Goal: Information Seeking & Learning: Learn about a topic

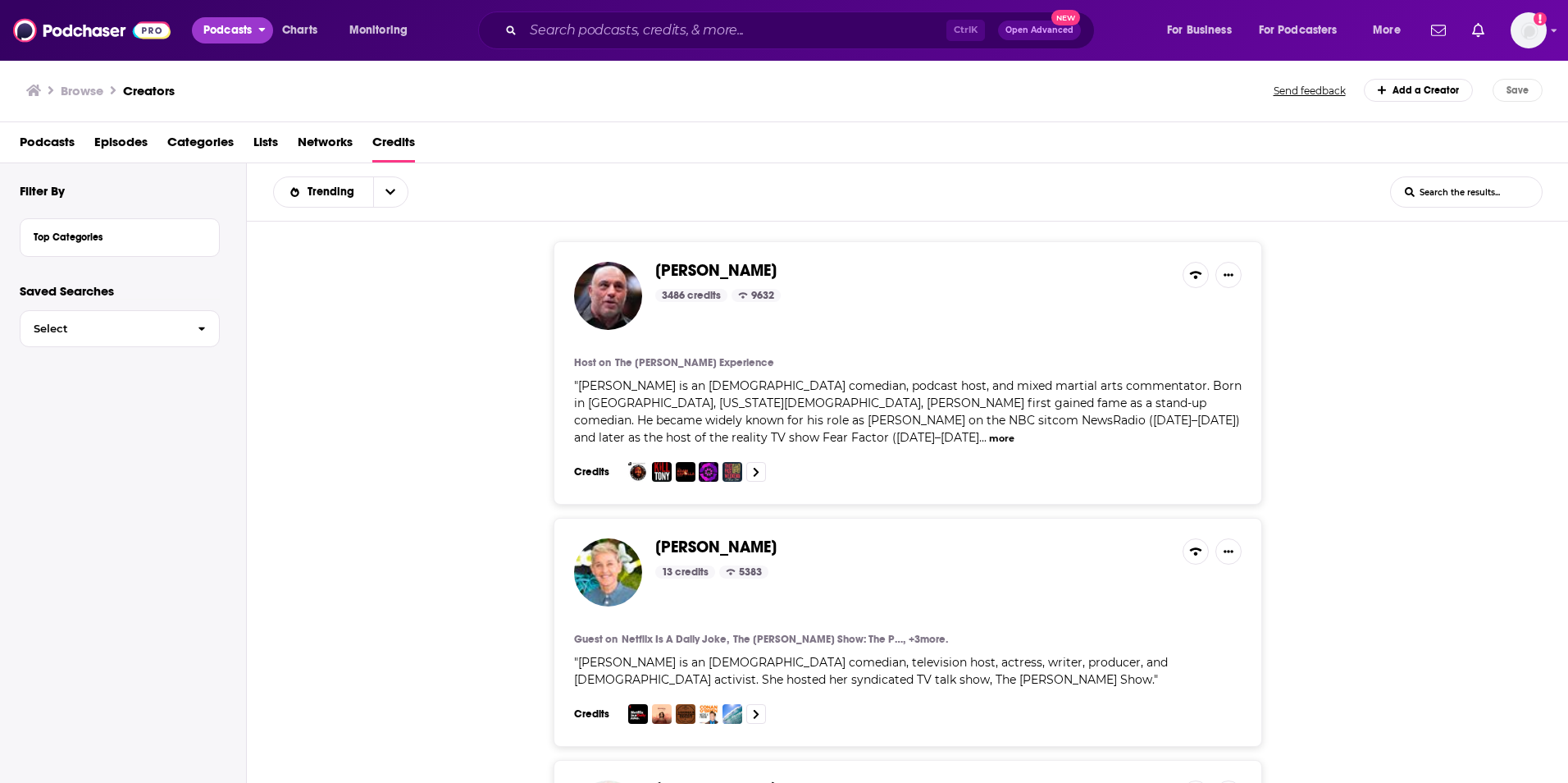
click at [226, 26] on span "Podcasts" at bounding box center [227, 31] width 49 height 23
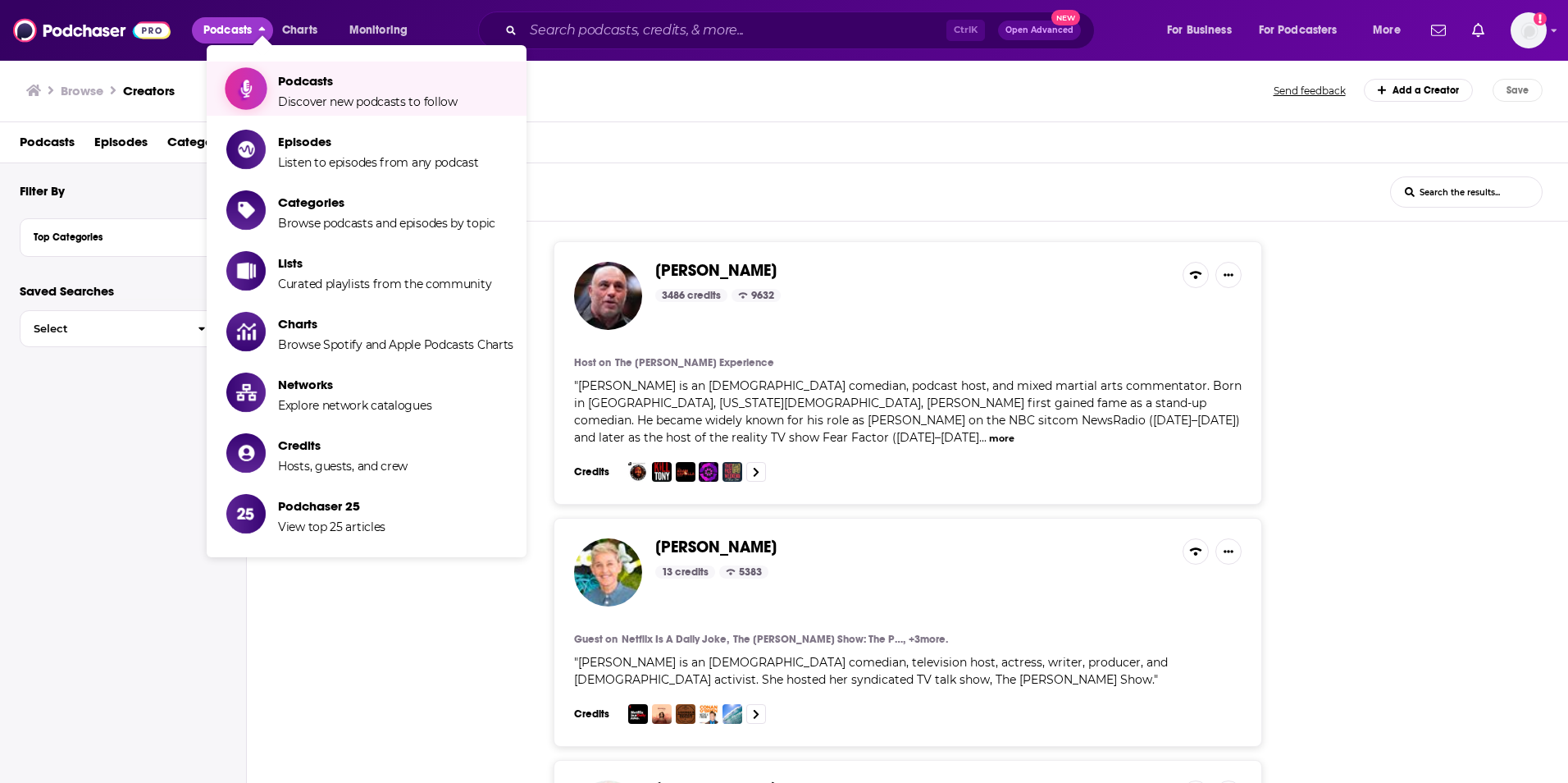
click at [333, 99] on span "Discover new podcasts to follow" at bounding box center [367, 101] width 179 height 14
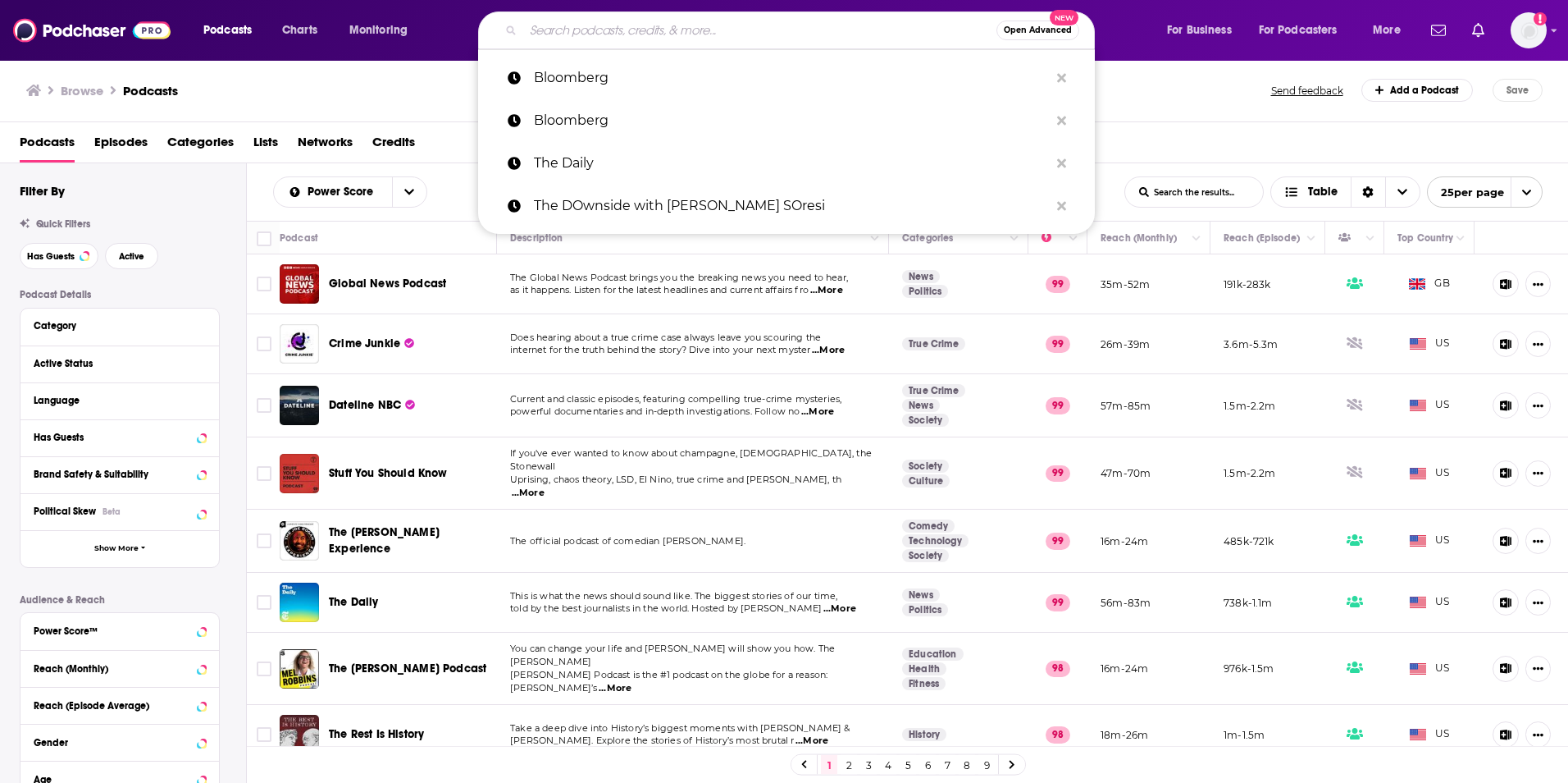
click at [610, 30] on input "Search podcasts, credits, & more..." at bounding box center [760, 30] width 473 height 26
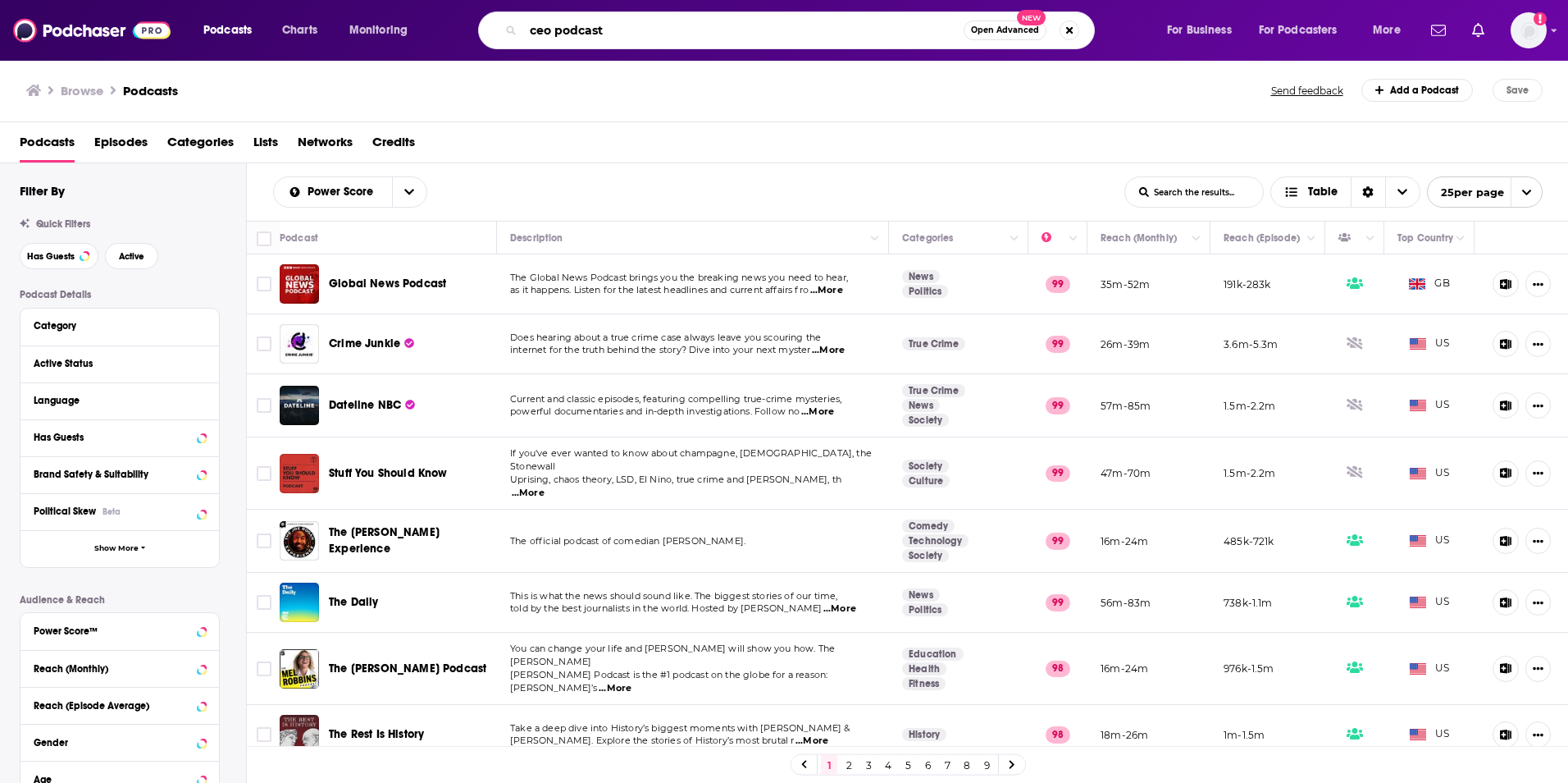
type input "ceo podcasts"
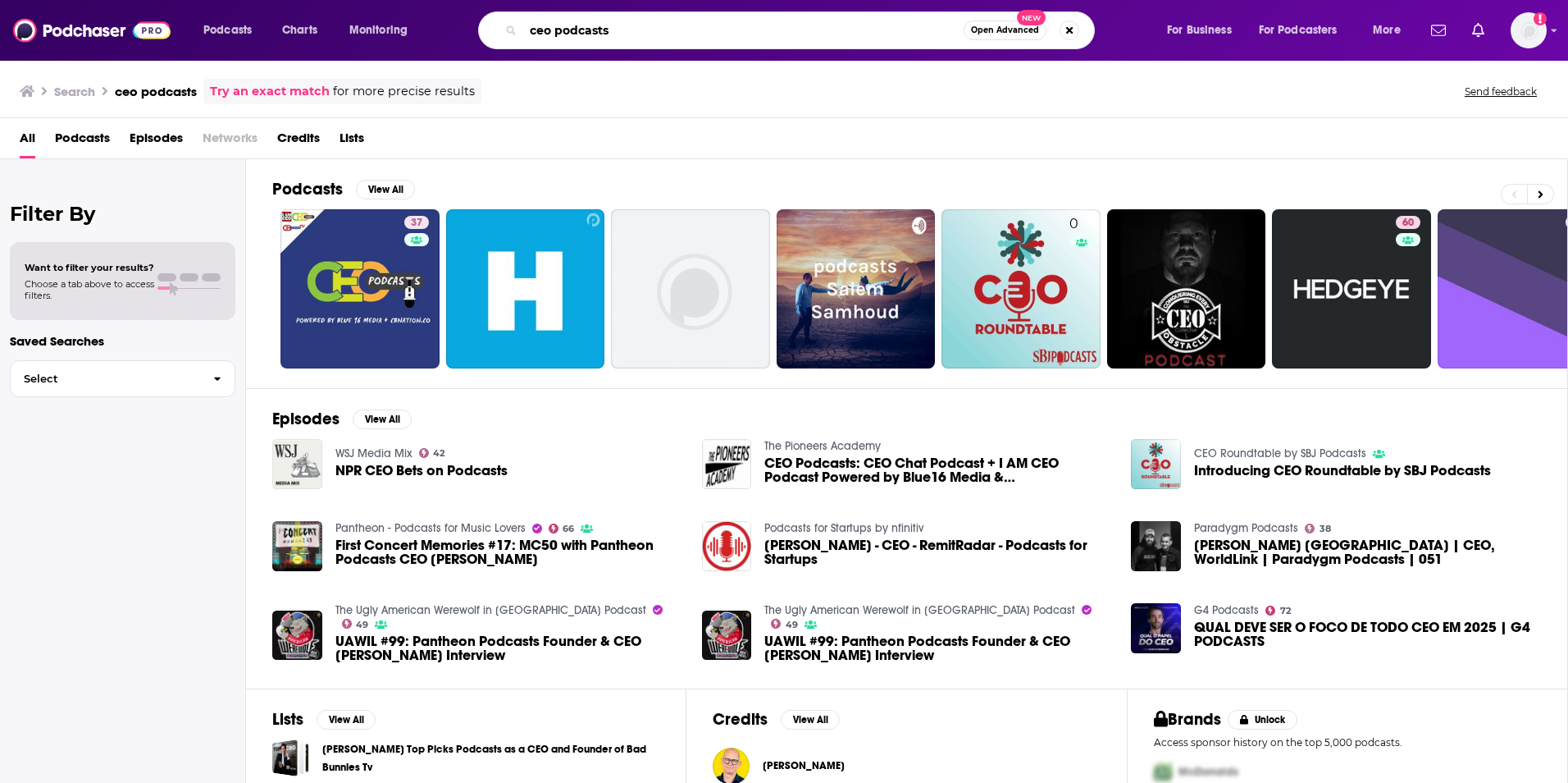
drag, startPoint x: 645, startPoint y: 32, endPoint x: 532, endPoint y: 35, distance: 113.0
click at [532, 35] on input "ceo podcasts" at bounding box center [742, 30] width 440 height 26
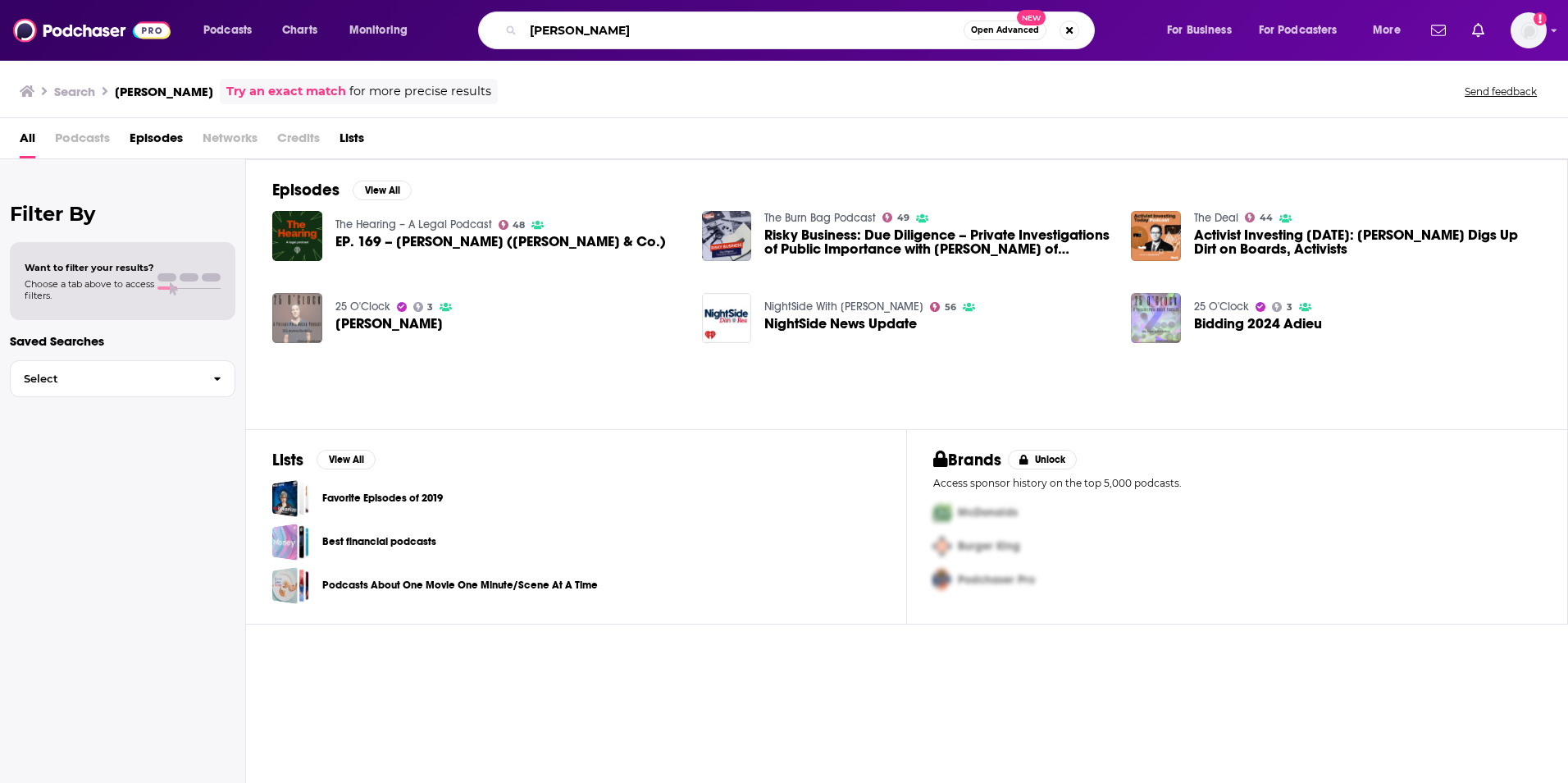
click at [947, 38] on input "[PERSON_NAME]" at bounding box center [742, 30] width 440 height 26
type input "d"
type input "CEO podcasts"
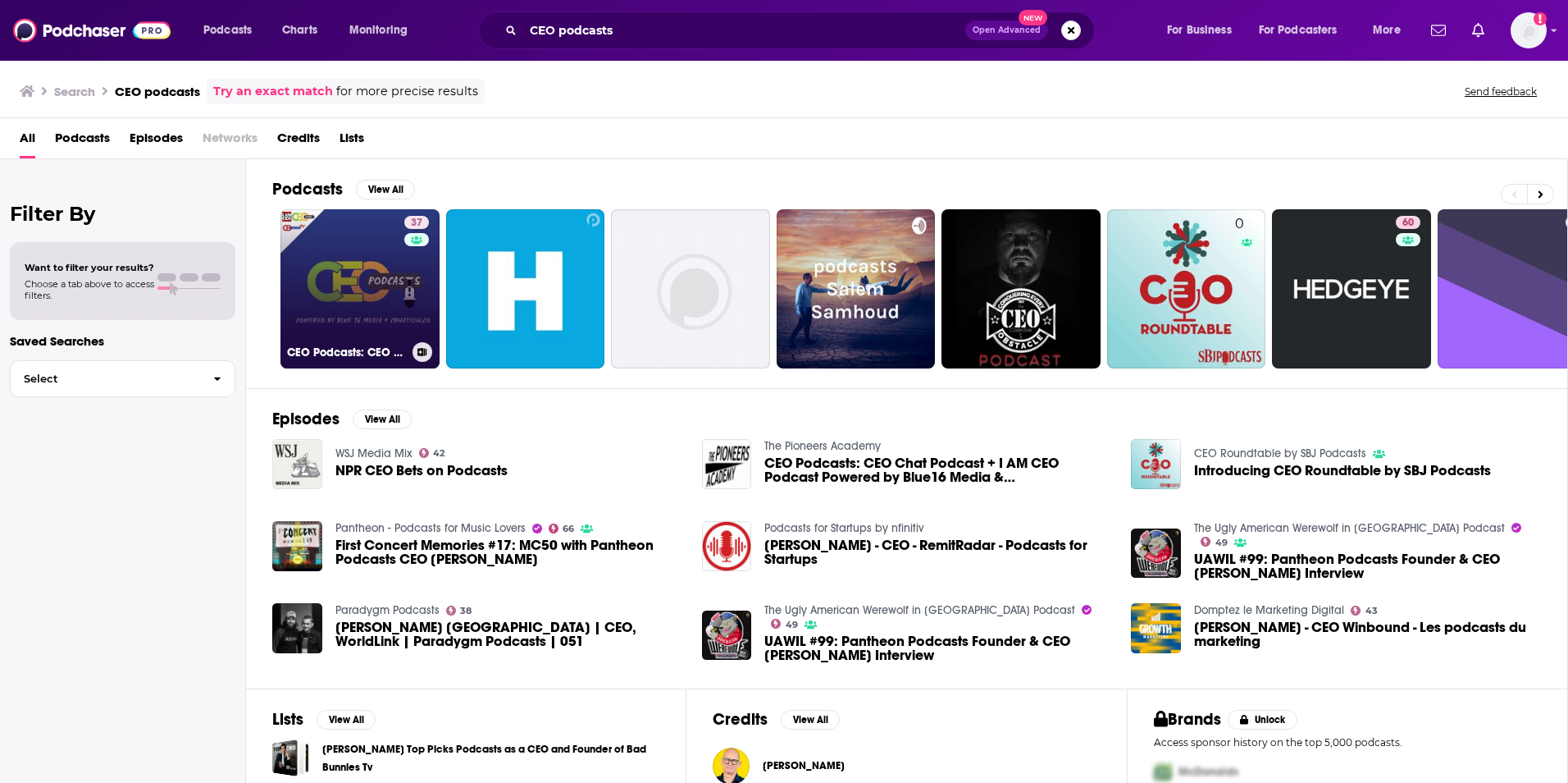
click at [358, 230] on link "37 CEO Podcasts: CEO Chat Podcast + I AM CEO Podcast Powered by Blue16 Media & …" at bounding box center [360, 288] width 159 height 159
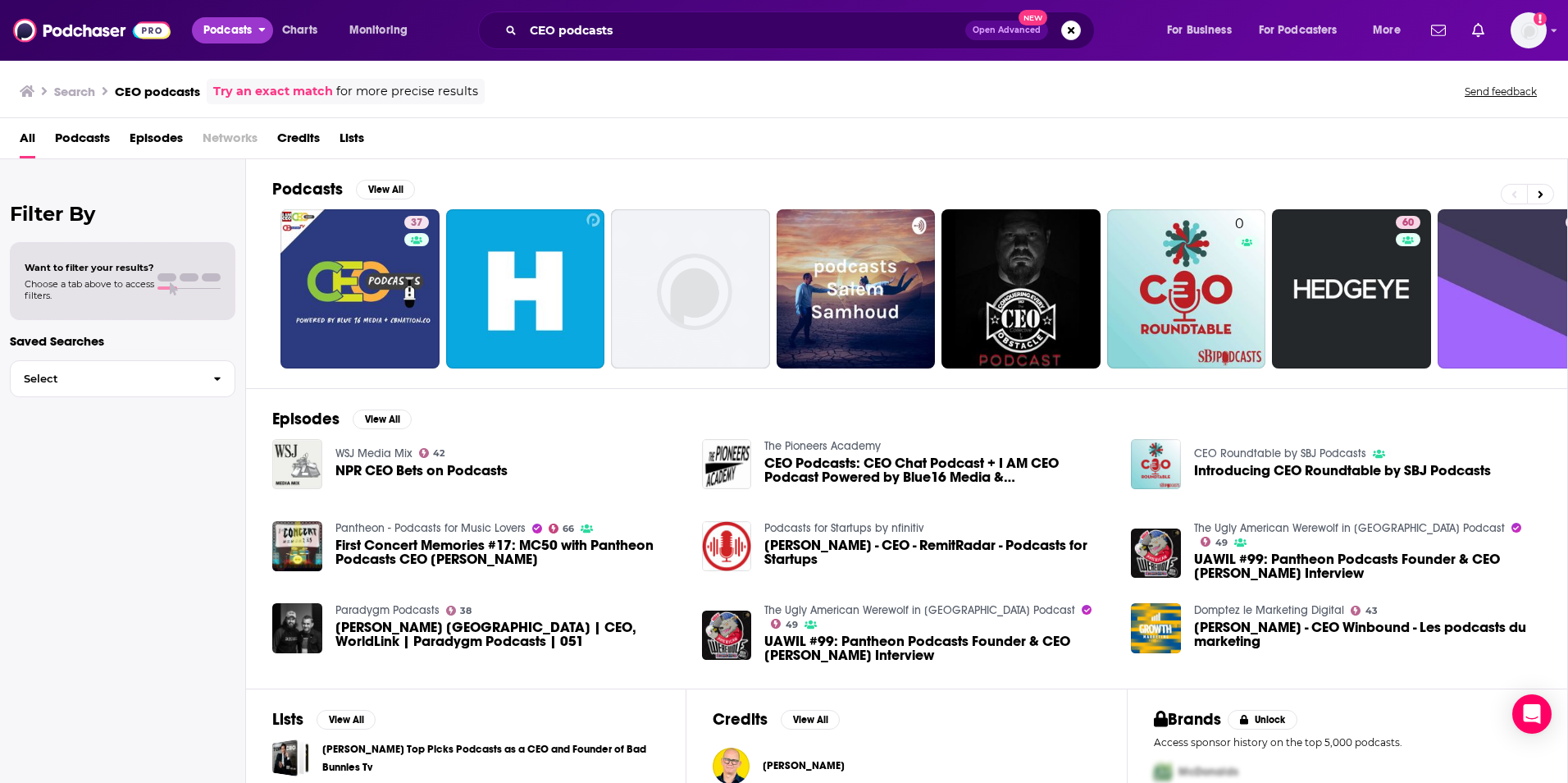
click at [242, 26] on span "Podcasts" at bounding box center [227, 31] width 49 height 23
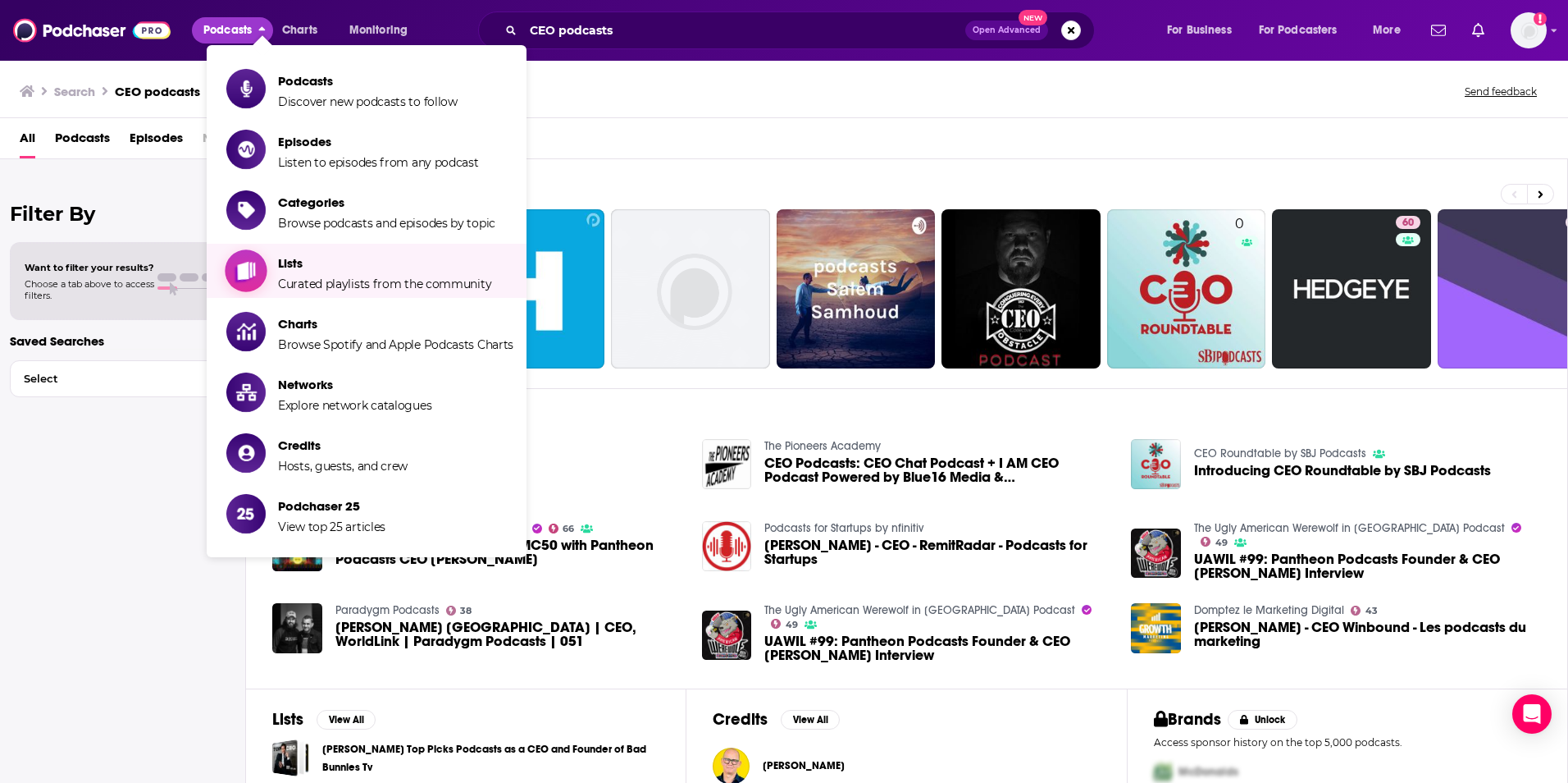
click at [296, 278] on span "Curated playlists from the community" at bounding box center [384, 284] width 213 height 14
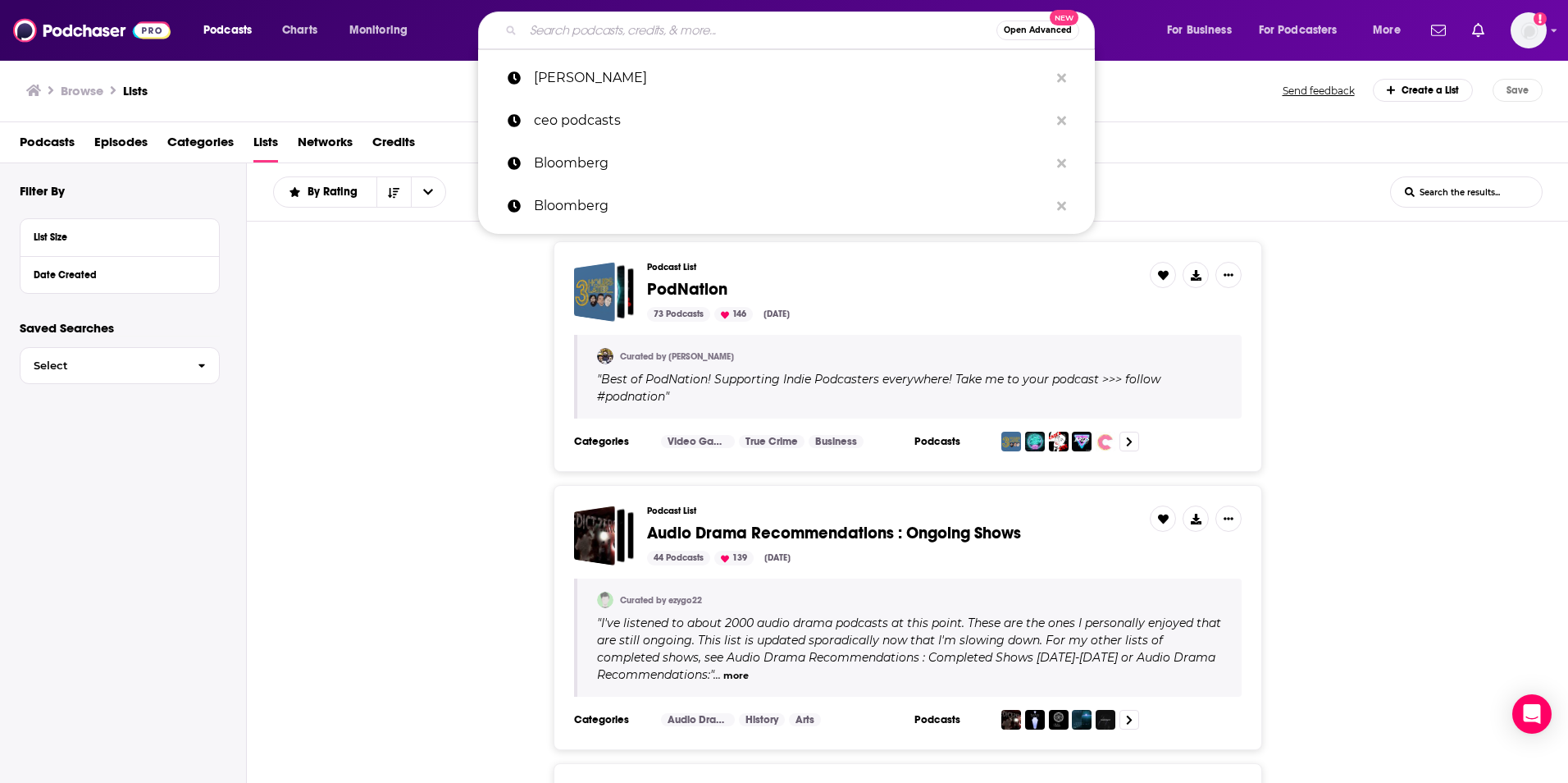
click at [612, 32] on input "Search podcasts, credits, & more..." at bounding box center [760, 30] width 473 height 26
click at [358, 187] on span "By Rating" at bounding box center [335, 192] width 55 height 11
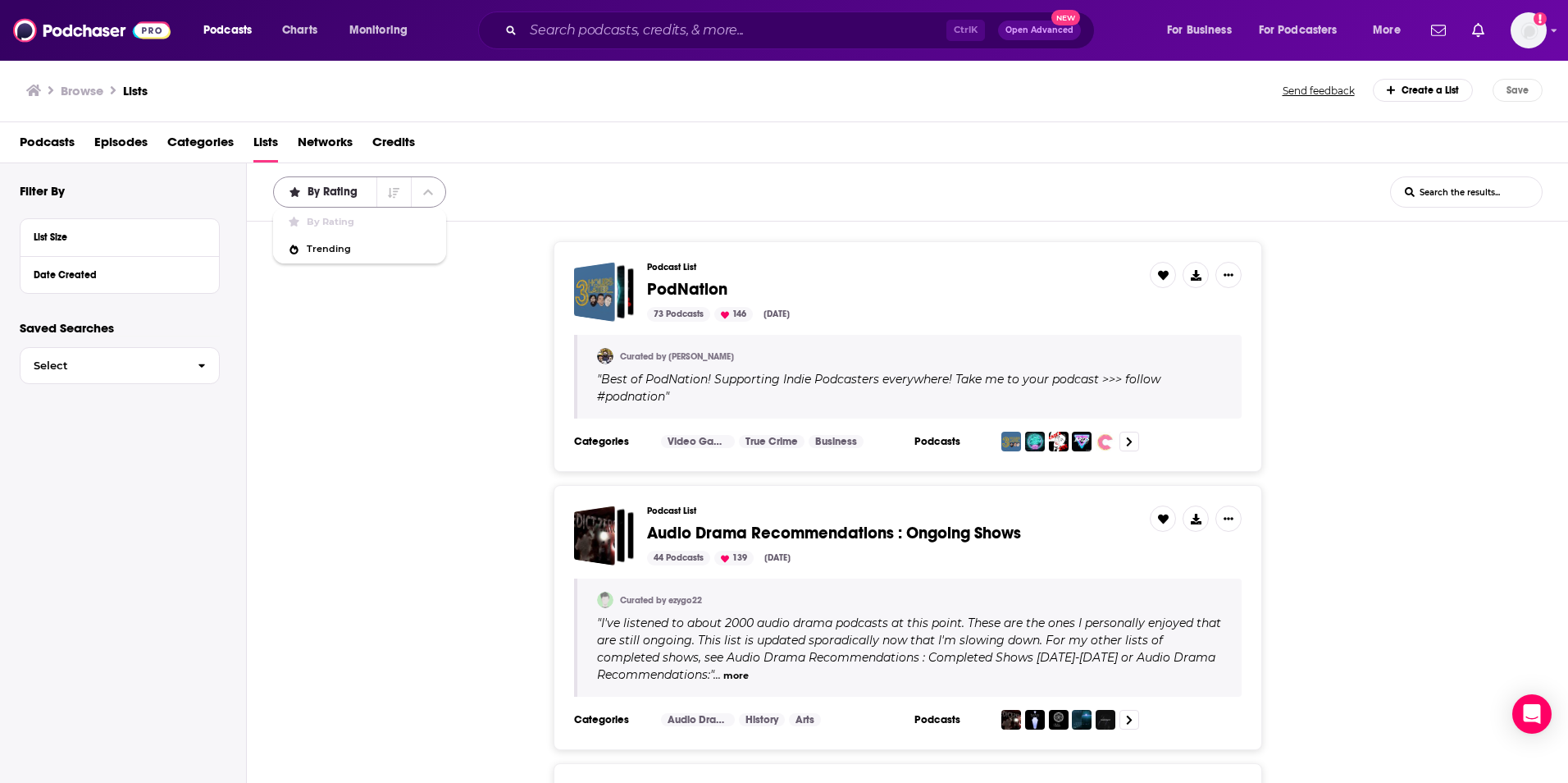
click at [429, 196] on icon "close menu" at bounding box center [428, 192] width 10 height 11
click at [1409, 92] on div "Create a List" at bounding box center [1423, 90] width 101 height 23
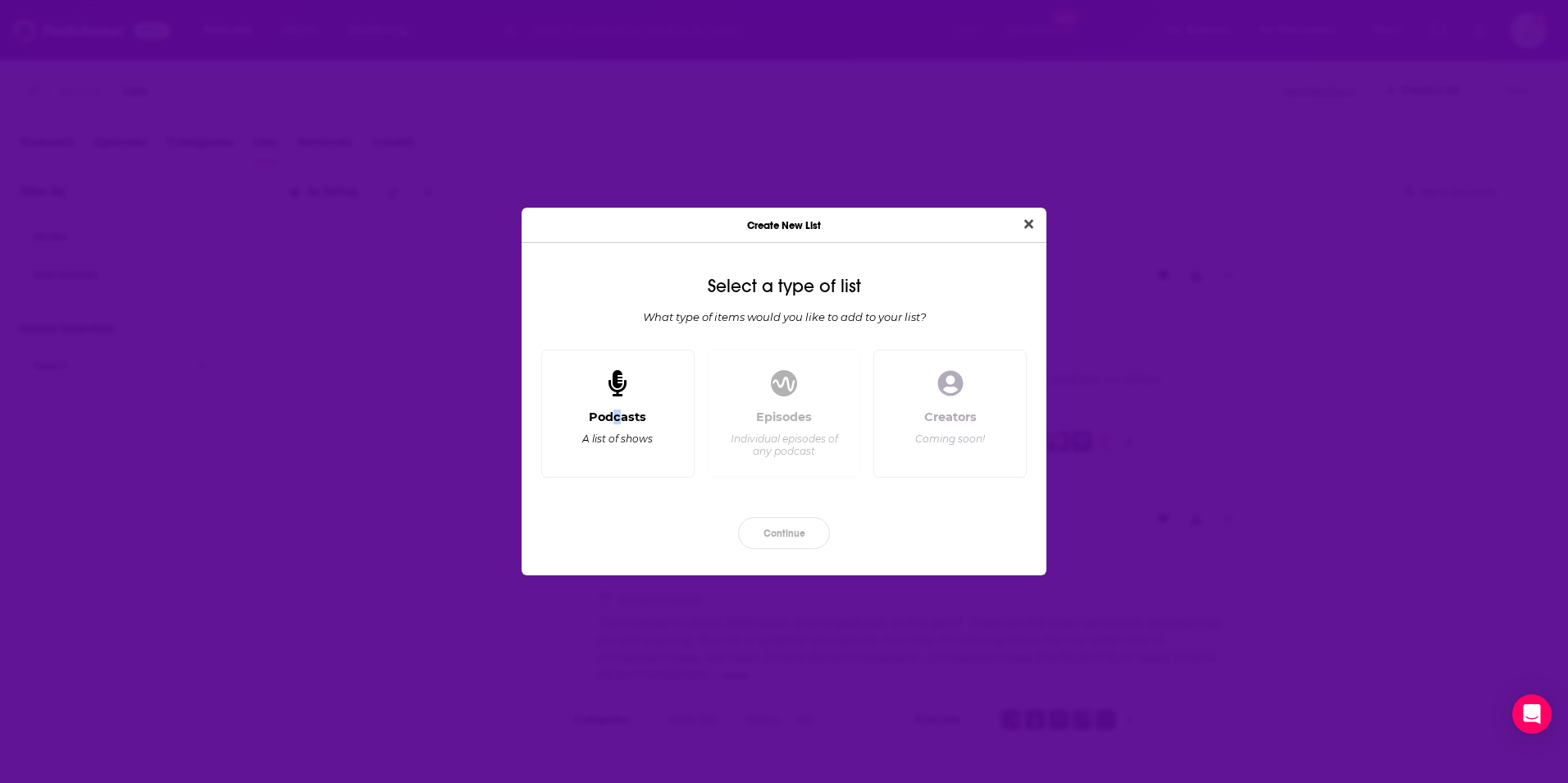
click at [620, 424] on div "Podcasts" at bounding box center [617, 416] width 57 height 14
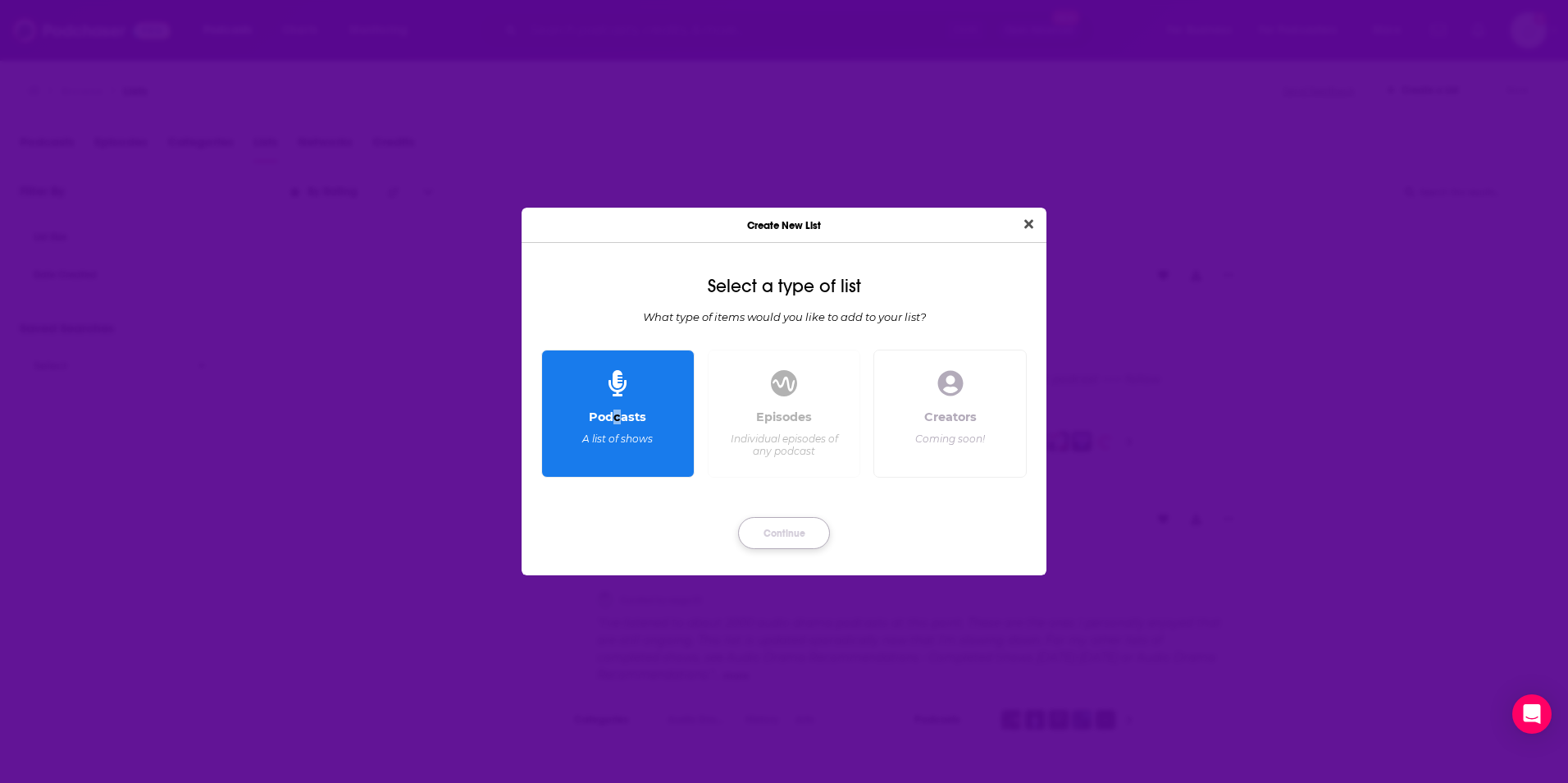
click at [789, 530] on button "Continue" at bounding box center [784, 533] width 92 height 32
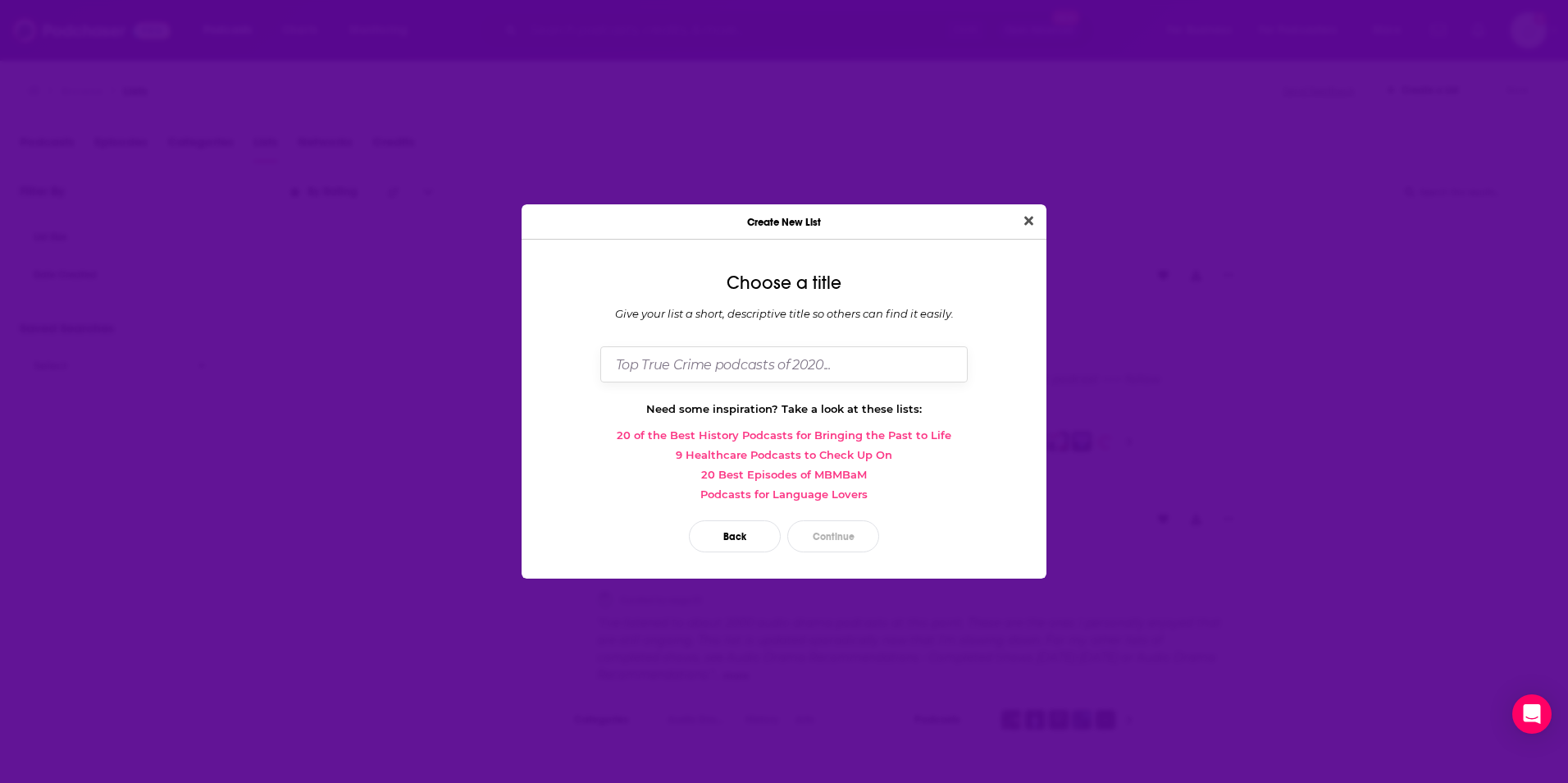
click at [675, 370] on input "Dialog" at bounding box center [784, 364] width 367 height 35
type input "CEO podcasts"
click at [1017, 211] on button "Close" at bounding box center [1028, 221] width 22 height 20
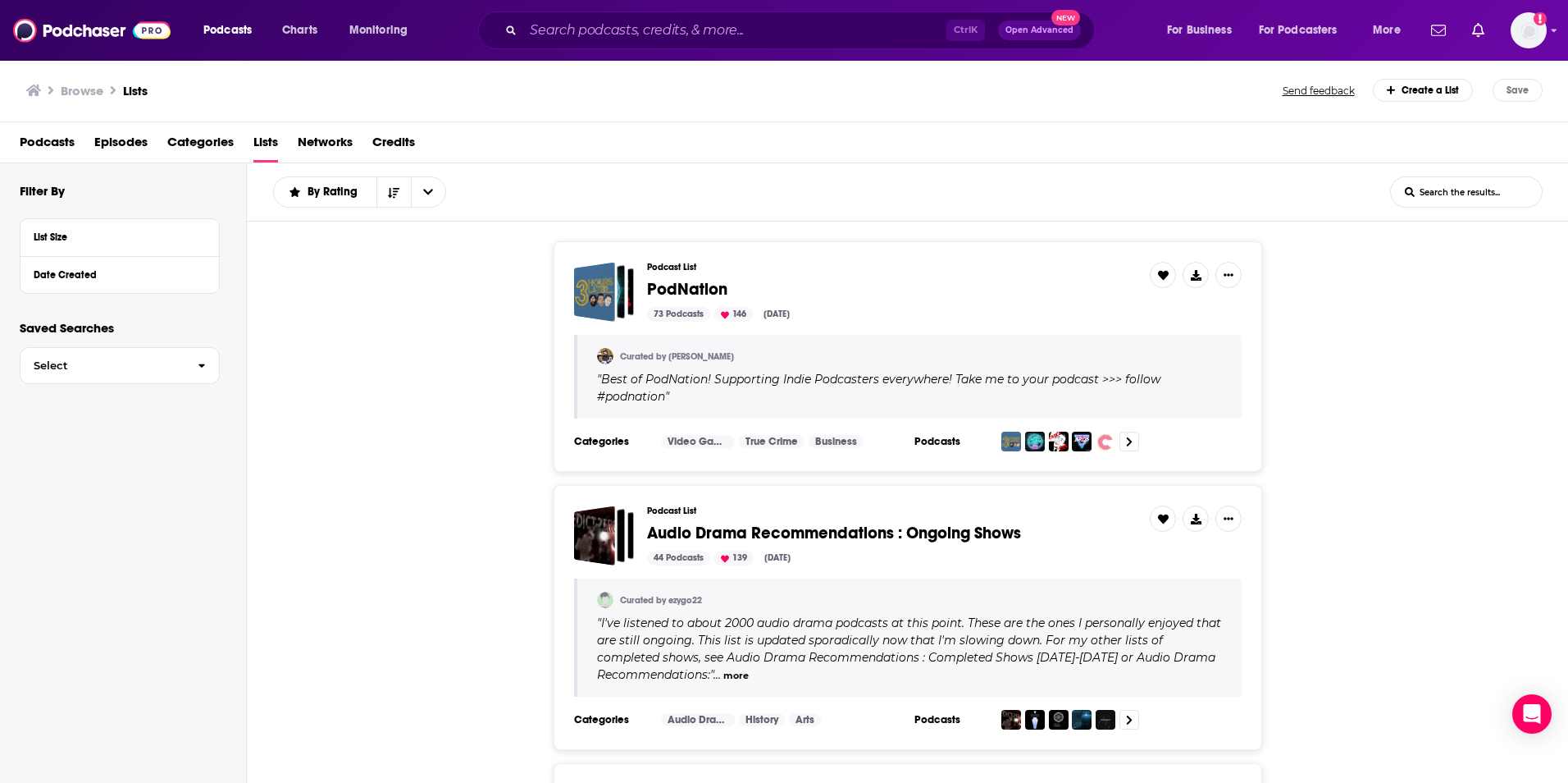
click at [1444, 93] on div "Create a List" at bounding box center [1423, 90] width 101 height 23
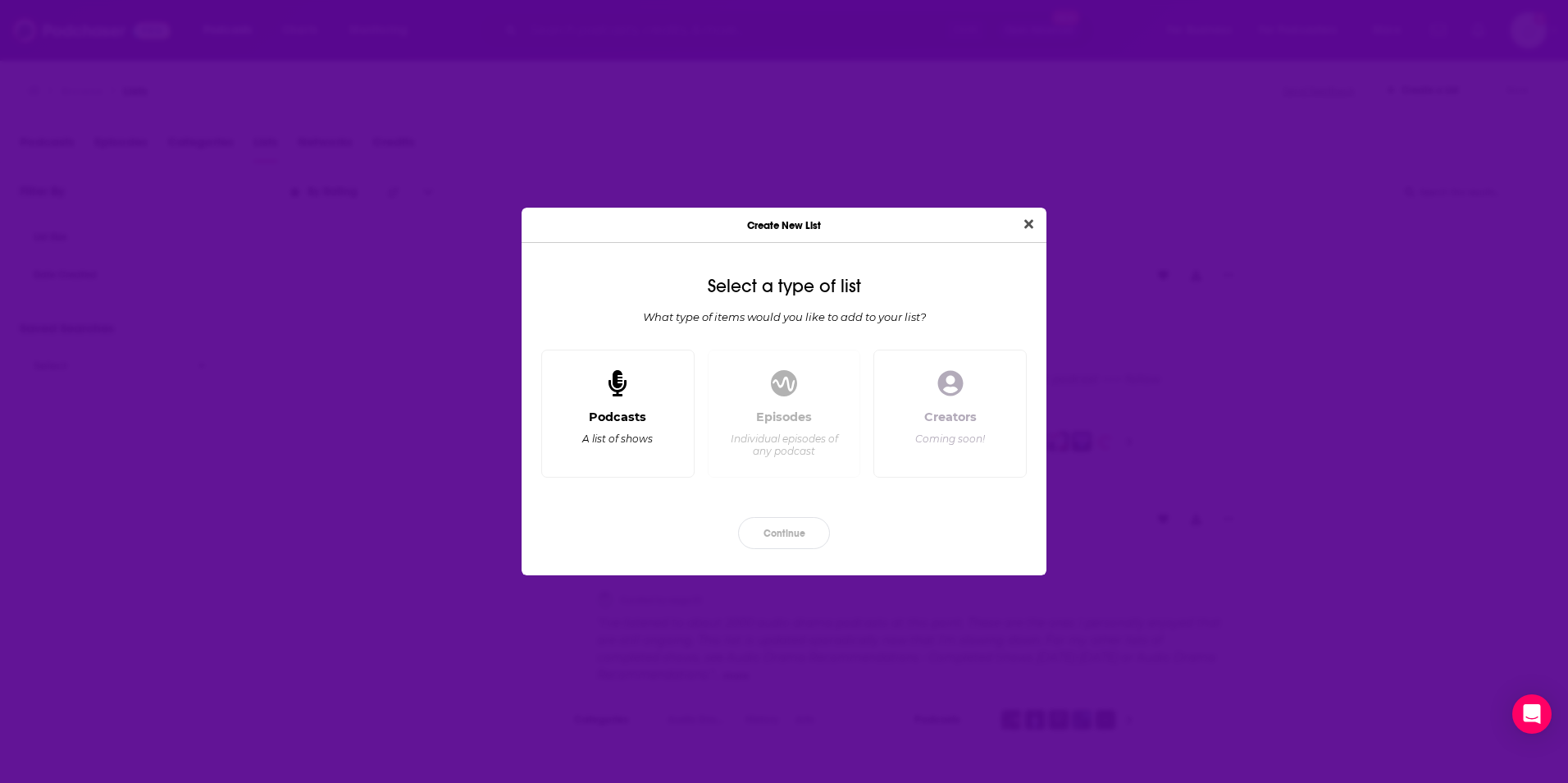
click at [614, 387] on icon "Dialog" at bounding box center [617, 383] width 18 height 26
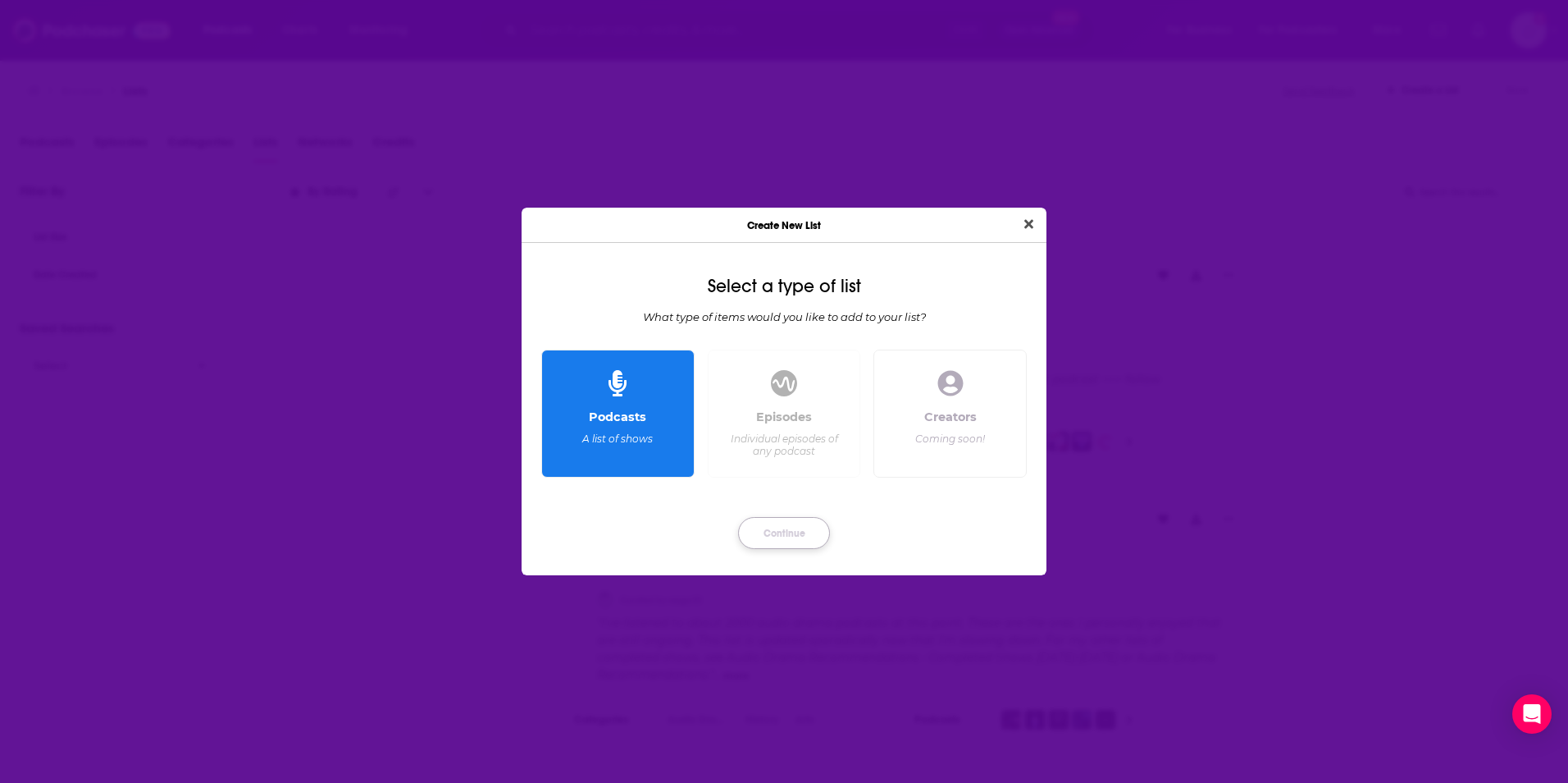
click at [824, 535] on button "Continue" at bounding box center [784, 533] width 92 height 32
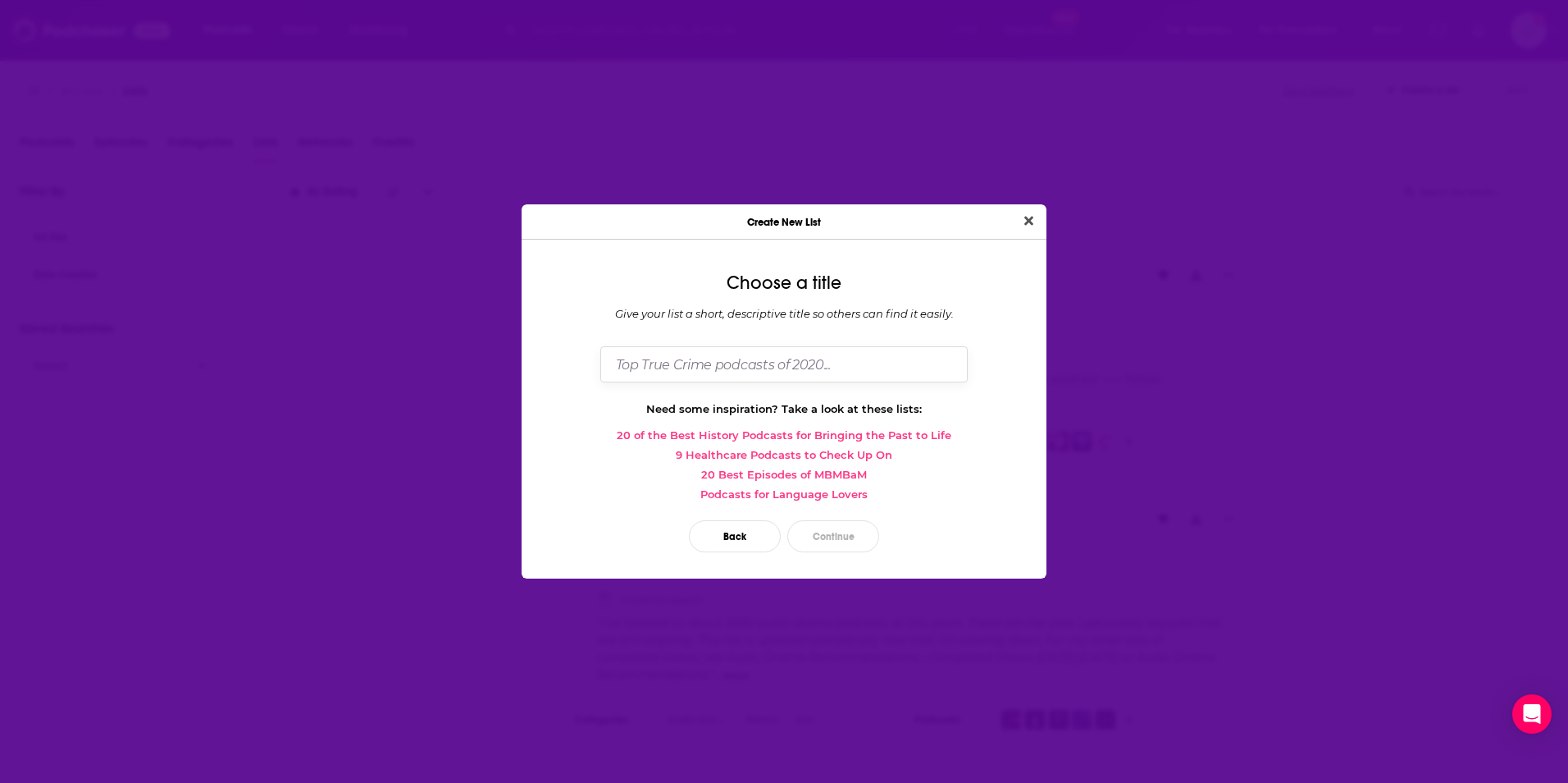
click at [744, 363] on input "Dialog" at bounding box center [784, 364] width 367 height 35
type input "CEO podcasts"
click at [834, 530] on button "Continue" at bounding box center [833, 537] width 92 height 32
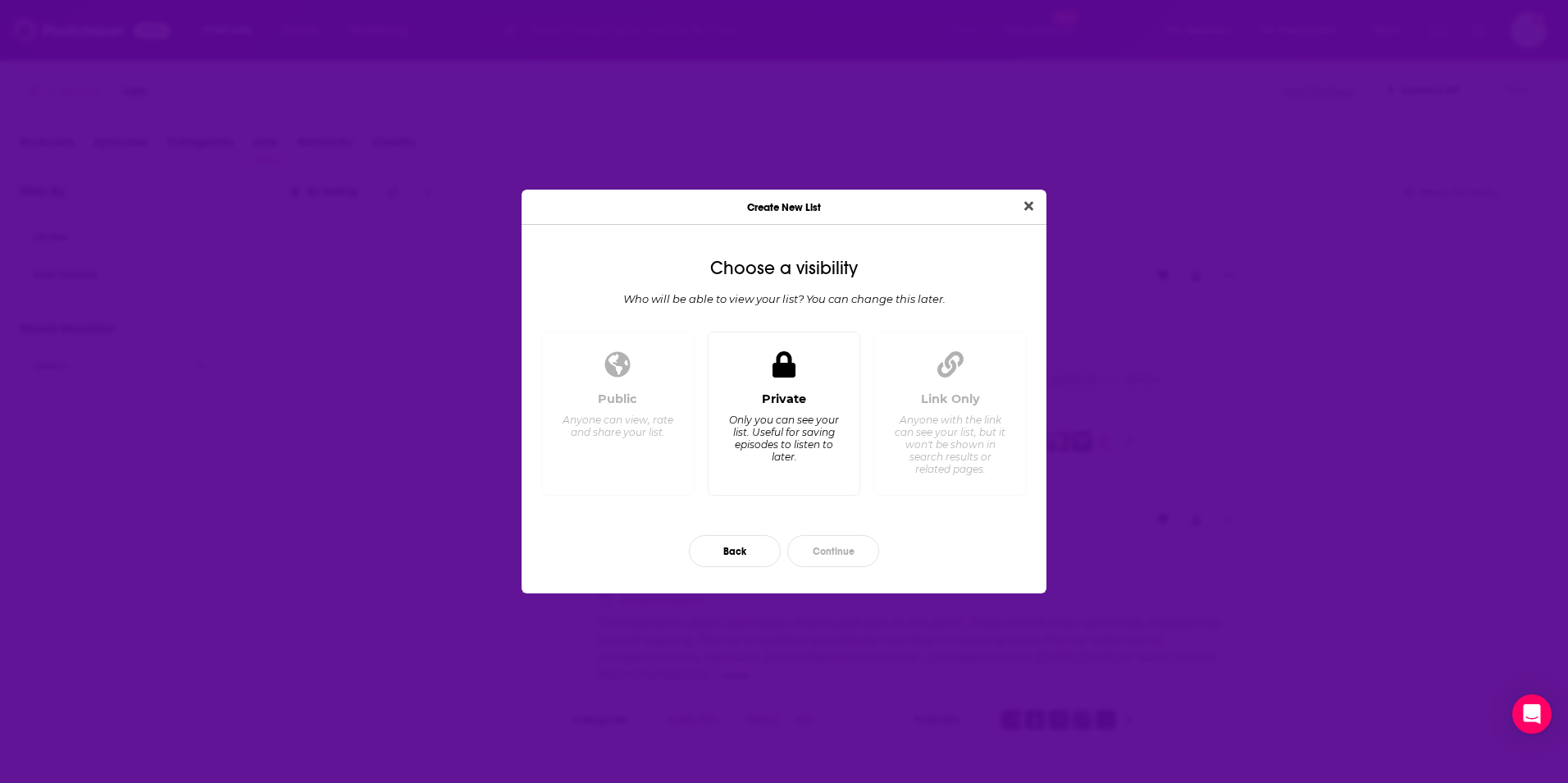
click at [721, 389] on div "Private Only you can see your list. Useful for saving episodes to listen to lat…" at bounding box center [784, 413] width 154 height 165
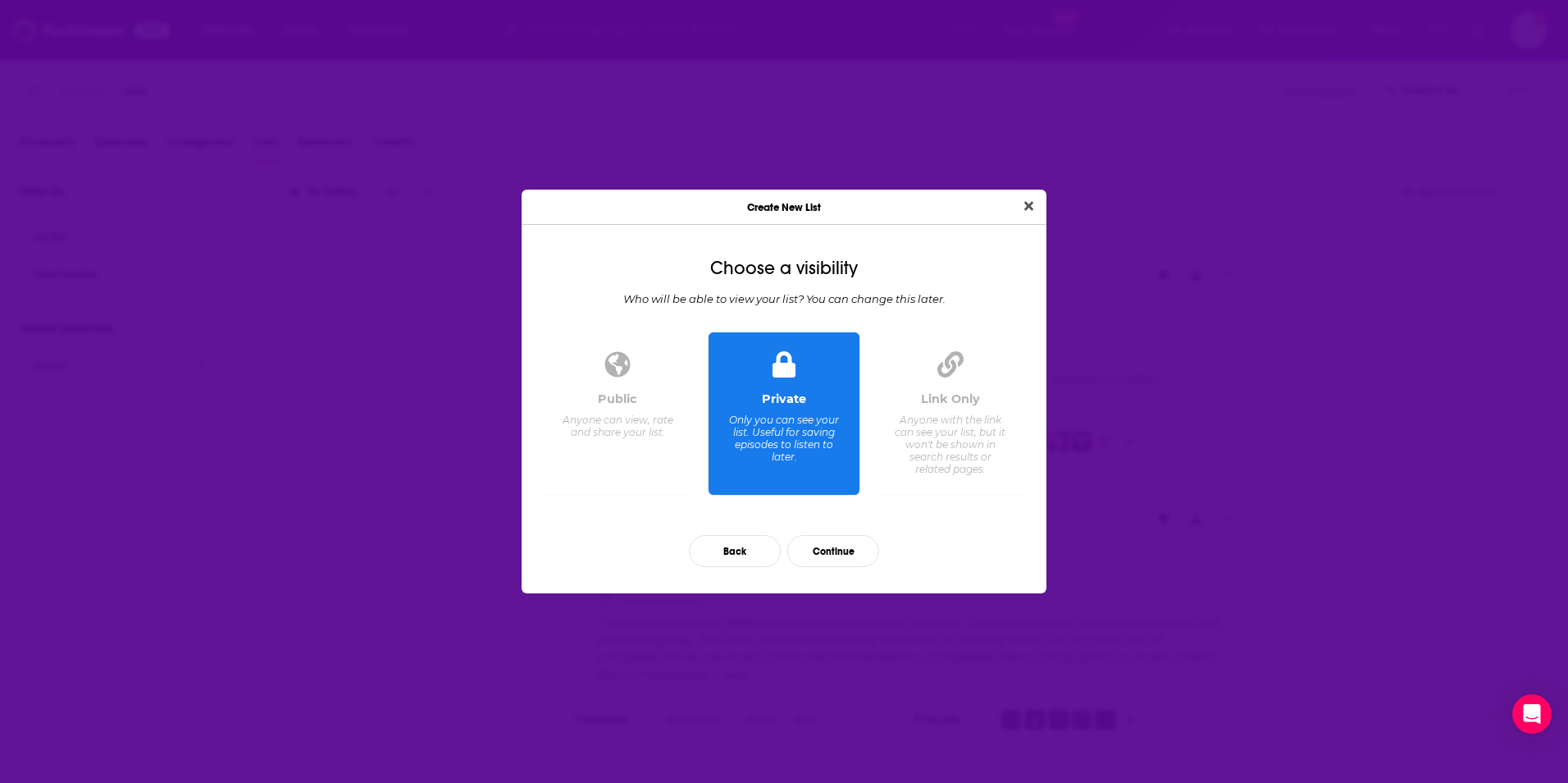
click at [832, 533] on div "Back Continue" at bounding box center [784, 550] width 498 height 58
click at [832, 541] on button "Continue" at bounding box center [833, 551] width 92 height 32
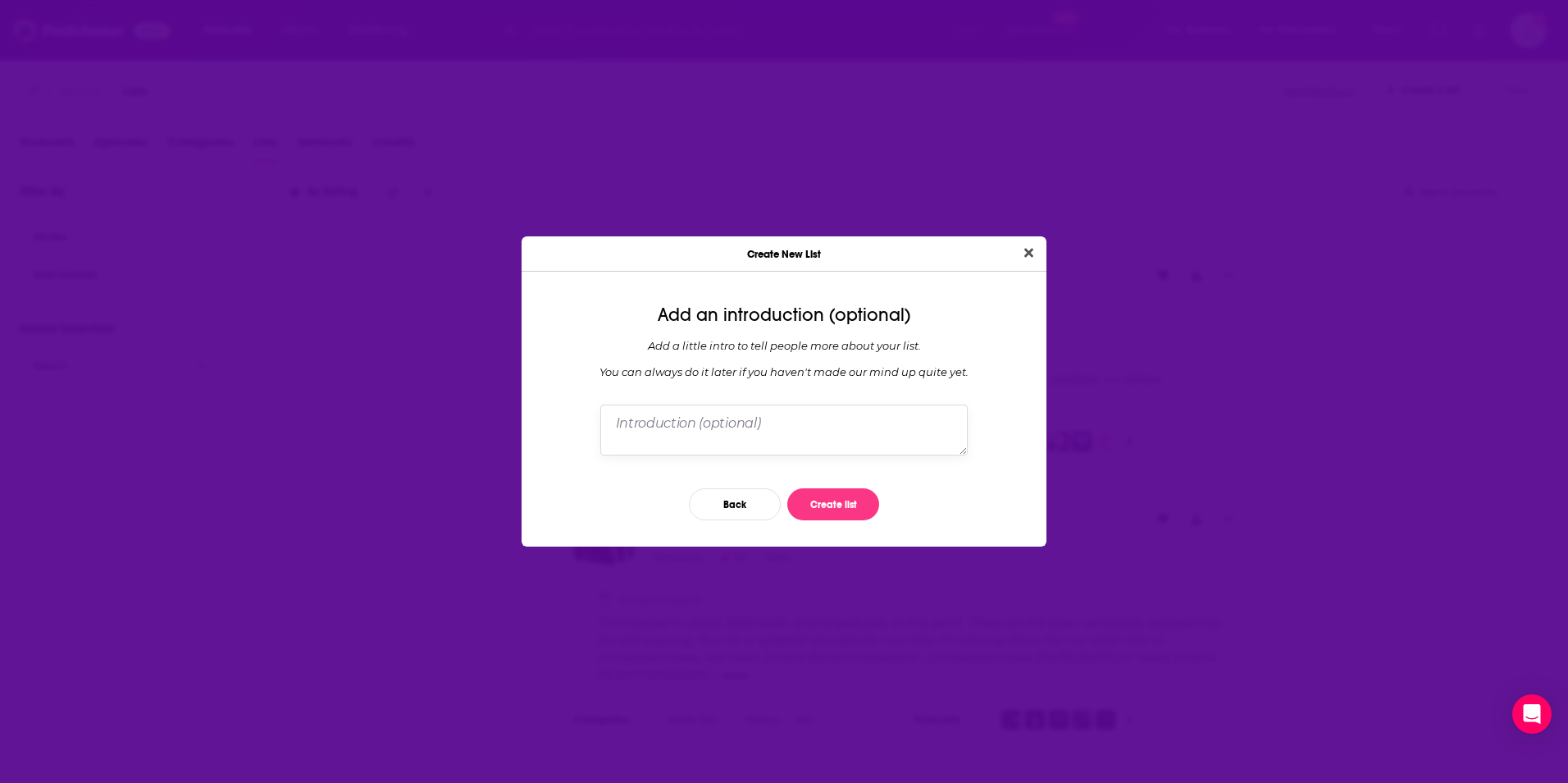
click at [713, 441] on textarea "Dialog" at bounding box center [784, 430] width 367 height 51
type textarea "[PERSON_NAME] podcasts"
click at [818, 497] on button "Create list" at bounding box center [833, 504] width 92 height 32
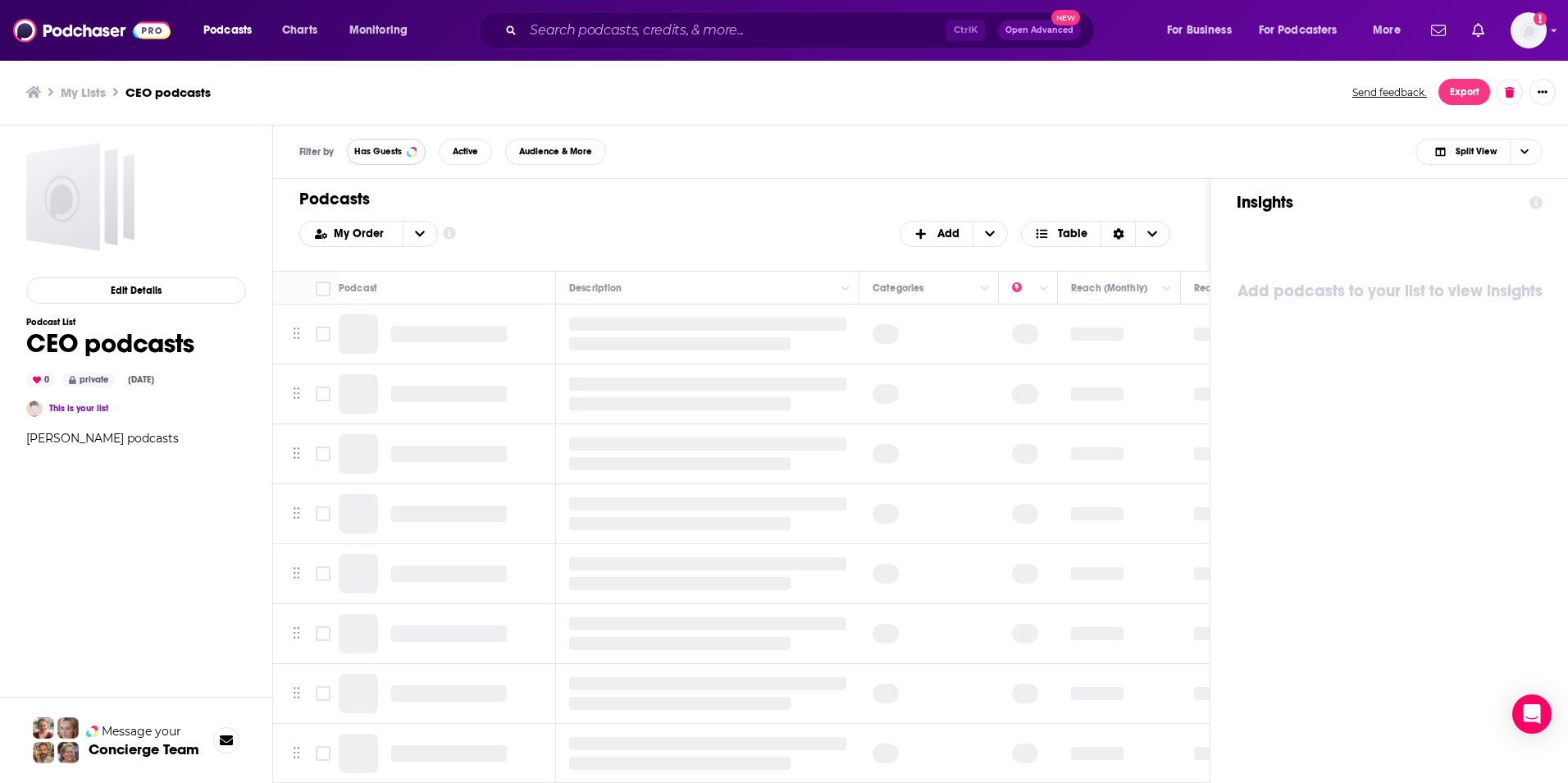
click at [385, 152] on span "Has Guests" at bounding box center [378, 151] width 48 height 9
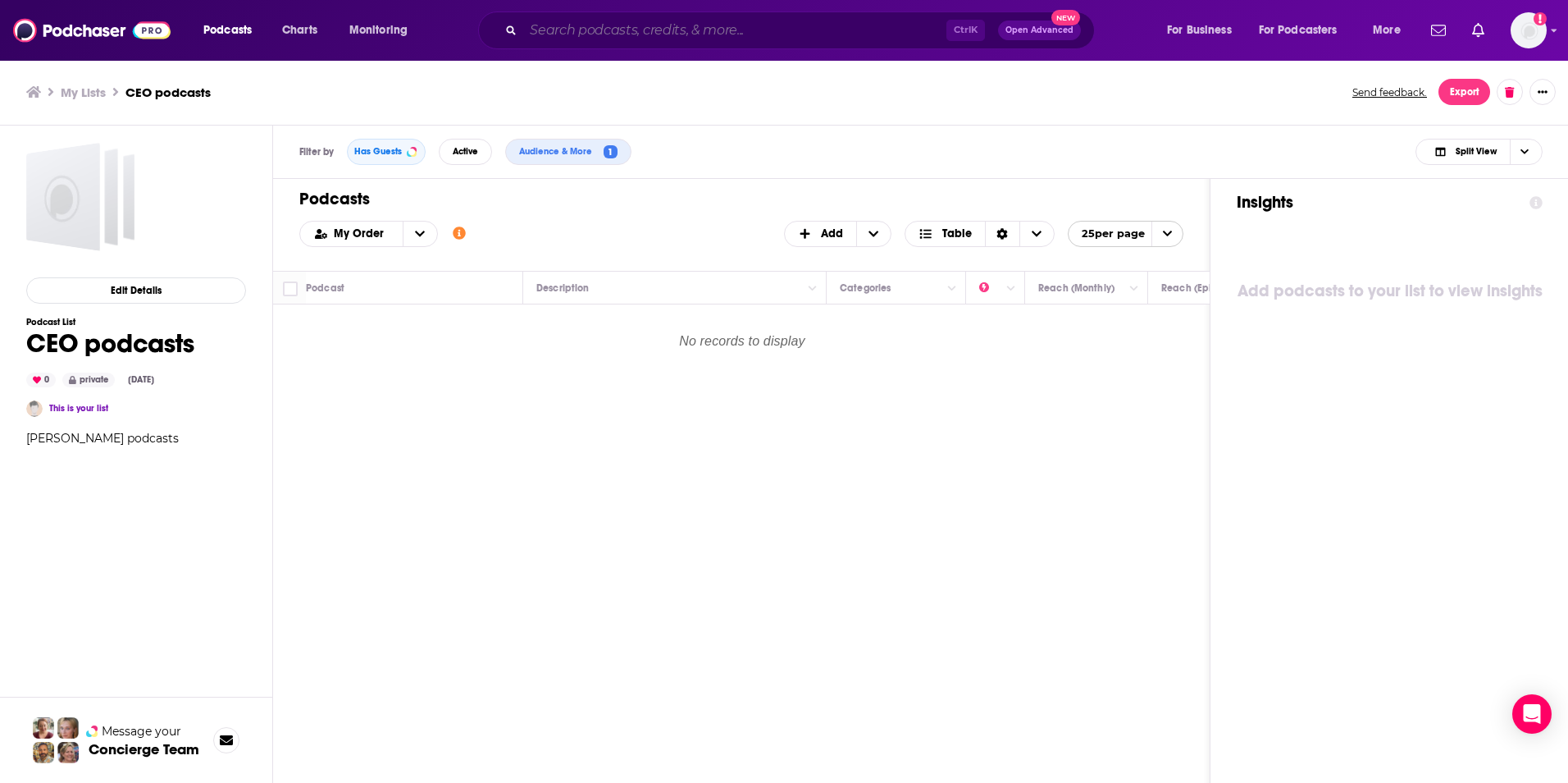
click at [614, 27] on input "Search podcasts, credits, & more..." at bounding box center [734, 30] width 423 height 26
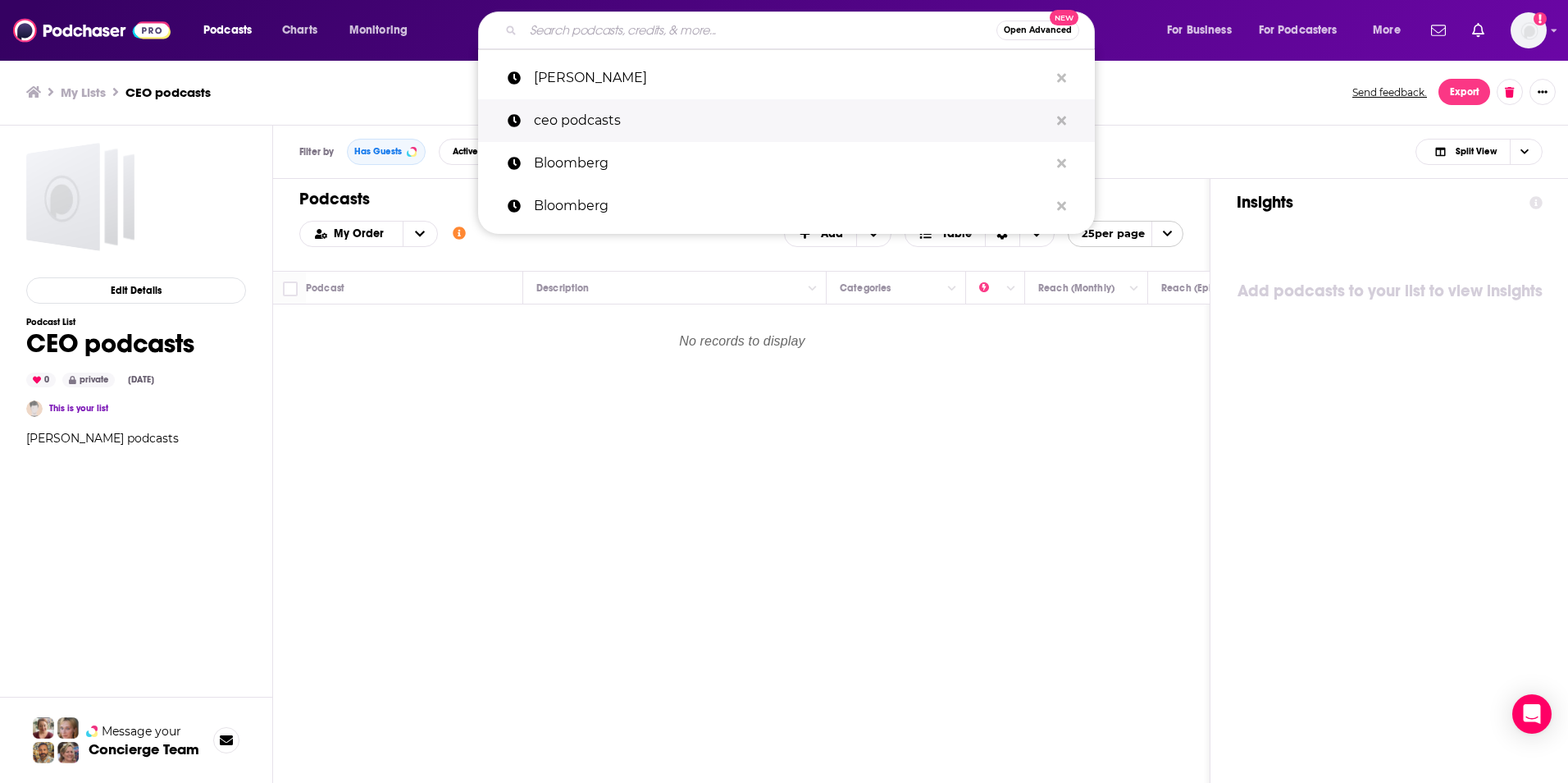
click at [596, 102] on p "ceo podcasts" at bounding box center [791, 120] width 515 height 43
type input "ceo podcasts"
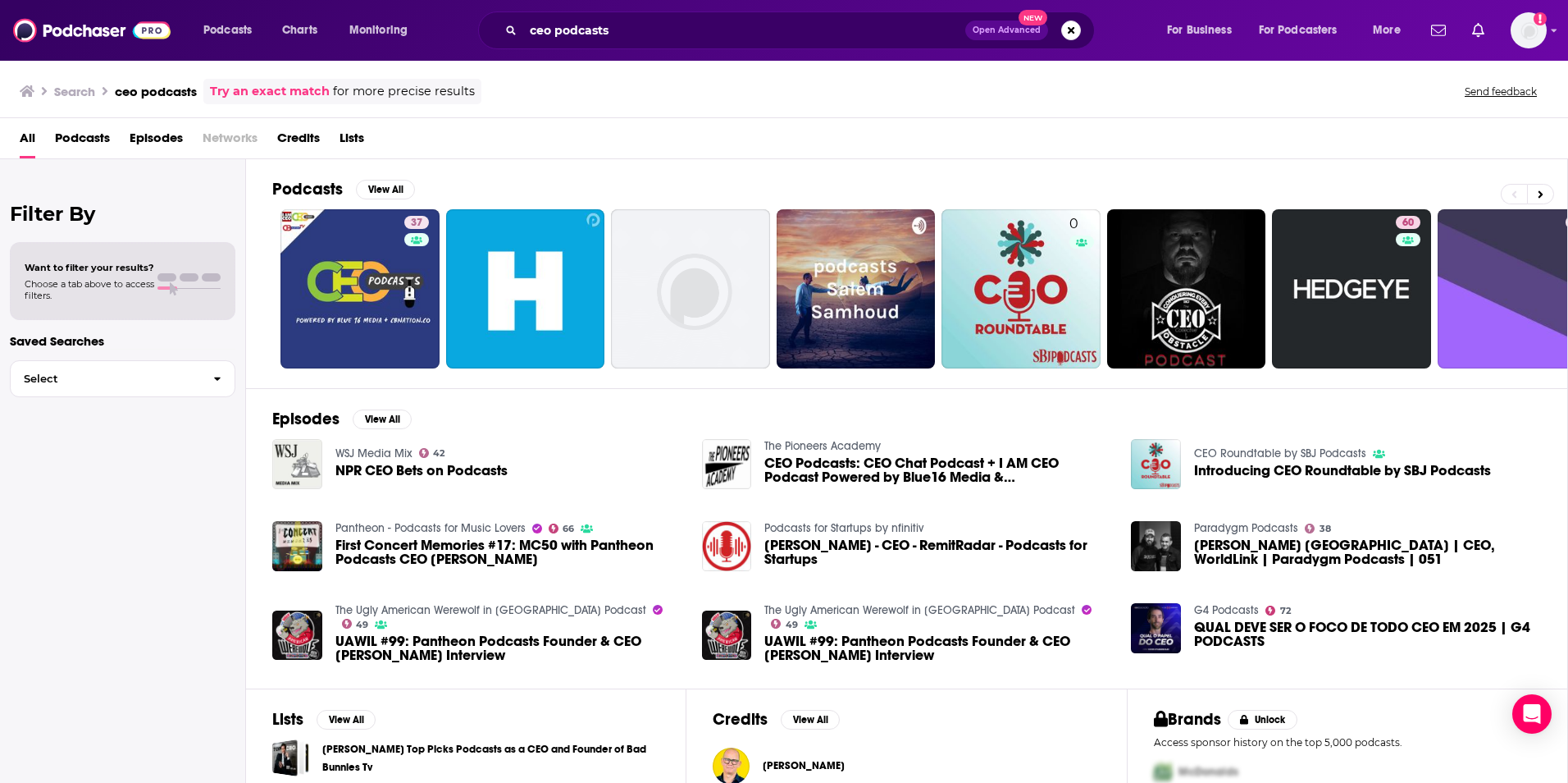
click at [347, 135] on span "Lists" at bounding box center [352, 141] width 25 height 33
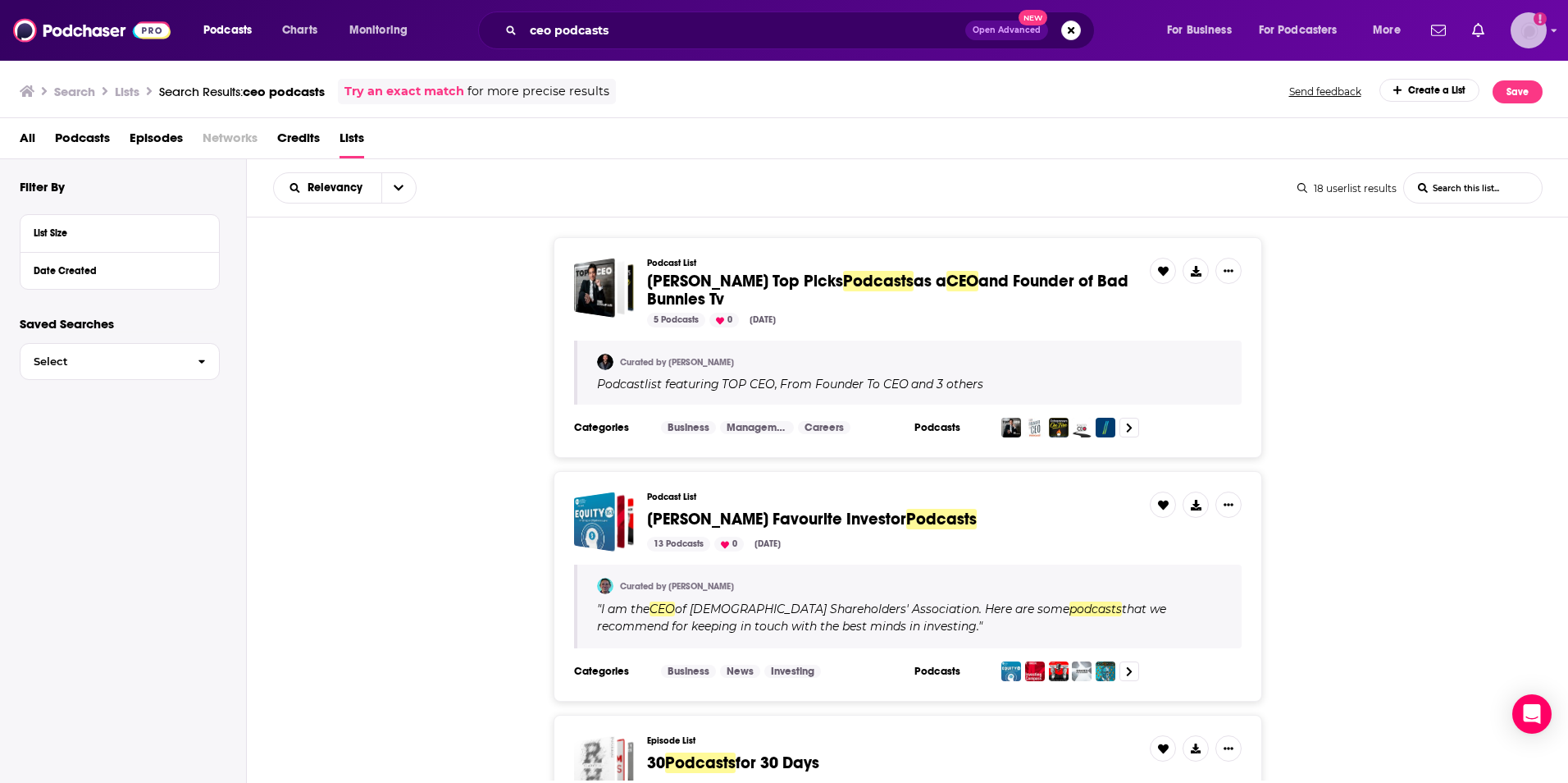
click at [1516, 32] on img "Logged in as AlexMerceron" at bounding box center [1529, 31] width 36 height 36
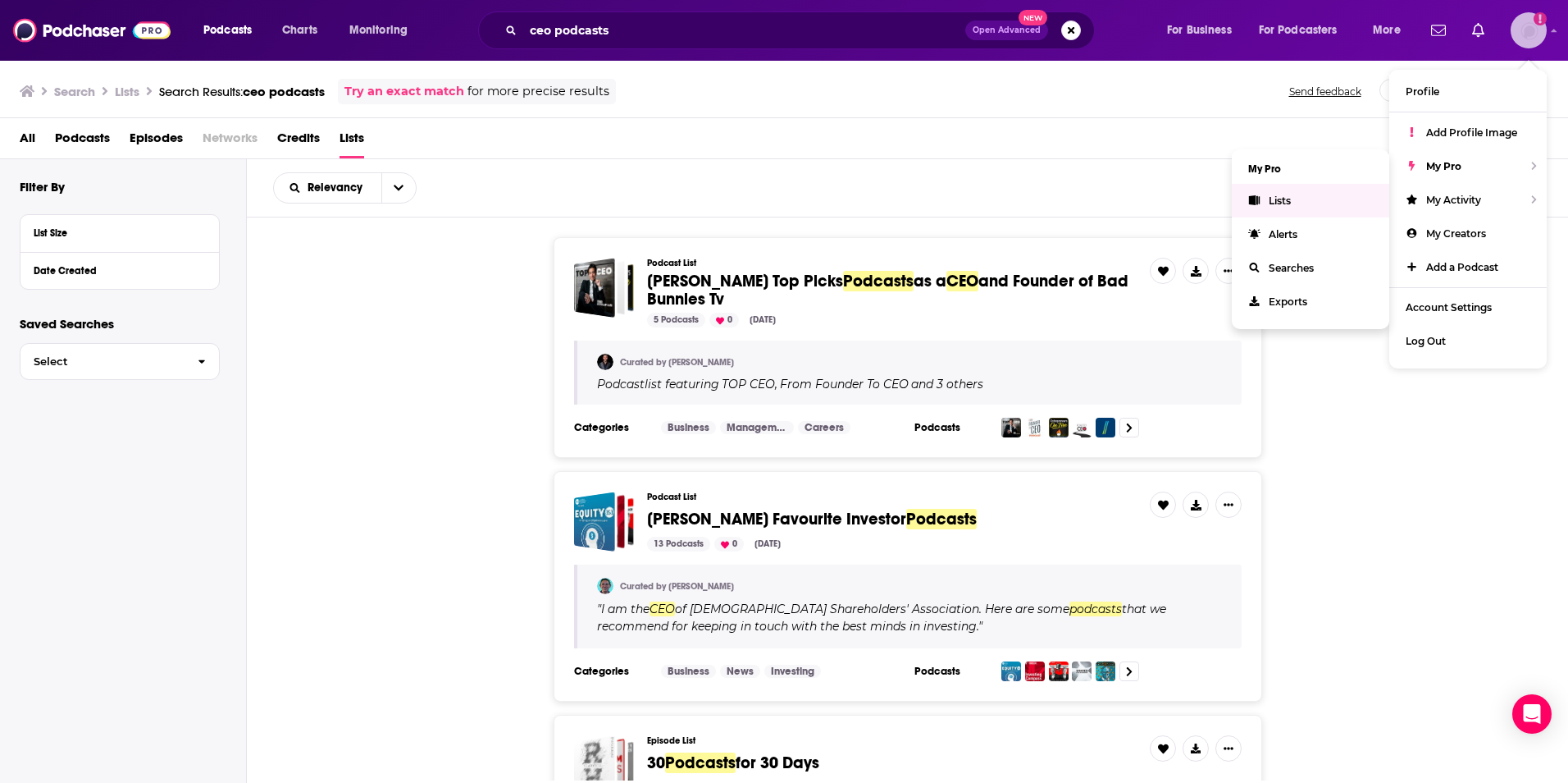
click at [1290, 203] on span "Lists" at bounding box center [1279, 201] width 22 height 12
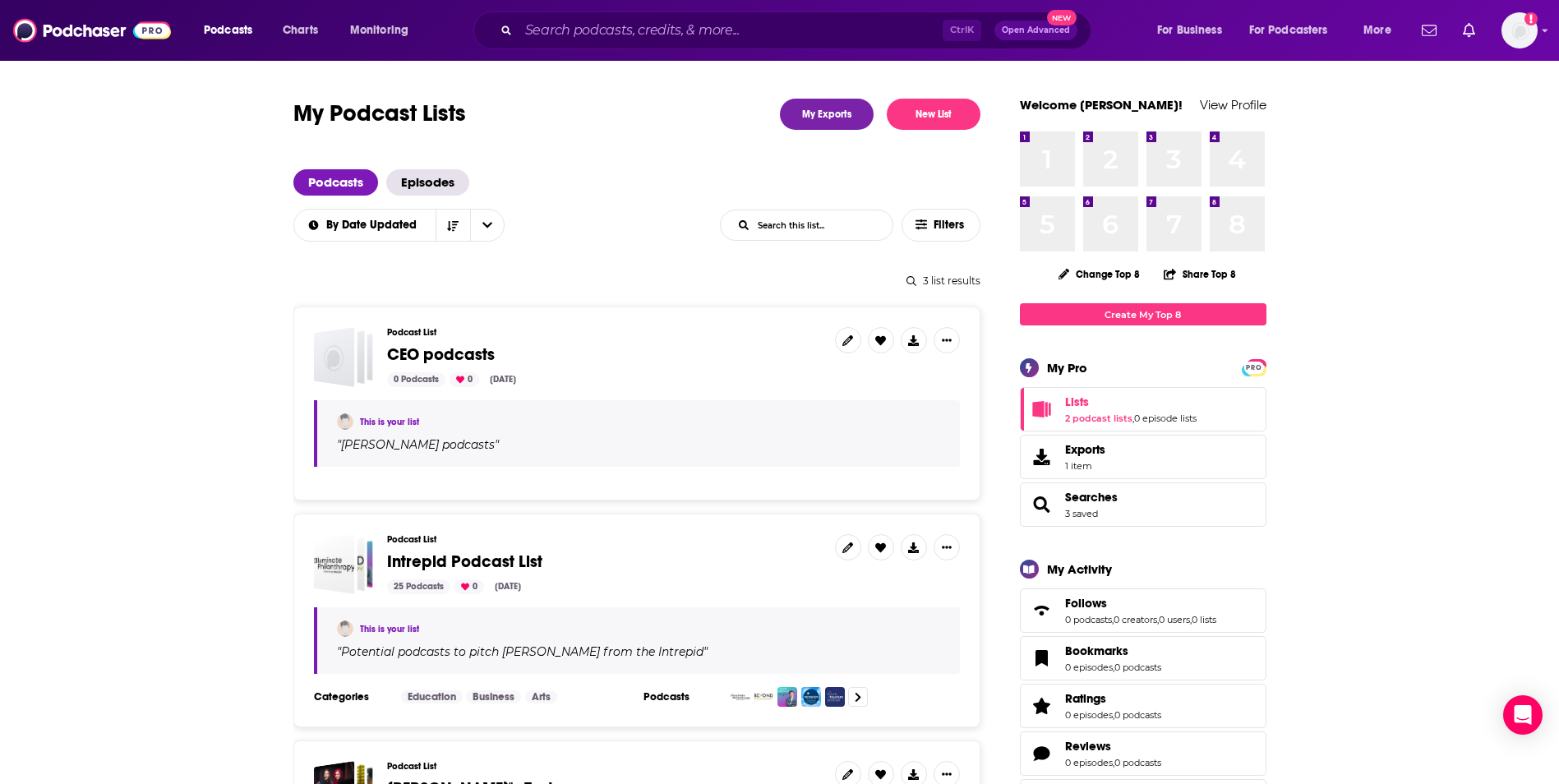
click at [440, 347] on span "CEO podcasts" at bounding box center [441, 354] width 108 height 20
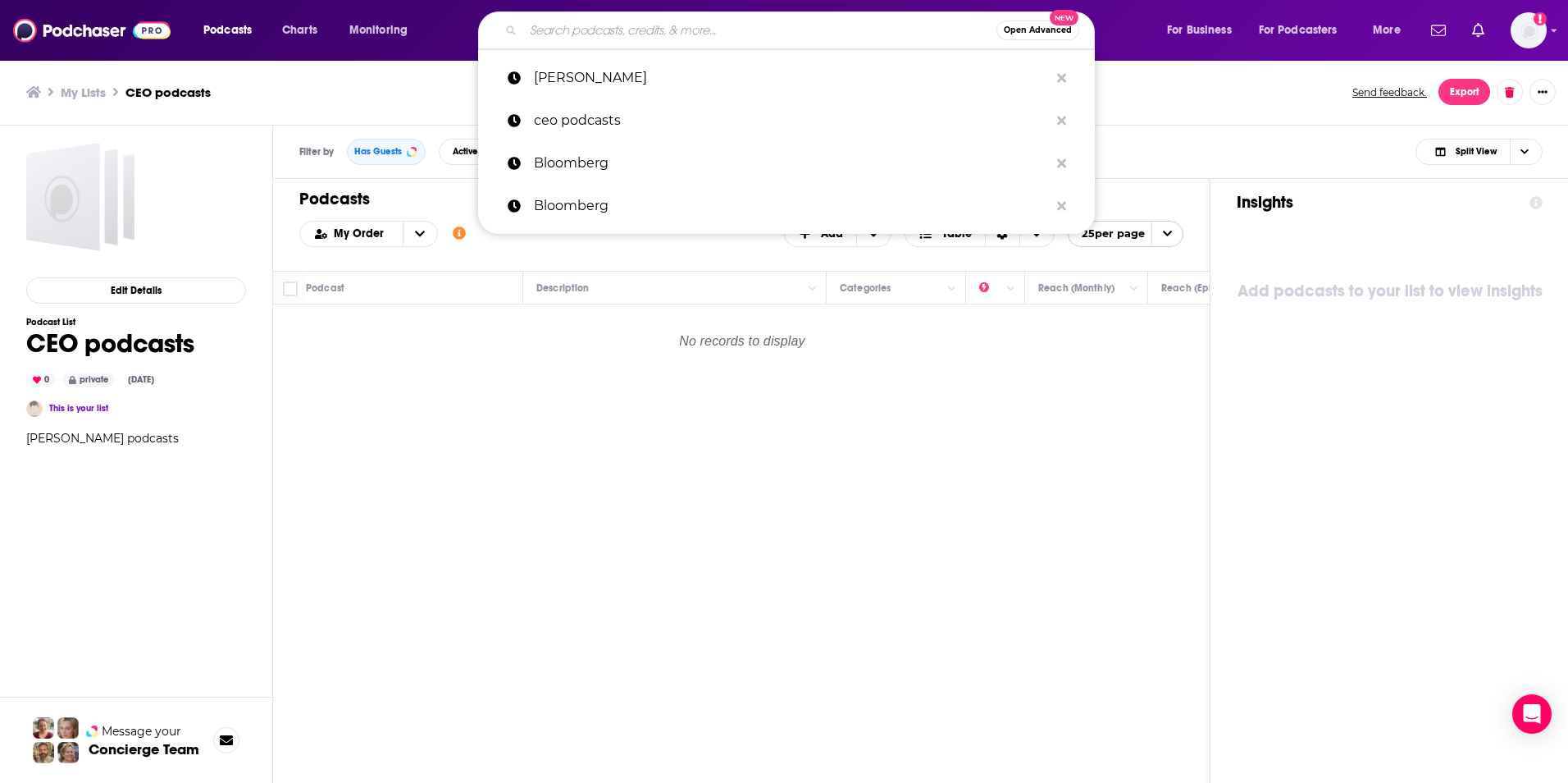
click at [564, 28] on input "Search podcasts, credits, & more..." at bounding box center [760, 30] width 473 height 26
click at [545, 119] on p "ceo podcasts" at bounding box center [791, 120] width 515 height 43
type input "ceo podcasts"
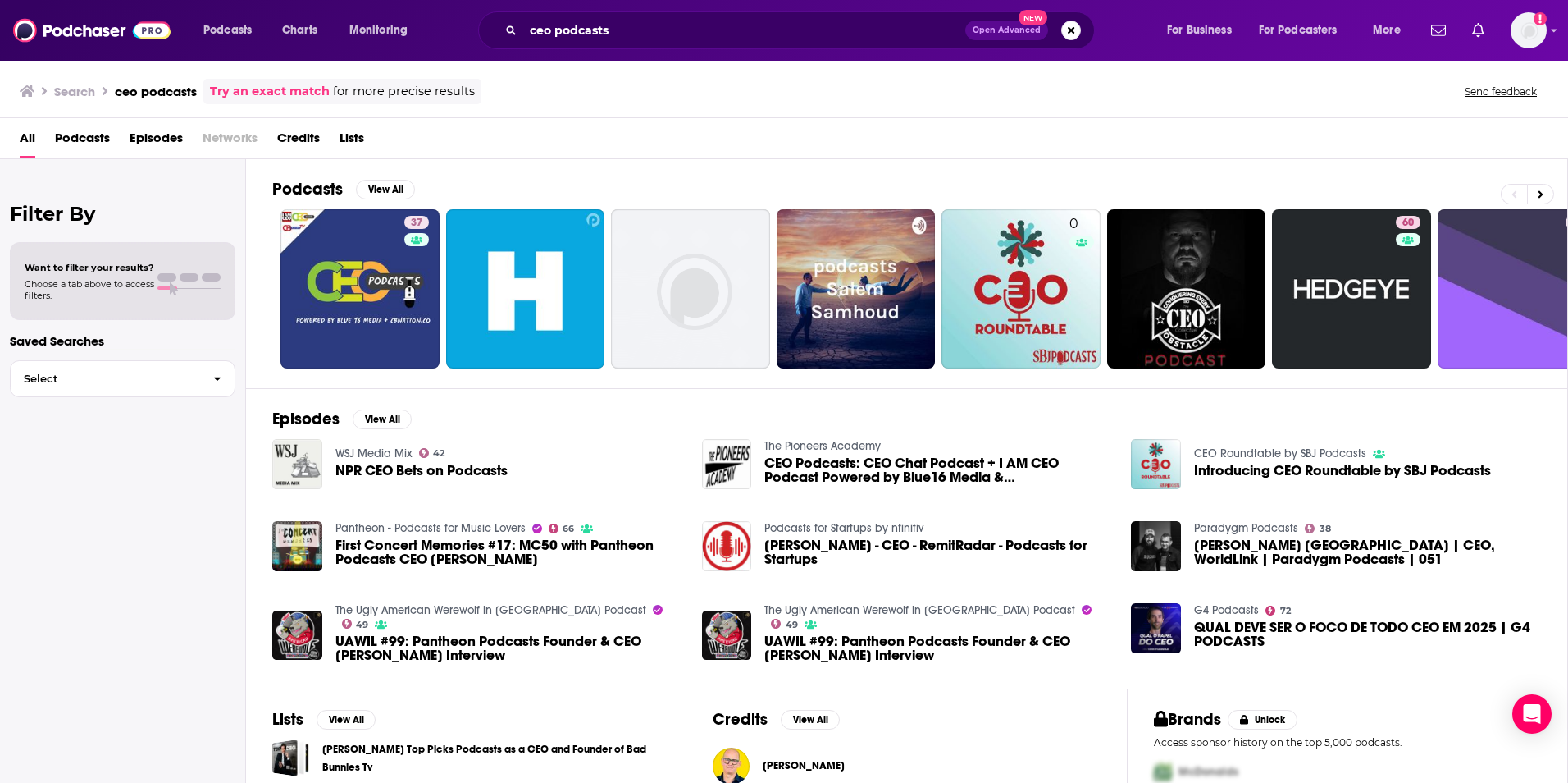
click at [77, 145] on span "Podcasts" at bounding box center [83, 141] width 55 height 33
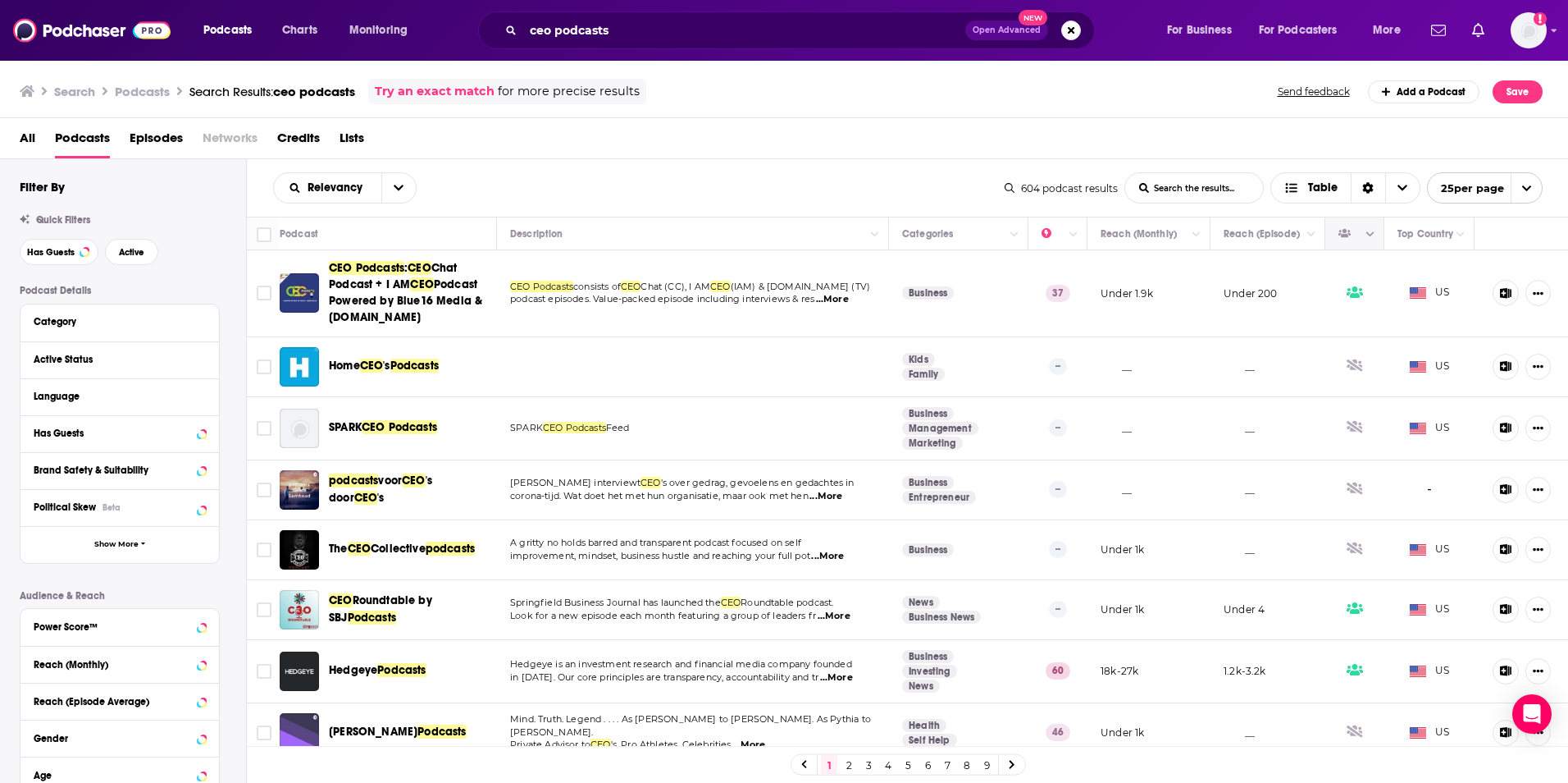
click at [1345, 230] on icon "Move" at bounding box center [1352, 234] width 20 height 20
click at [1344, 240] on icon "Move" at bounding box center [1352, 234] width 20 height 20
click at [1367, 235] on icon "Column Actions" at bounding box center [1370, 234] width 9 height 5
click at [899, 185] on div at bounding box center [784, 392] width 1568 height 783
drag, startPoint x: 1023, startPoint y: 188, endPoint x: 1062, endPoint y: 192, distance: 39.2
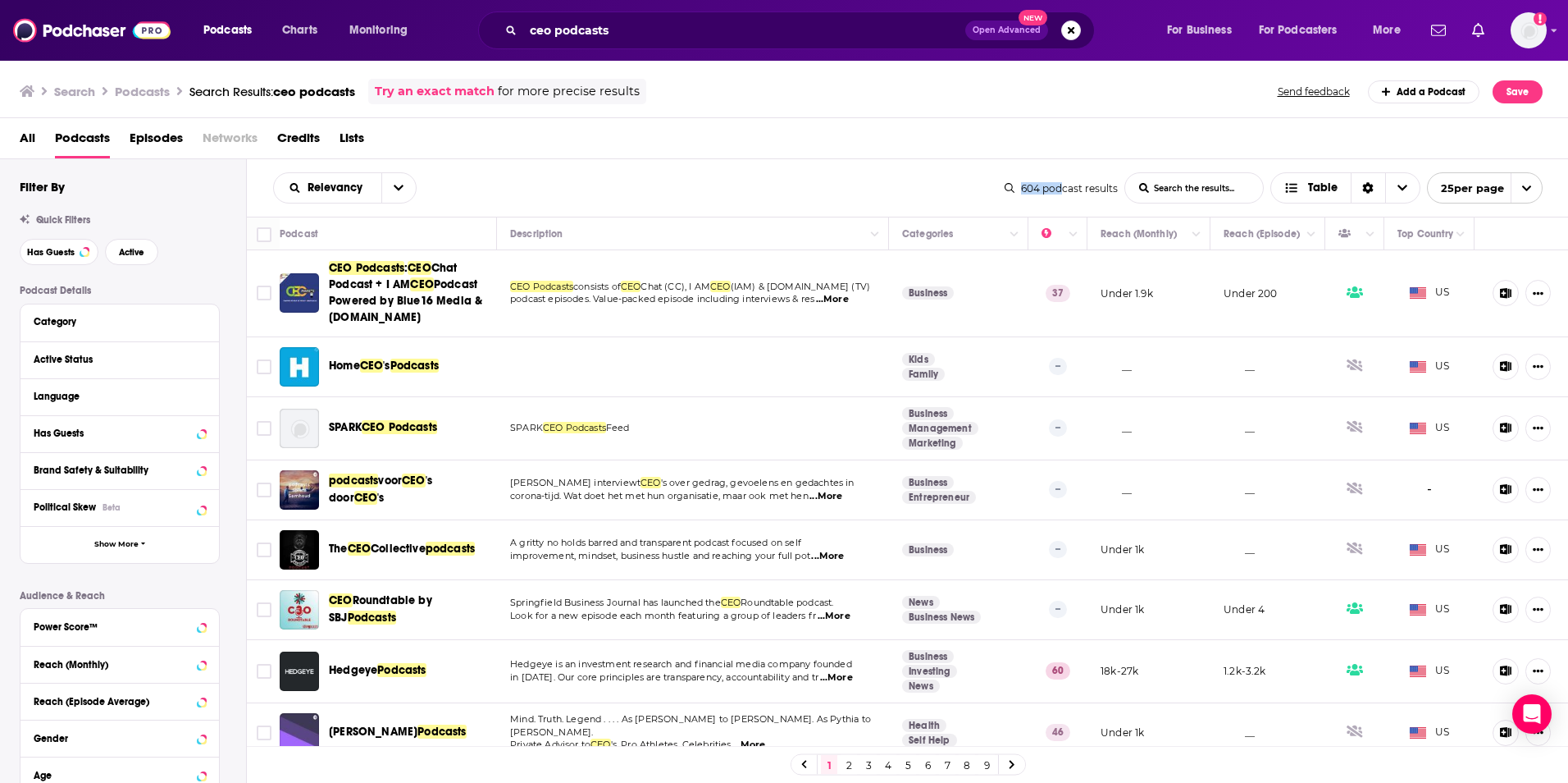
click at [1062, 192] on div "604 podcast results" at bounding box center [1061, 188] width 114 height 12
drag, startPoint x: 1062, startPoint y: 192, endPoint x: 897, endPoint y: 189, distance: 165.0
click at [897, 188] on div "Relevancy List Search Input Search the results... Table" at bounding box center [638, 187] width 731 height 32
click at [1364, 232] on button "Column Actions" at bounding box center [1370, 234] width 20 height 20
click at [1399, 286] on div "Show all columns" at bounding box center [1415, 290] width 109 height 16
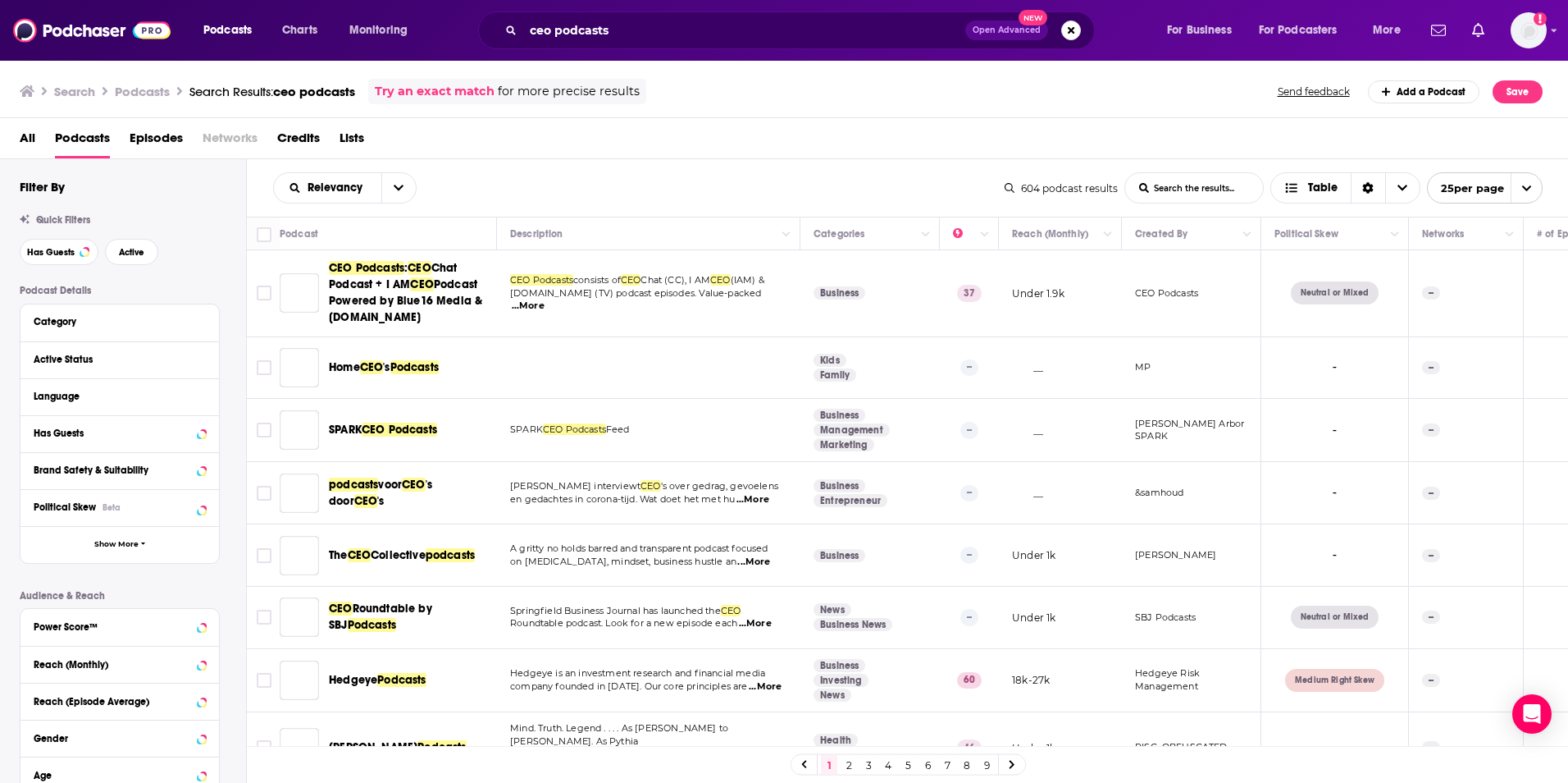
scroll to position [0, 900]
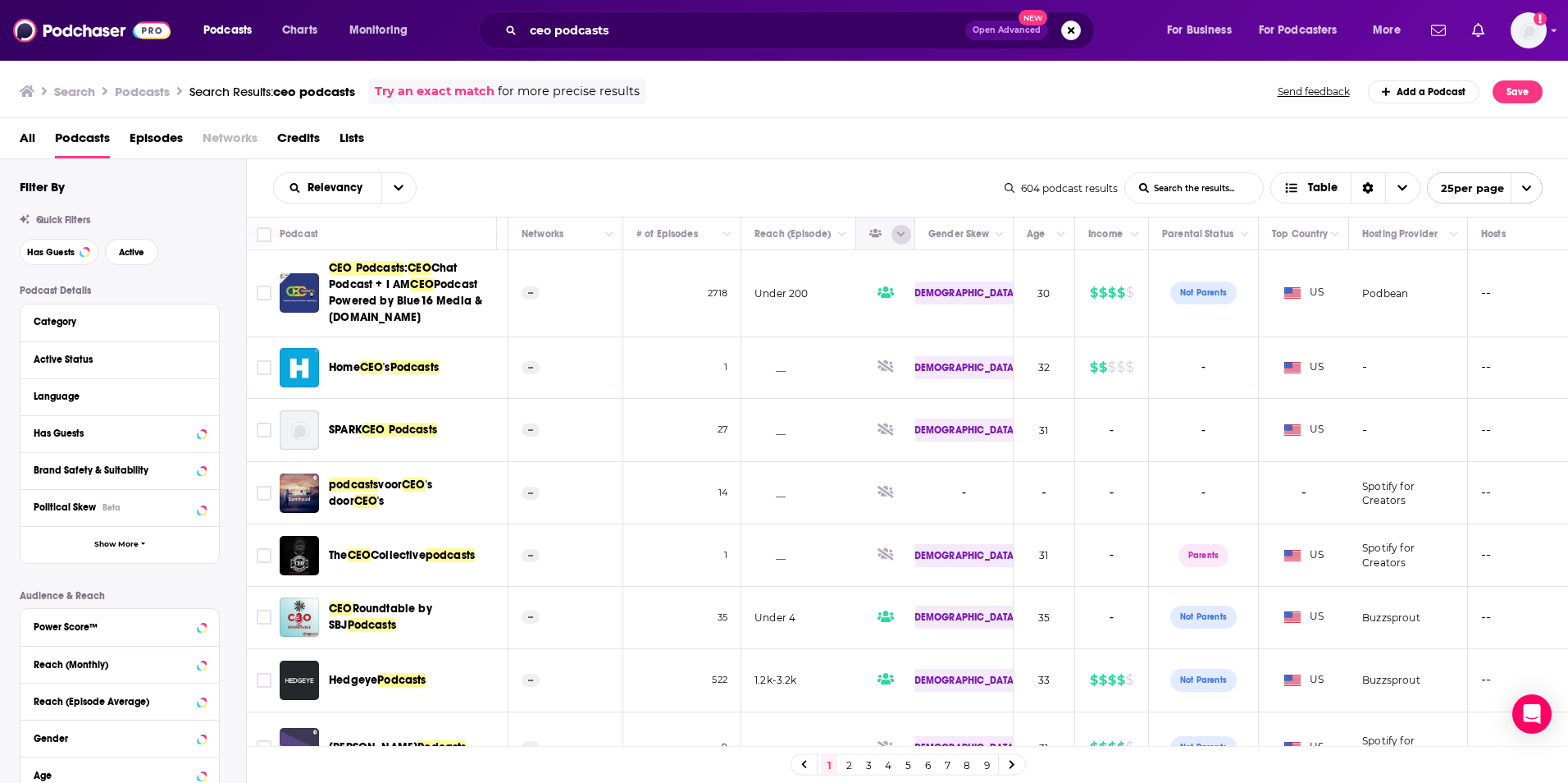
click at [894, 234] on button "Column Actions" at bounding box center [901, 234] width 20 height 20
click at [872, 183] on div at bounding box center [784, 392] width 1568 height 783
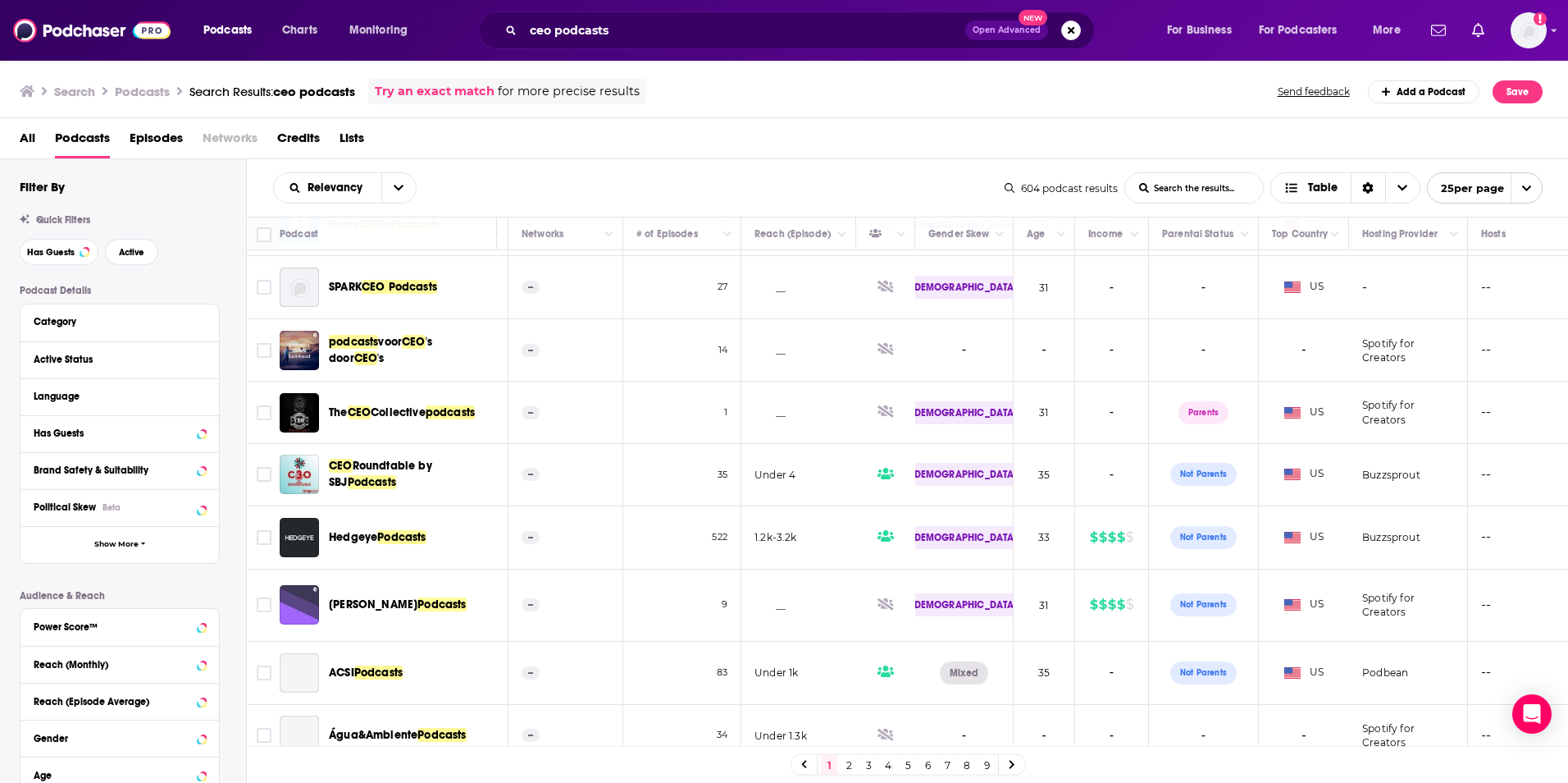
scroll to position [164, 900]
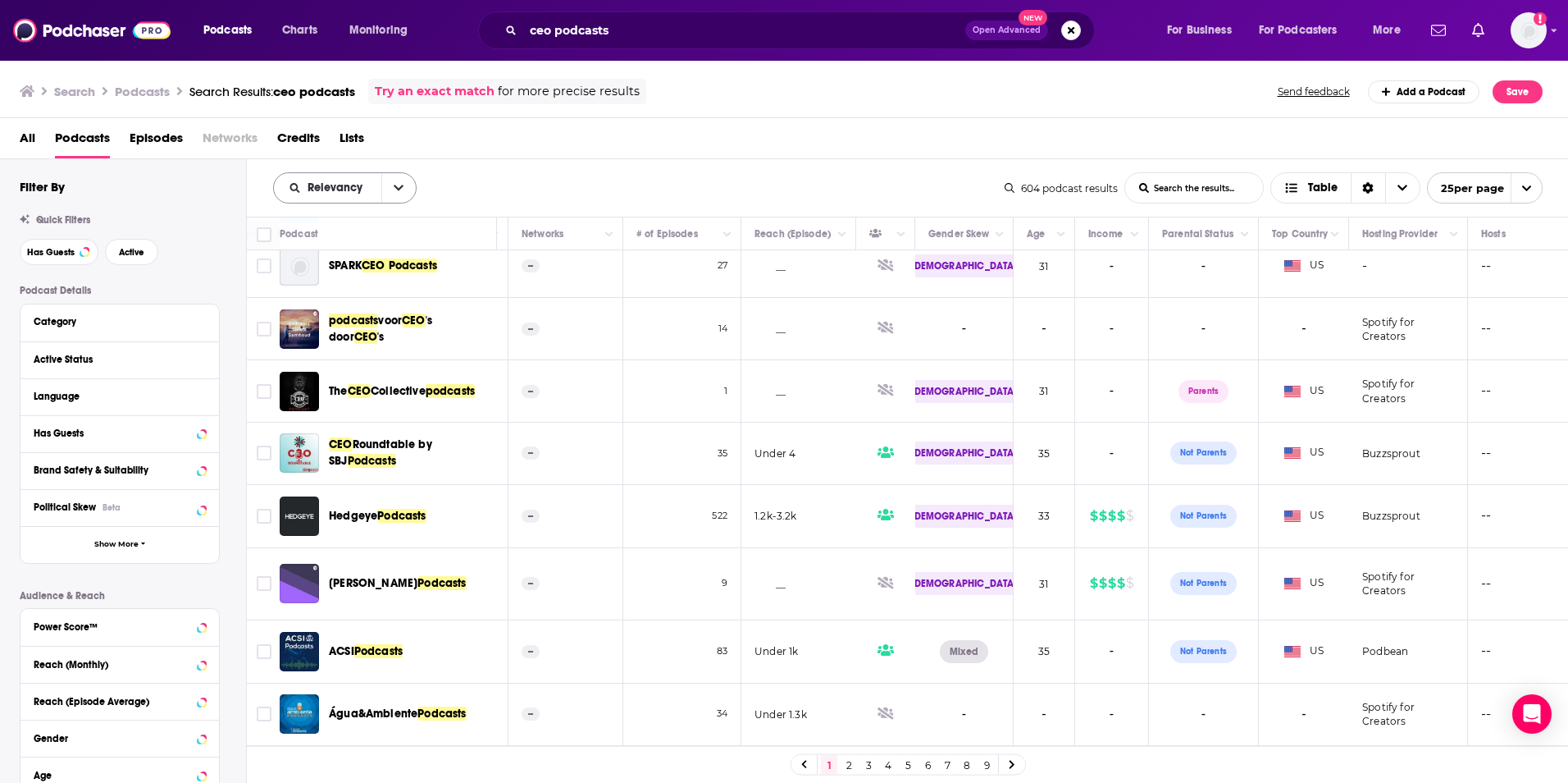
click at [391, 179] on button "open menu" at bounding box center [399, 187] width 34 height 30
click at [452, 175] on div "Relevancy Relevancy By Rating Trending New Power Score List Search Input Search…" at bounding box center [638, 187] width 731 height 32
click at [67, 251] on span "Has Guests" at bounding box center [51, 251] width 48 height 9
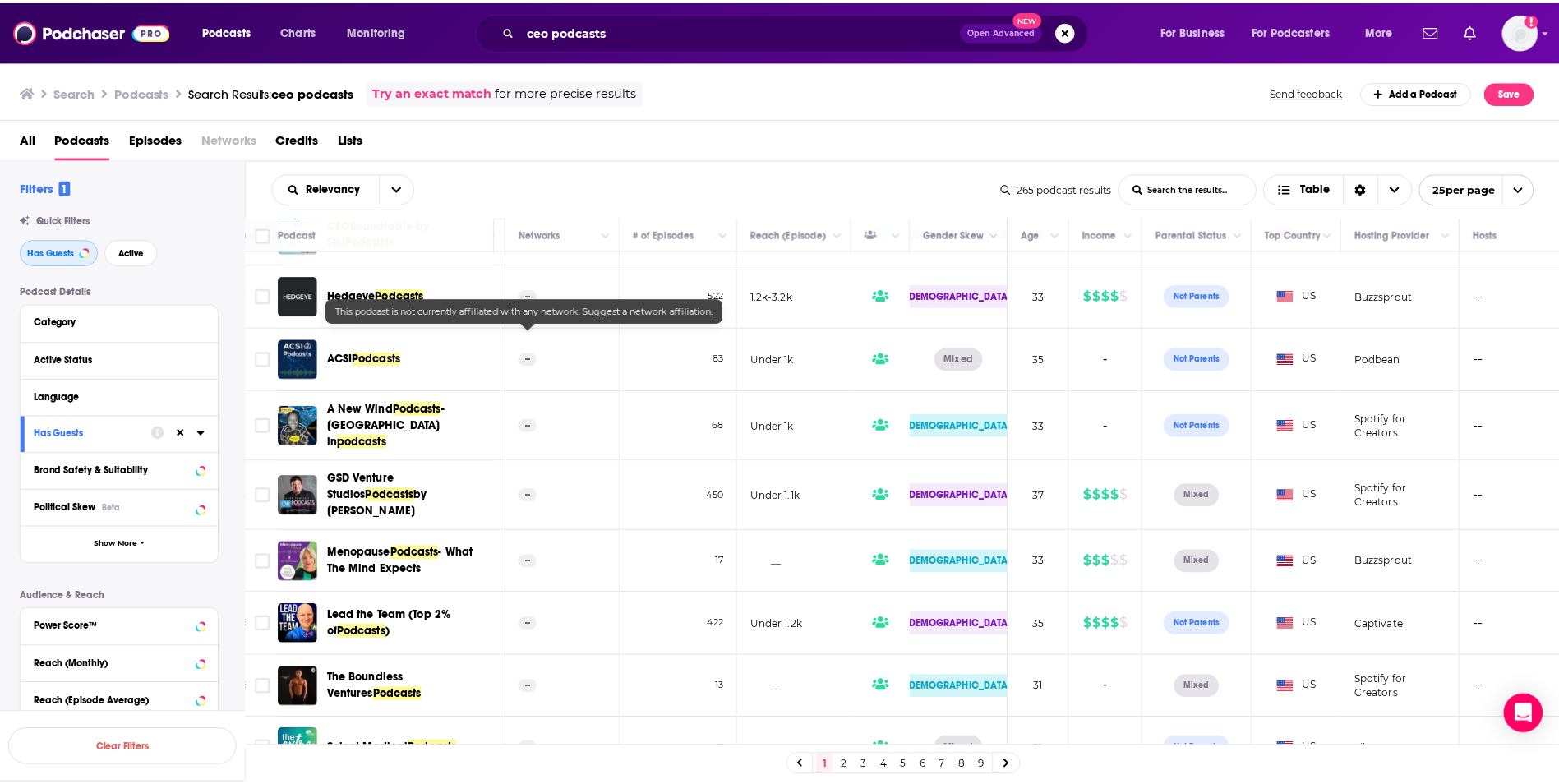
scroll to position [82, 902]
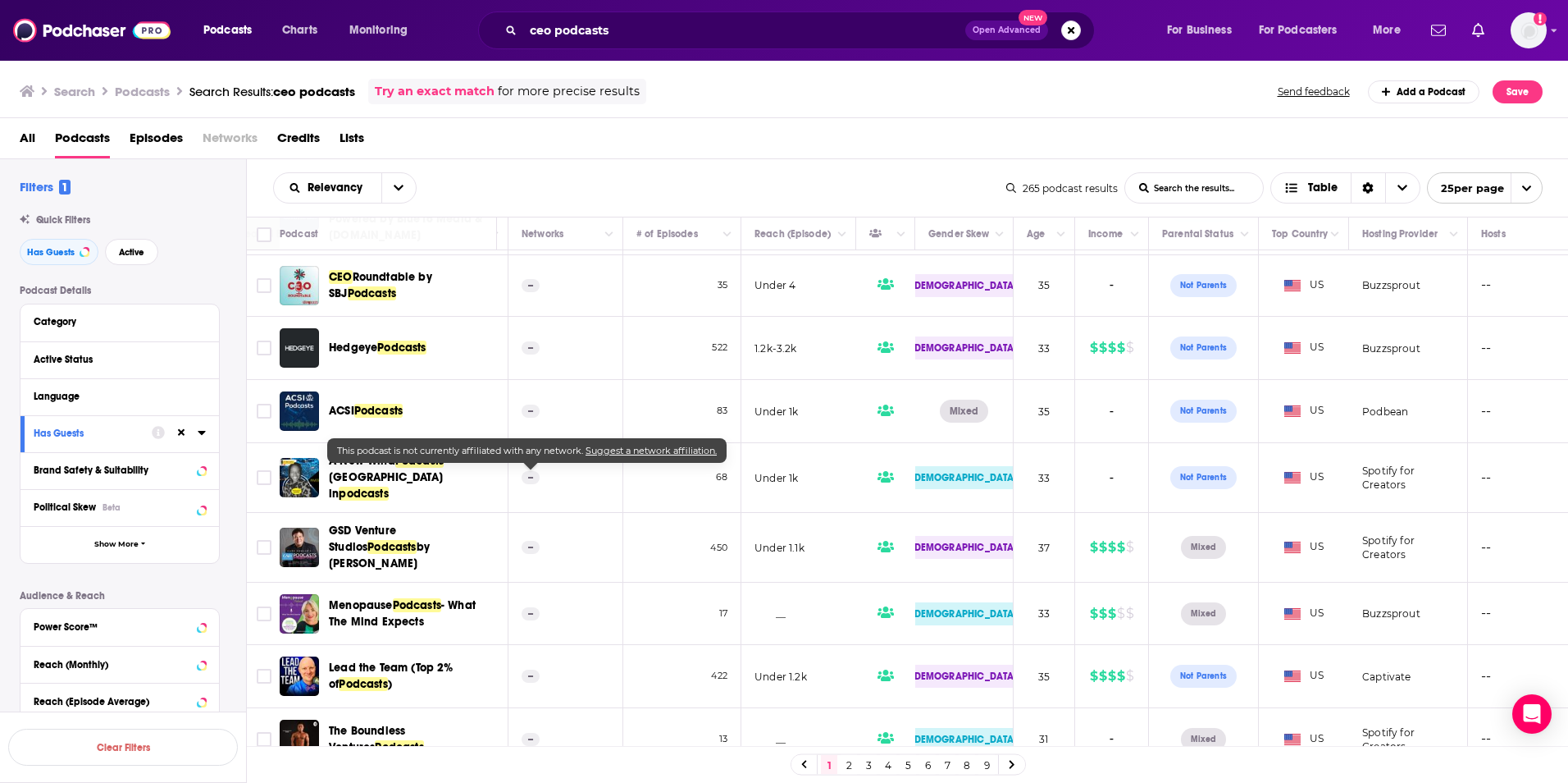
click at [387, 339] on div "Hedgeye Podcasts" at bounding box center [414, 348] width 171 height 39
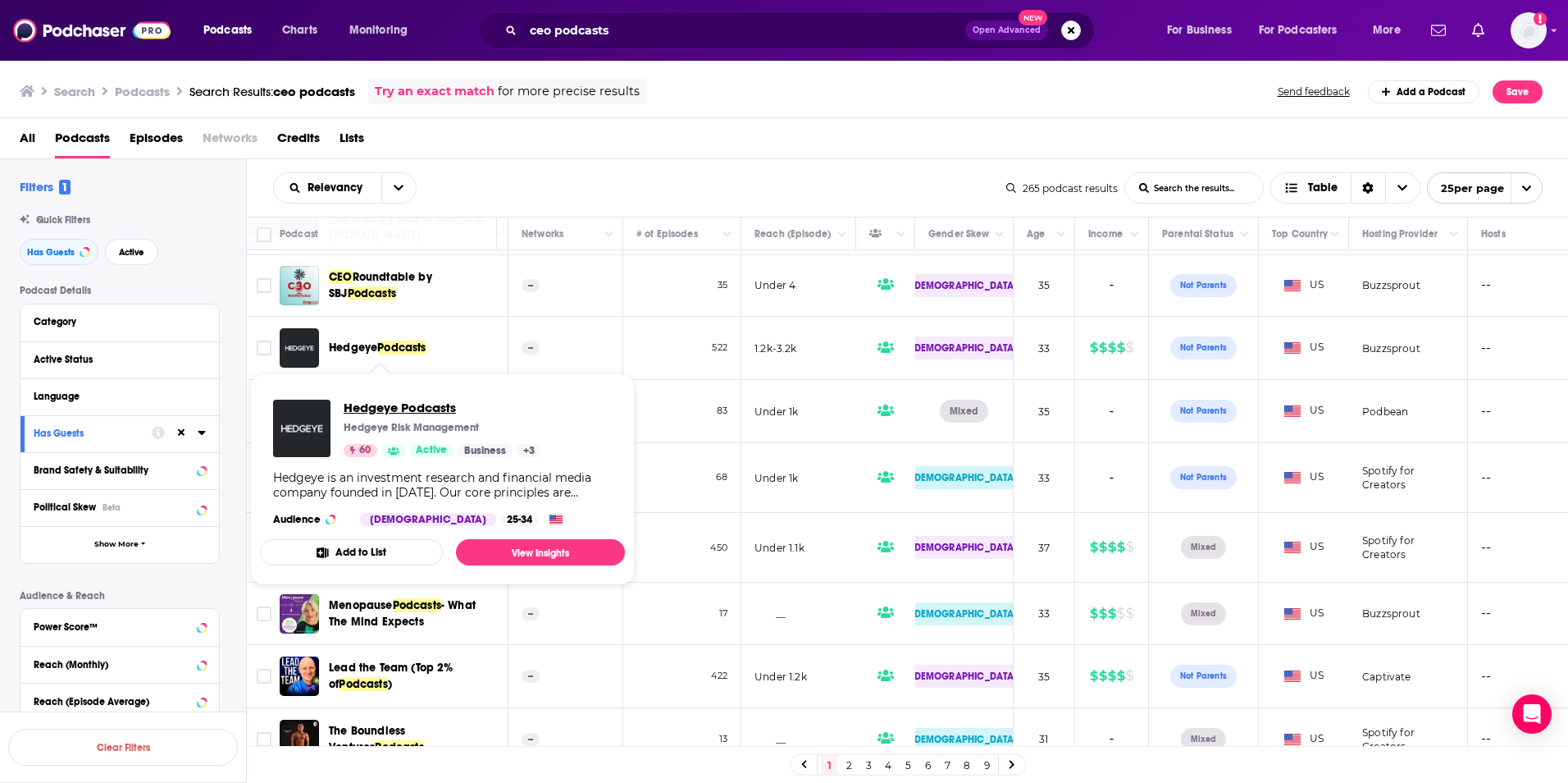
click at [387, 405] on span "Hedgeye Podcasts" at bounding box center [442, 407] width 198 height 15
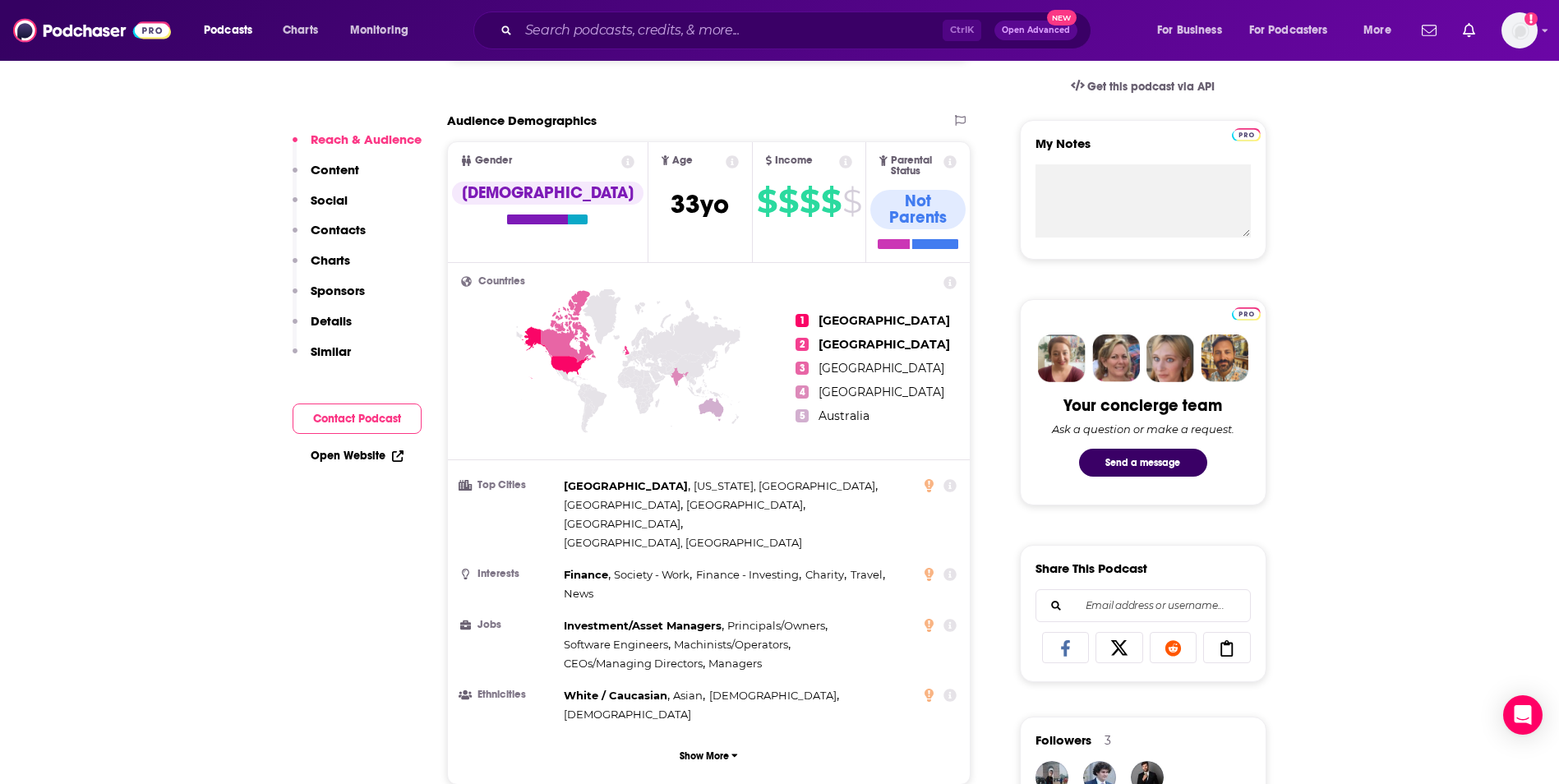
scroll to position [575, 0]
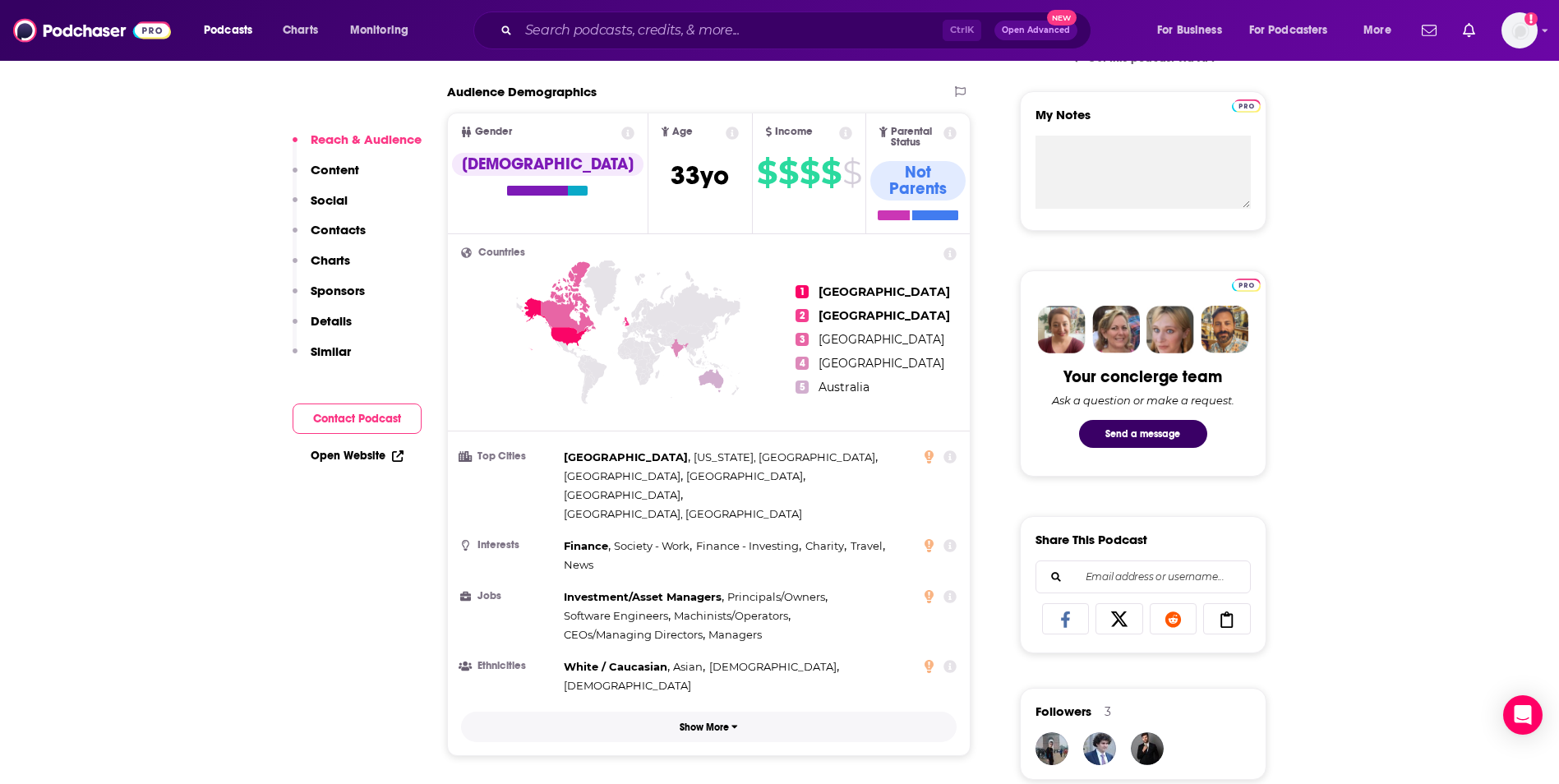
click at [693, 721] on p "Show More" at bounding box center [705, 727] width 50 height 11
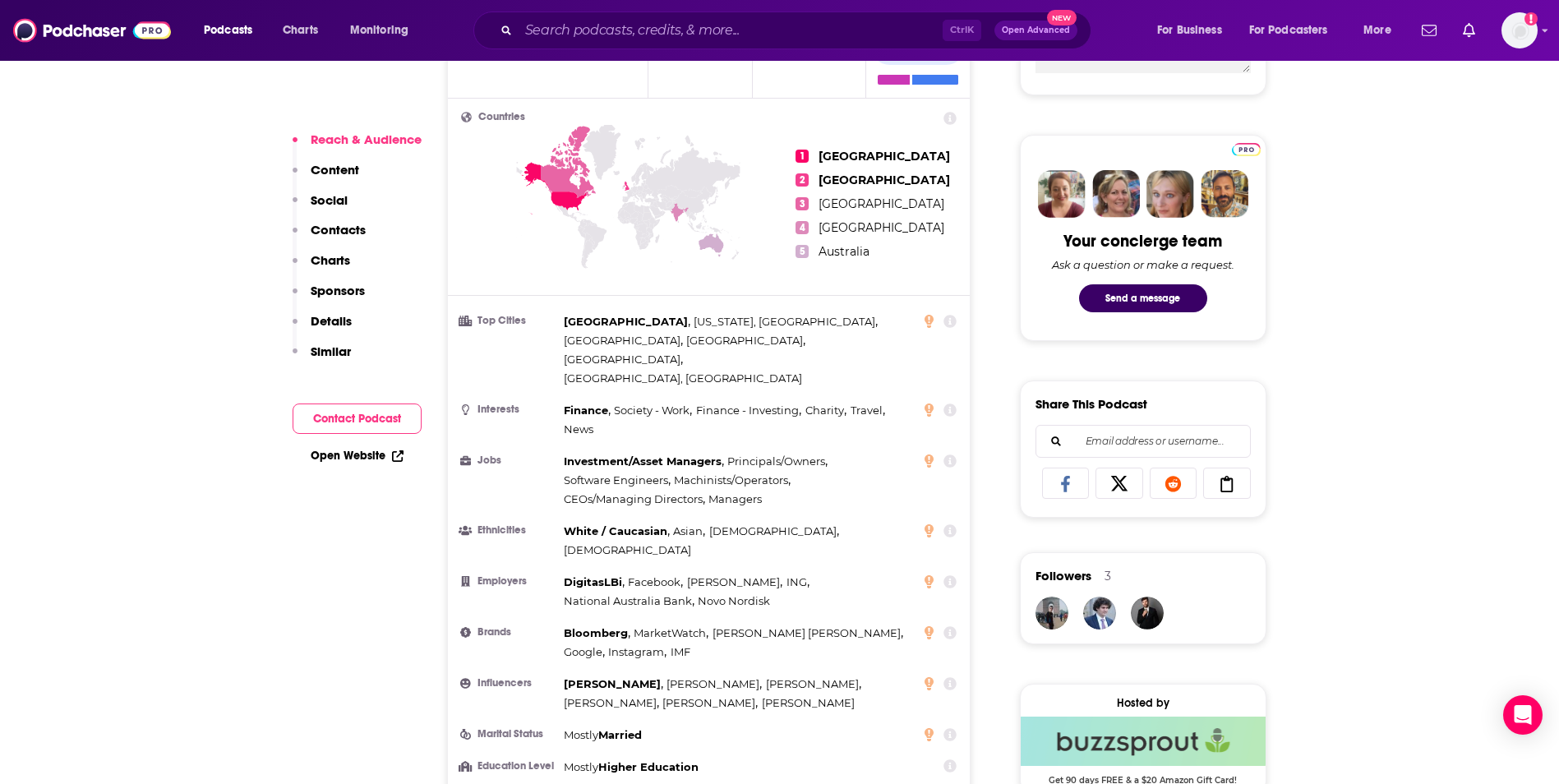
scroll to position [739, 0]
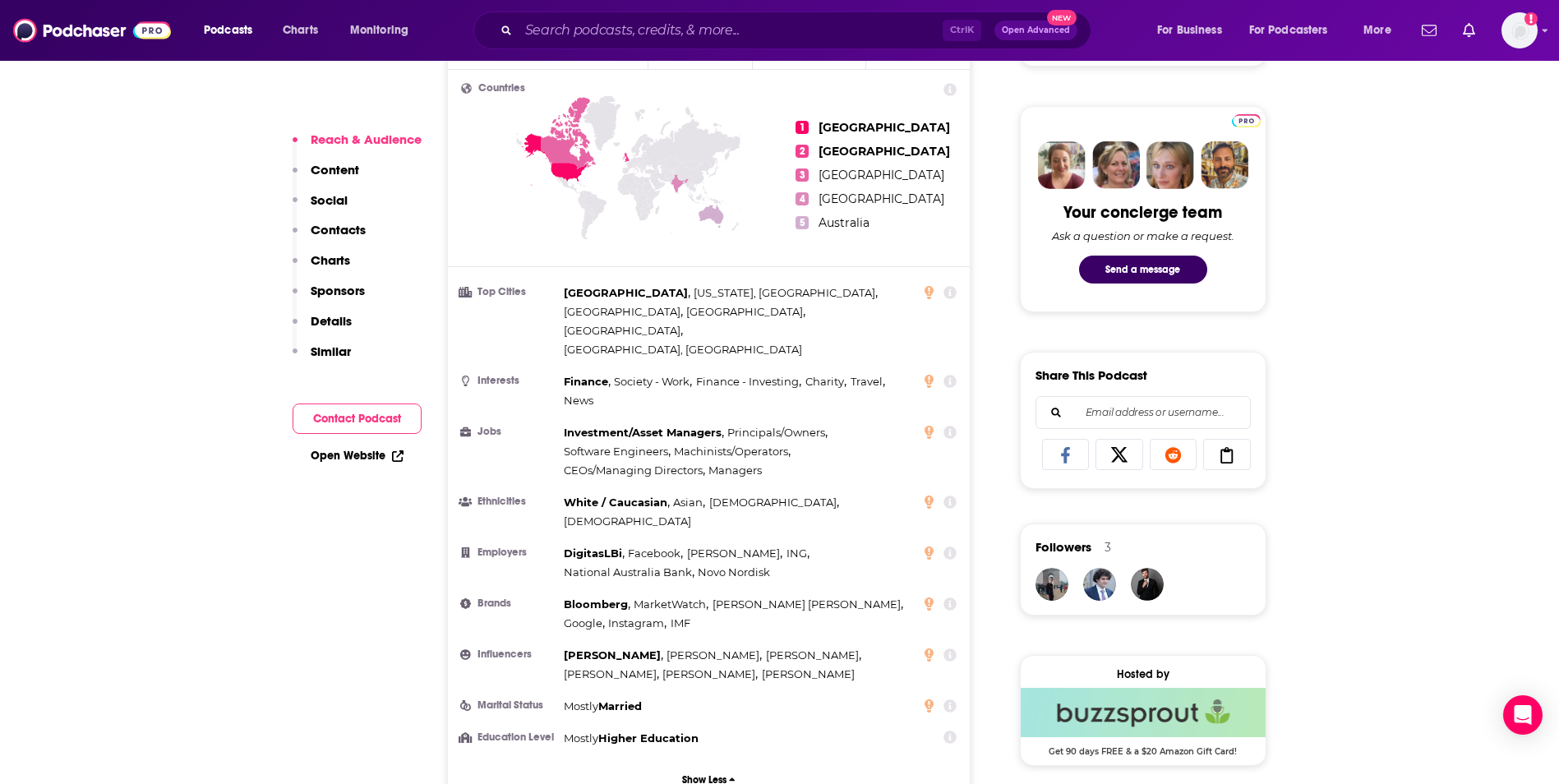
click at [300, 351] on button "Similar" at bounding box center [321, 359] width 58 height 31
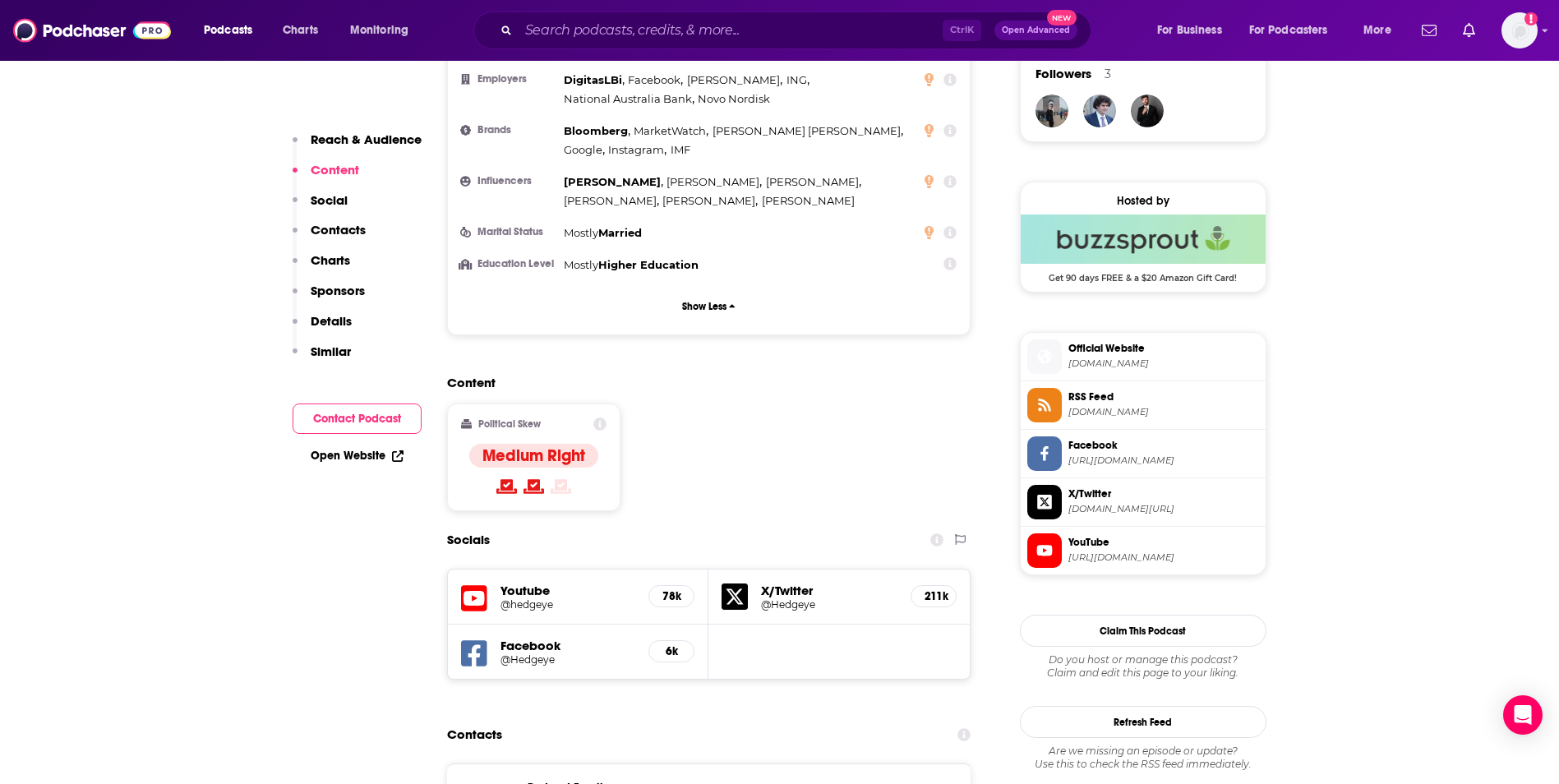
scroll to position [1130, 0]
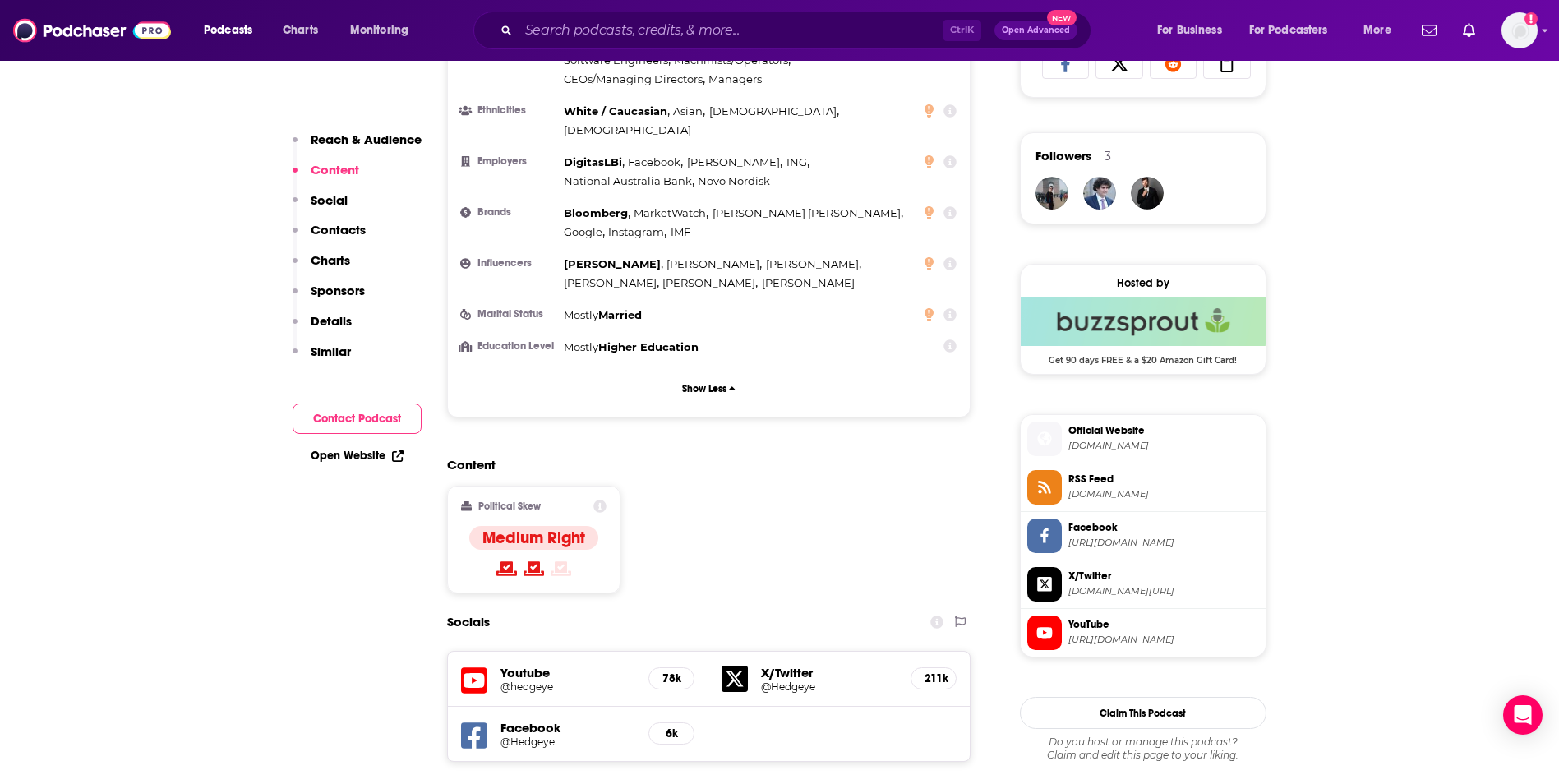
click at [327, 233] on p "Contacts" at bounding box center [339, 229] width 55 height 15
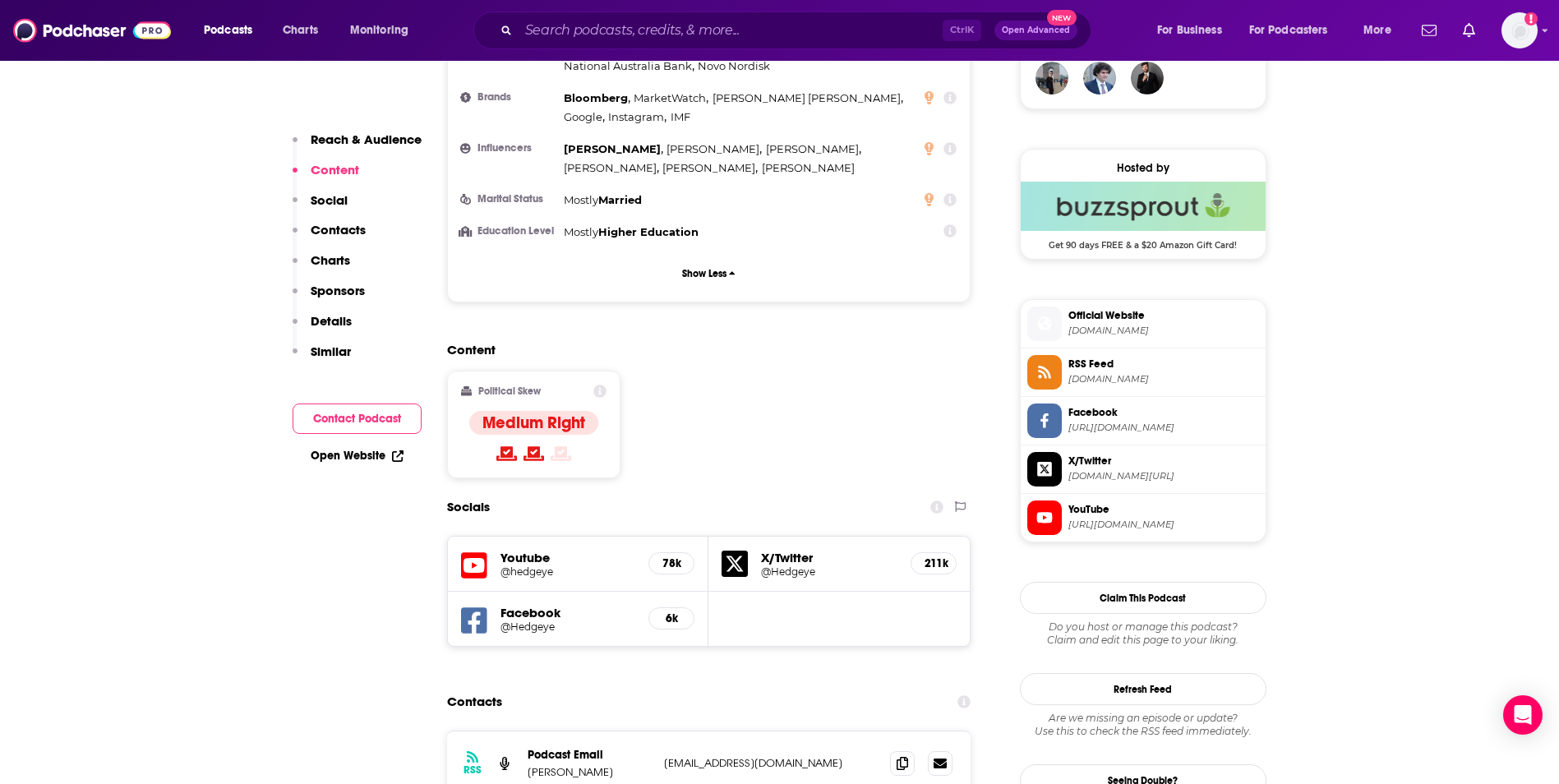
scroll to position [1214, 0]
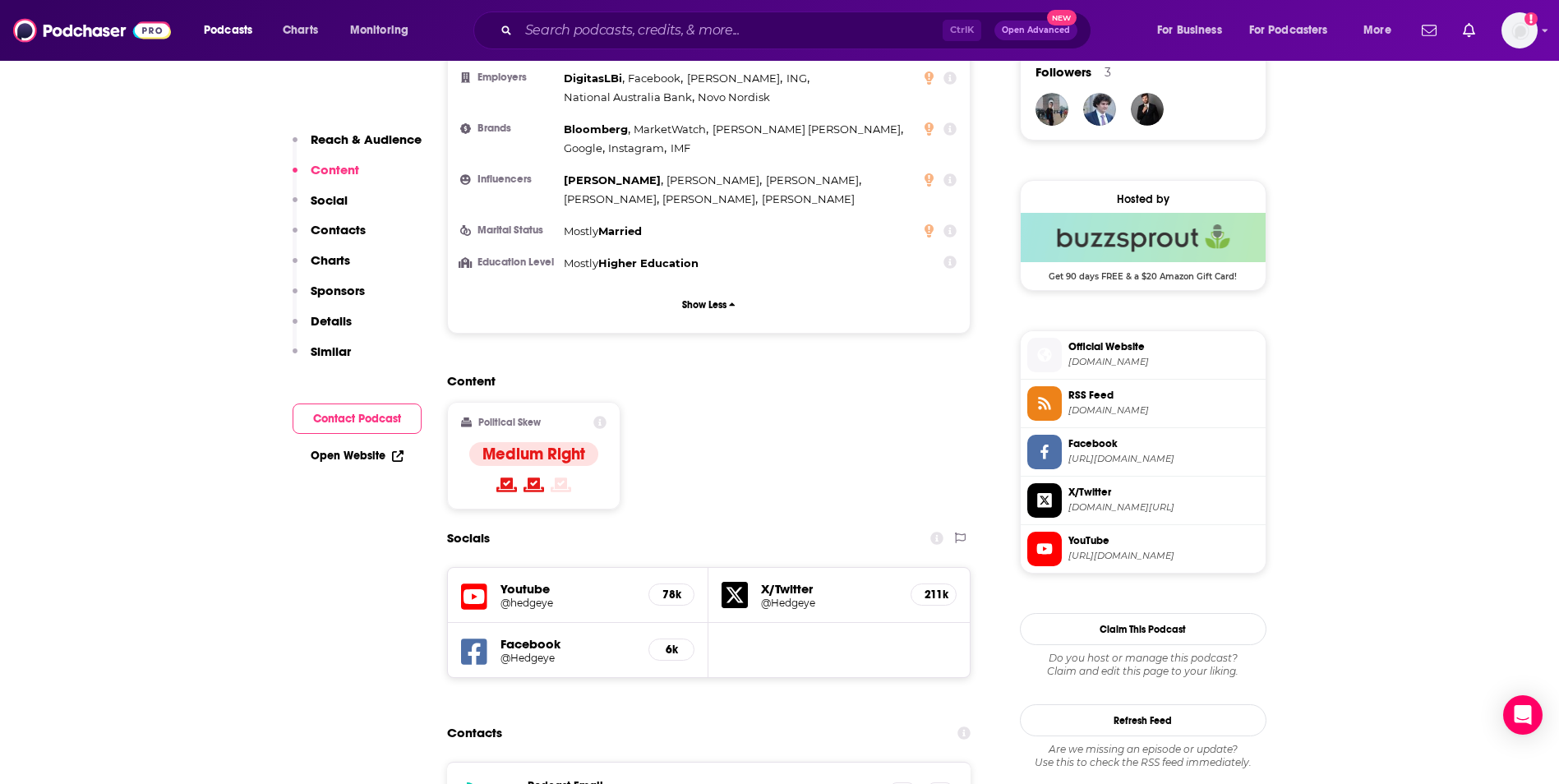
click at [336, 167] on p "Content" at bounding box center [335, 169] width 49 height 15
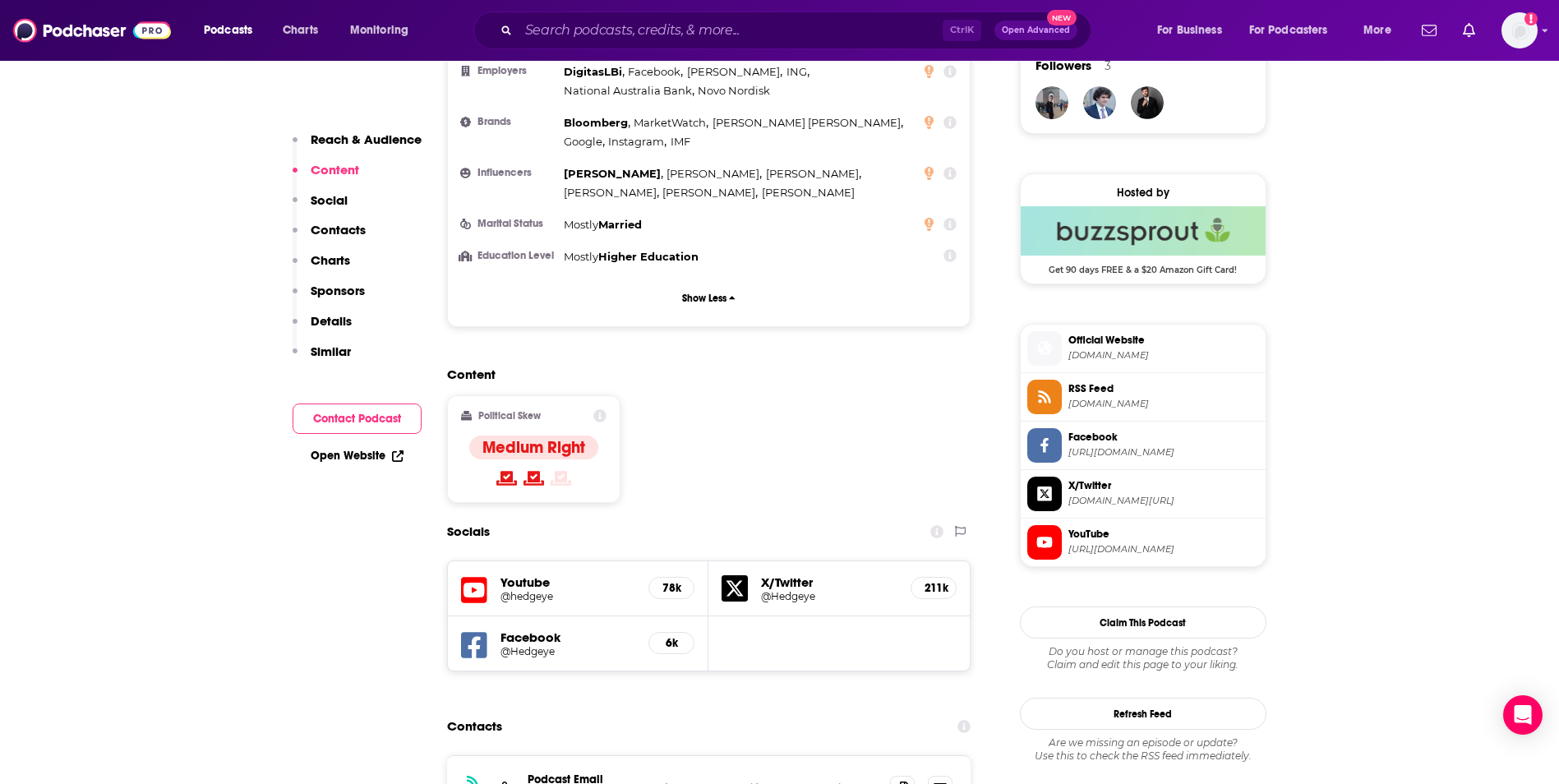
scroll to position [1281, 0]
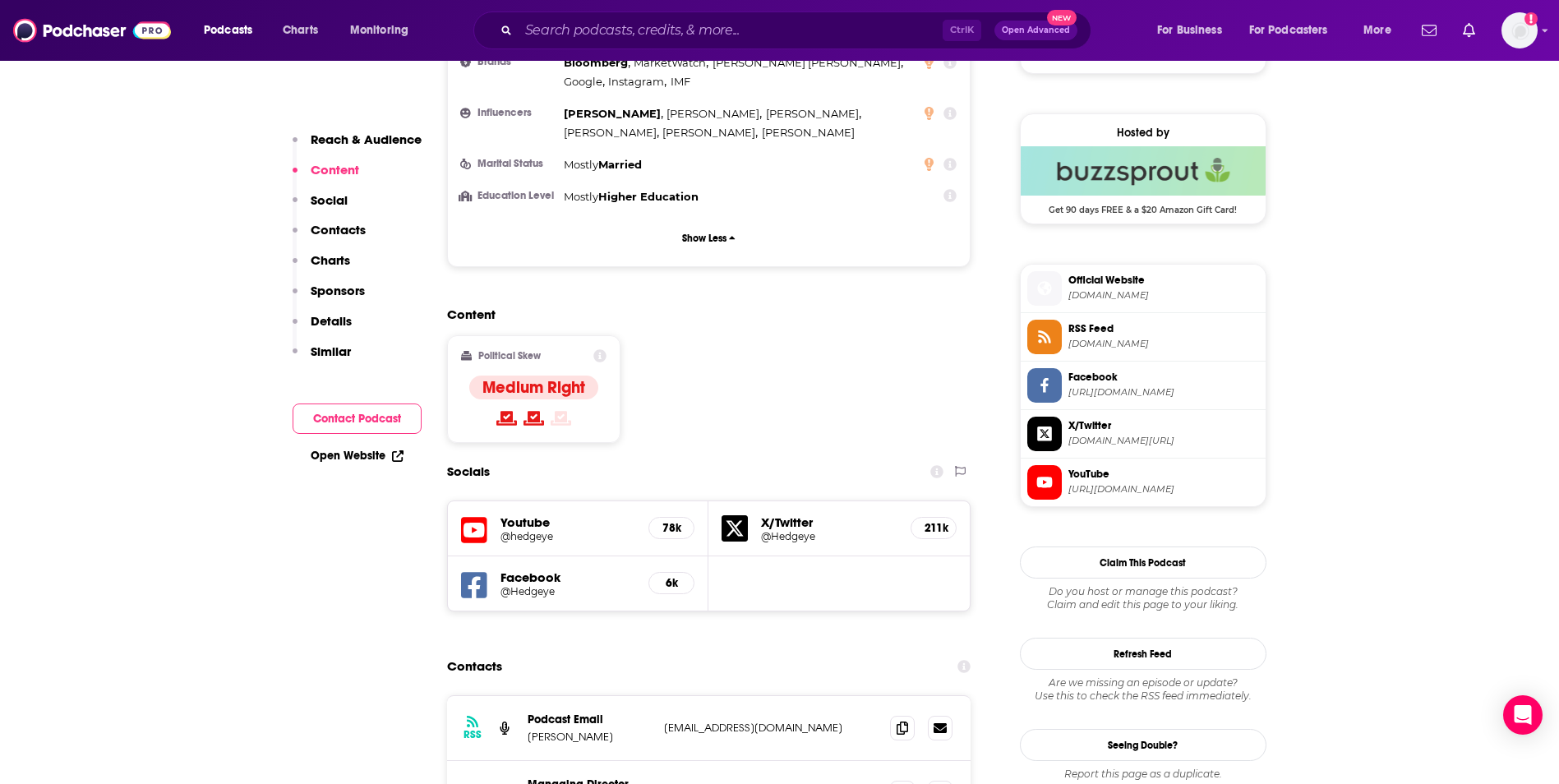
click at [336, 168] on p "Content" at bounding box center [335, 169] width 49 height 15
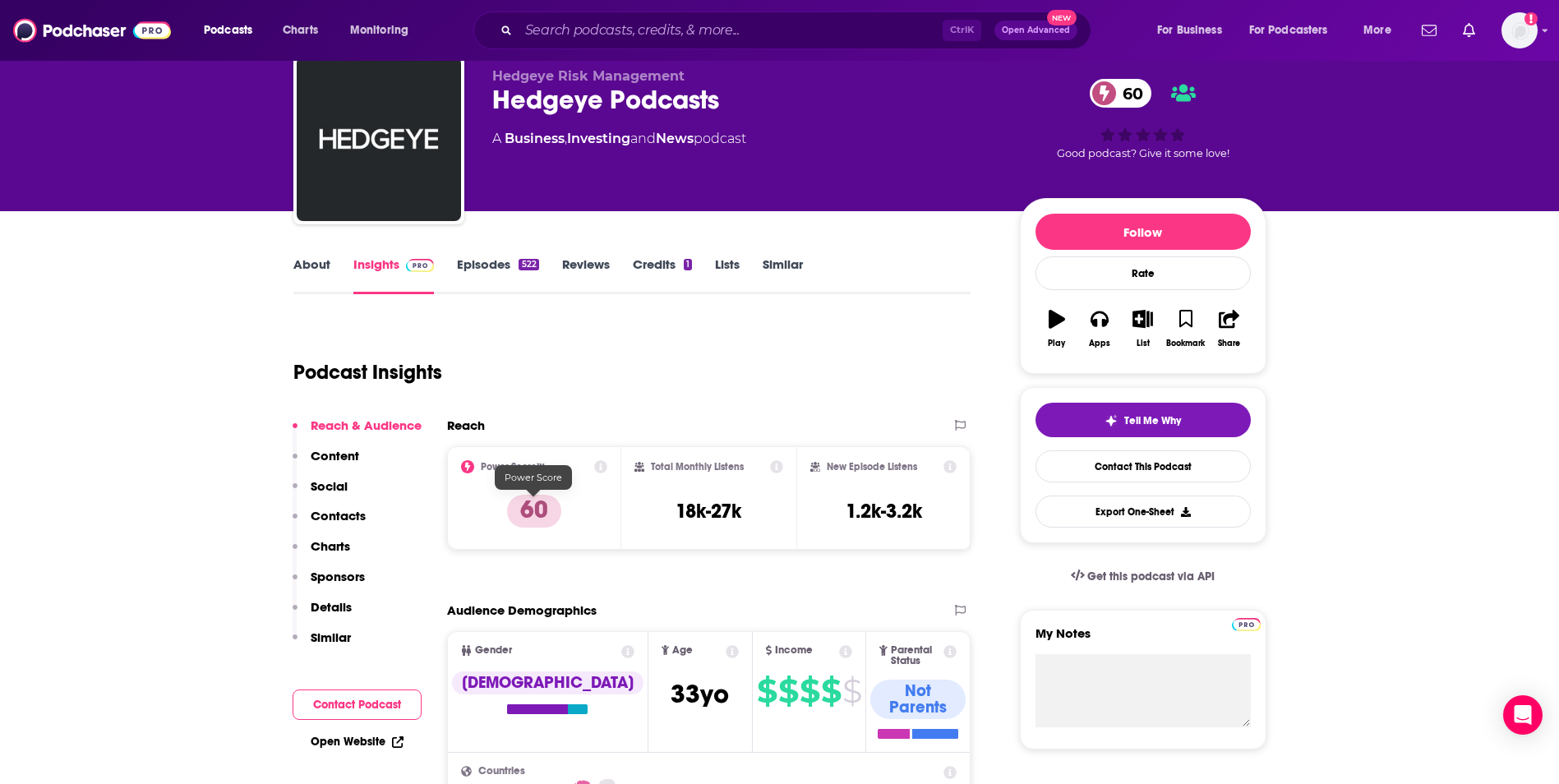
scroll to position [247, 0]
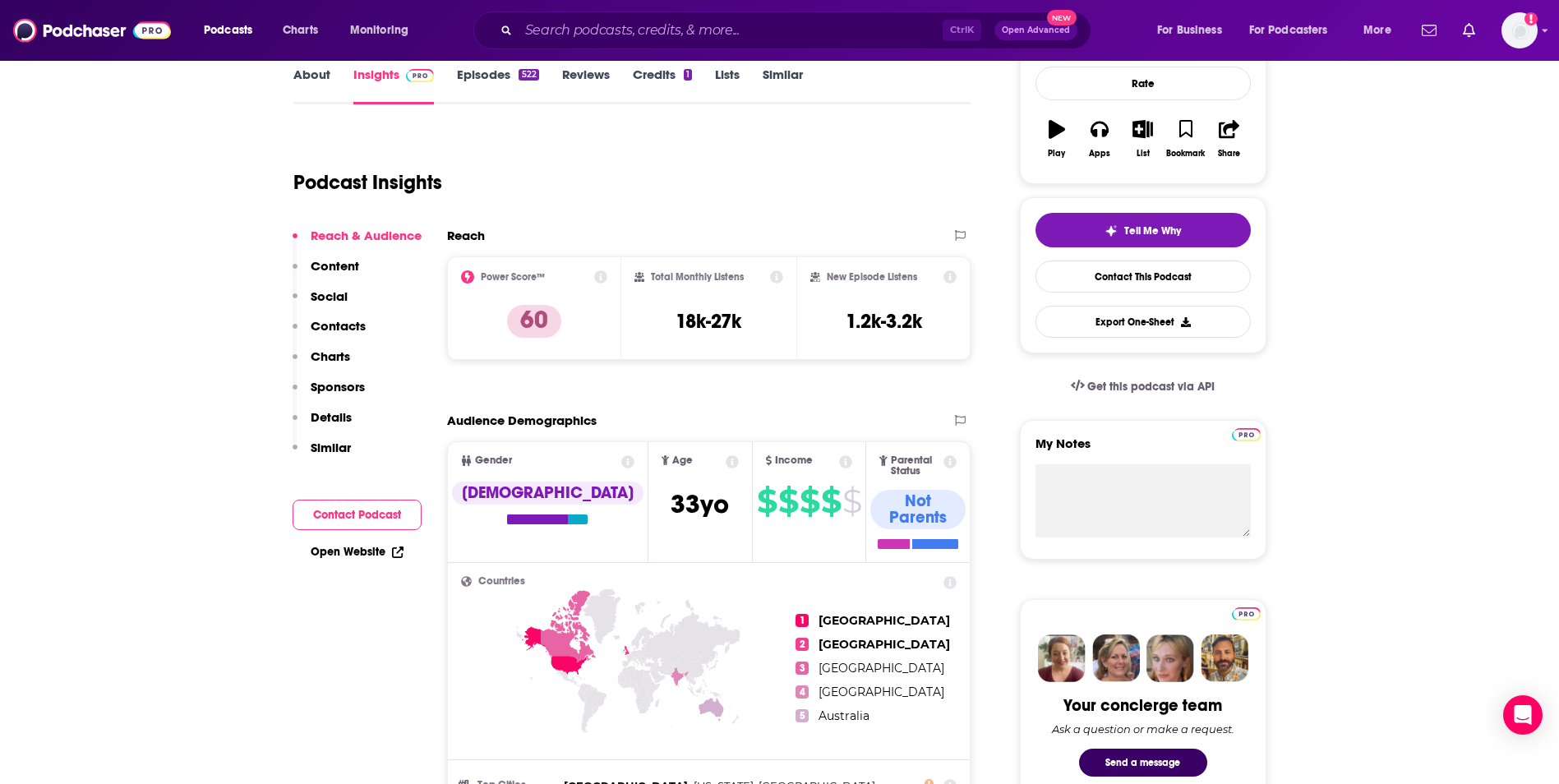
click at [351, 548] on link "Open Website" at bounding box center [357, 552] width 93 height 14
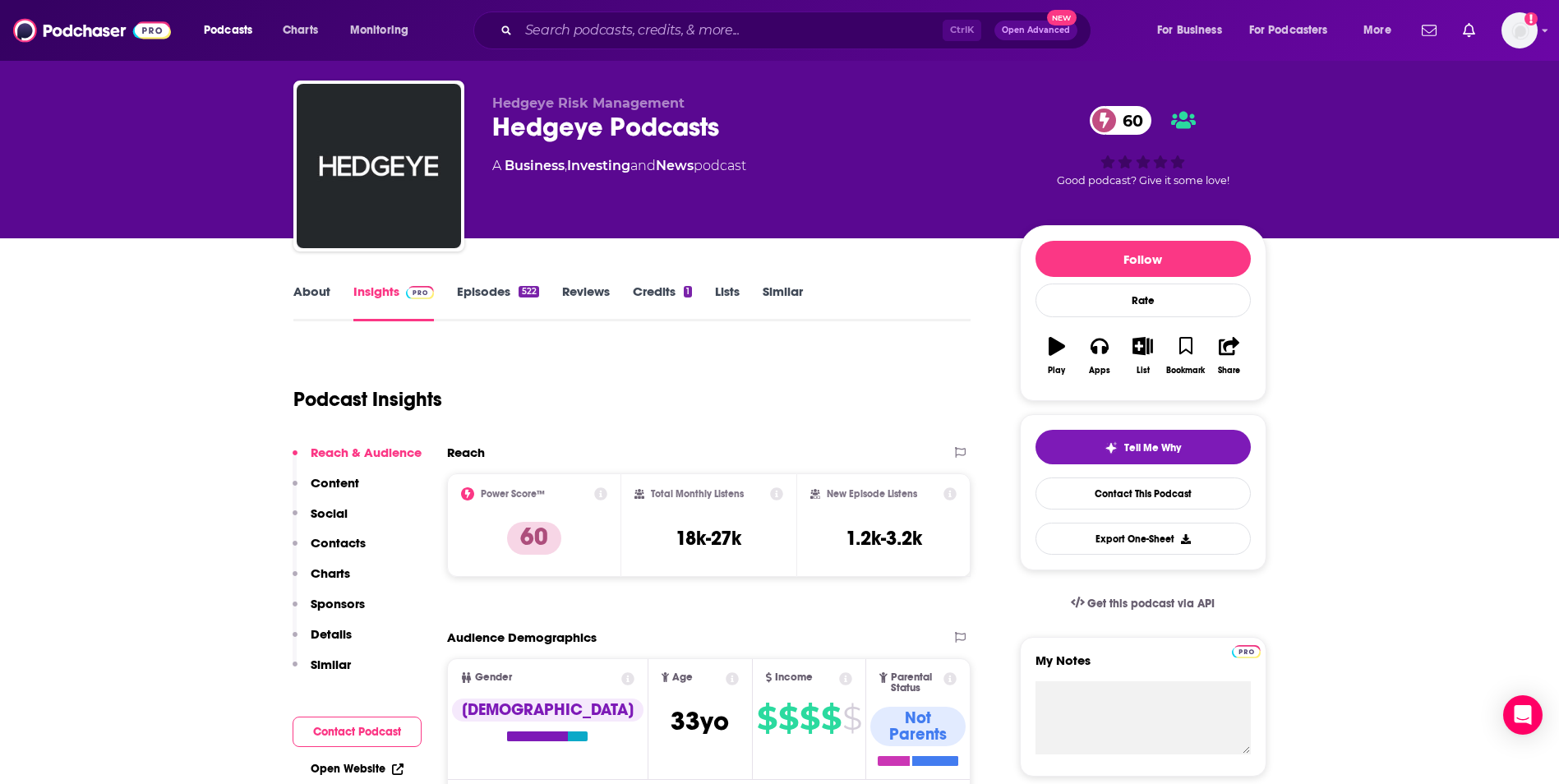
scroll to position [0, 0]
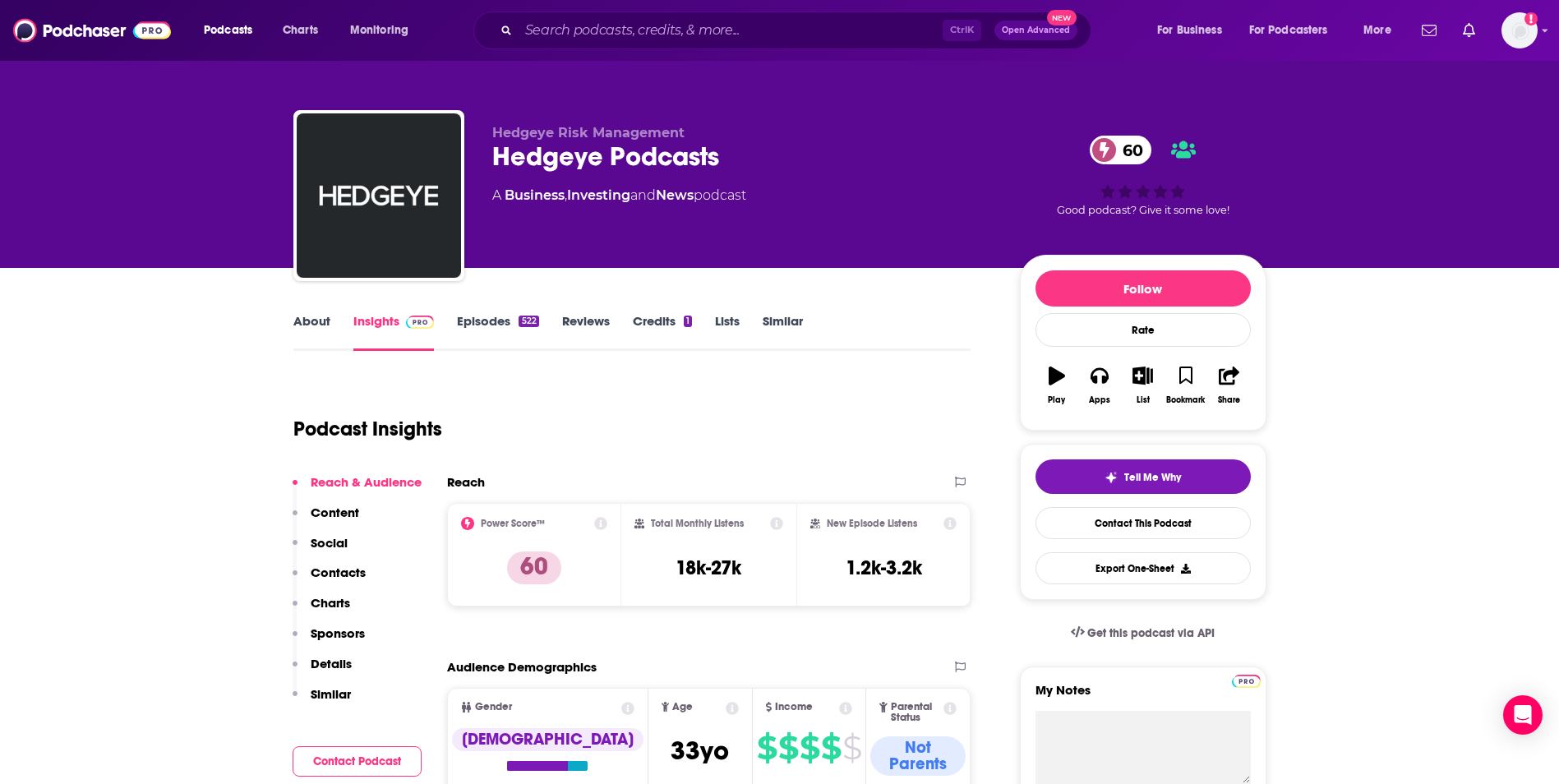
click at [489, 316] on link "Episodes 522" at bounding box center [497, 332] width 81 height 38
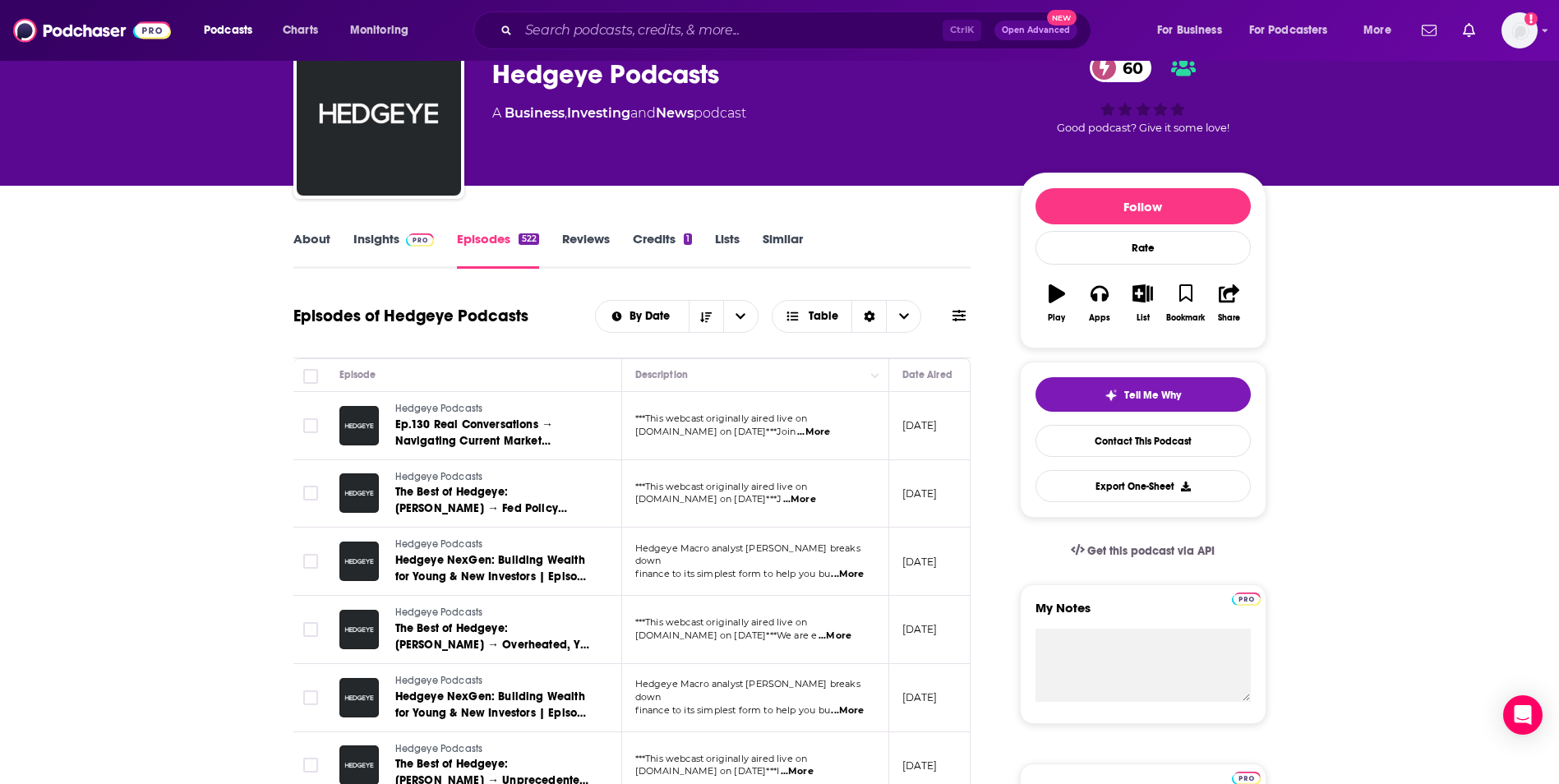
scroll to position [164, 0]
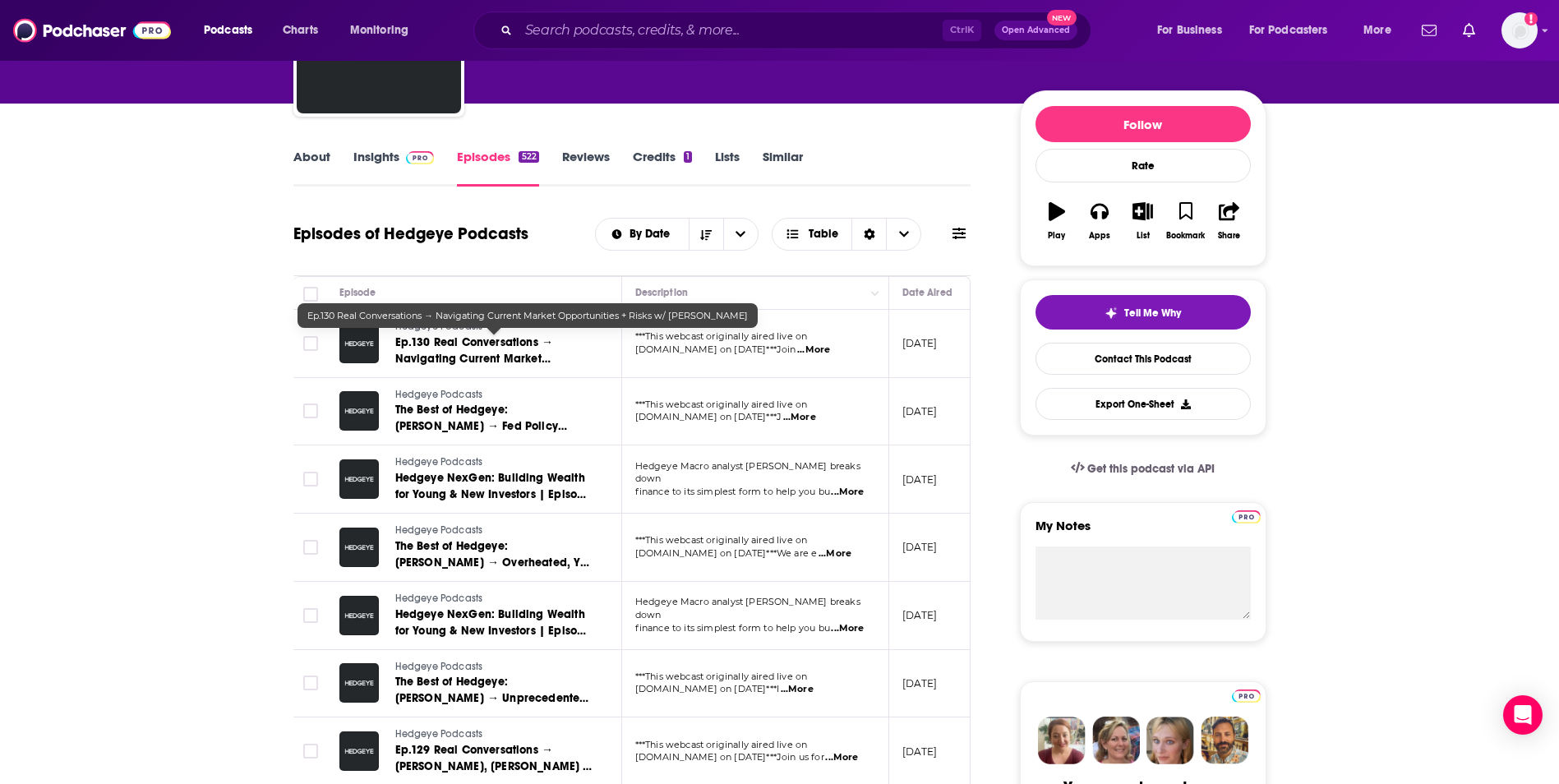
click at [428, 347] on span "Ep.130 Real Conversations → Navigating Current Market Opportunities + Risks w/ …" at bounding box center [474, 367] width 159 height 63
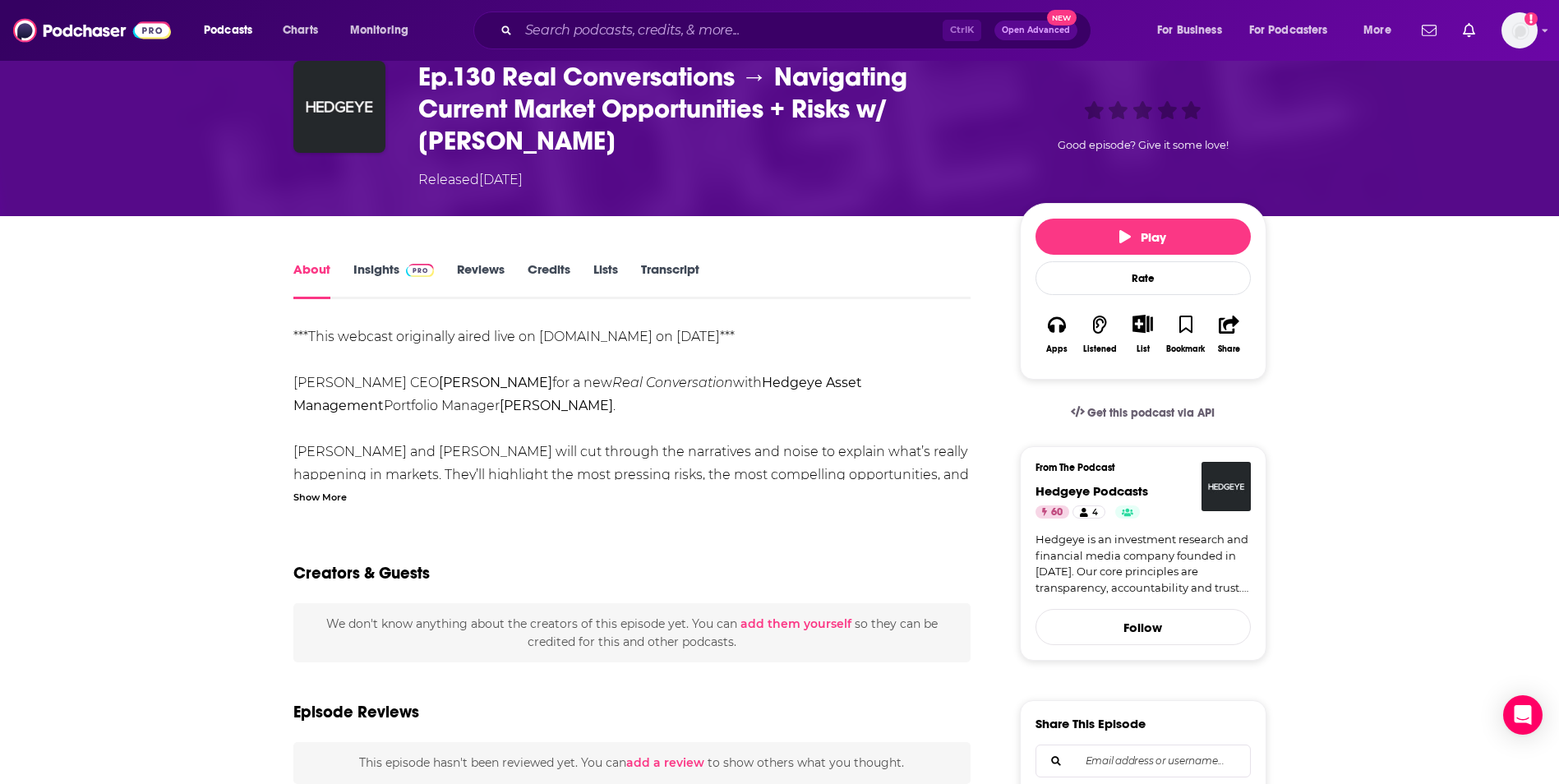
scroll to position [164, 0]
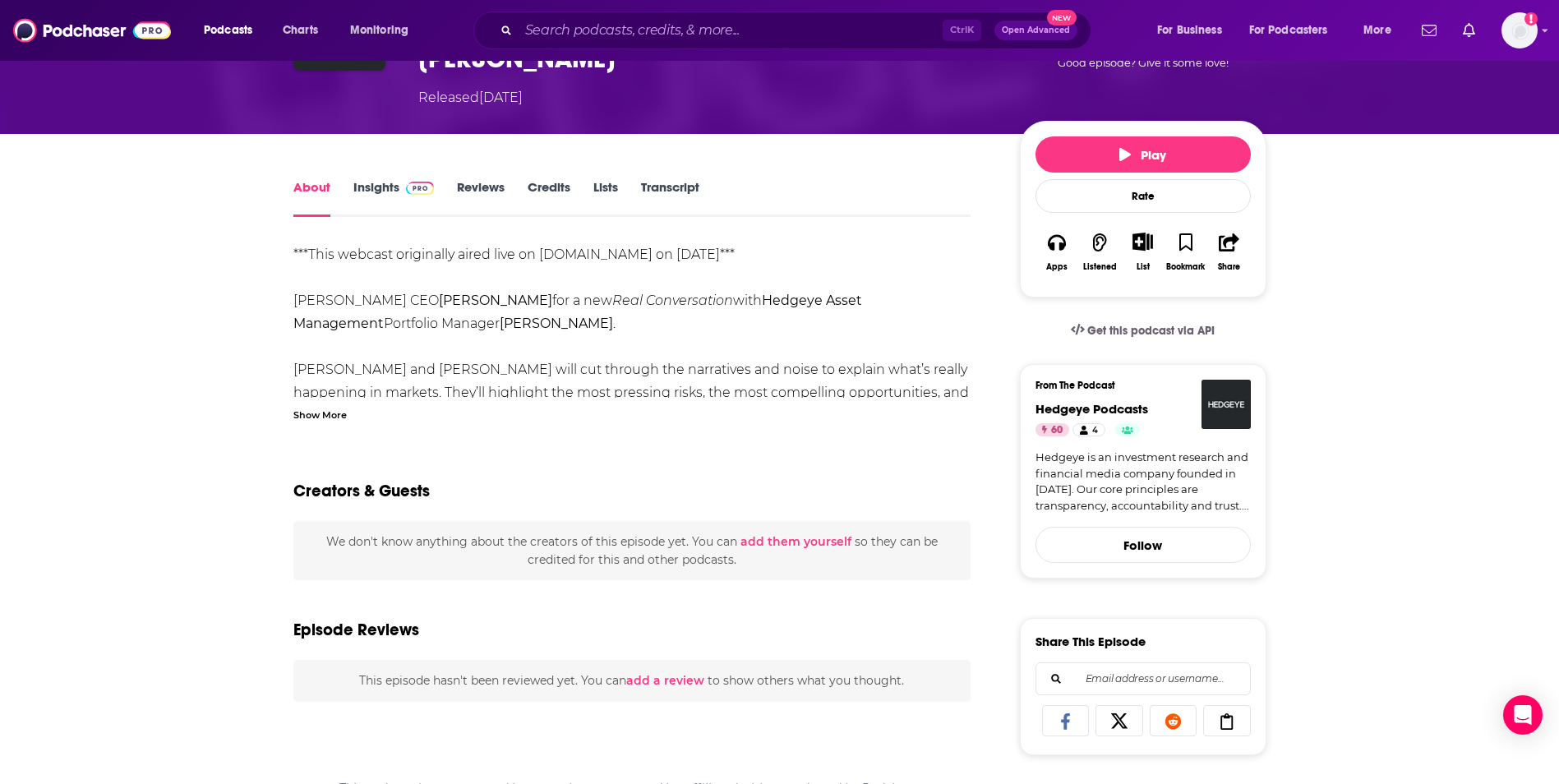
click at [309, 421] on div "Show More" at bounding box center [320, 413] width 54 height 15
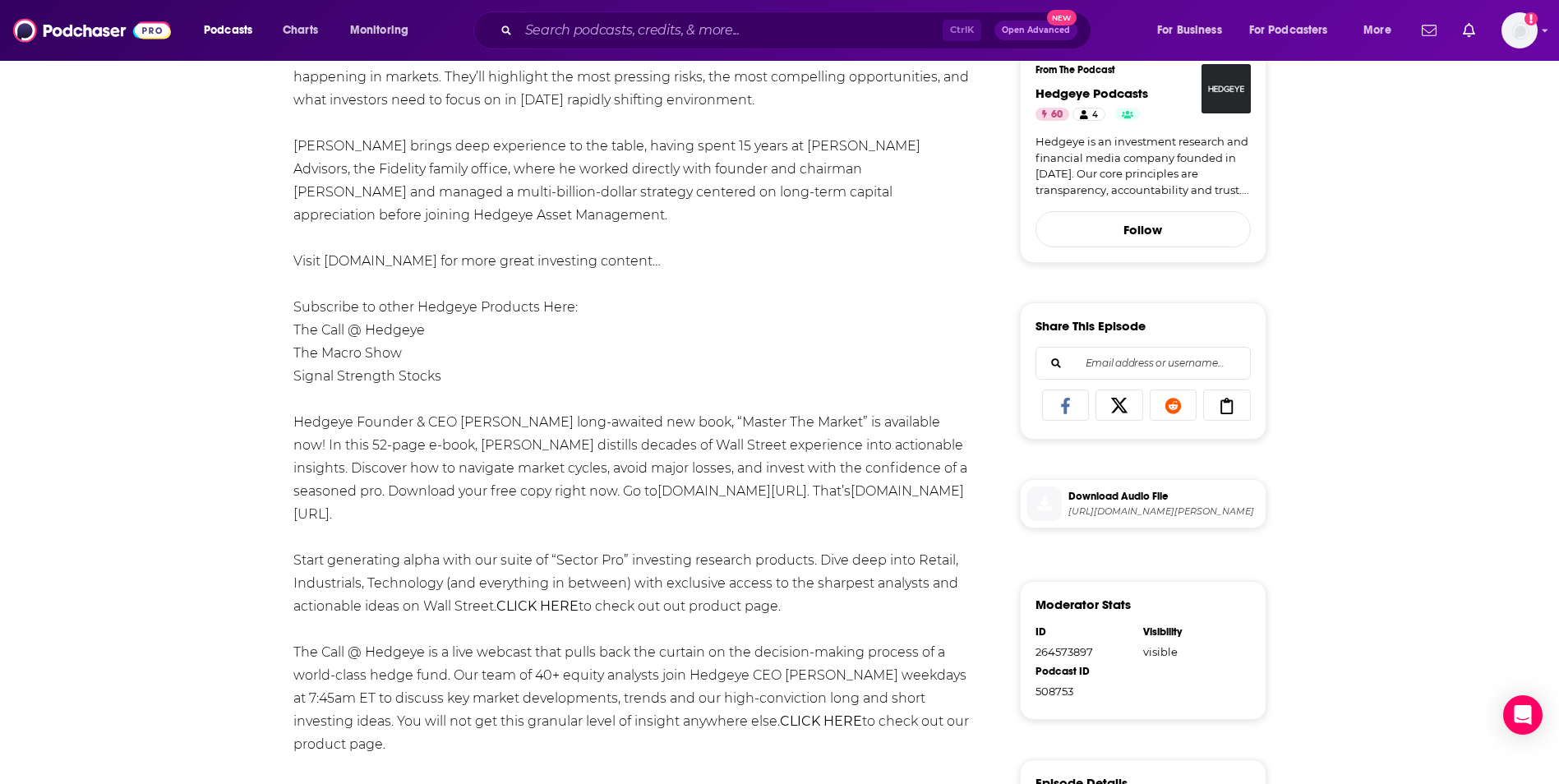
scroll to position [473, 0]
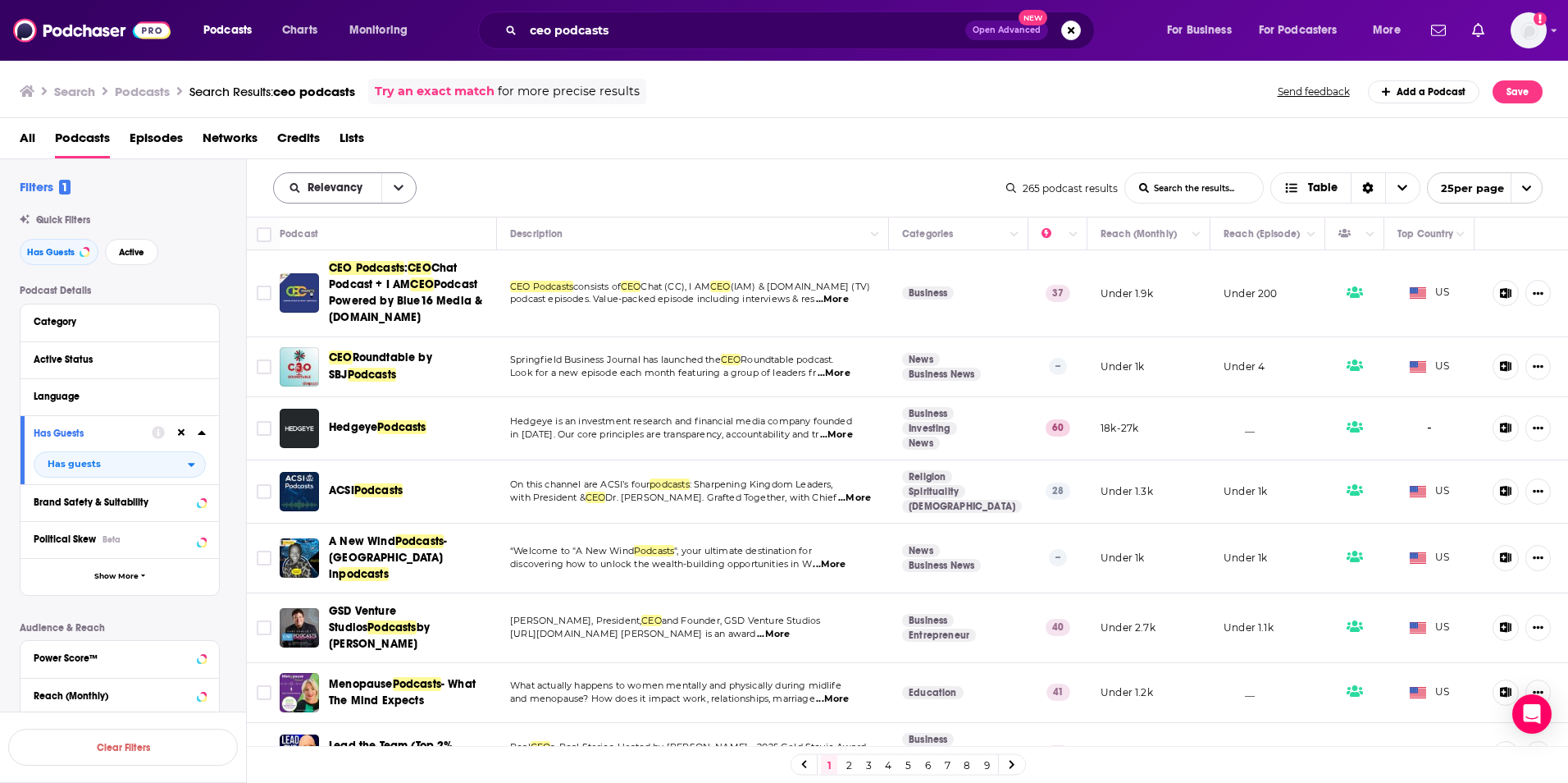
click at [405, 191] on button "open menu" at bounding box center [399, 187] width 34 height 30
click at [344, 243] on span "By Rating" at bounding box center [354, 244] width 96 height 9
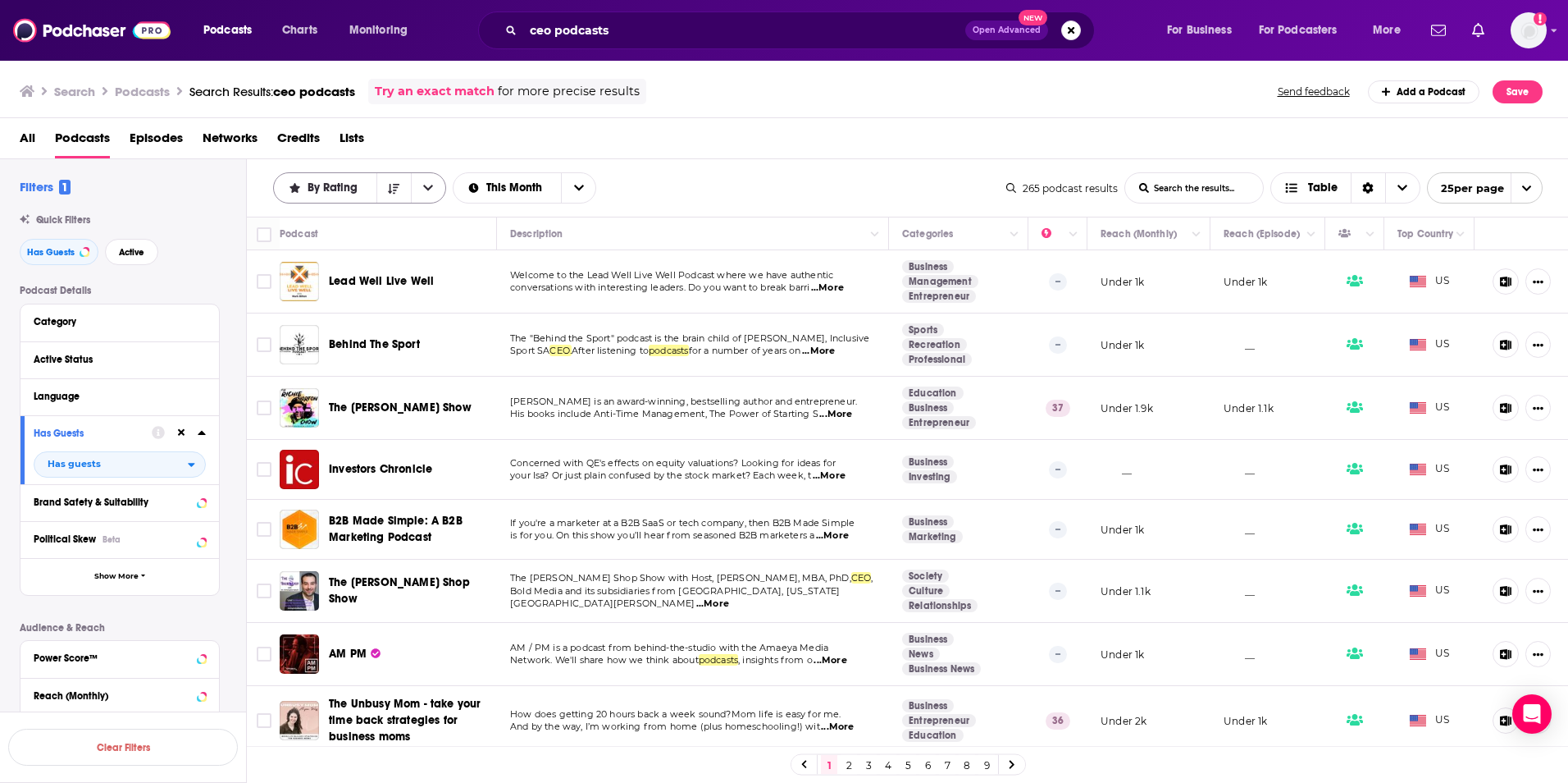
click at [428, 185] on icon "open menu" at bounding box center [428, 188] width 10 height 11
click at [324, 330] on span "Power Score" at bounding box center [369, 328] width 126 height 9
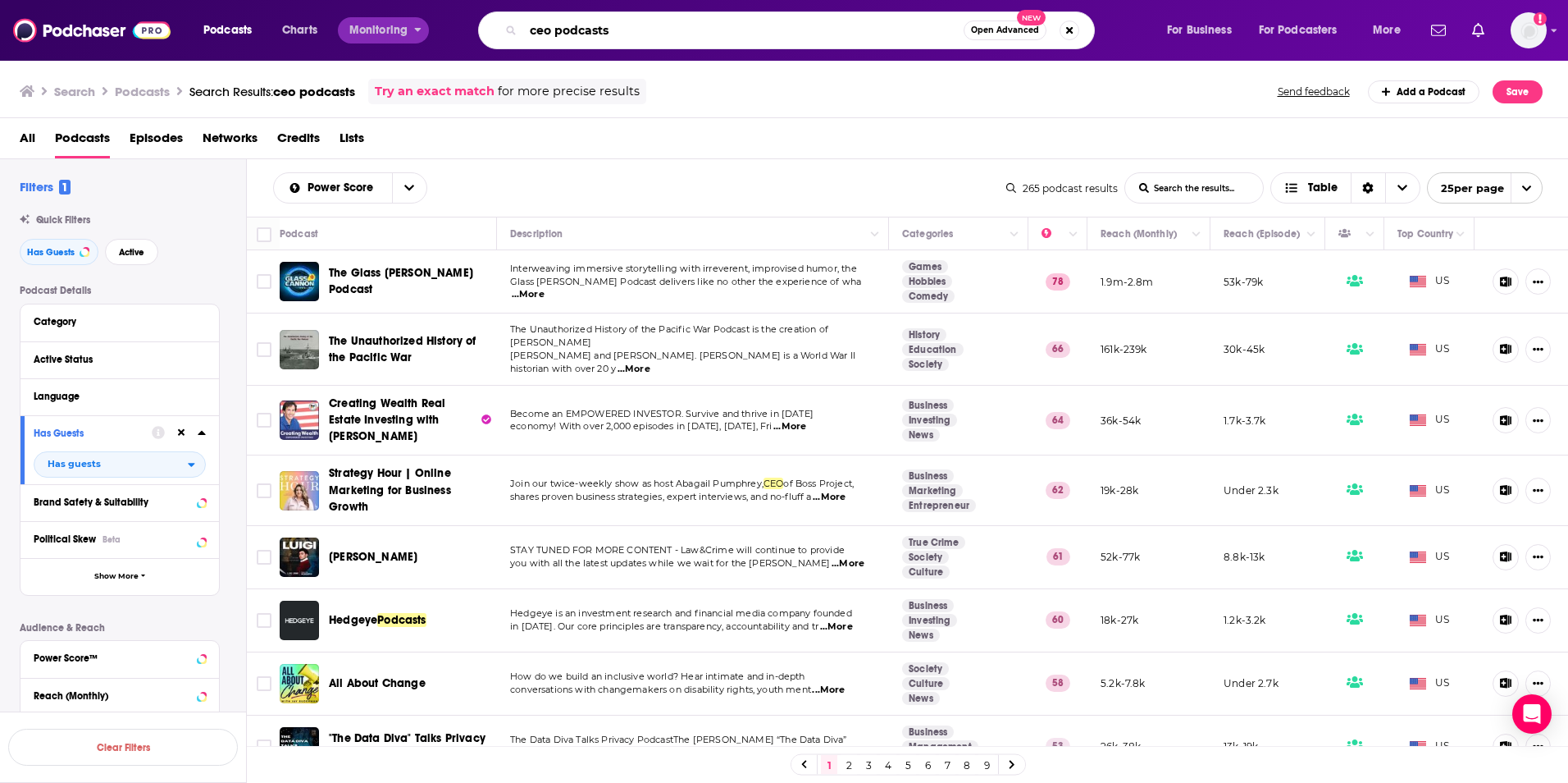
drag, startPoint x: 626, startPoint y: 32, endPoint x: 391, endPoint y: 36, distance: 235.0
click at [391, 36] on div "Podcasts Charts Monitoring ceo podcasts Open Advanced New For Business For Podc…" at bounding box center [804, 31] width 1224 height 38
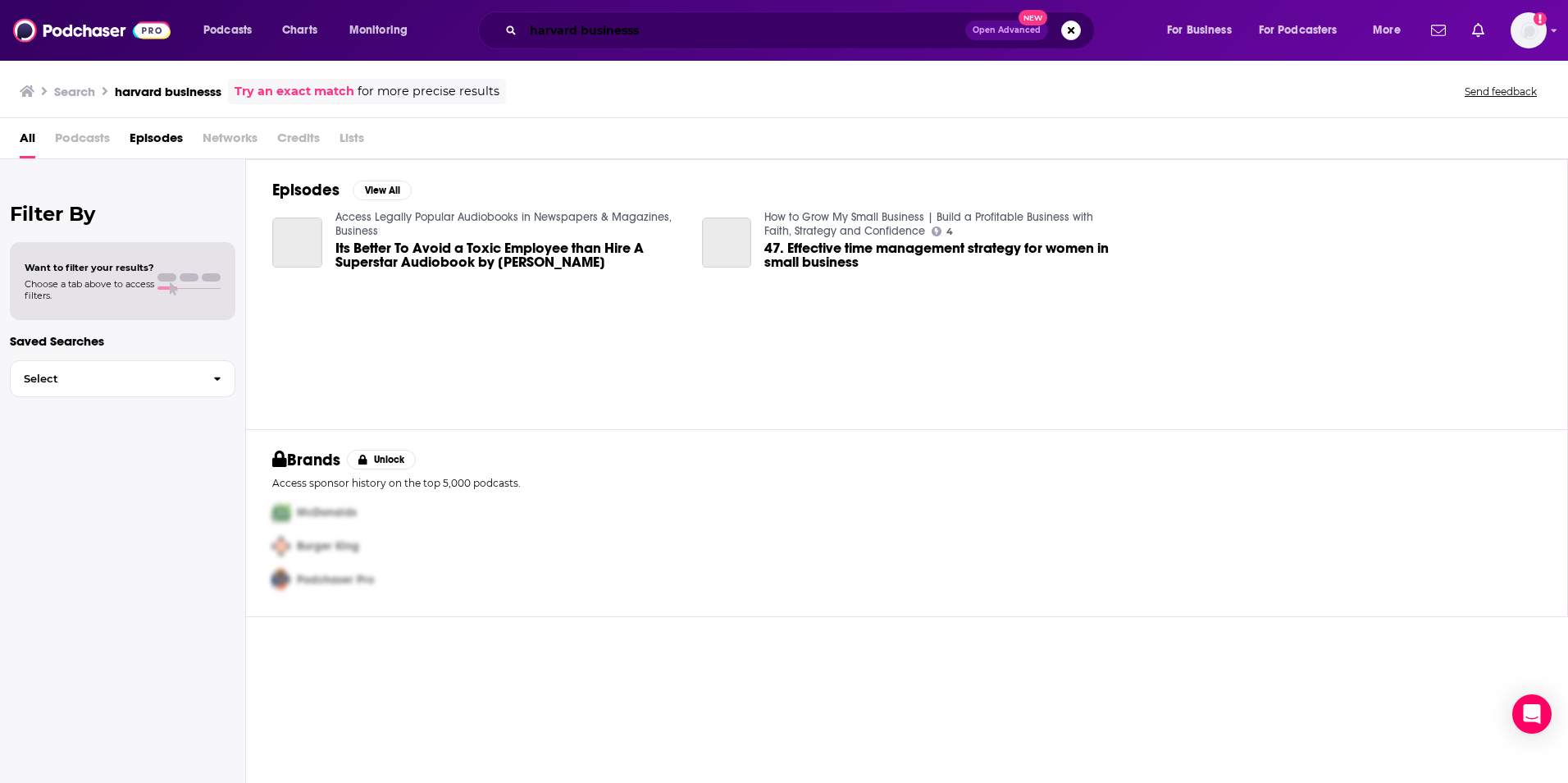
click at [667, 32] on input "harvard businesss" at bounding box center [743, 30] width 442 height 26
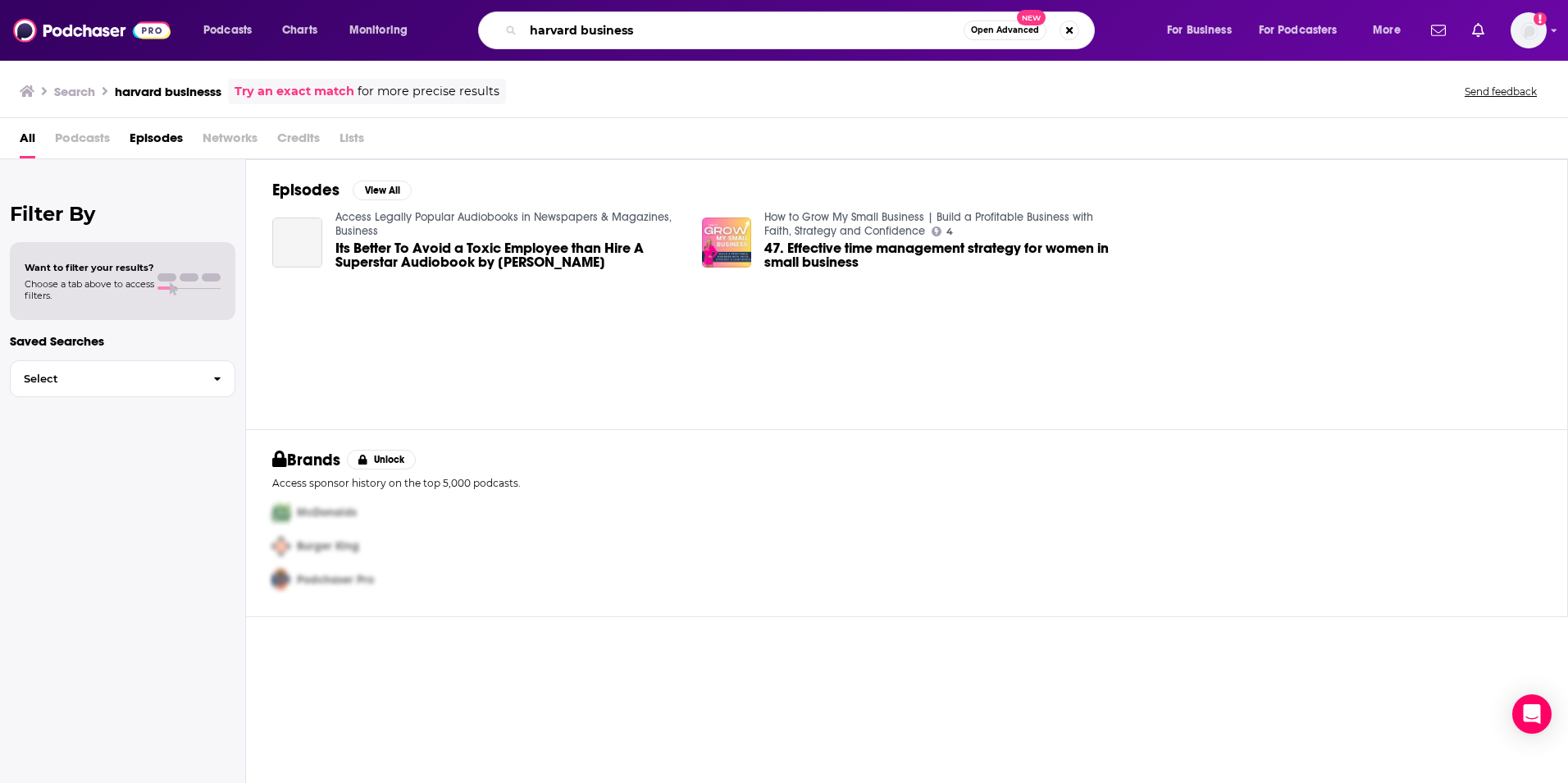
type input "harvard business"
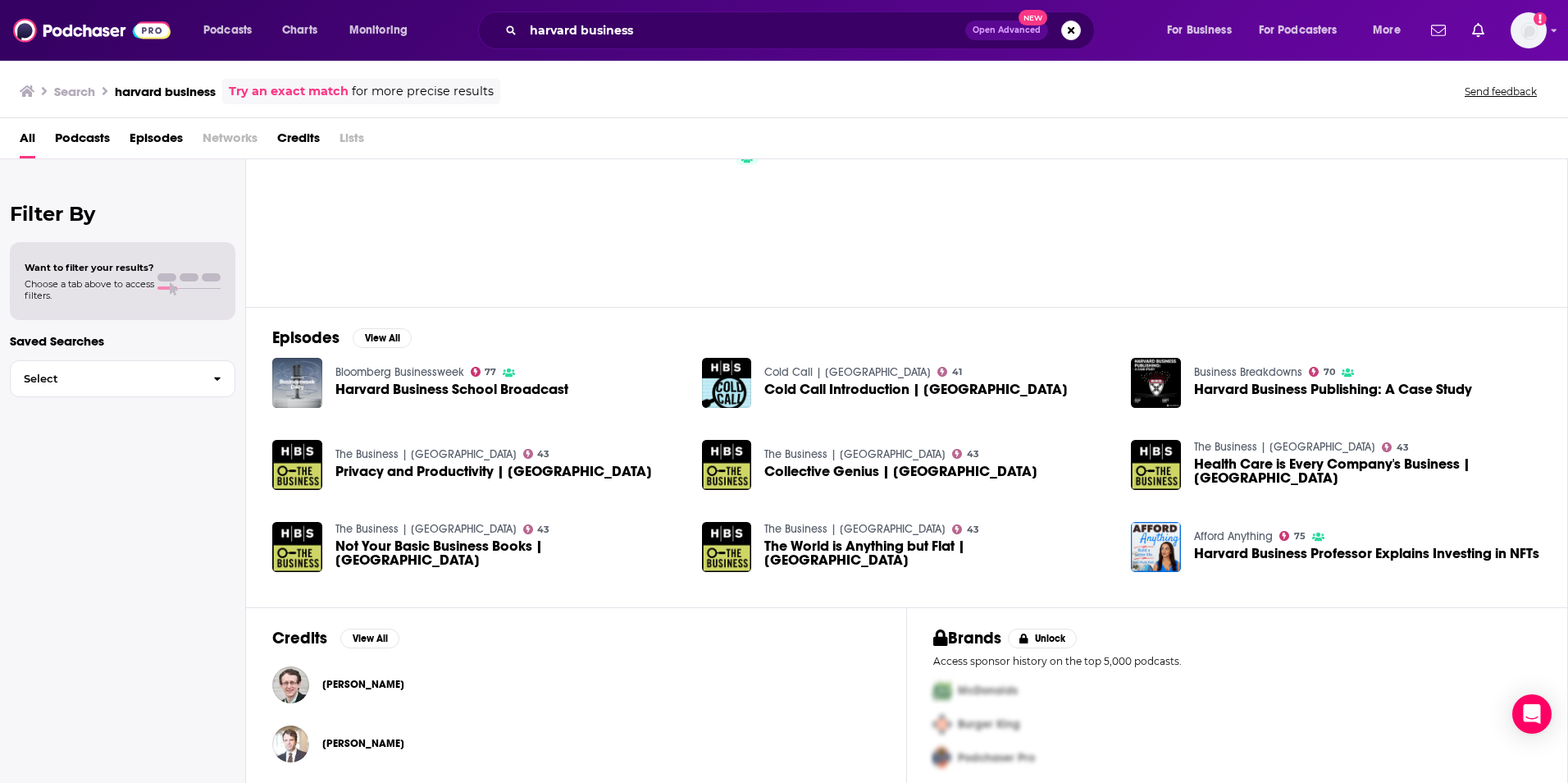
scroll to position [82, 0]
click at [466, 390] on span "Harvard Business School Broadcast" at bounding box center [451, 389] width 233 height 14
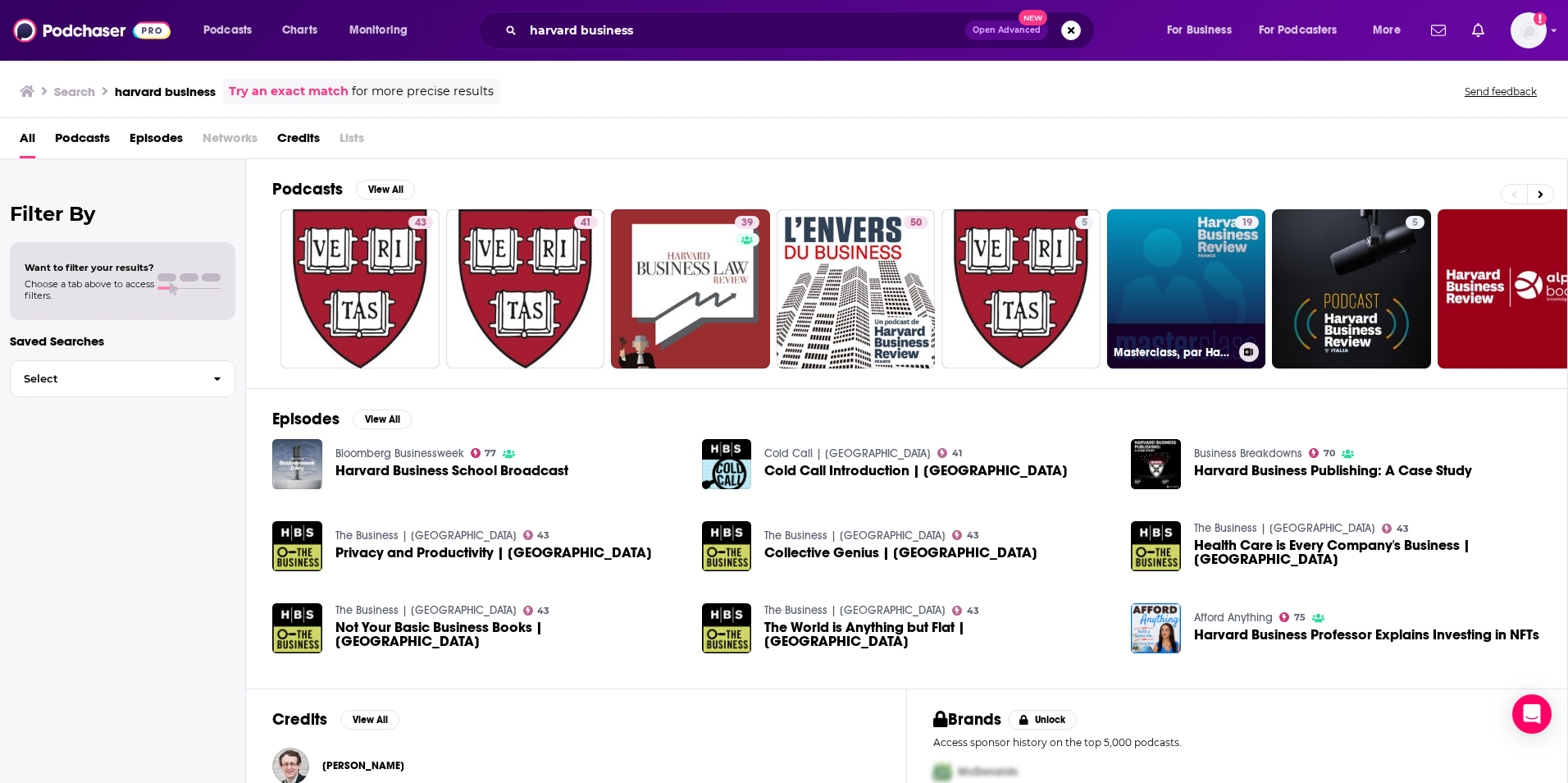
click at [1215, 281] on link "19 Masterclass, par Harvard Business Review [GEOGRAPHIC_DATA]" at bounding box center [1186, 288] width 159 height 159
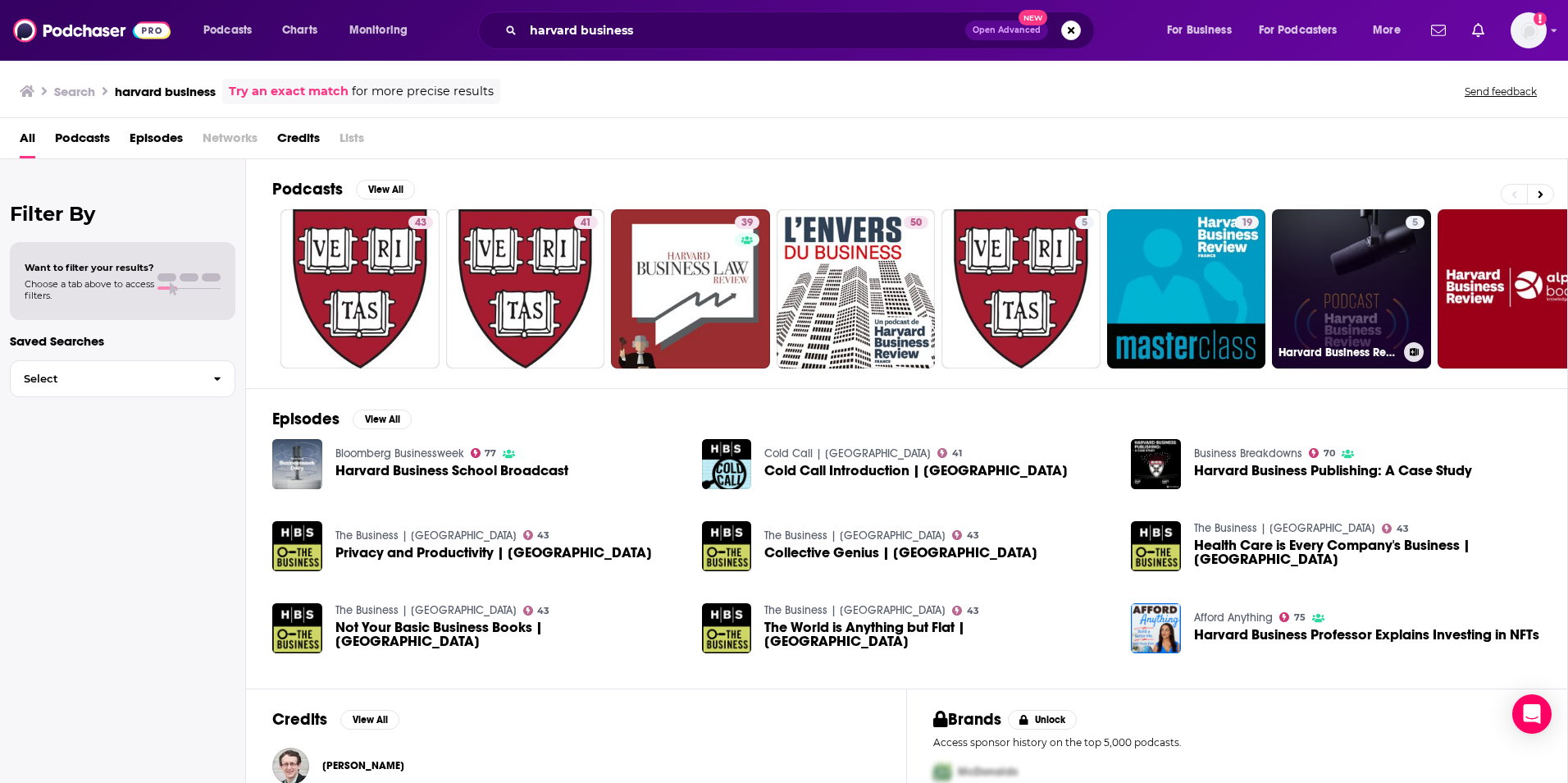
click at [1390, 302] on link "5 Harvard Business Review [GEOGRAPHIC_DATA] Podcast" at bounding box center [1351, 288] width 159 height 159
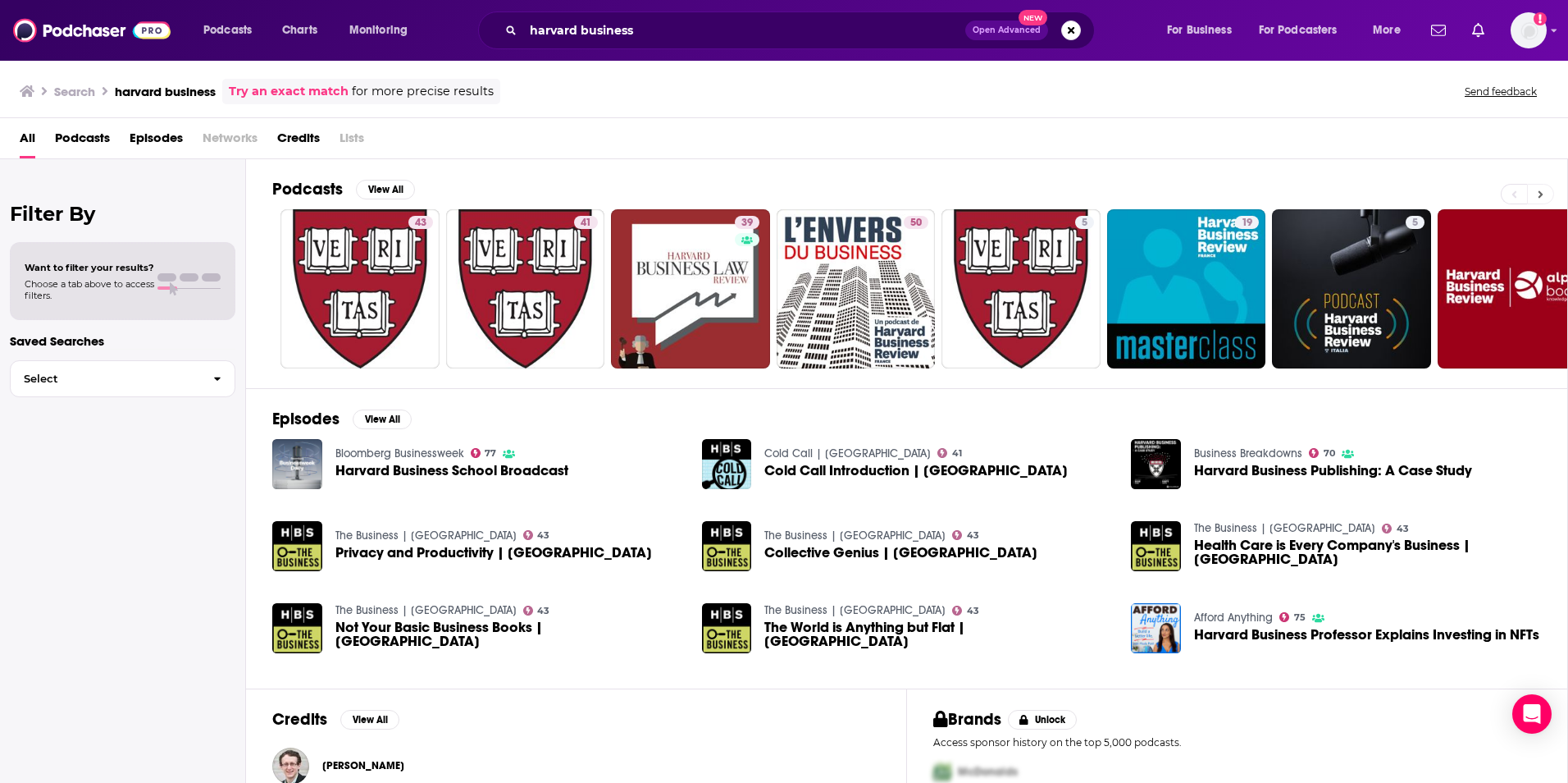
click at [1542, 193] on icon at bounding box center [1540, 195] width 6 height 11
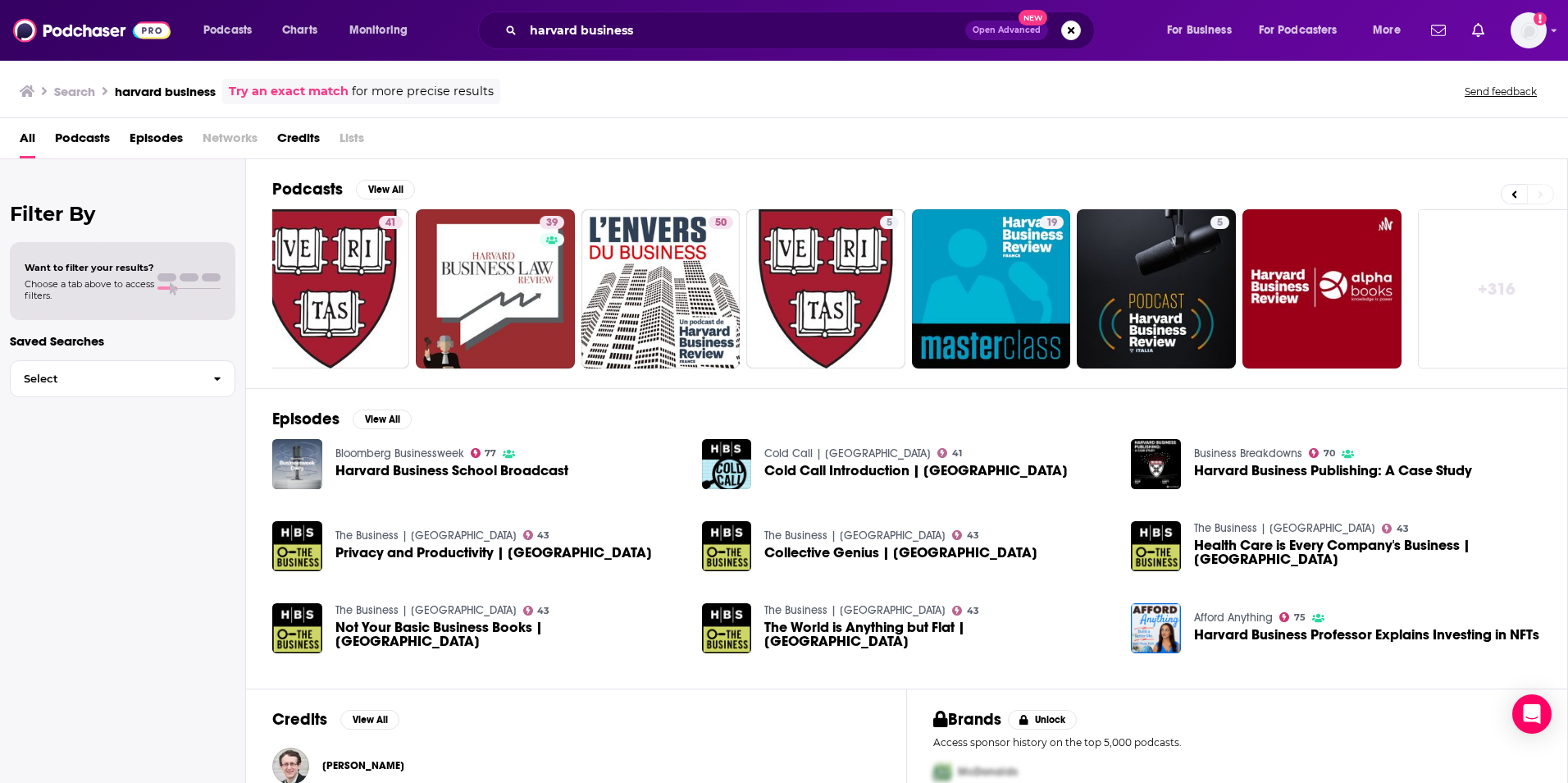
scroll to position [0, 211]
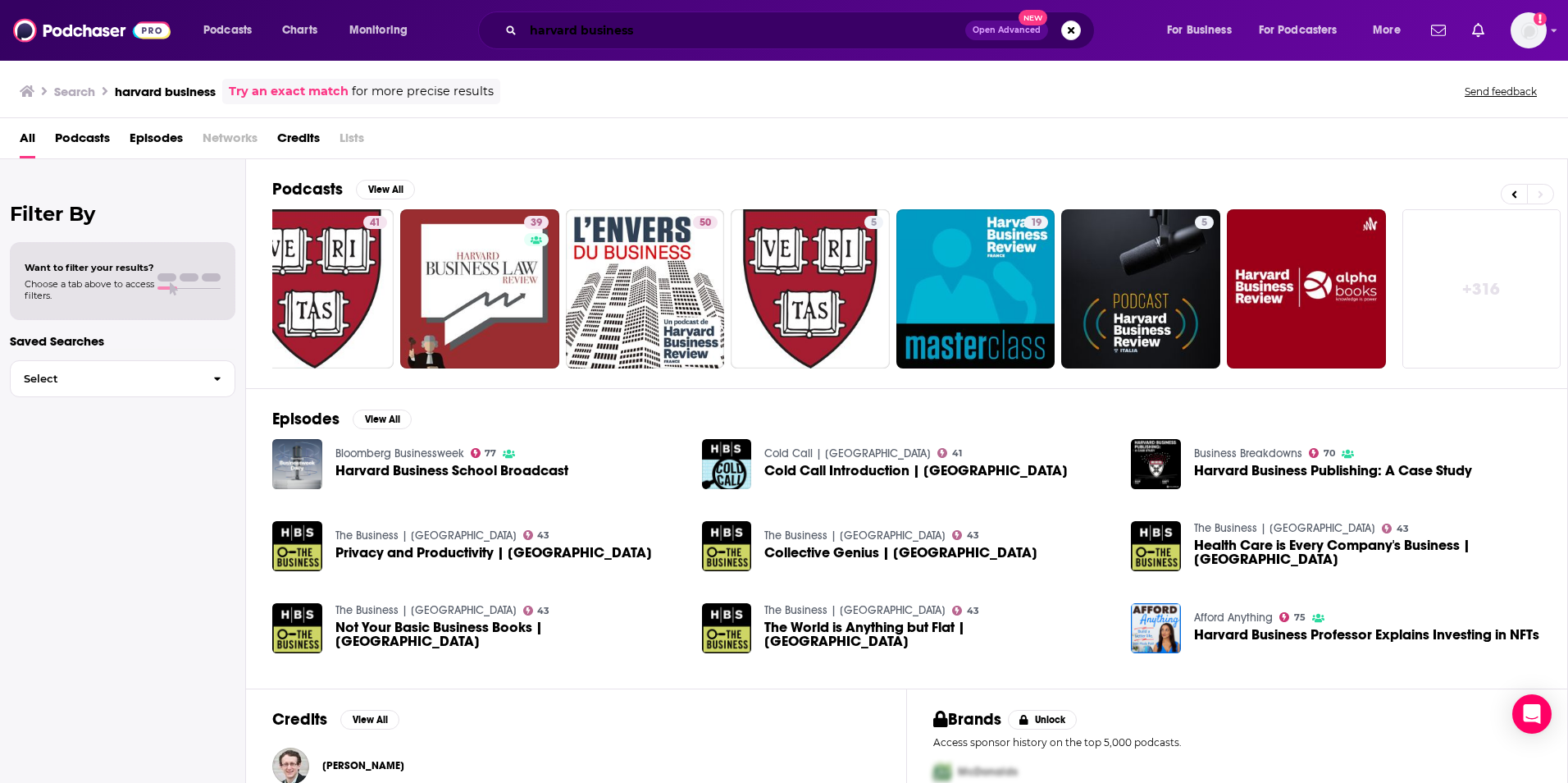
click at [653, 30] on input "harvard business" at bounding box center [743, 30] width 442 height 26
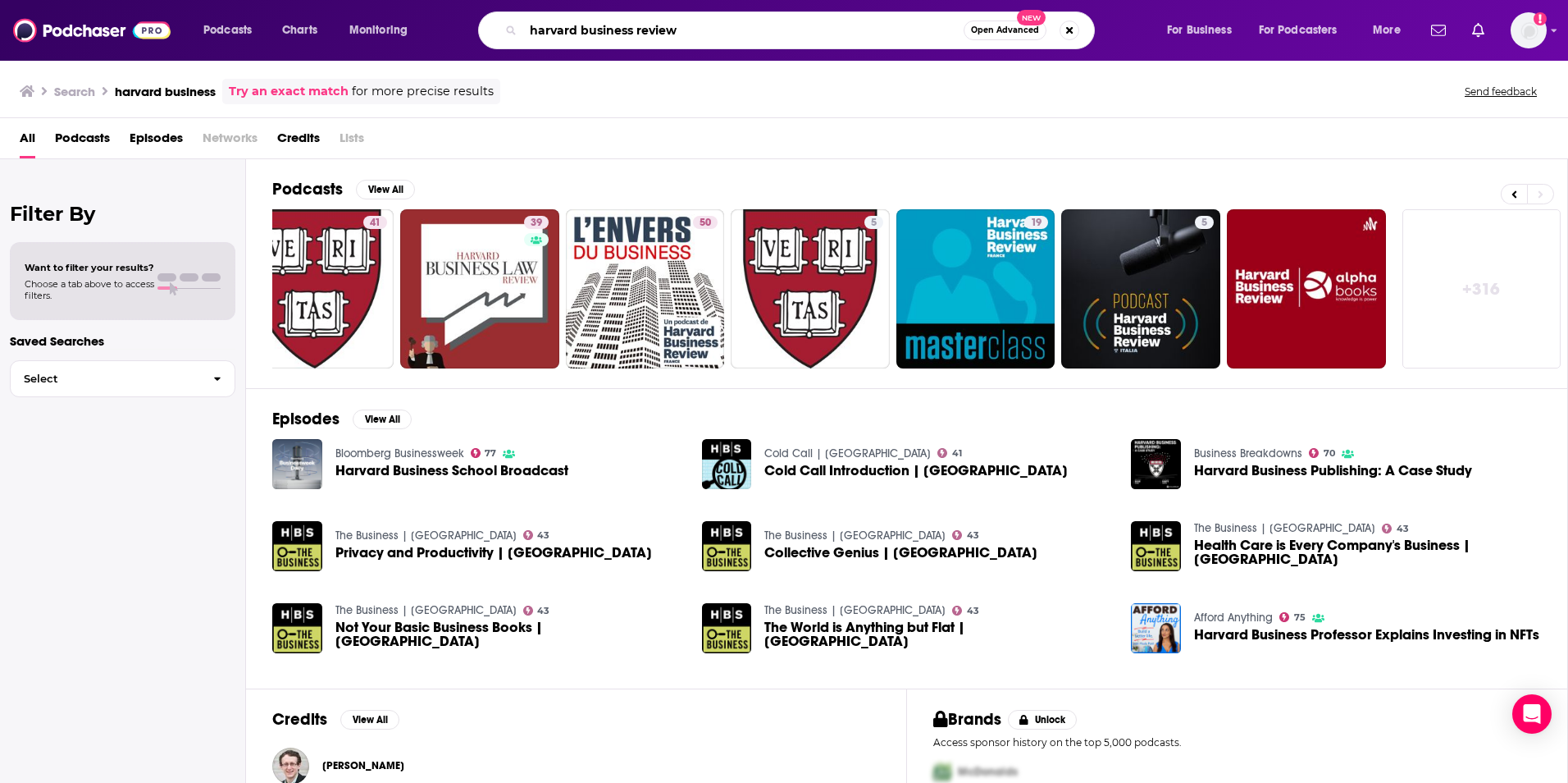
type input "harvard business review"
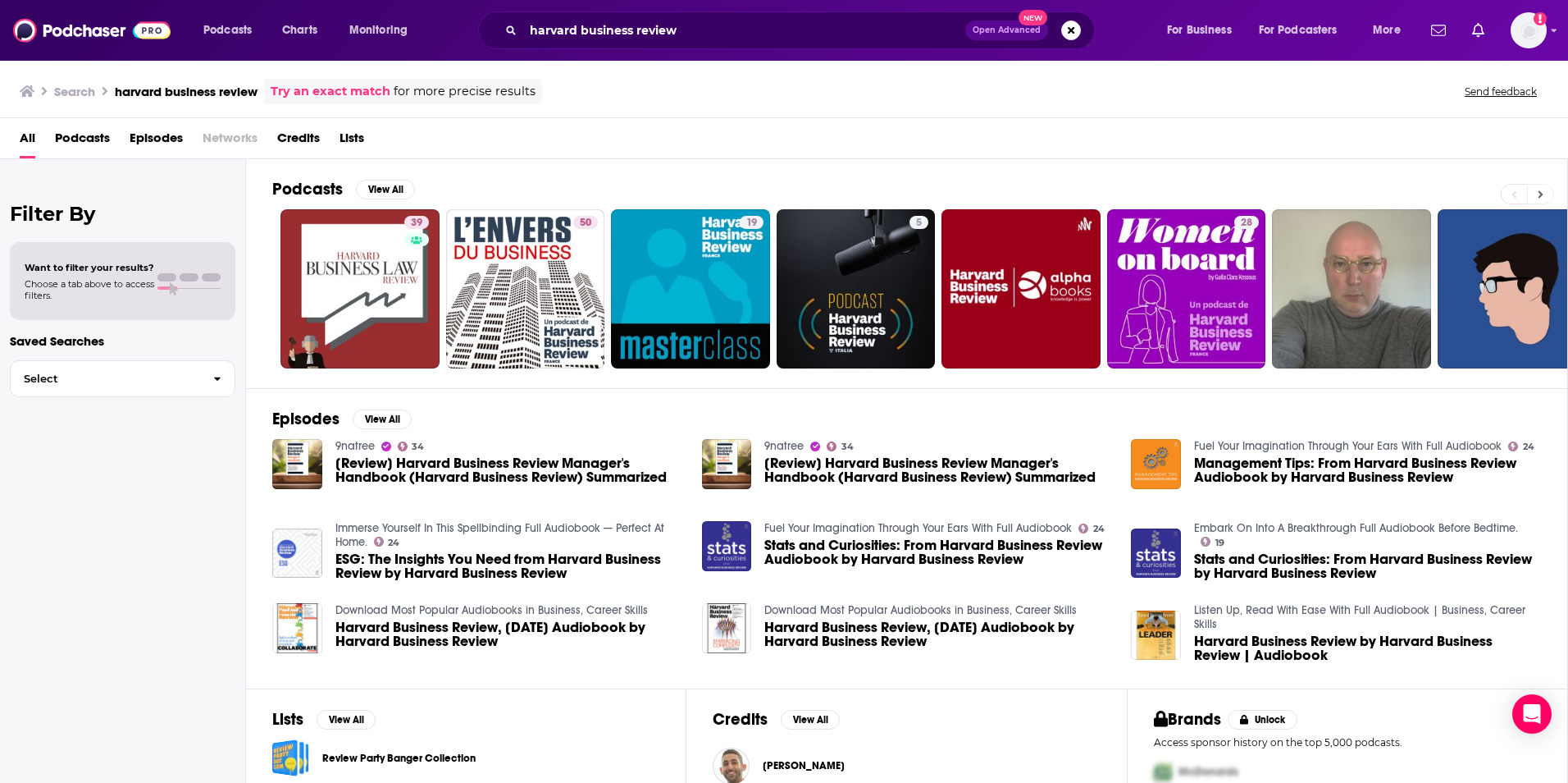
click at [1542, 192] on icon at bounding box center [1540, 195] width 6 height 11
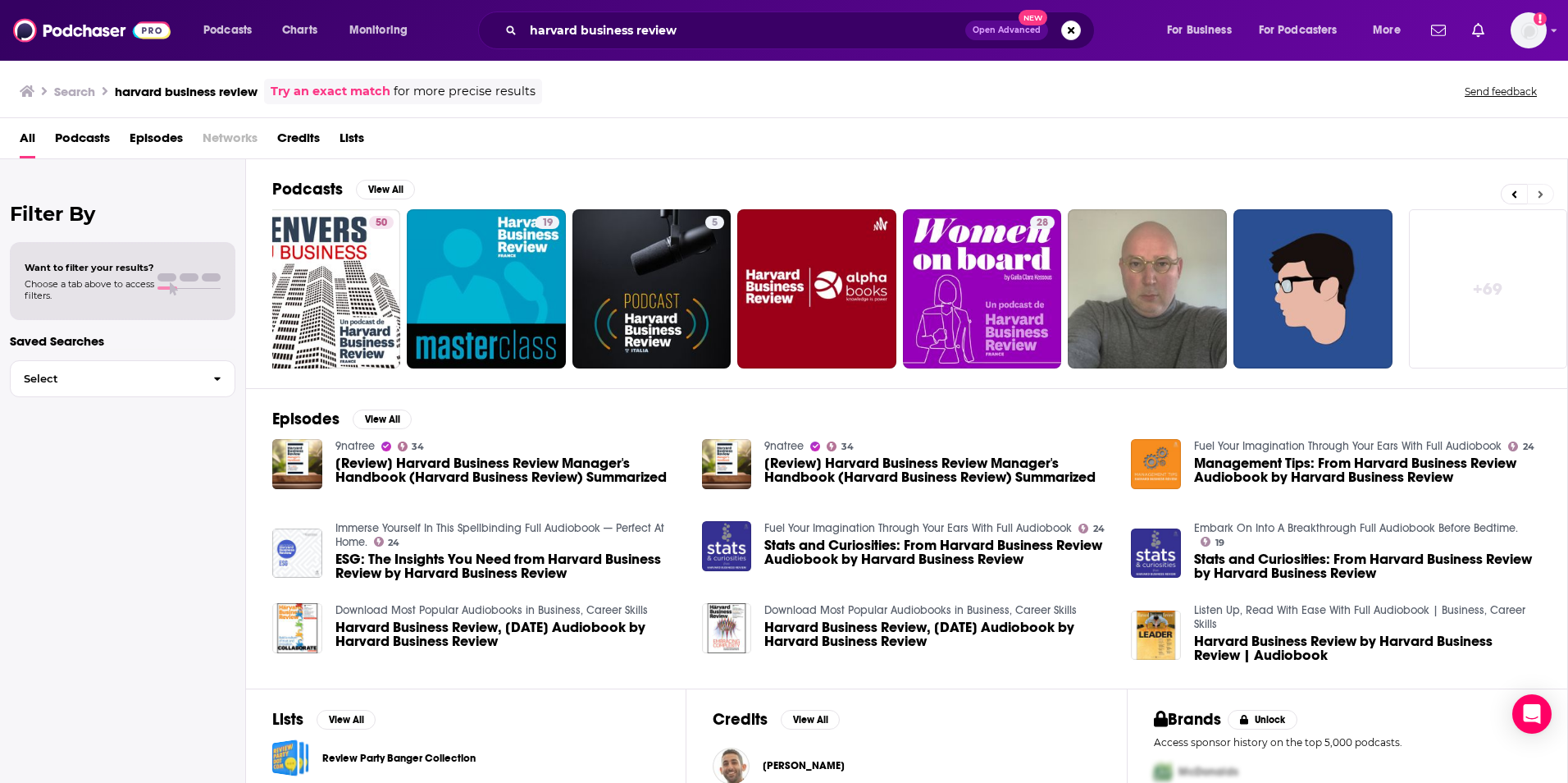
scroll to position [0, 211]
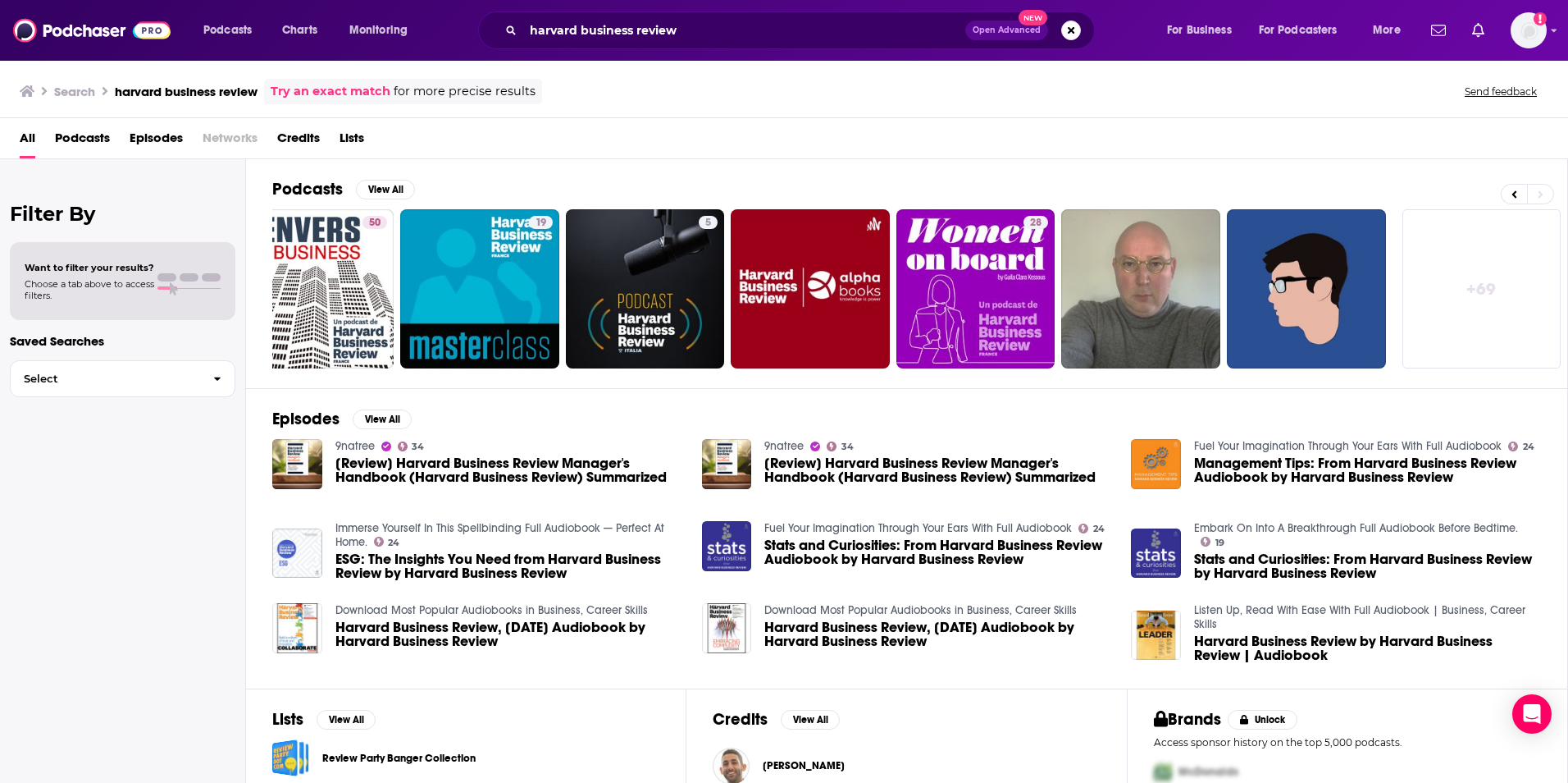
click at [1504, 285] on link "+ 69" at bounding box center [1481, 288] width 159 height 159
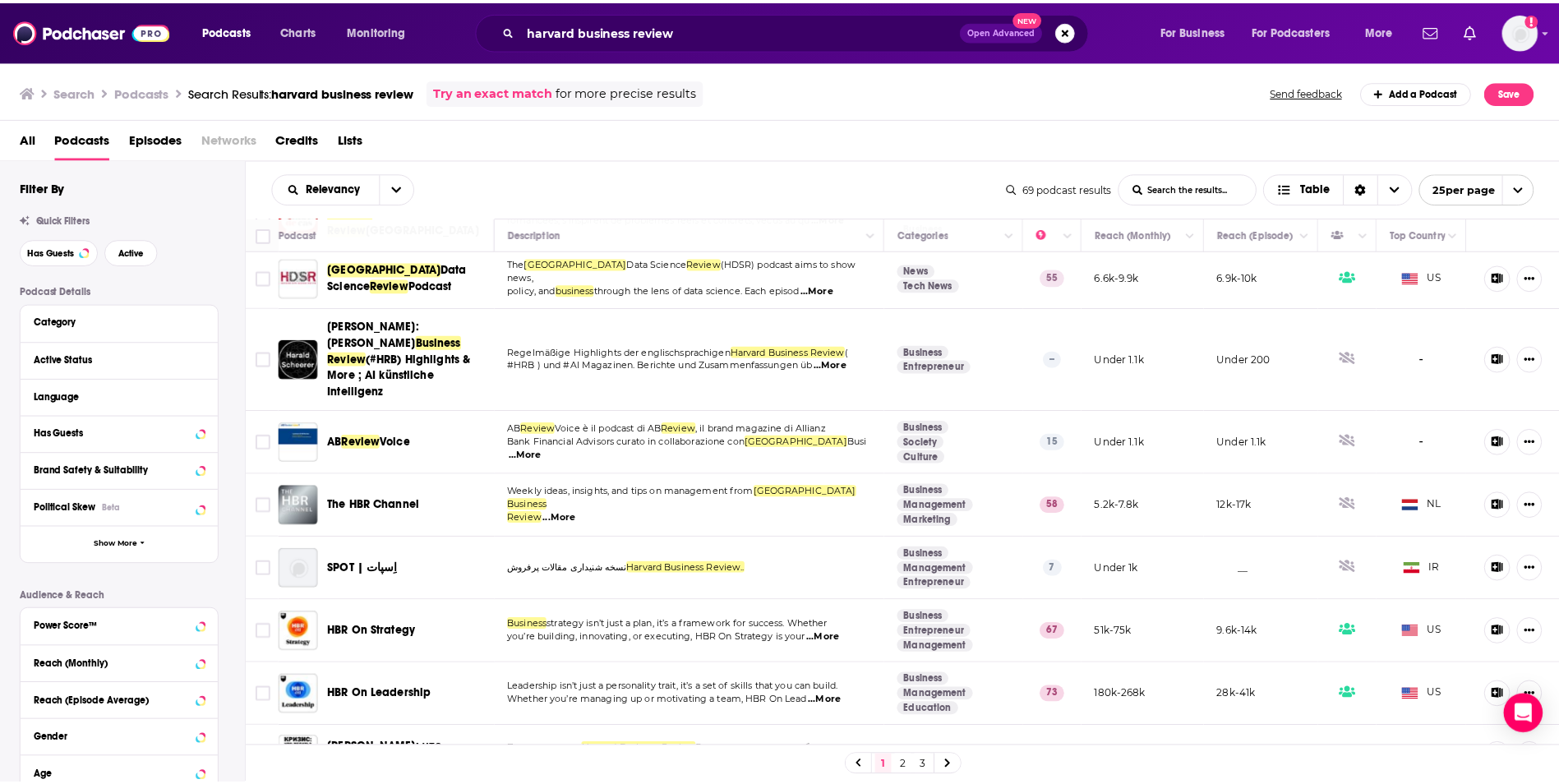
scroll to position [657, 0]
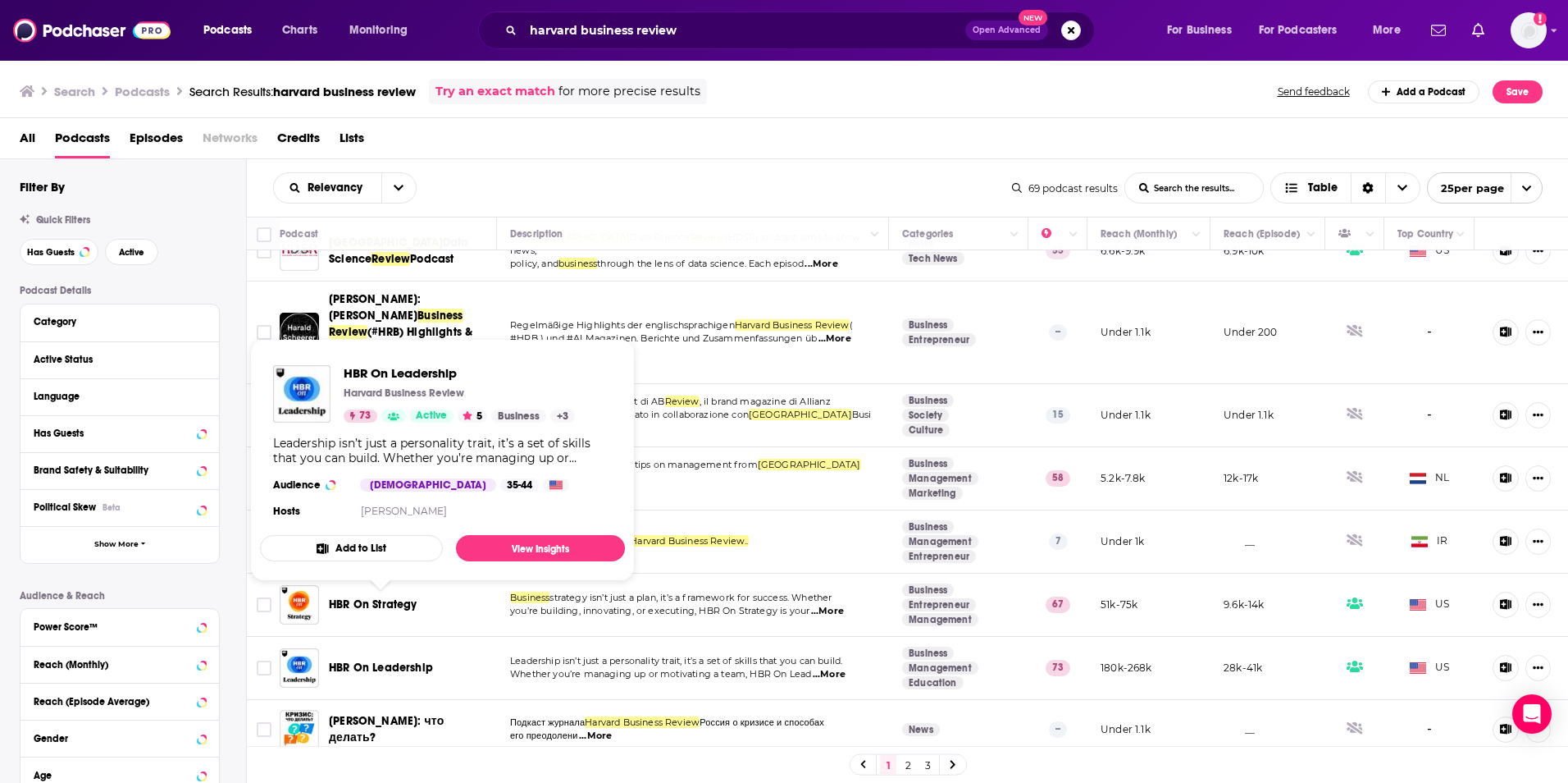
click at [381, 661] on span "HBR On Leadership" at bounding box center [381, 667] width 104 height 14
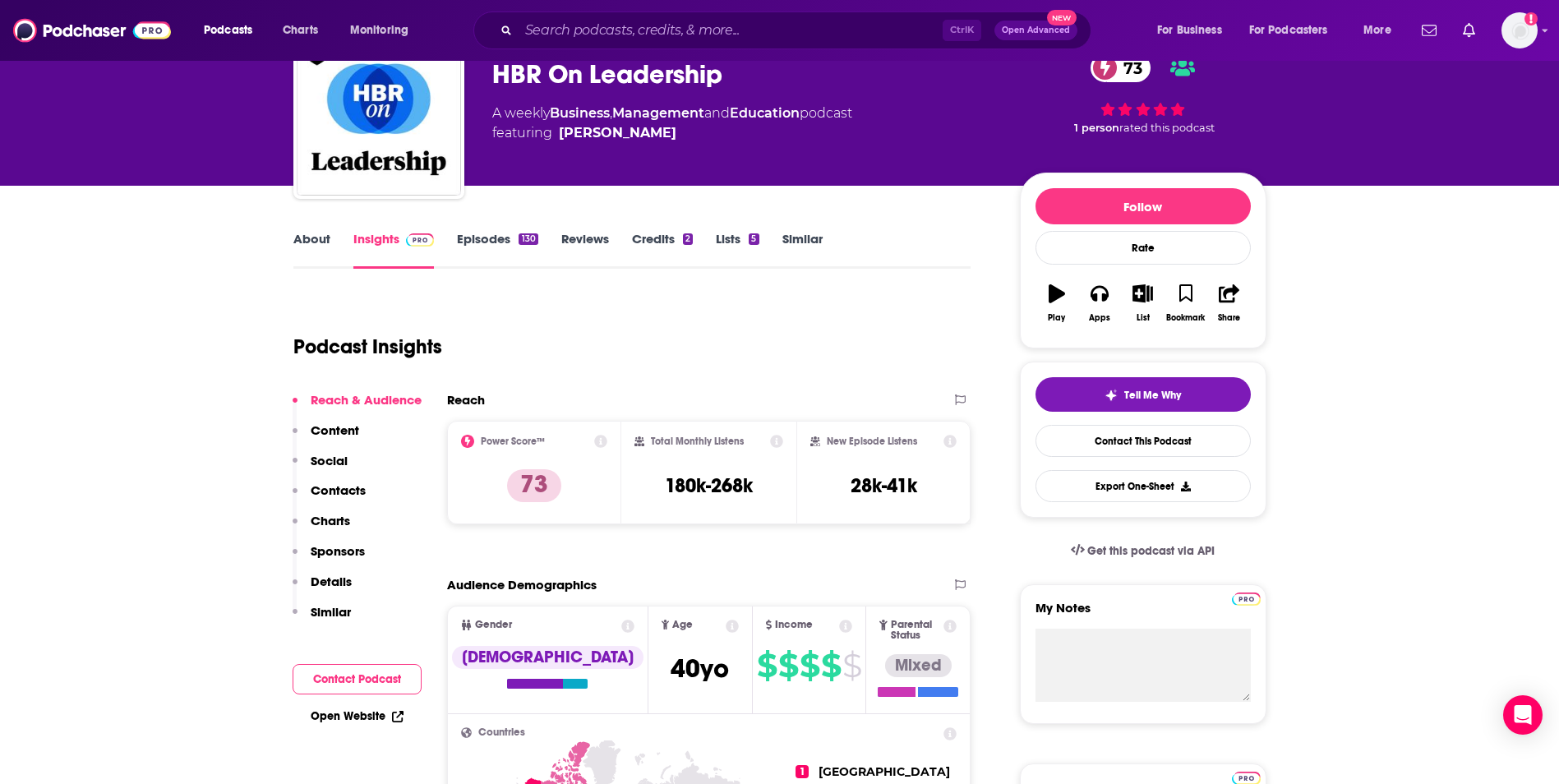
scroll to position [164, 0]
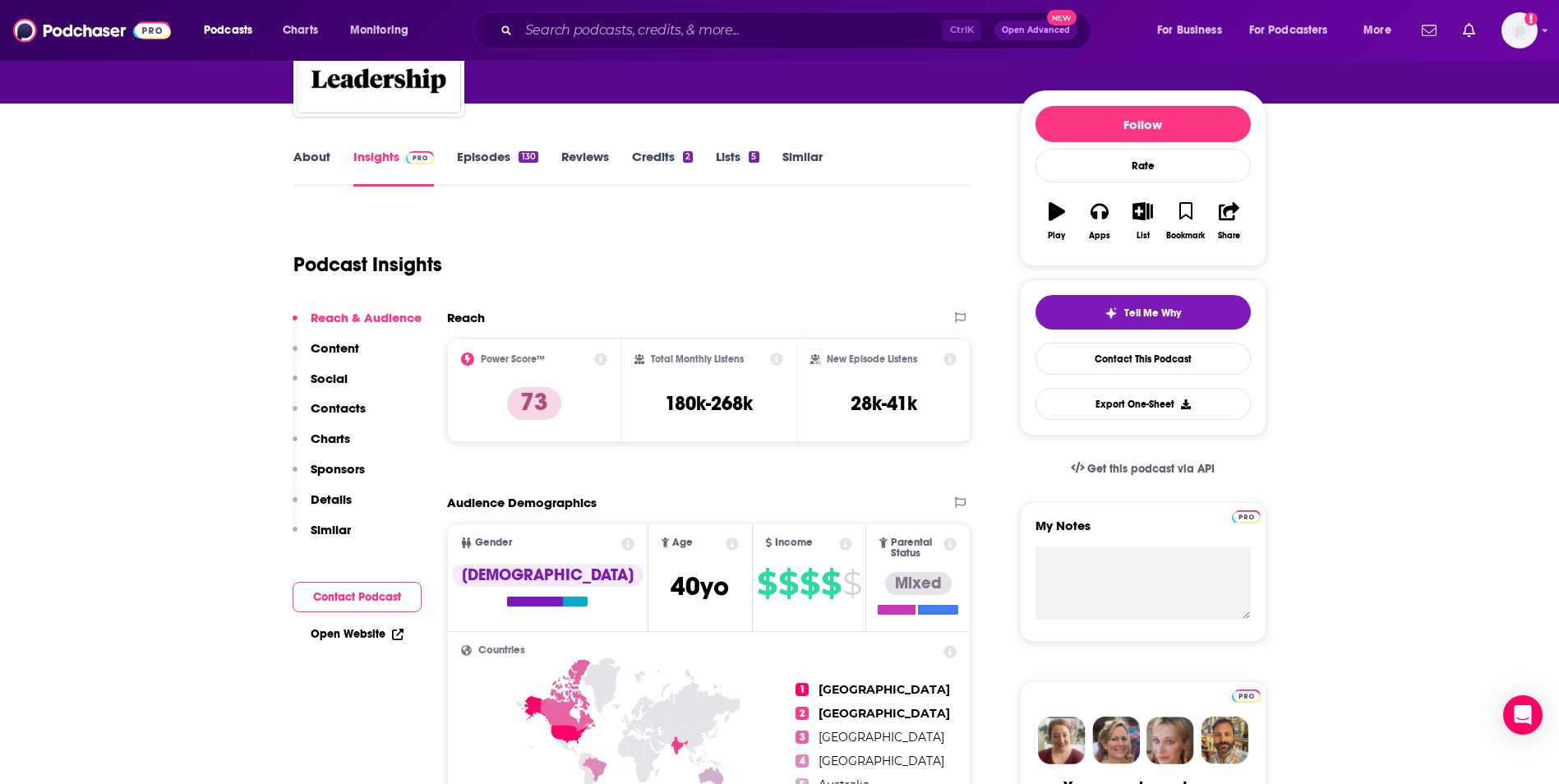
click at [345, 531] on p "Similar" at bounding box center [331, 530] width 40 height 15
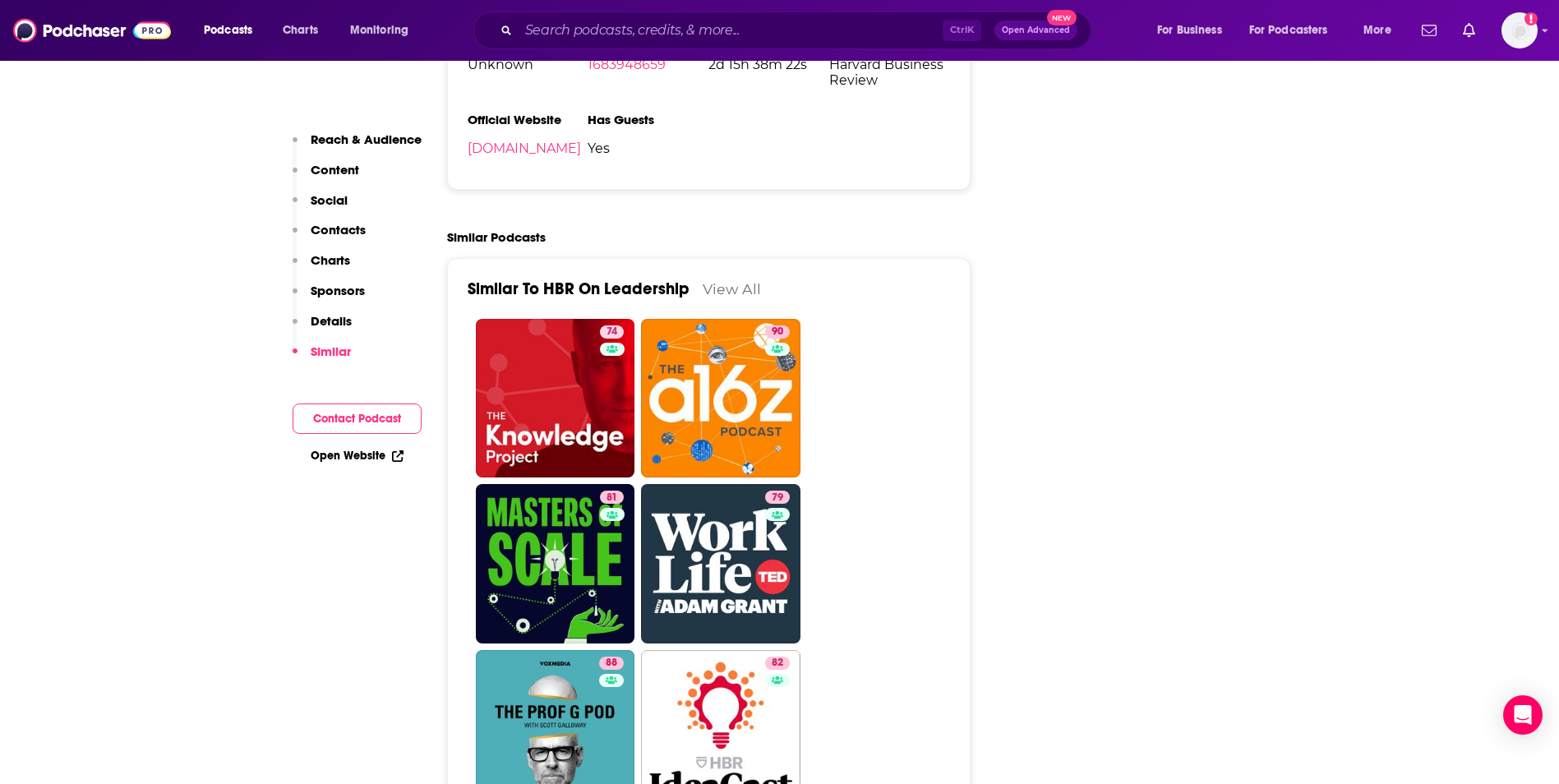
scroll to position [2830, 0]
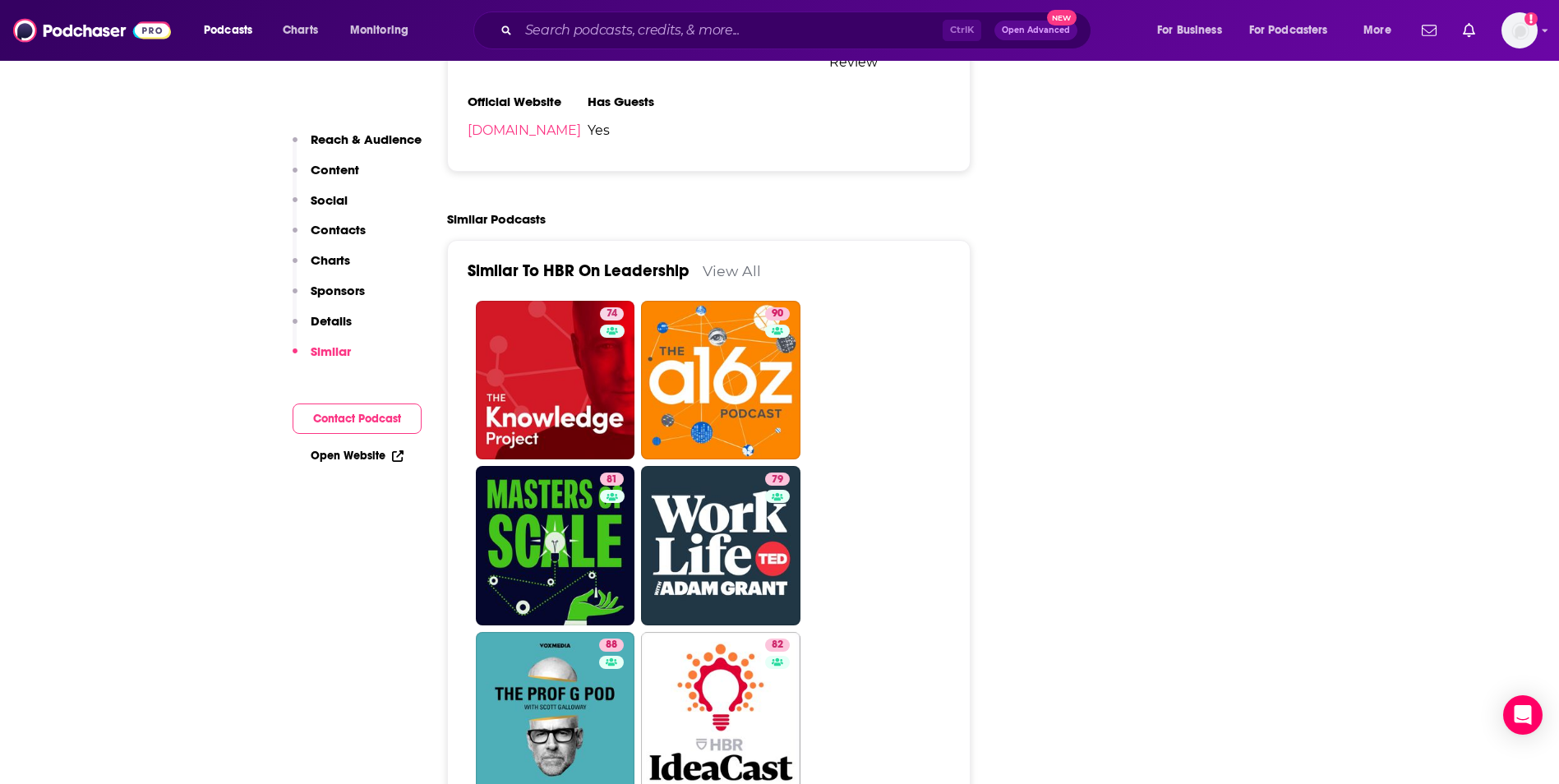
click at [720, 262] on link "View All" at bounding box center [732, 271] width 58 height 17
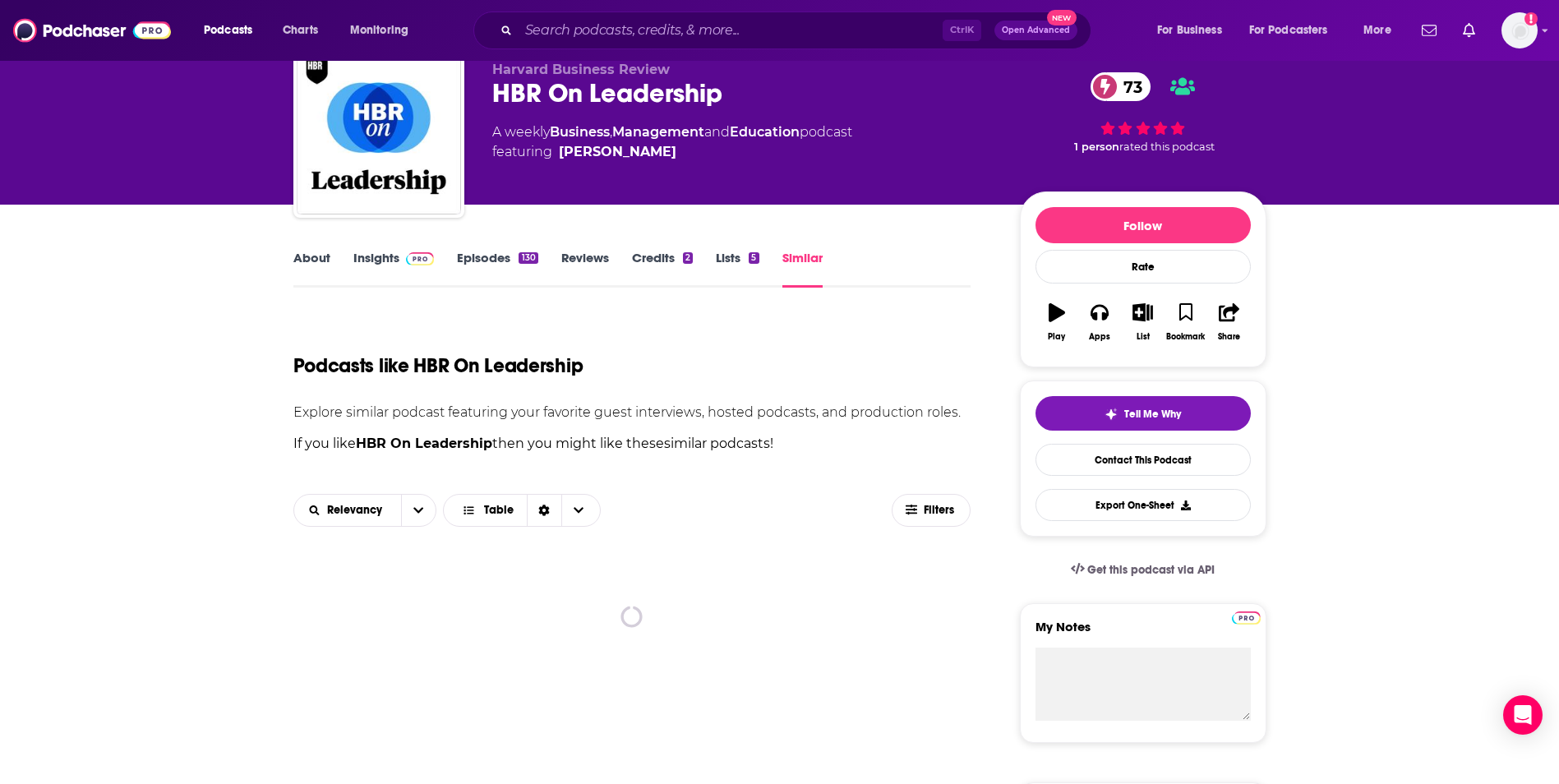
scroll to position [82, 0]
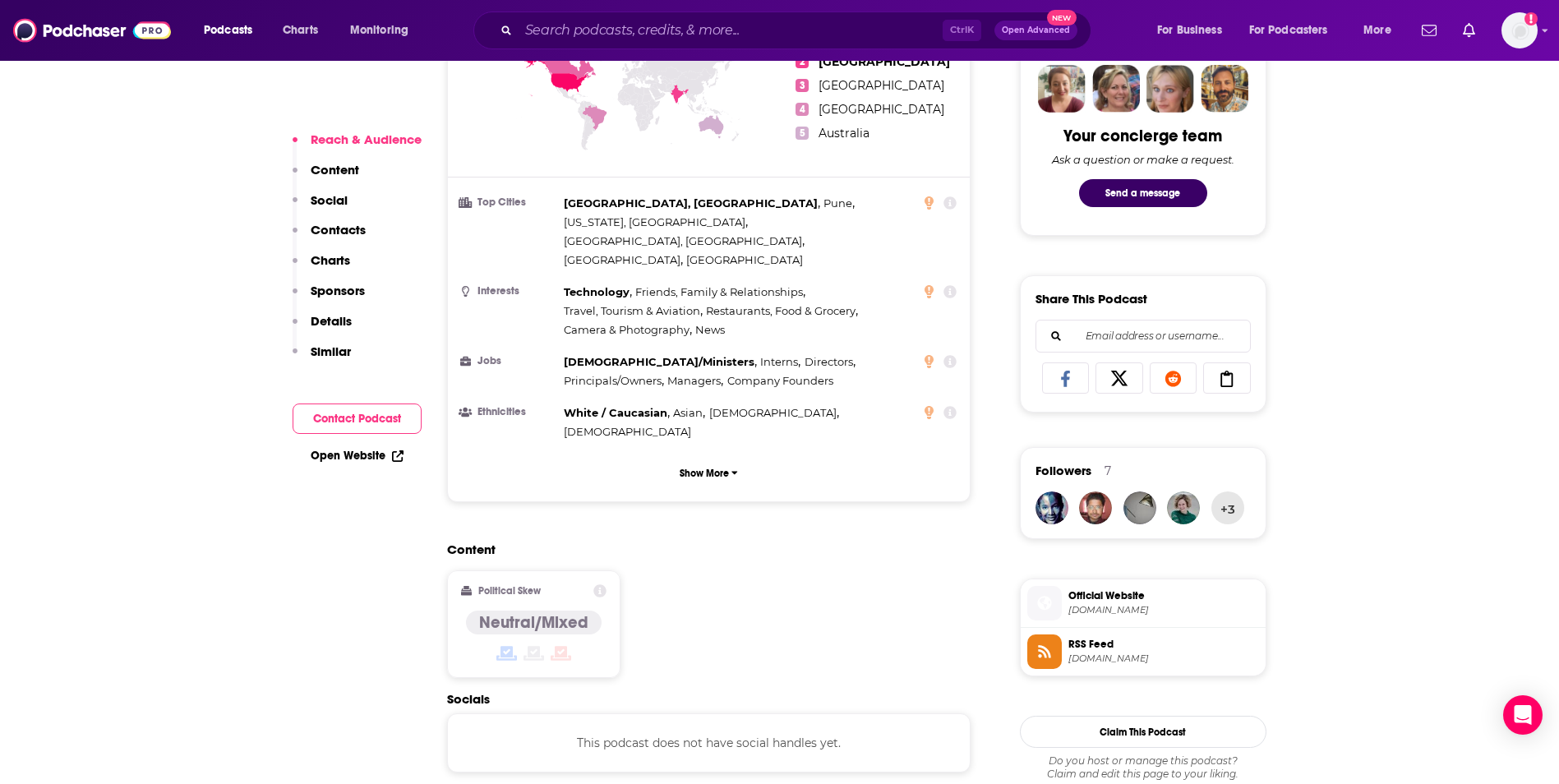
scroll to position [904, 0]
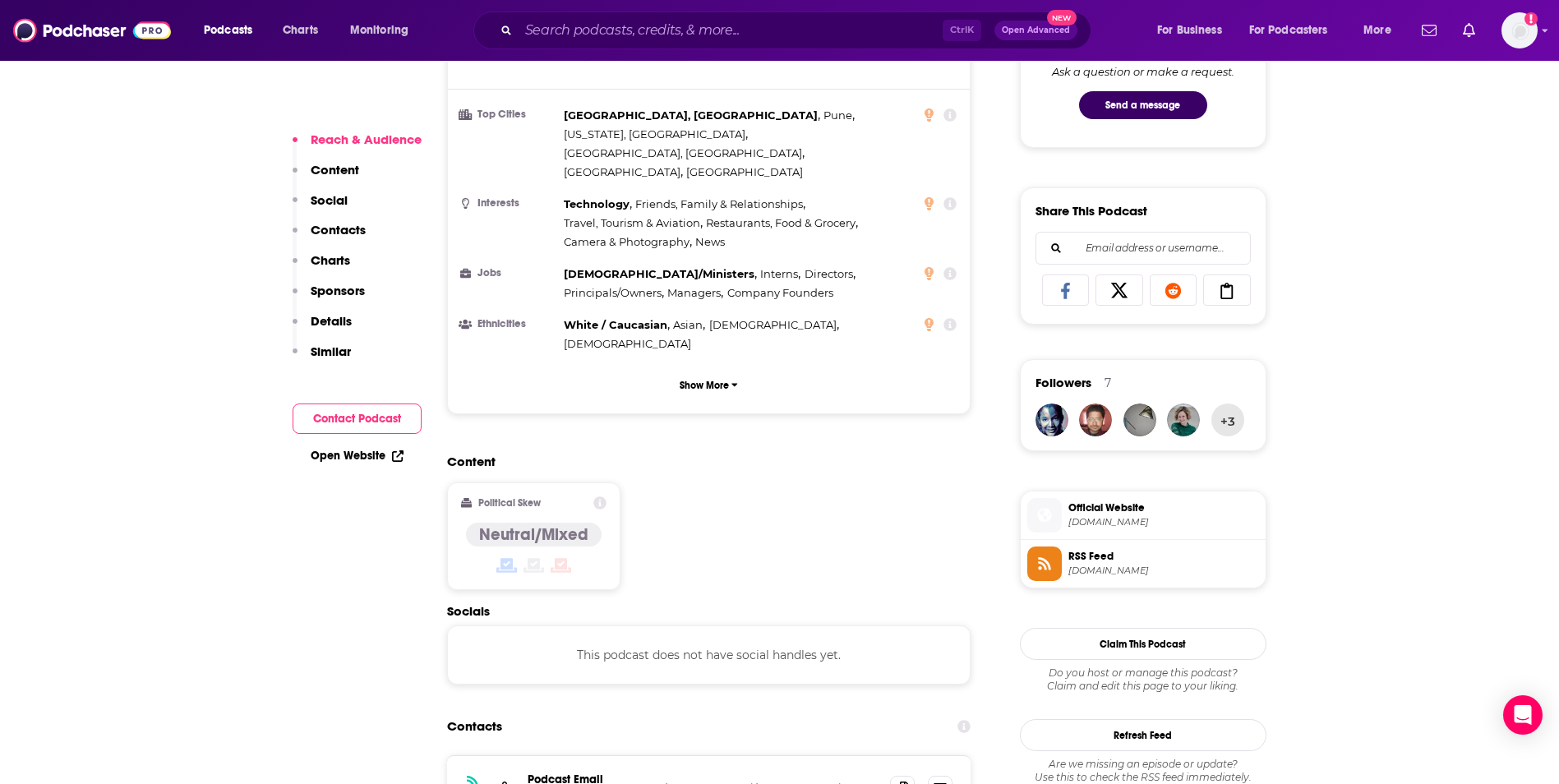
click at [318, 351] on p "Similar" at bounding box center [331, 351] width 40 height 15
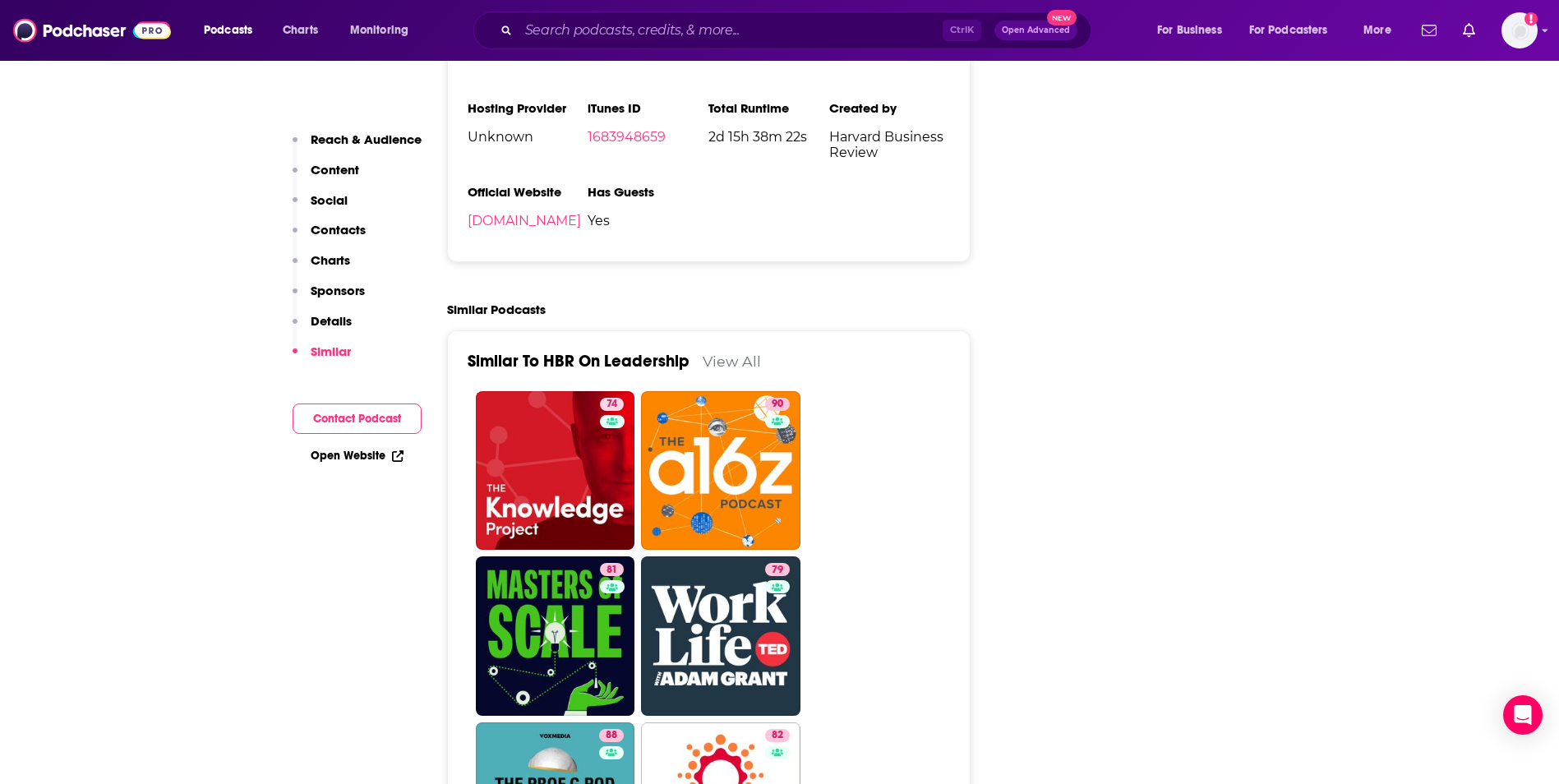
scroll to position [2748, 0]
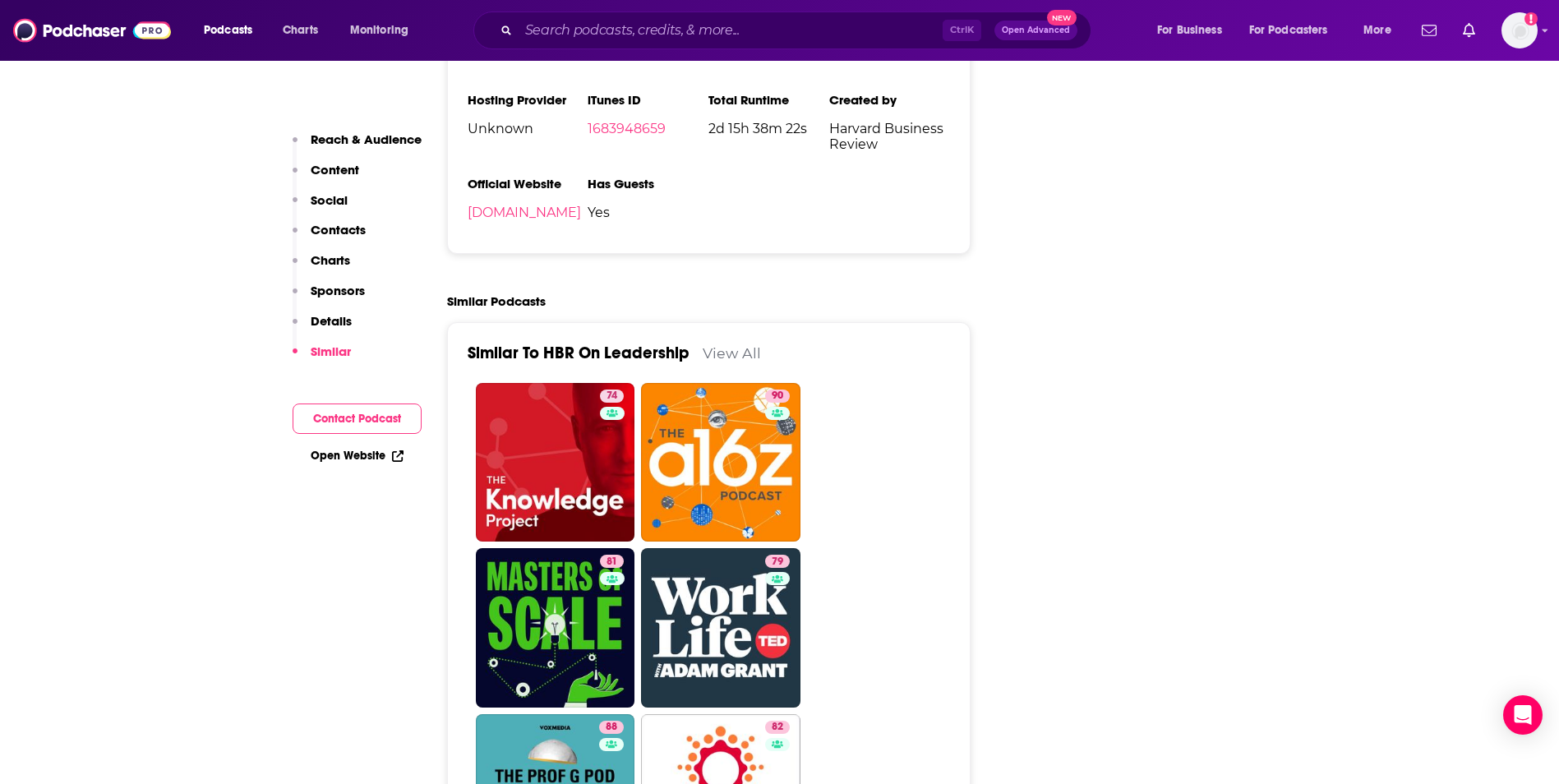
click at [731, 344] on link "View All" at bounding box center [732, 353] width 58 height 17
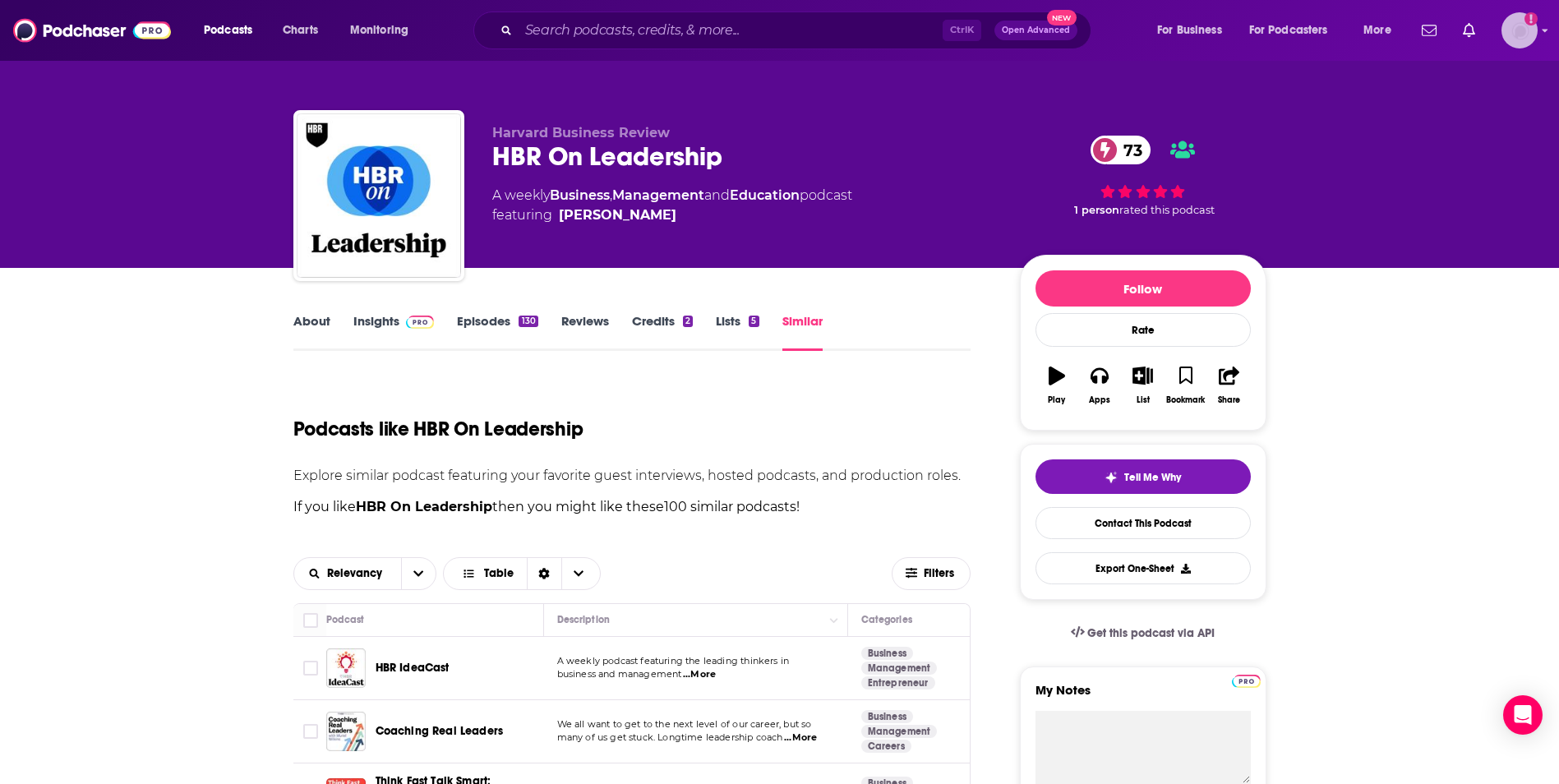
click at [1517, 23] on img "Logged in as AlexMerceron" at bounding box center [1520, 31] width 36 height 36
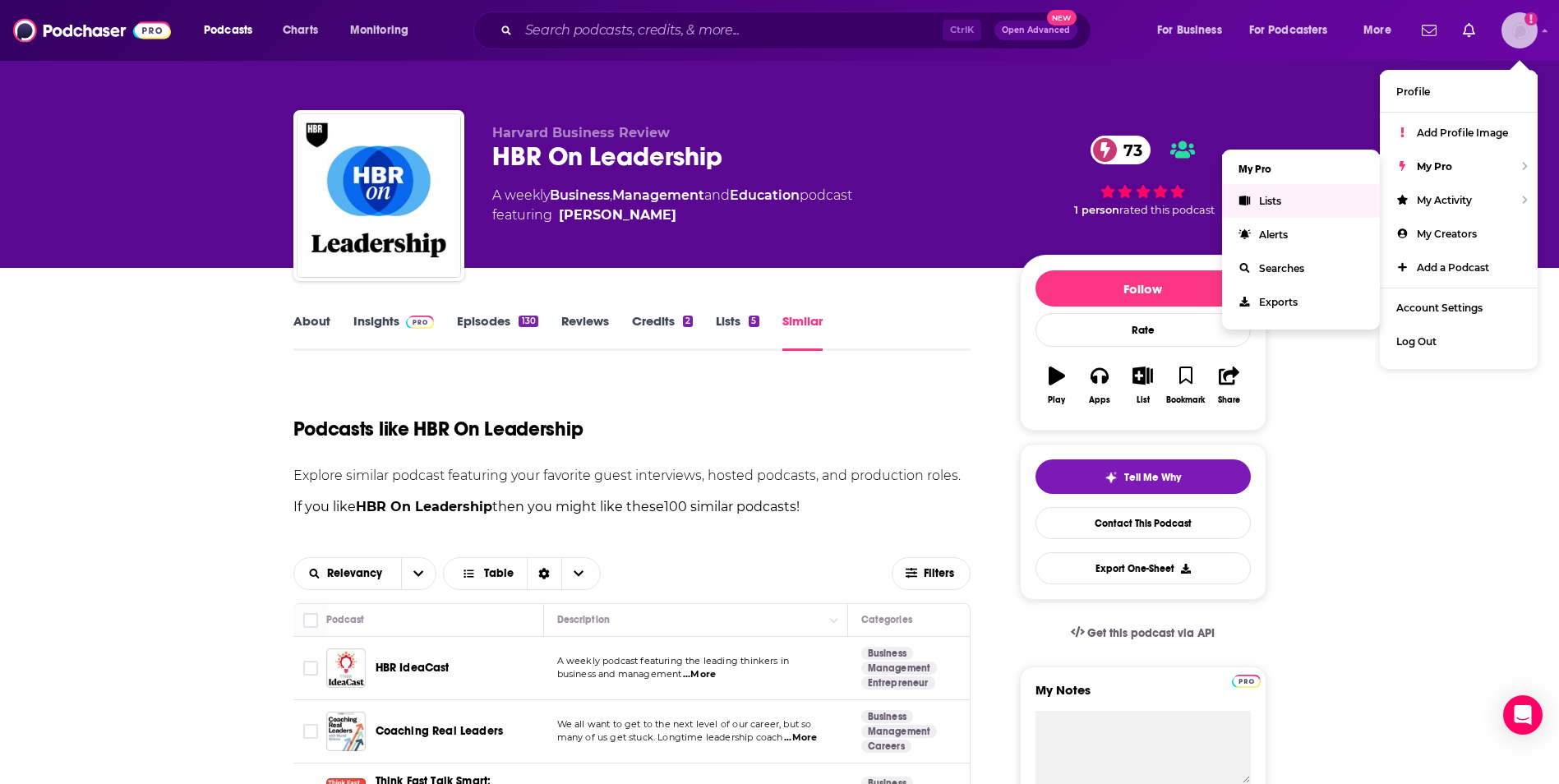
click at [1302, 202] on link "Lists" at bounding box center [1301, 200] width 158 height 33
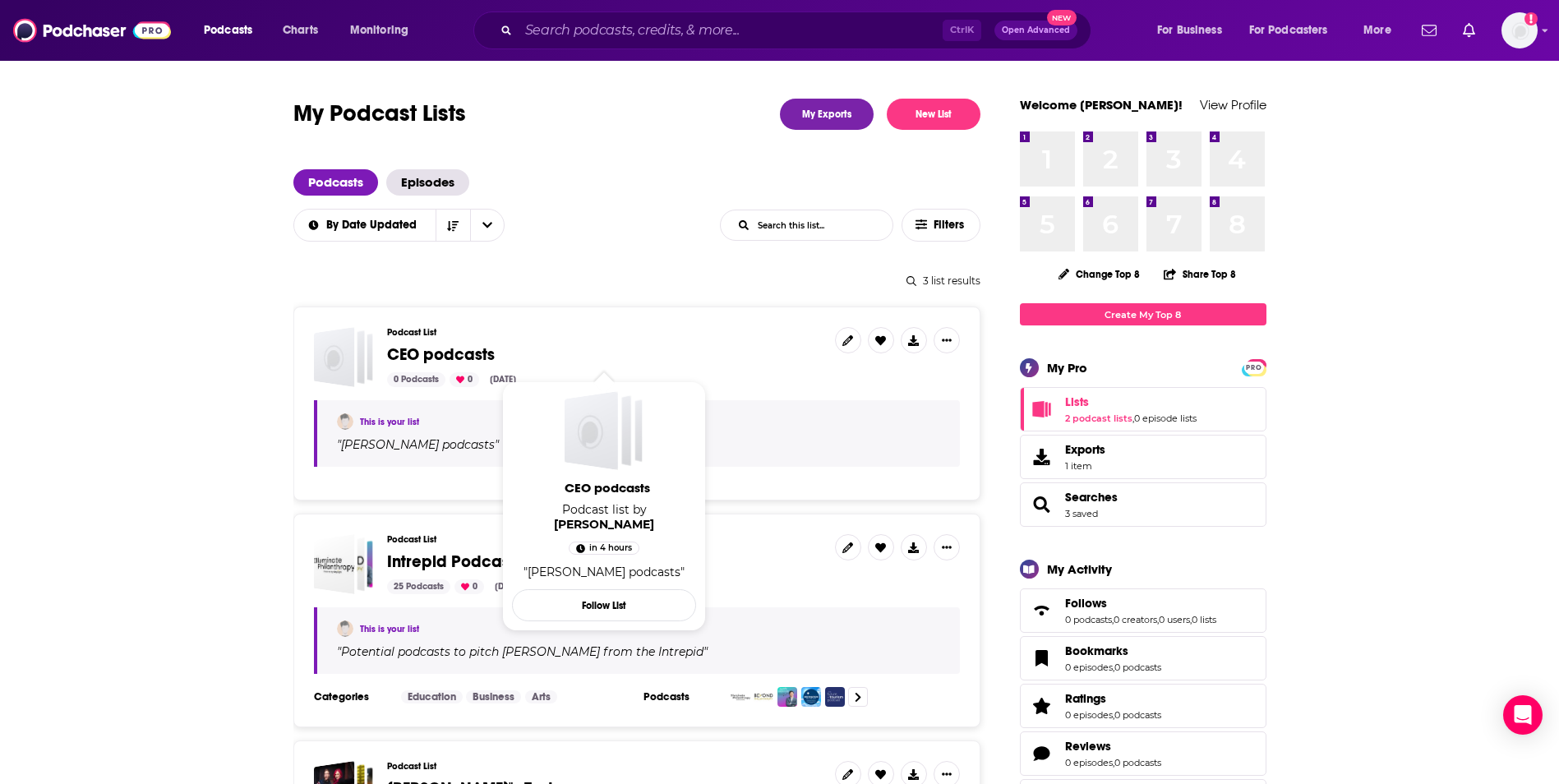
click at [479, 359] on span "CEO podcasts" at bounding box center [441, 354] width 108 height 20
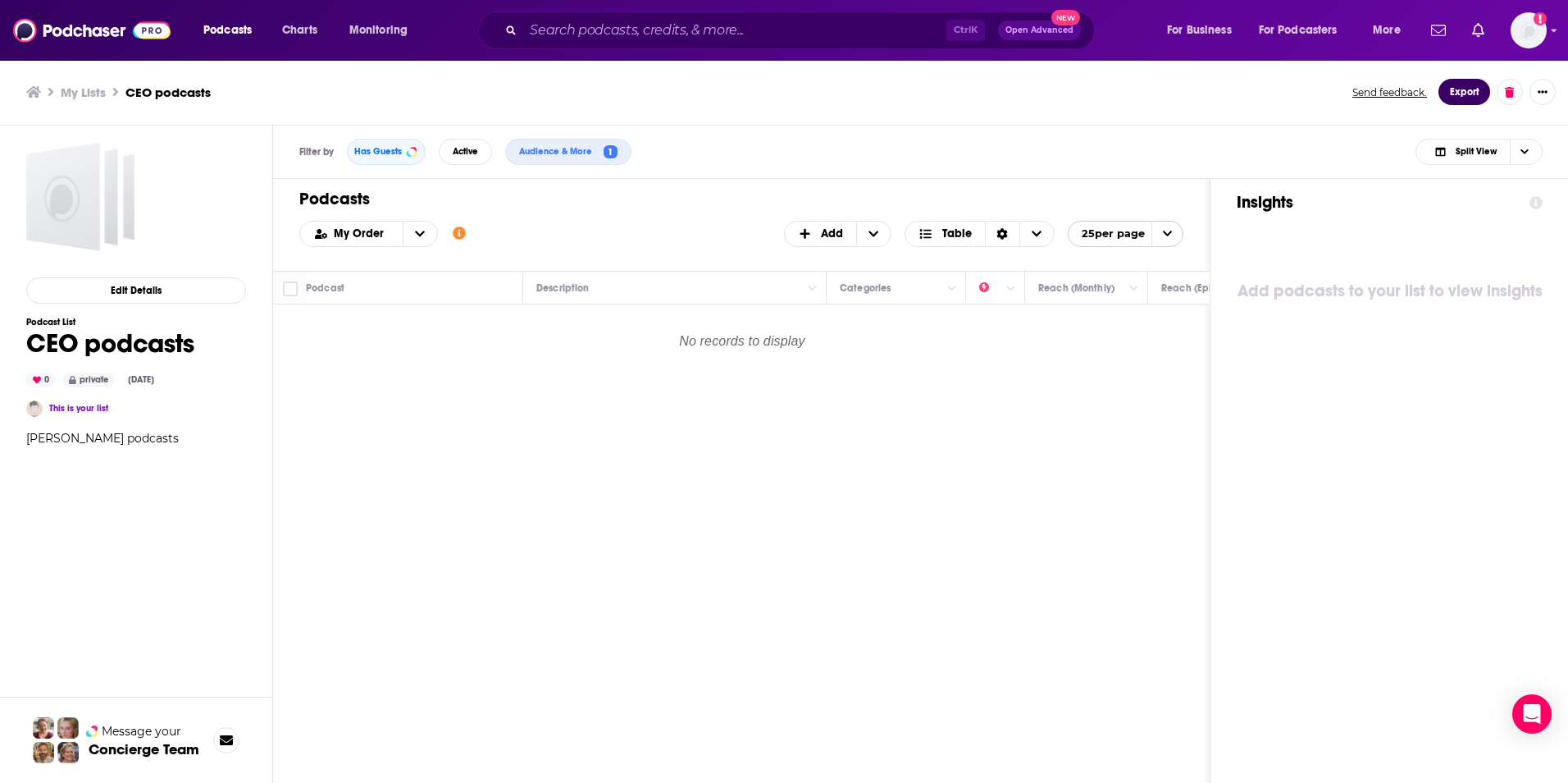
click at [1461, 94] on button "Export" at bounding box center [1464, 91] width 52 height 26
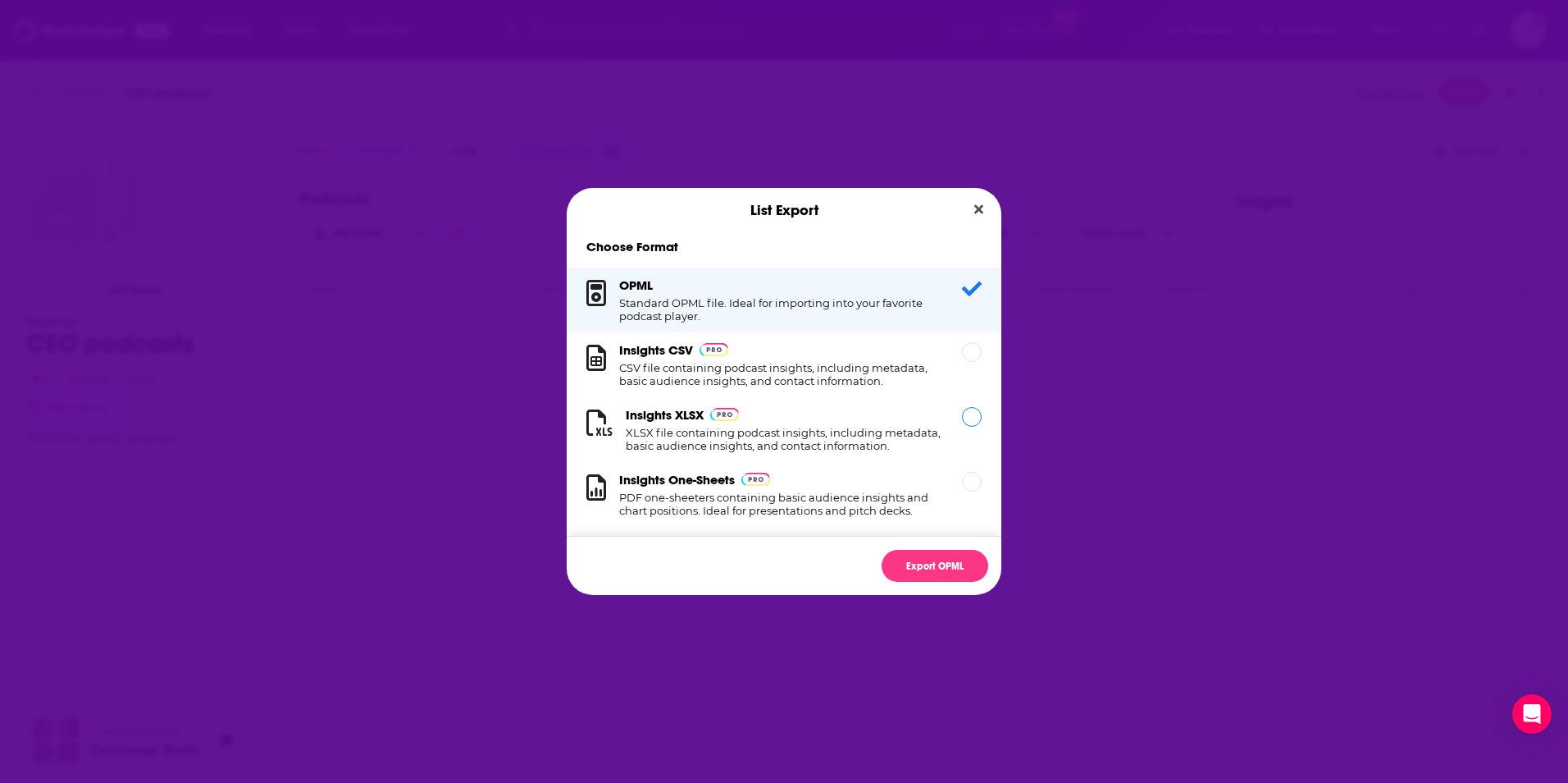
click at [970, 417] on div "Insights XLSX XLSX file containing podcast insights, including metadata, basic …" at bounding box center [784, 430] width 434 height 65
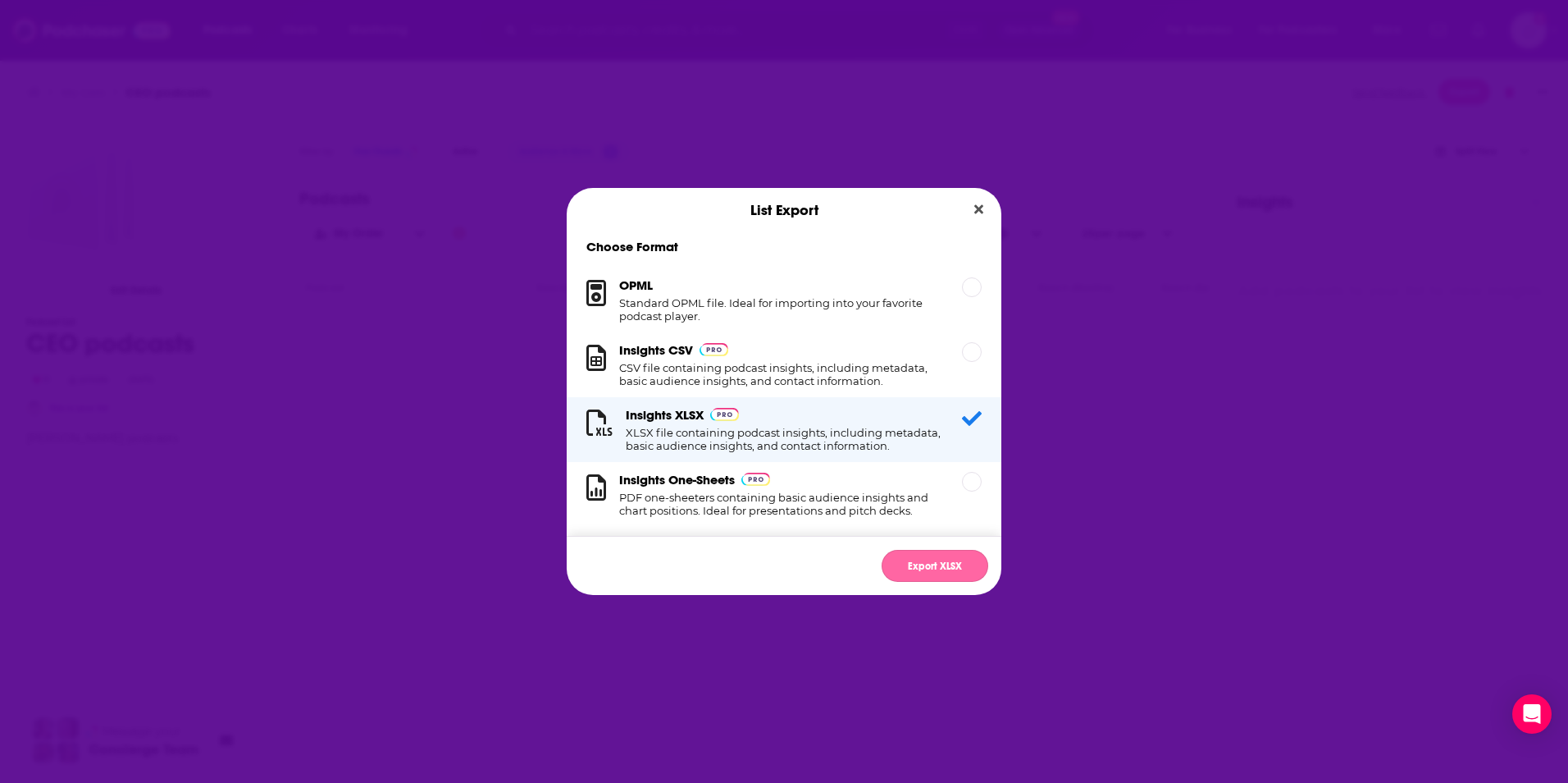
click at [941, 558] on button "Export XLSX" at bounding box center [935, 566] width 107 height 32
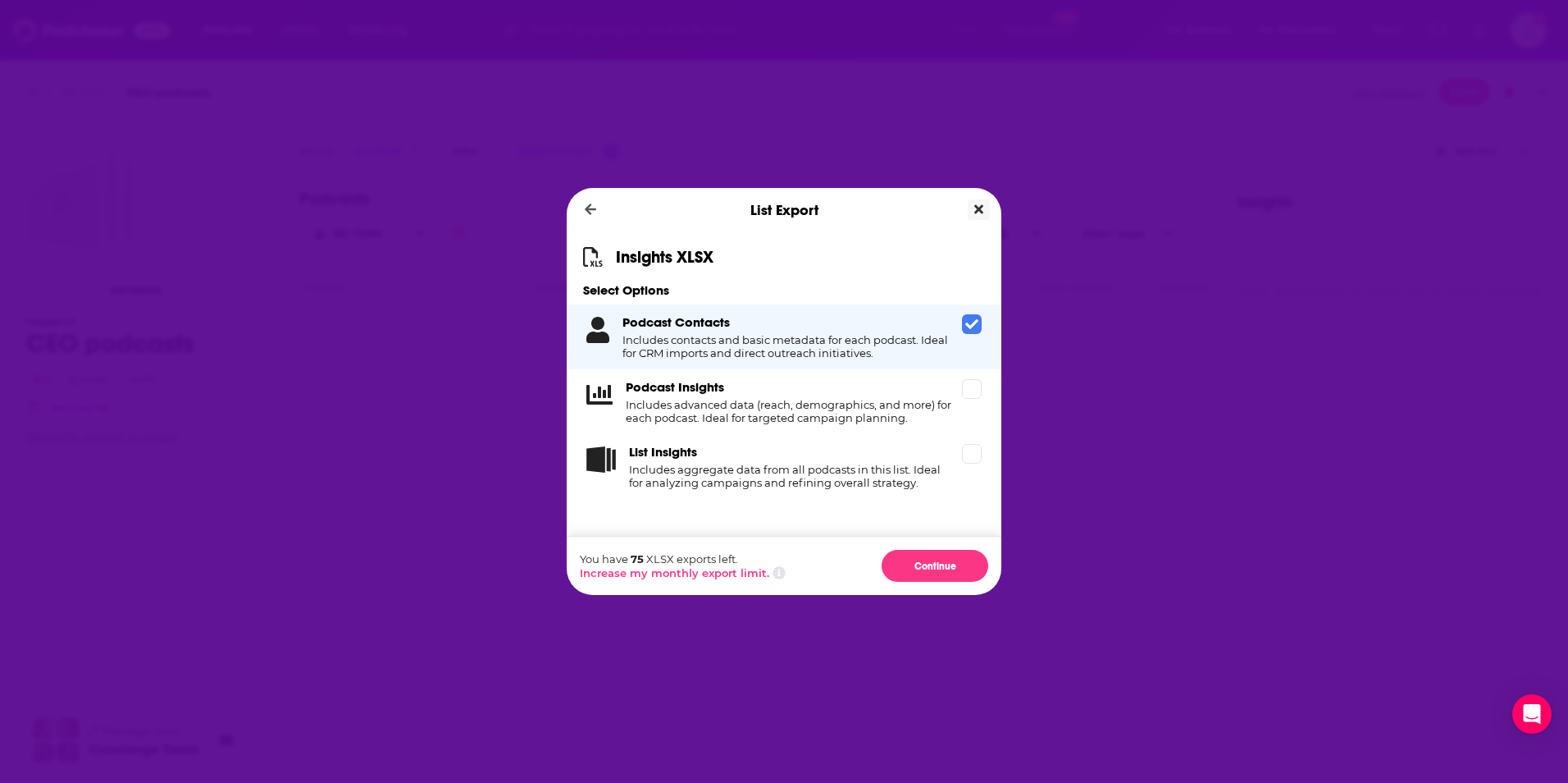
click at [982, 203] on icon "Close" at bounding box center [978, 209] width 9 height 13
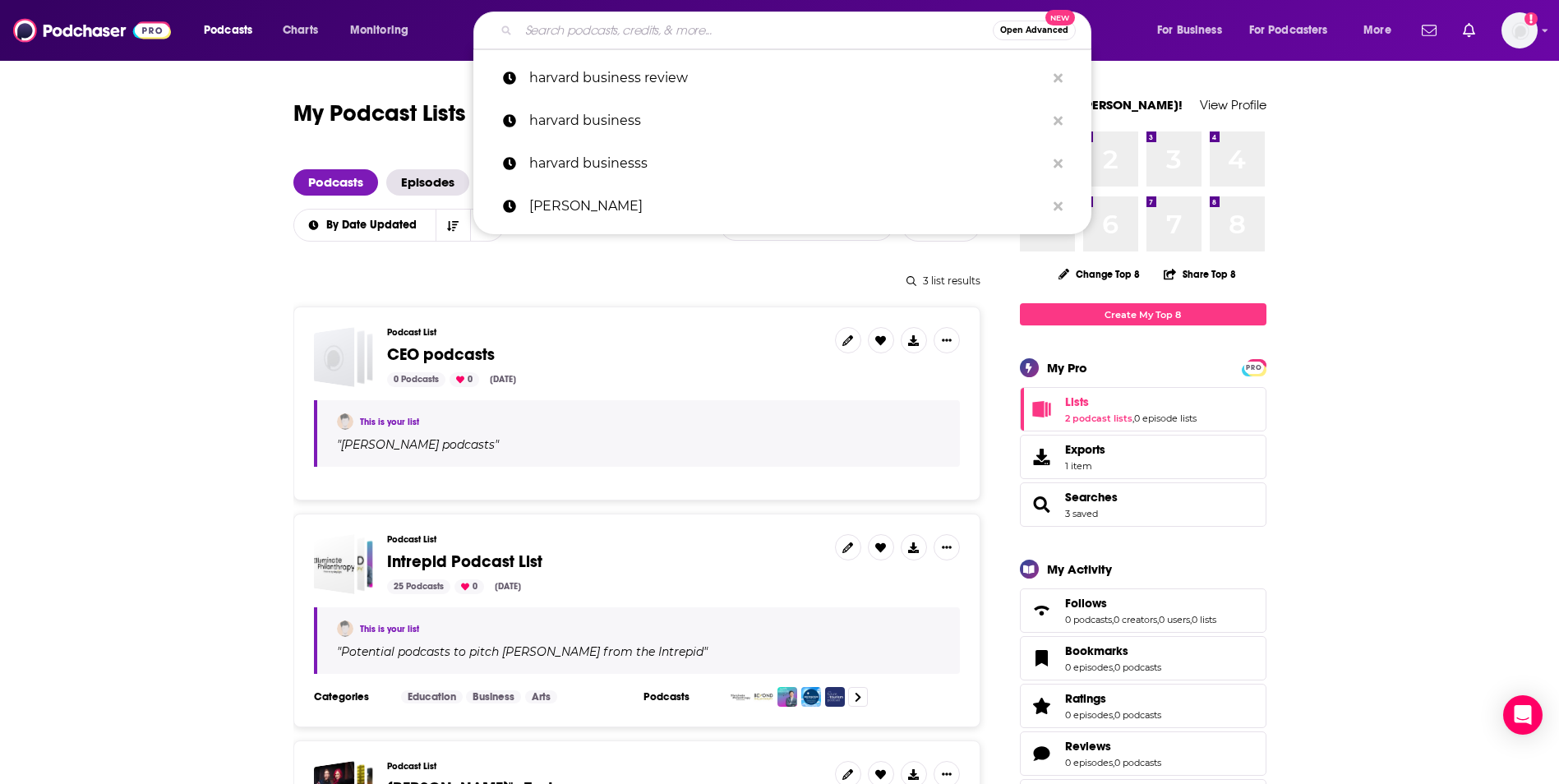
click at [561, 34] on input "Search podcasts, credits, & more..." at bounding box center [756, 30] width 474 height 26
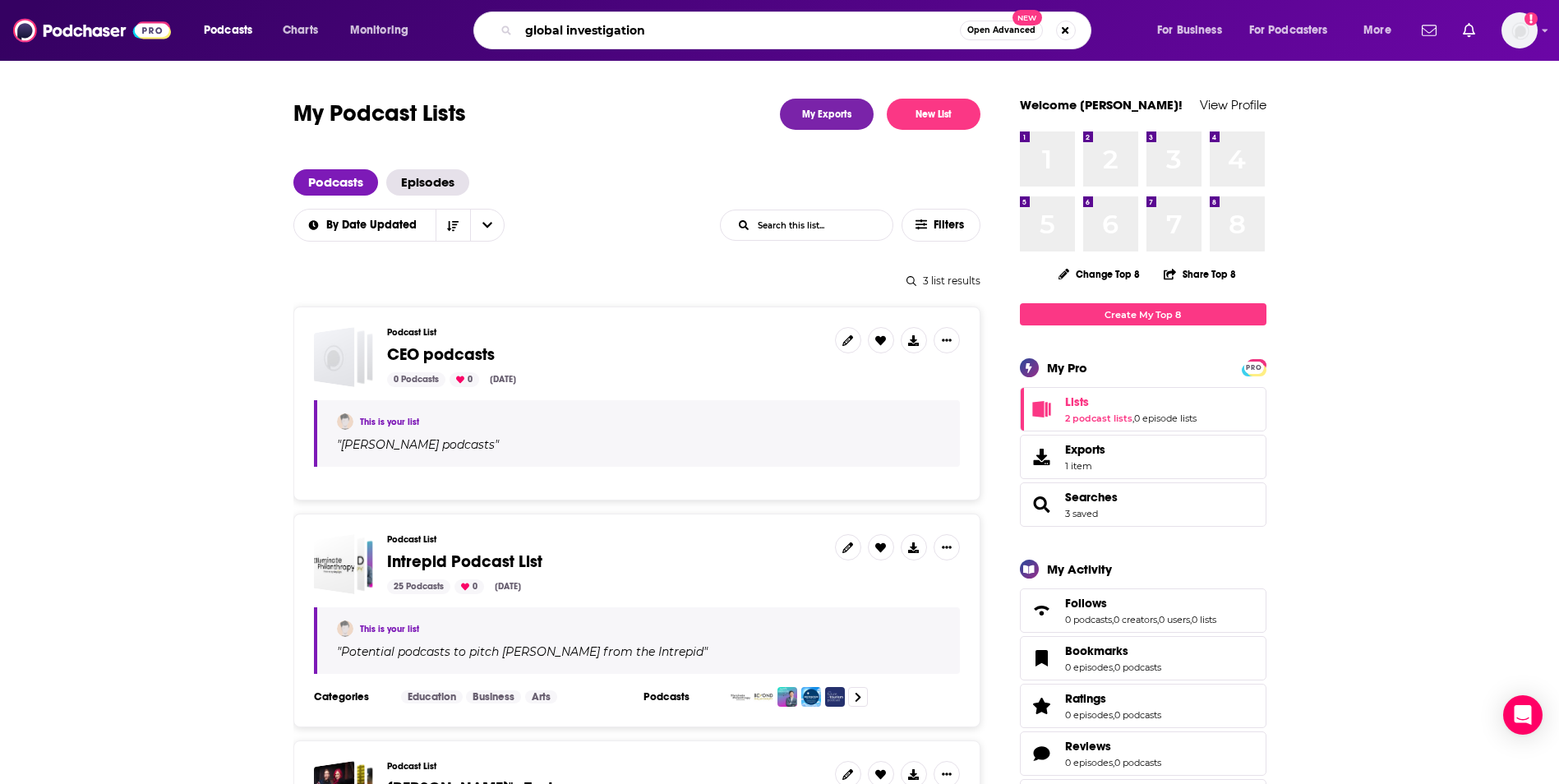
type input "global investigations"
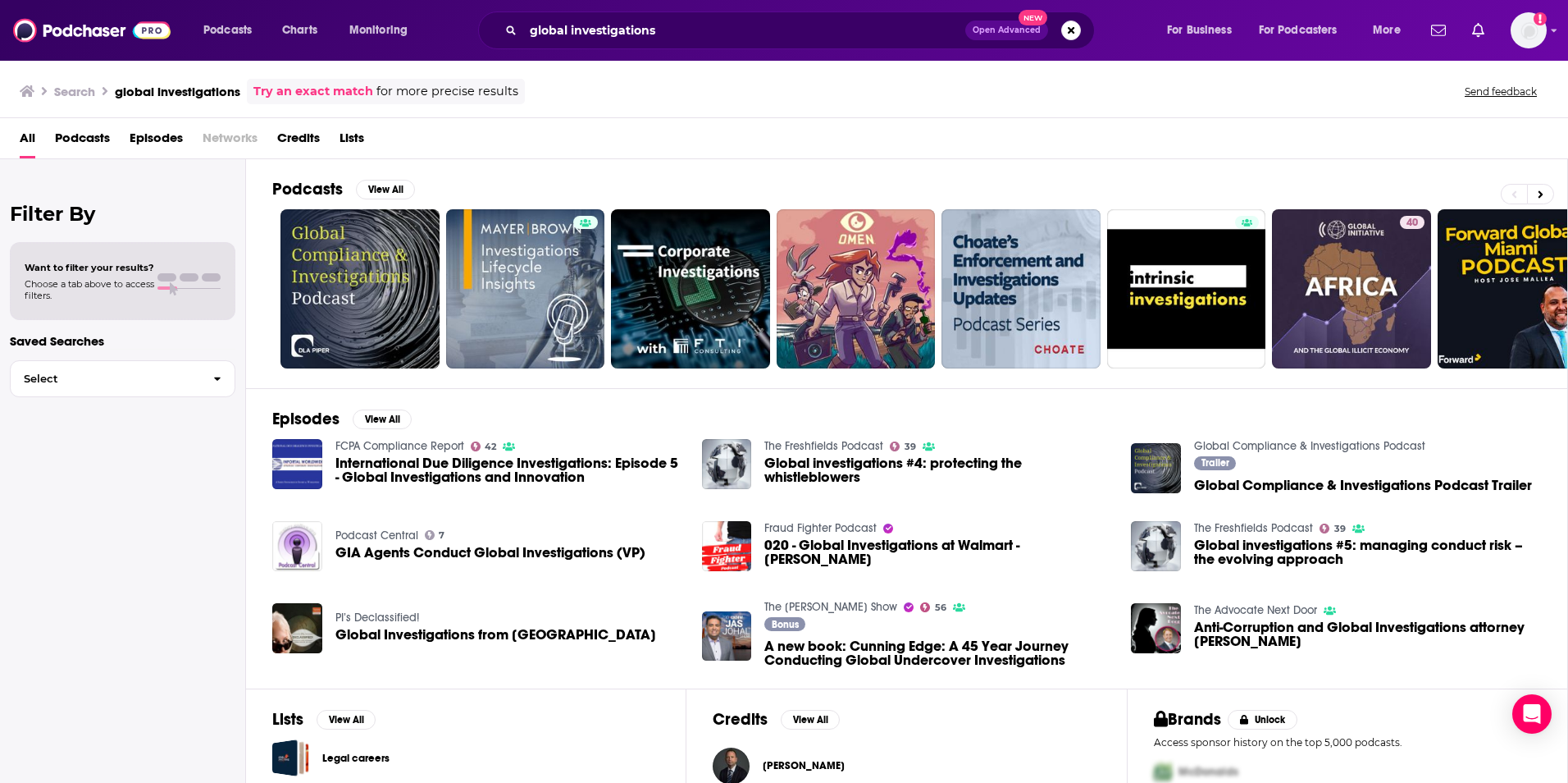
click at [97, 464] on div "Filter By Want to filter your results? Choose a tab above to access filters. Sa…" at bounding box center [123, 551] width 246 height 783
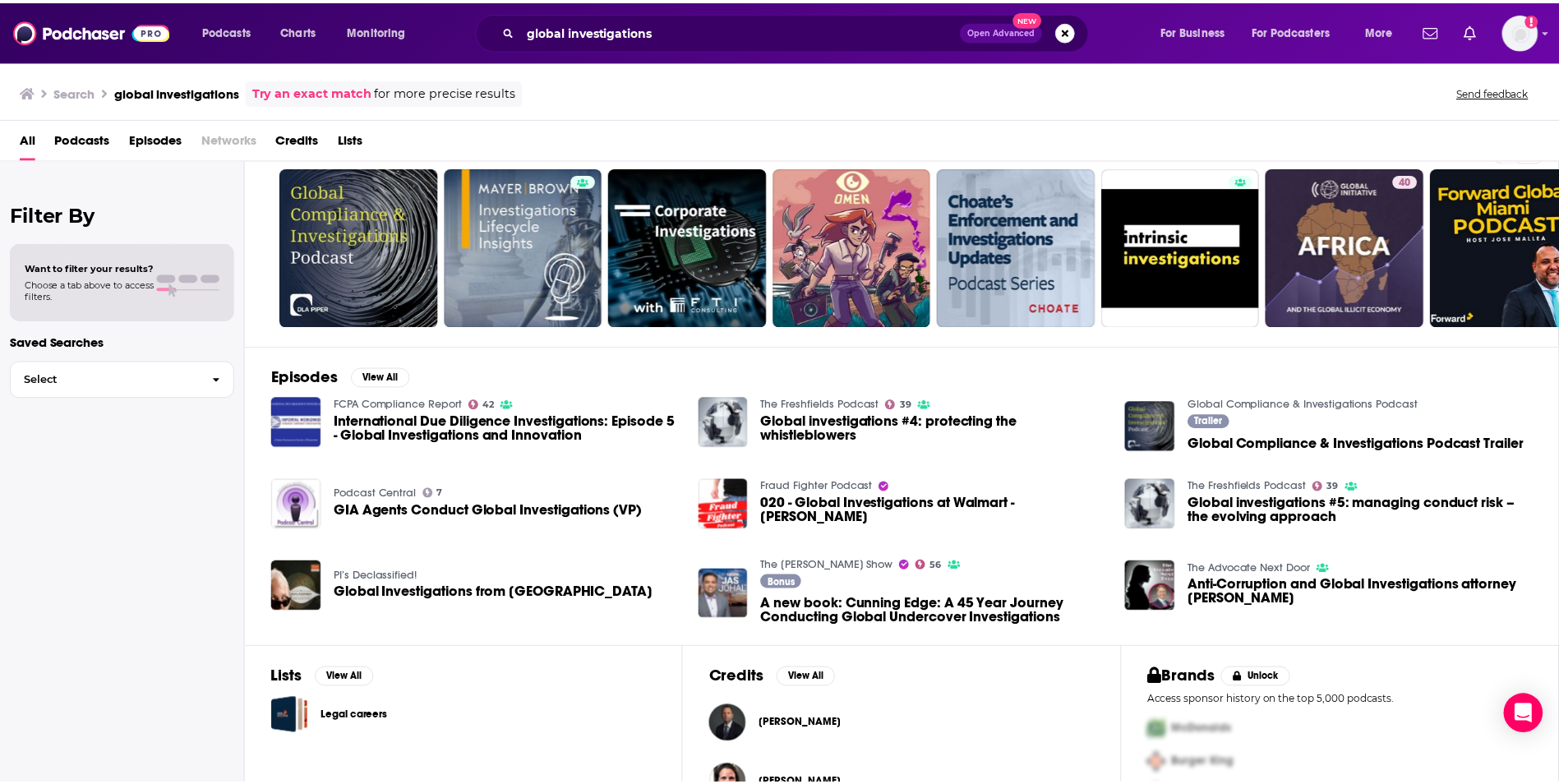
scroll to position [82, 0]
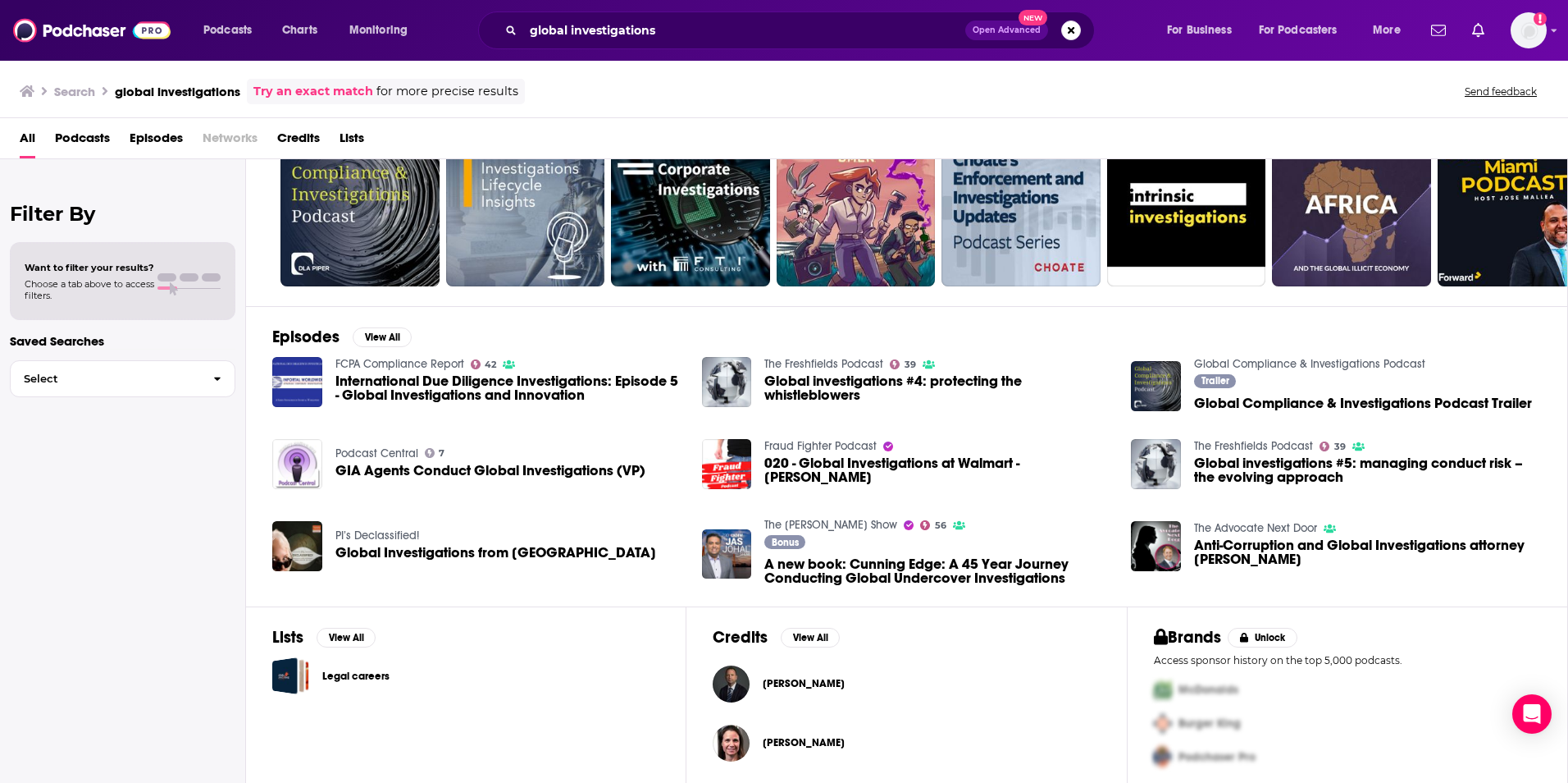
click at [1279, 364] on link "Global Compliance & Investigations Podcast" at bounding box center [1309, 364] width 231 height 14
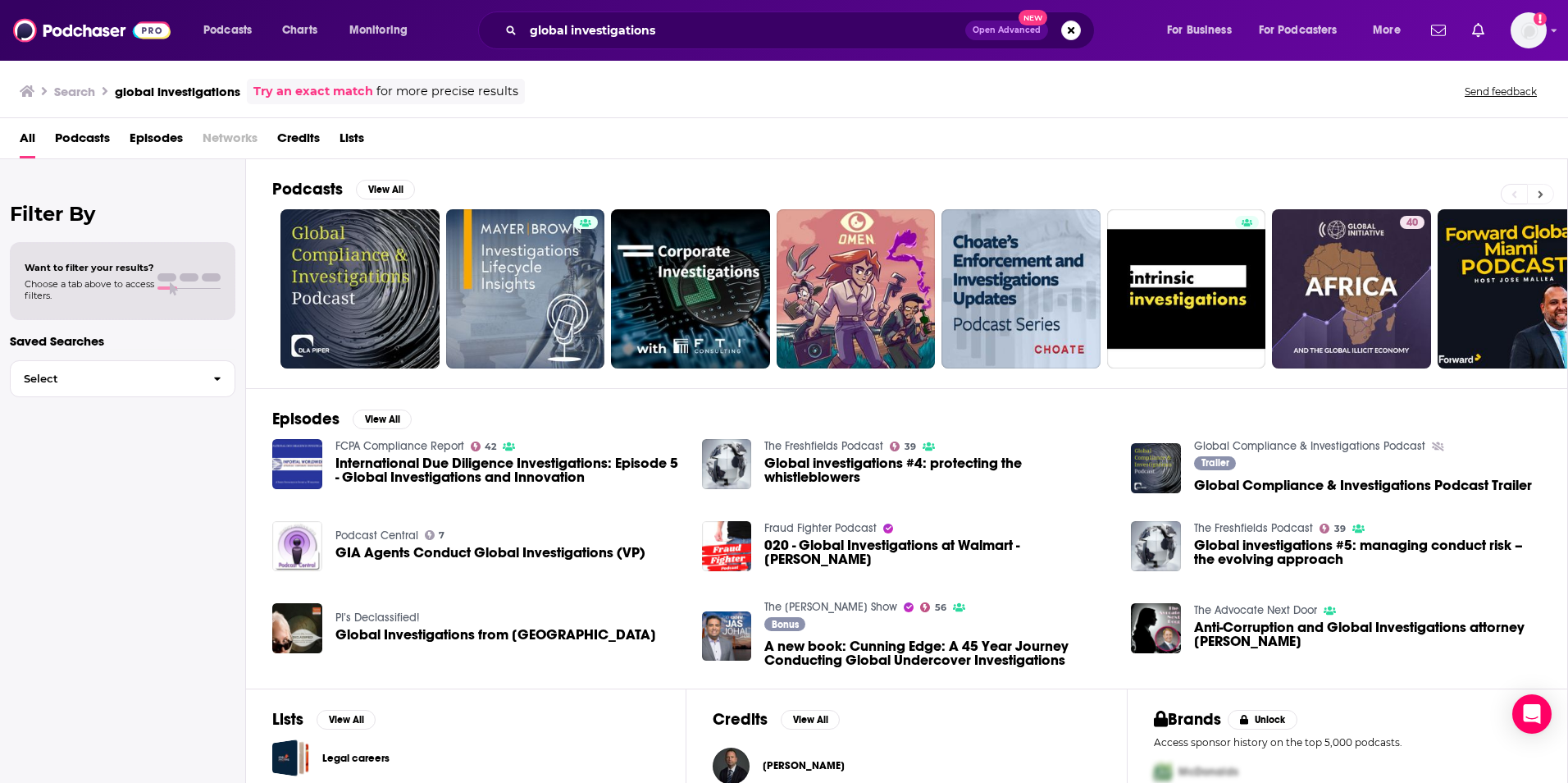
click at [1541, 196] on icon at bounding box center [1540, 194] width 5 height 8
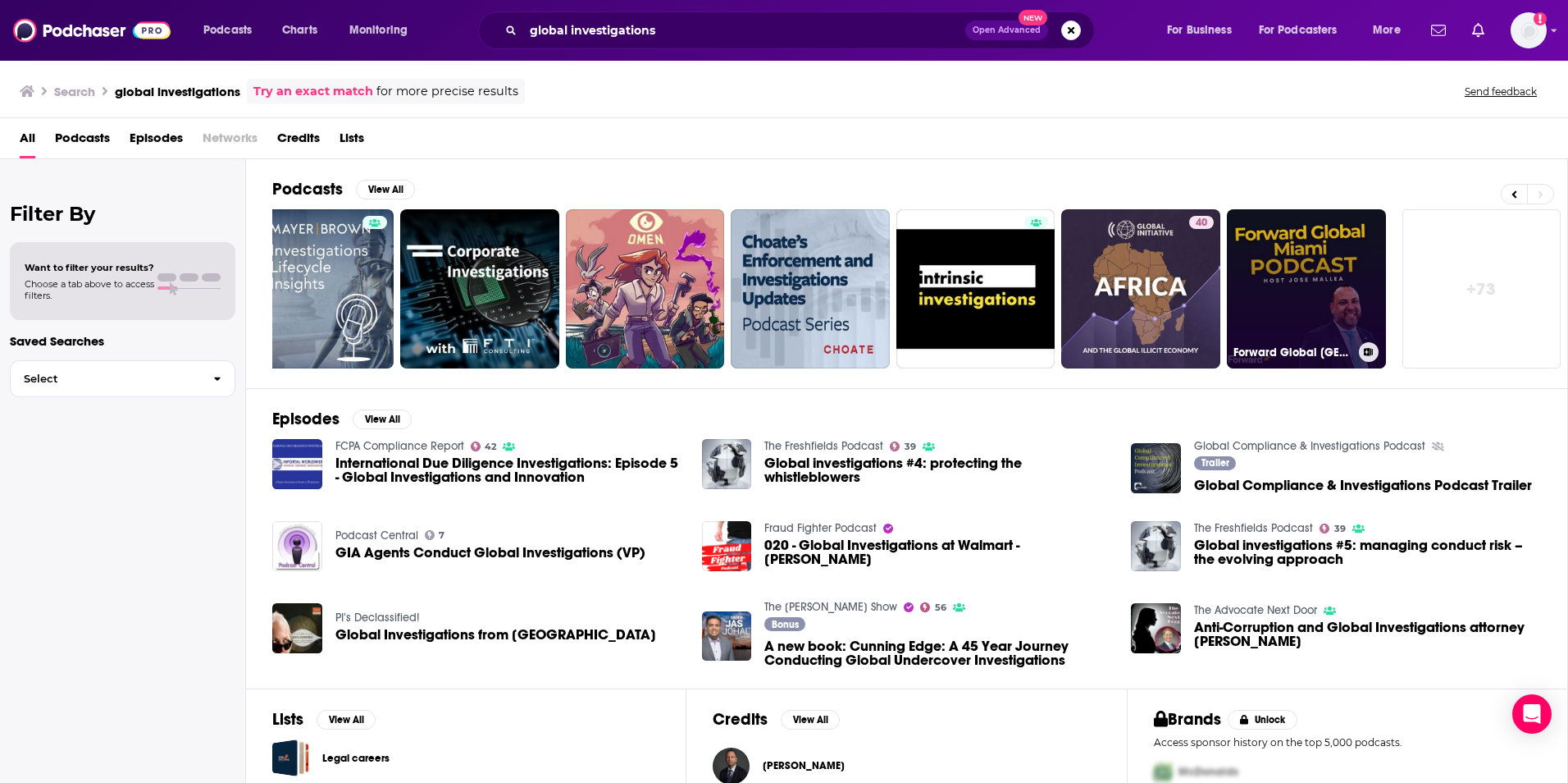
scroll to position [82, 0]
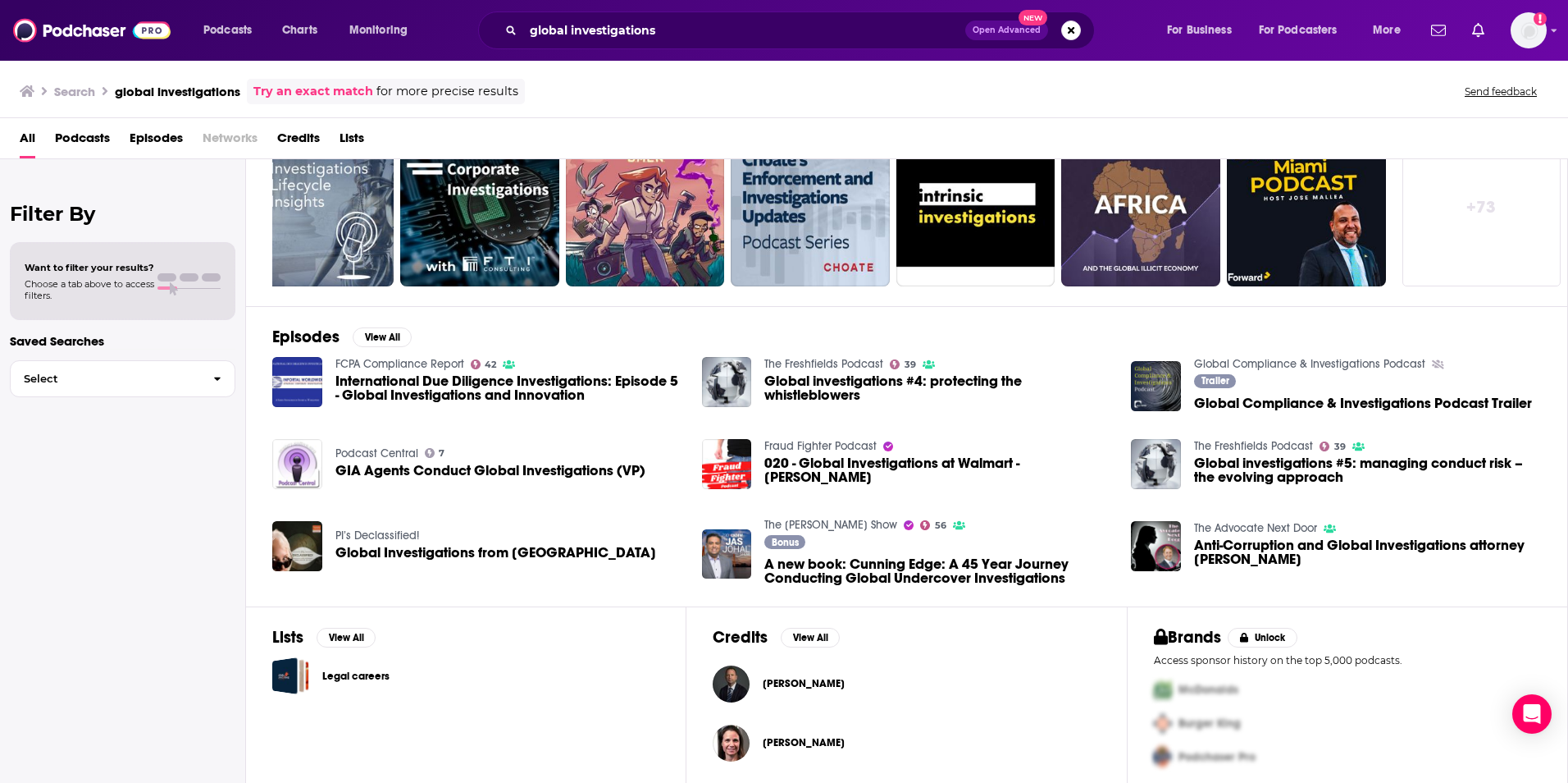
click at [1450, 219] on link "+ 73" at bounding box center [1481, 206] width 159 height 159
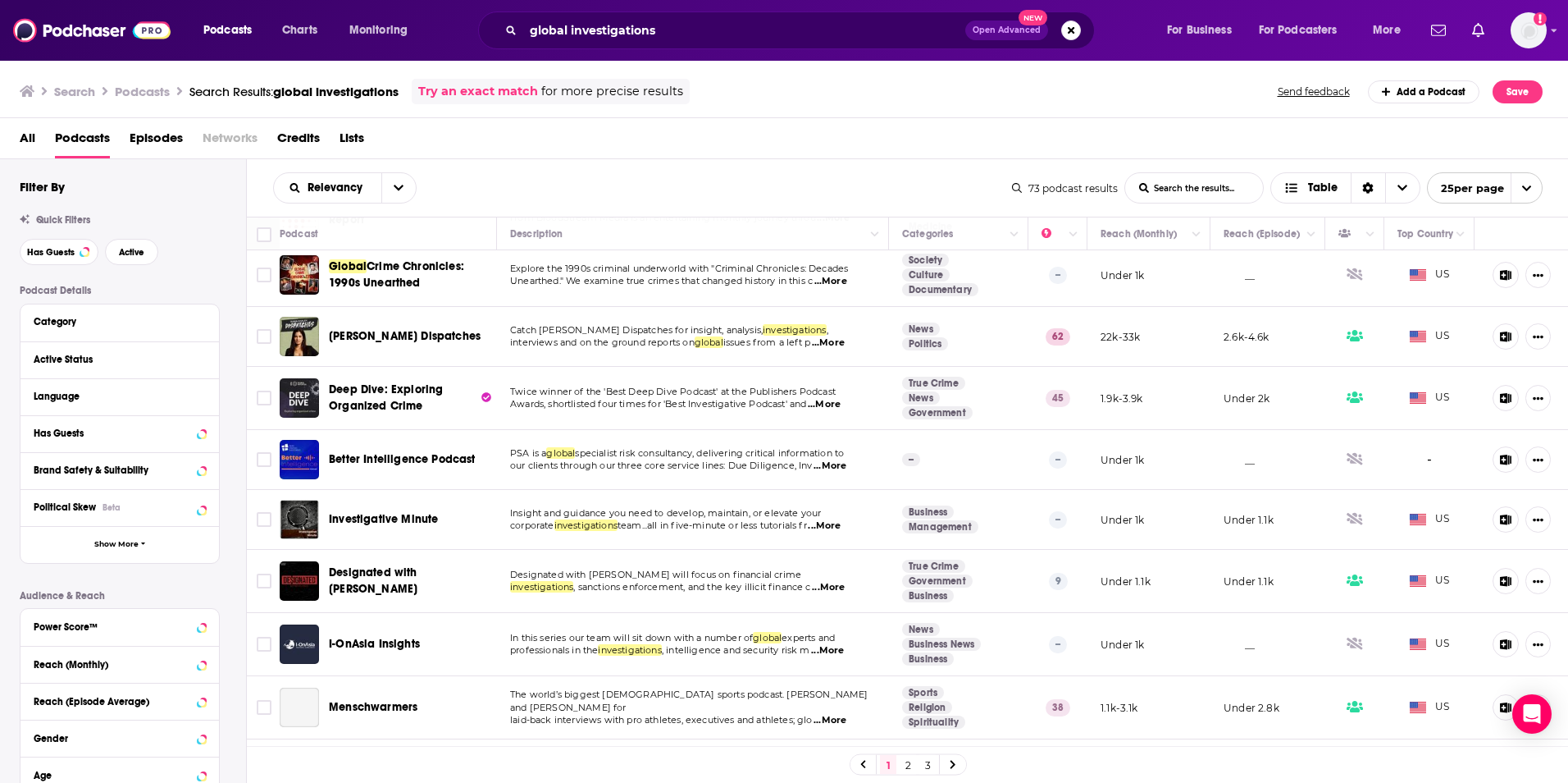
scroll to position [656, 0]
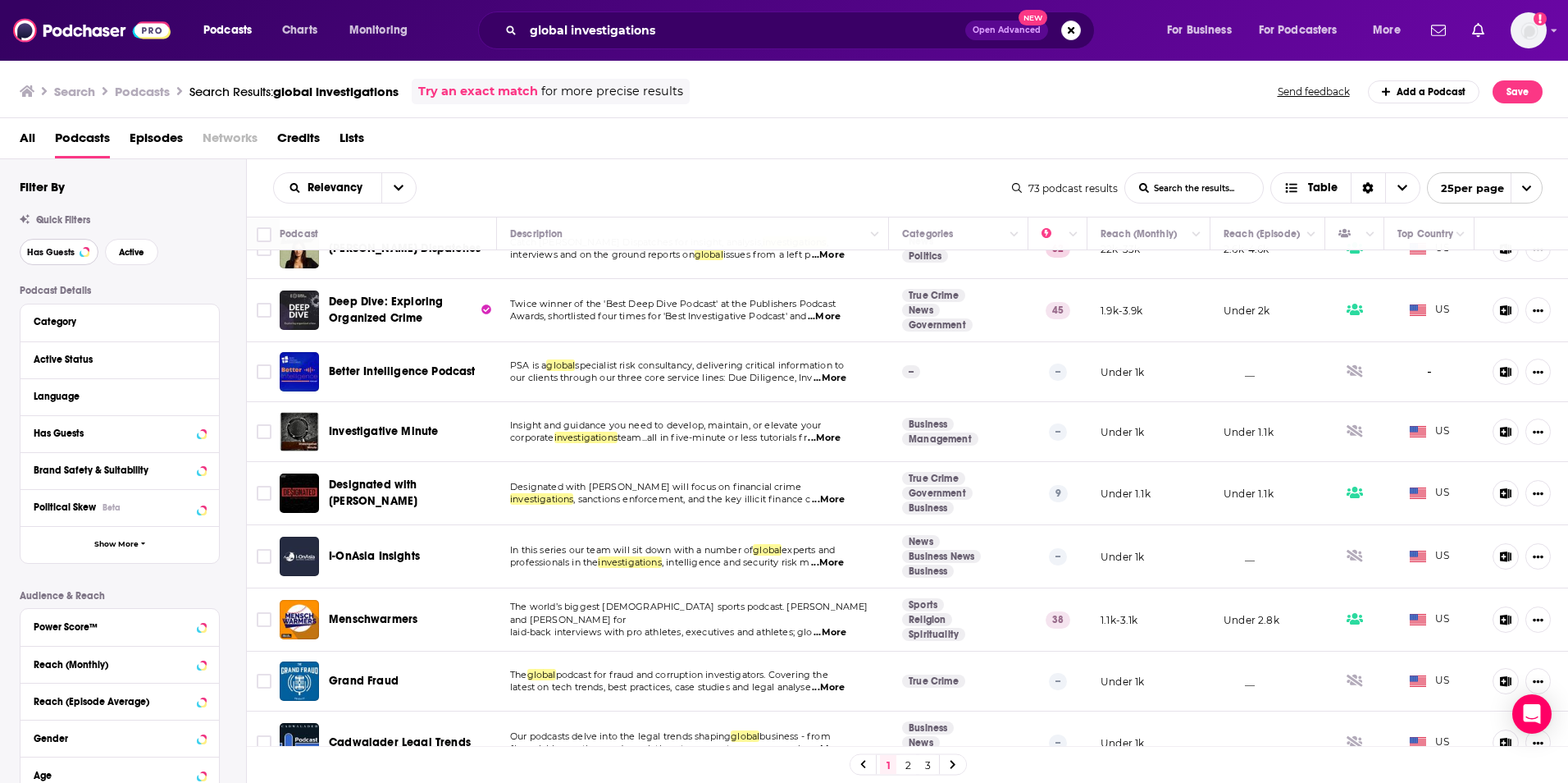
click at [52, 260] on button "Has Guests" at bounding box center [59, 251] width 78 height 26
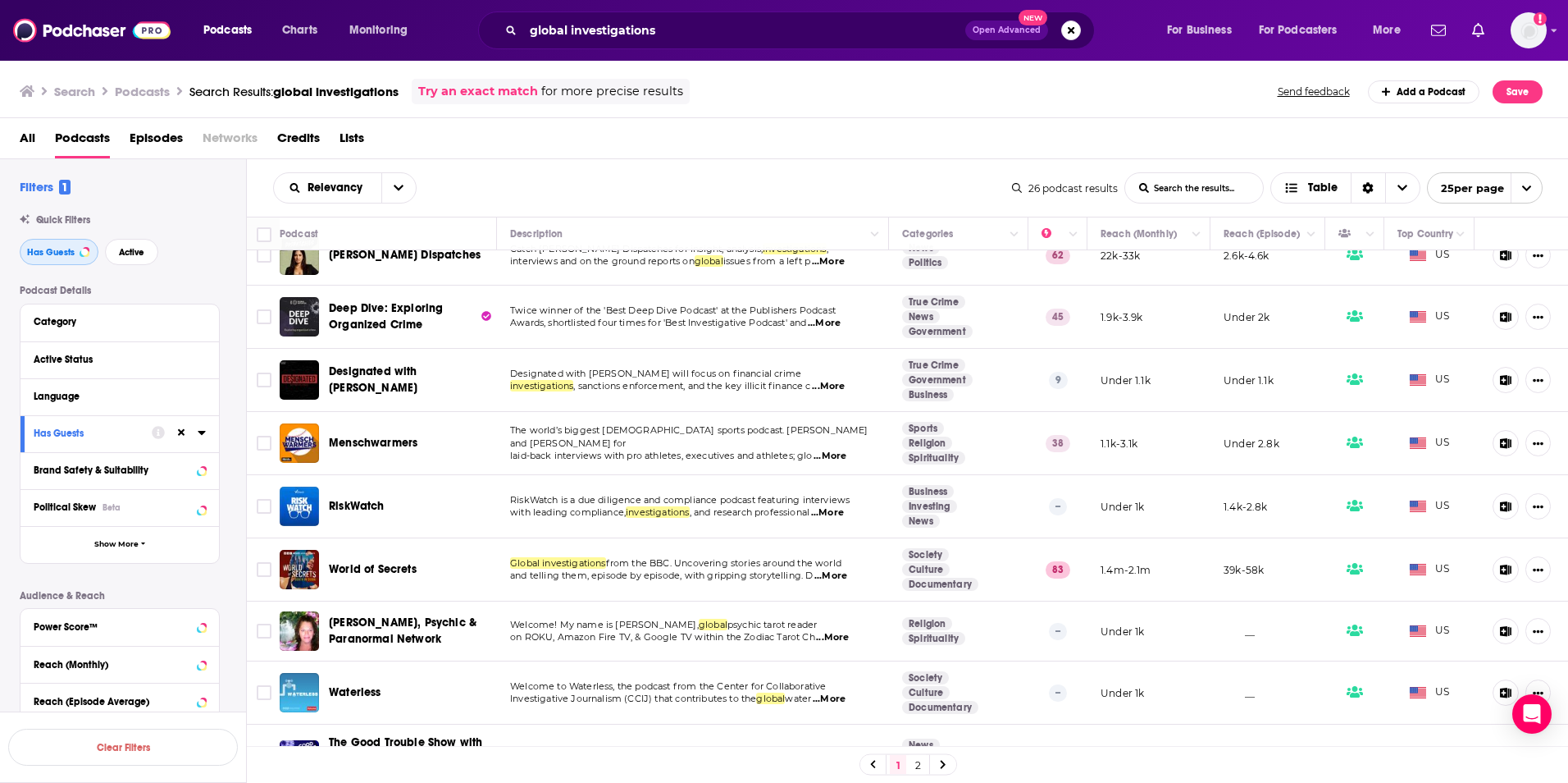
scroll to position [328, 0]
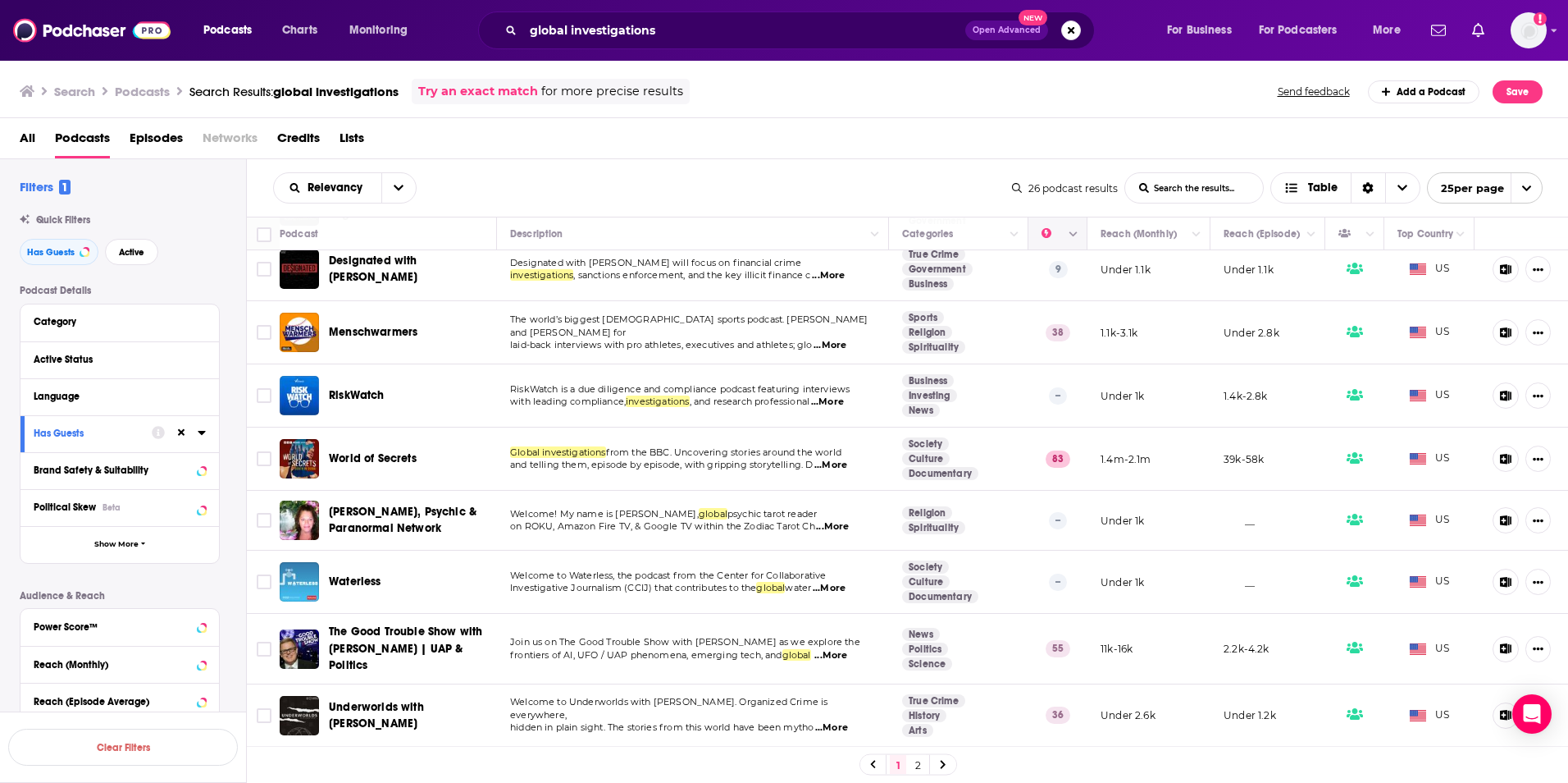
click at [1069, 236] on icon "Column Actions" at bounding box center [1073, 234] width 9 height 5
click at [909, 191] on div at bounding box center [784, 392] width 1568 height 783
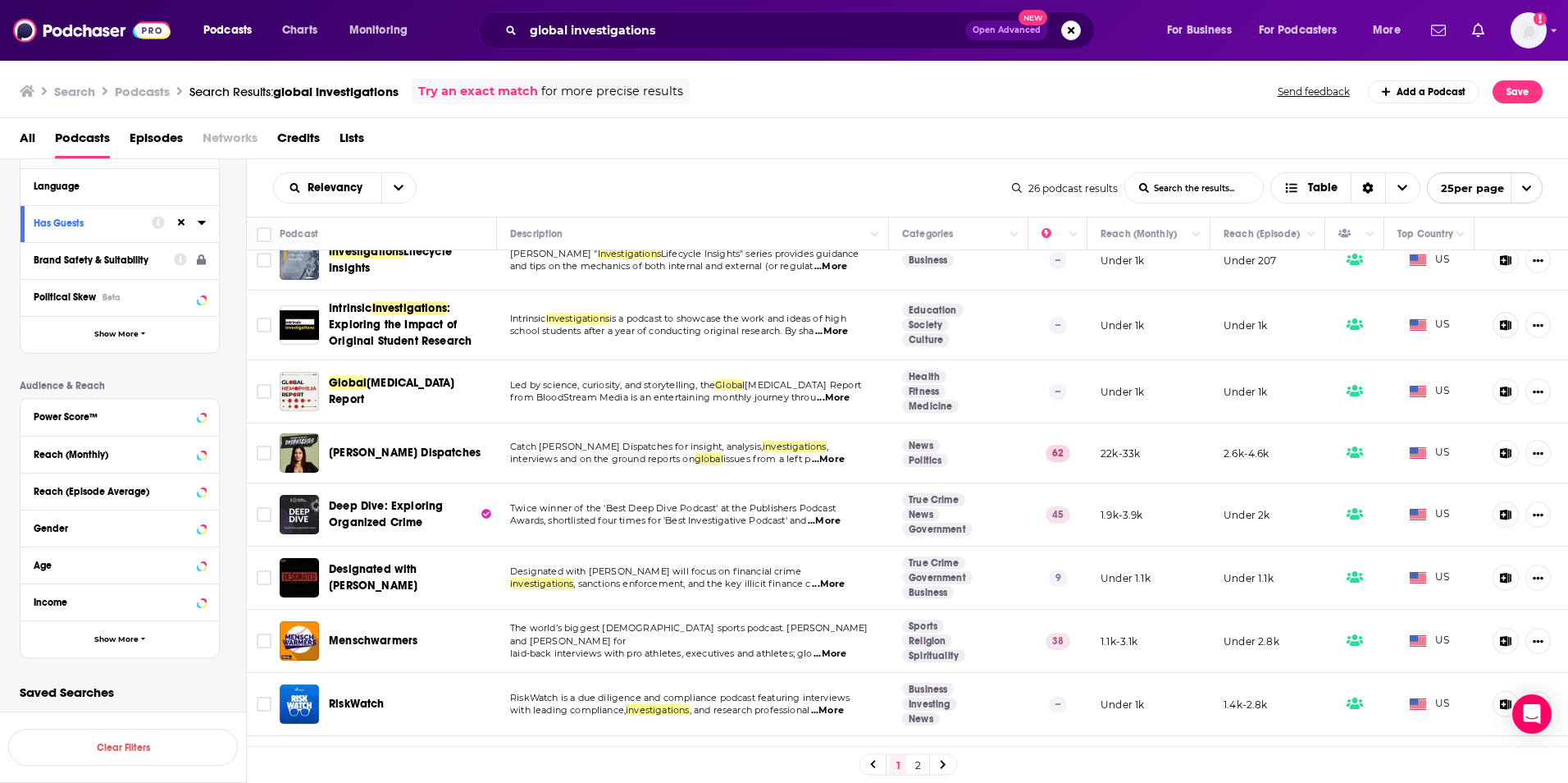
scroll to position [0, 0]
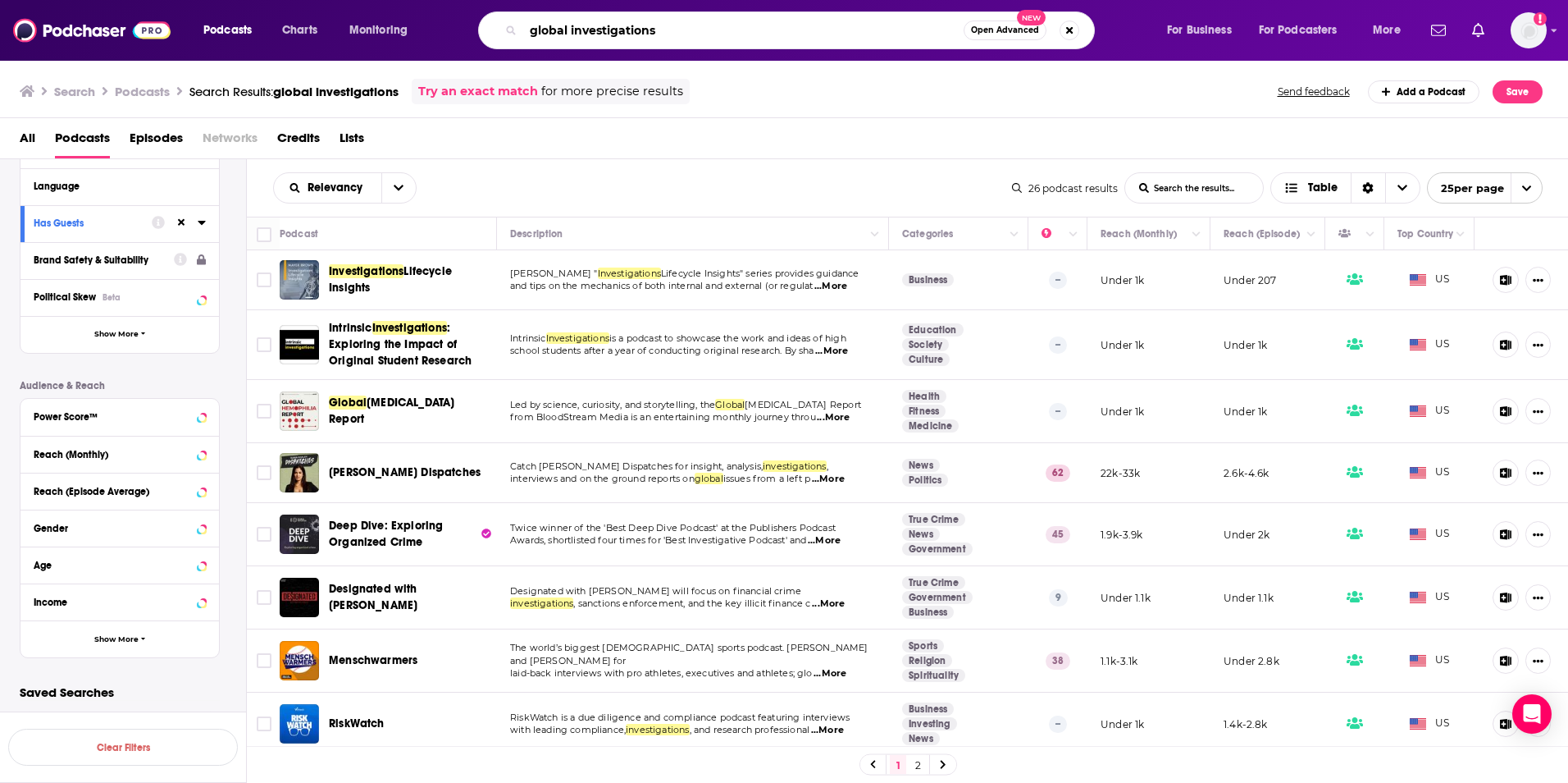
drag, startPoint x: 533, startPoint y: 28, endPoint x: 425, endPoint y: 15, distance: 108.8
click at [425, 15] on div "Podcasts Charts Monitoring global investigations Open Advanced New For Business…" at bounding box center [804, 31] width 1224 height 38
type input "FT podcasts"
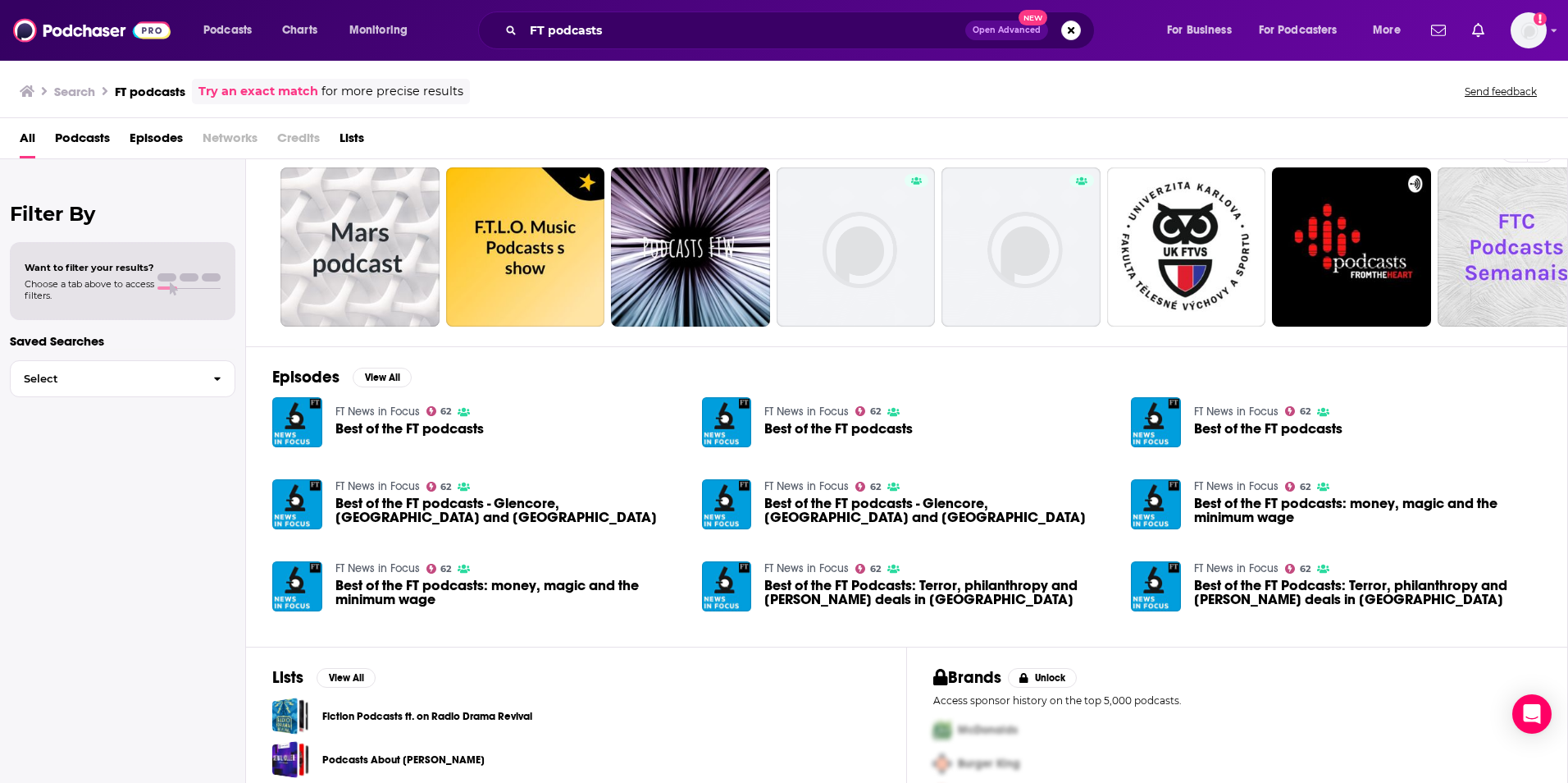
scroll to position [15, 0]
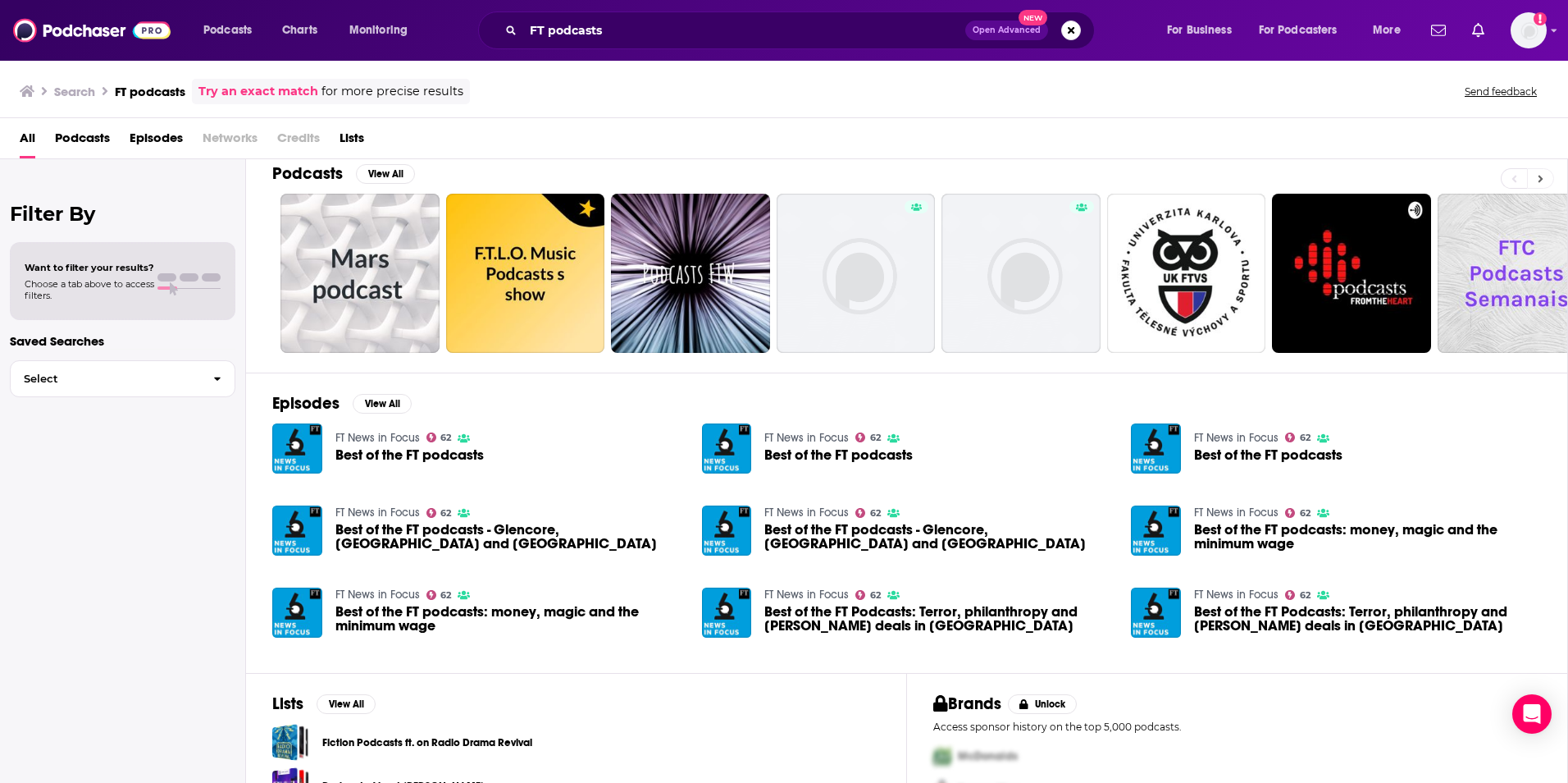
click at [1537, 173] on button at bounding box center [1540, 178] width 27 height 20
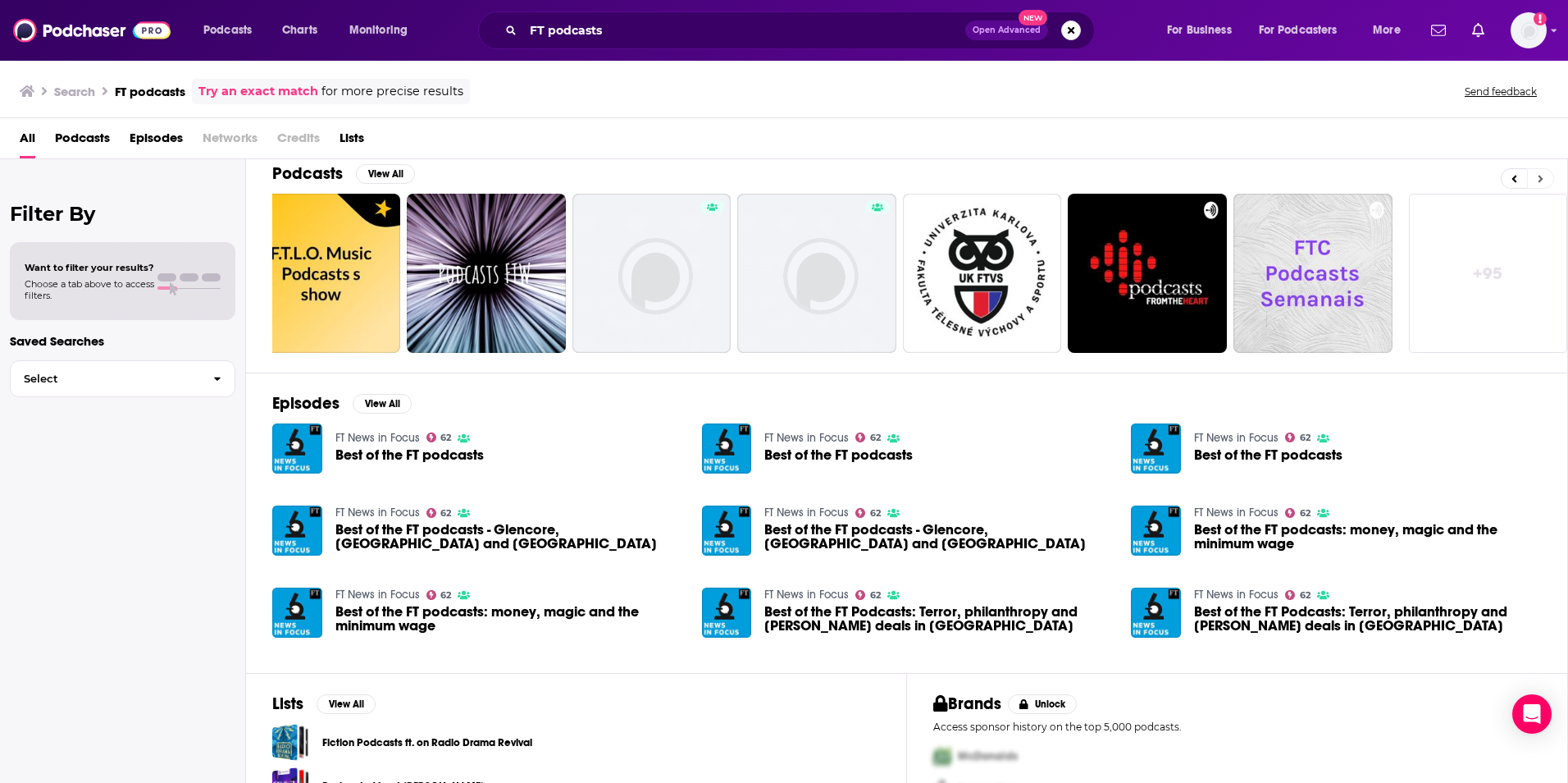
scroll to position [0, 211]
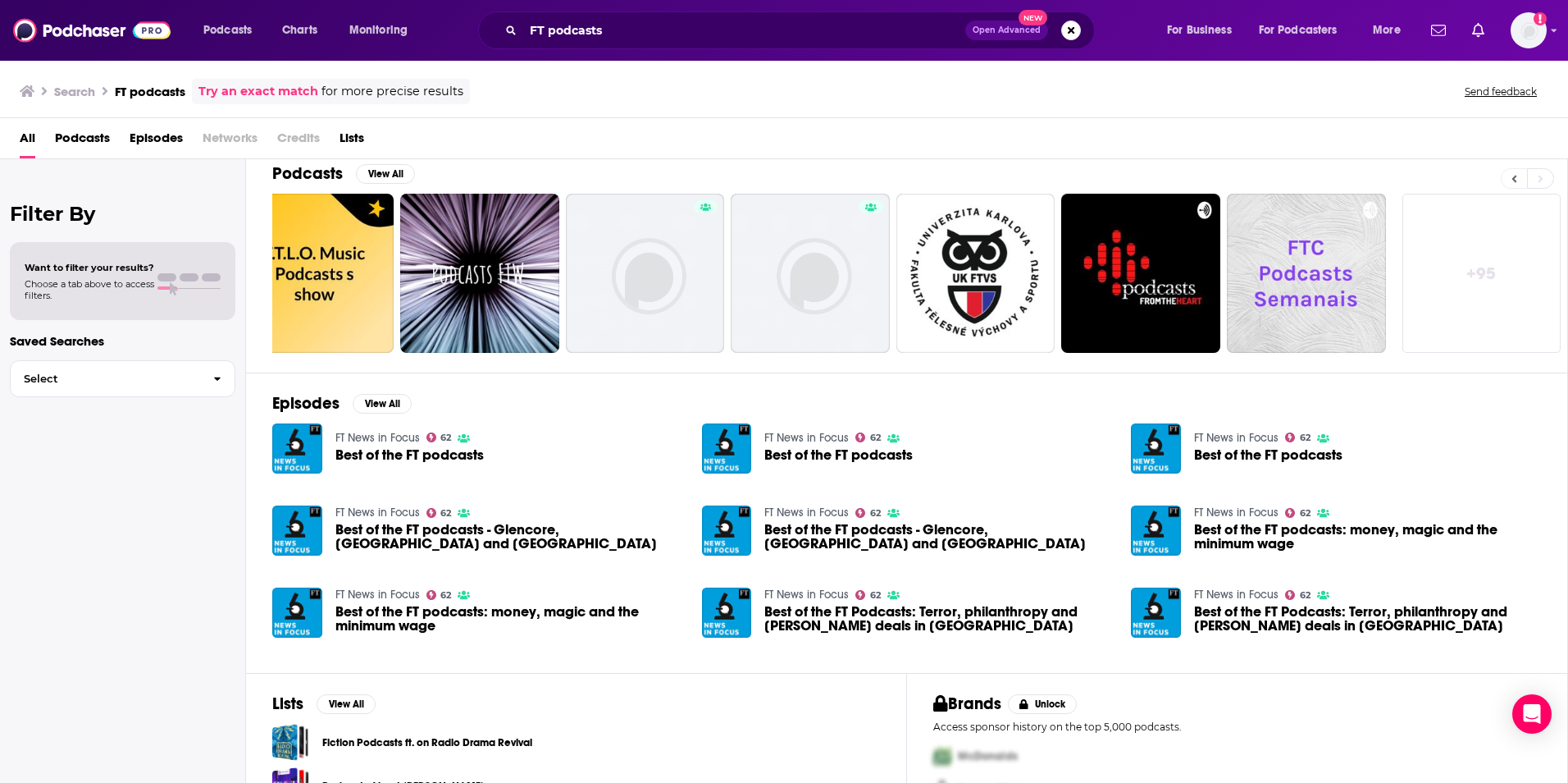
click at [1516, 177] on icon at bounding box center [1514, 179] width 5 height 8
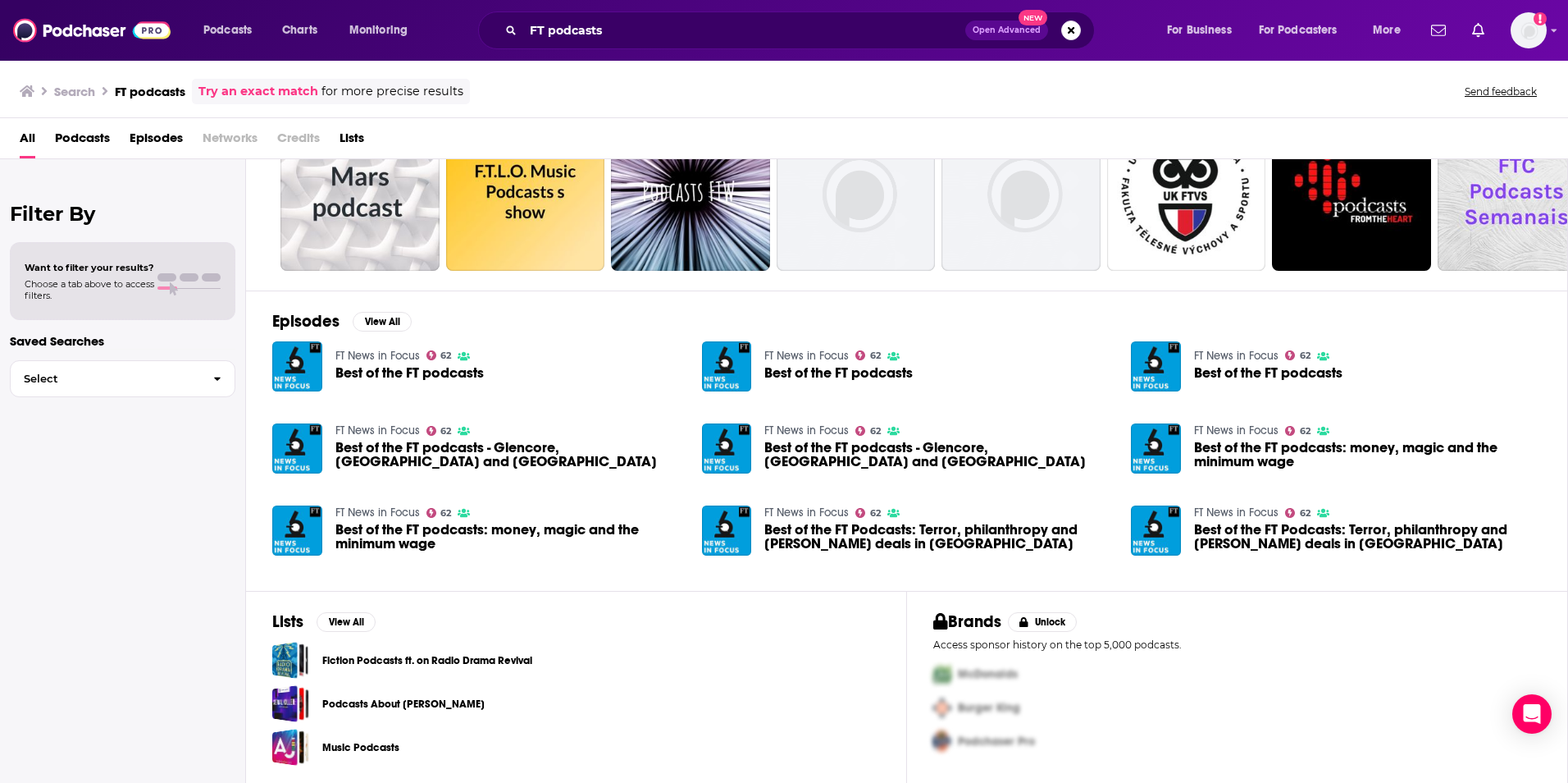
scroll to position [0, 0]
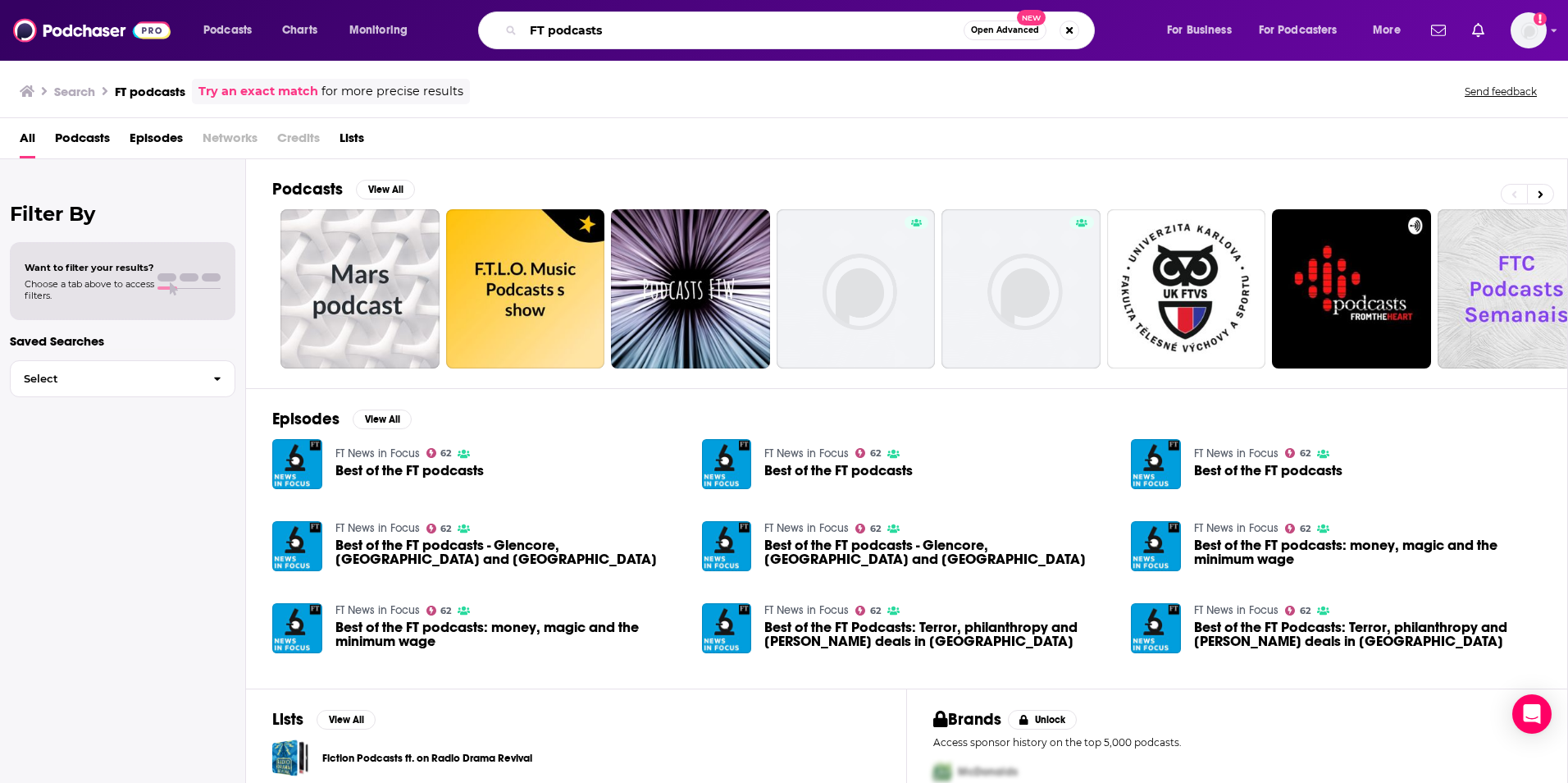
drag, startPoint x: 672, startPoint y: 31, endPoint x: 518, endPoint y: 35, distance: 154.1
click at [505, 16] on div "FT podcasts Open Advanced New" at bounding box center [786, 31] width 617 height 38
type input "Financial Times"
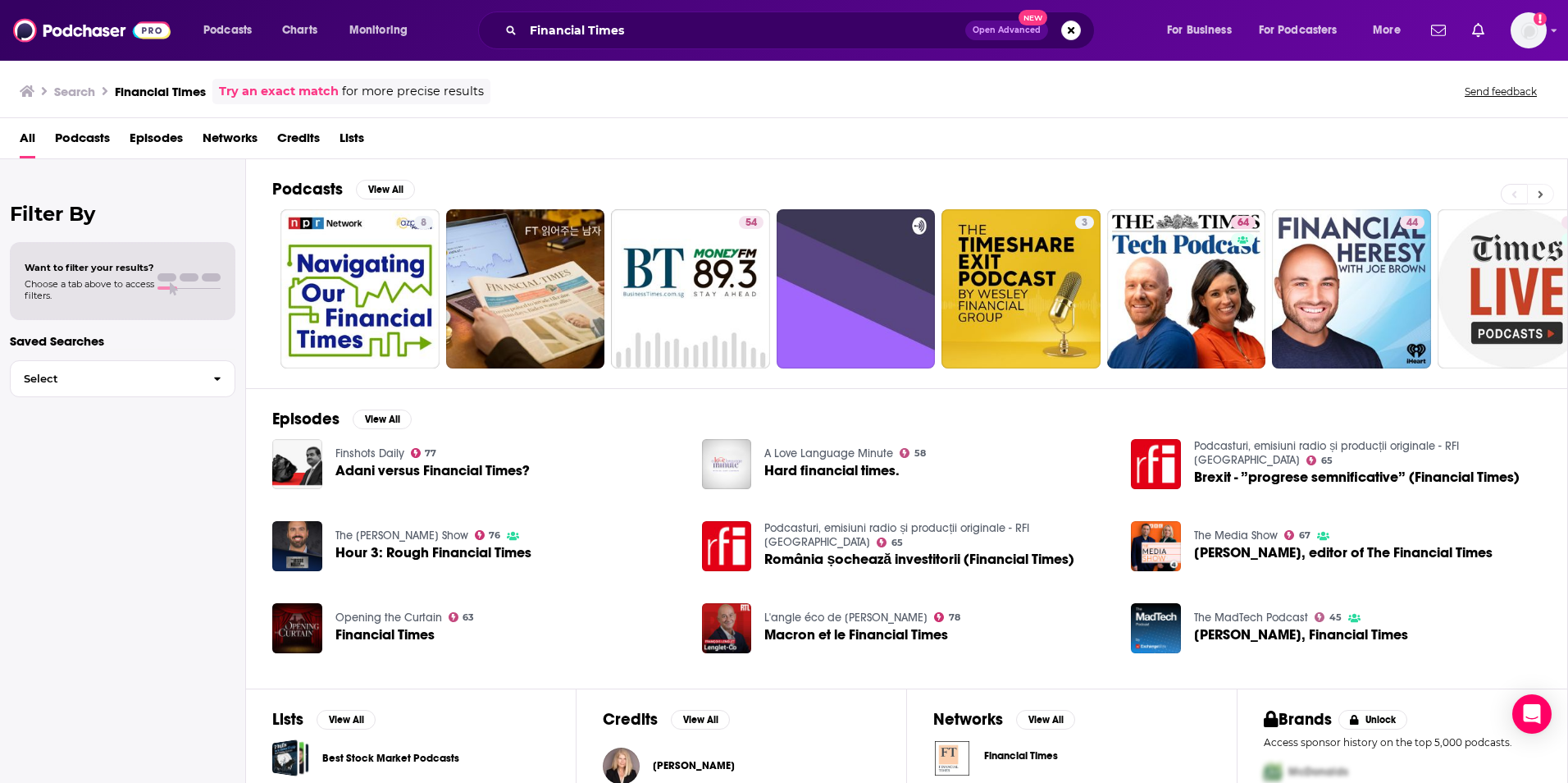
click at [1537, 200] on button at bounding box center [1540, 193] width 27 height 20
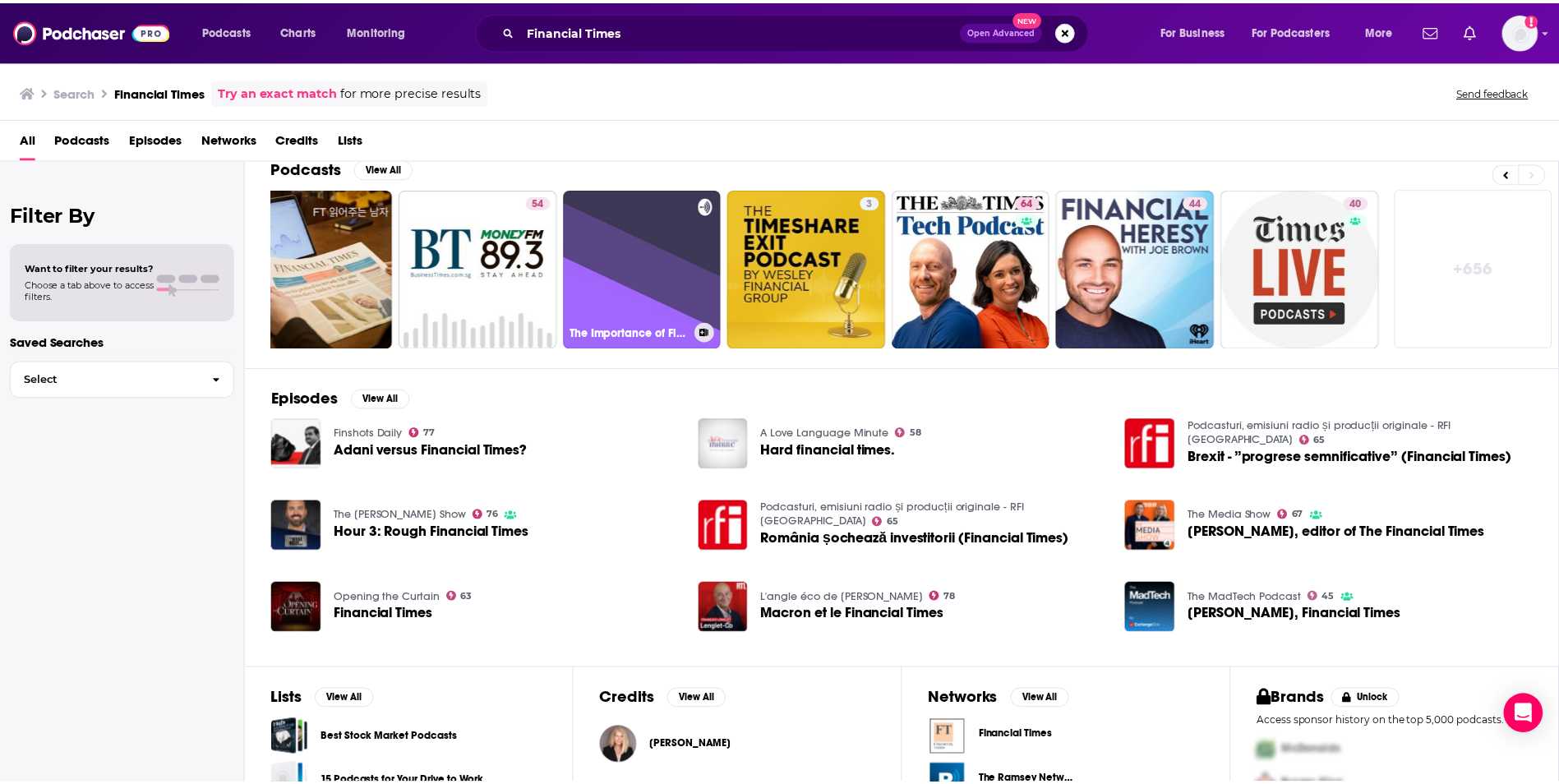
scroll to position [82, 0]
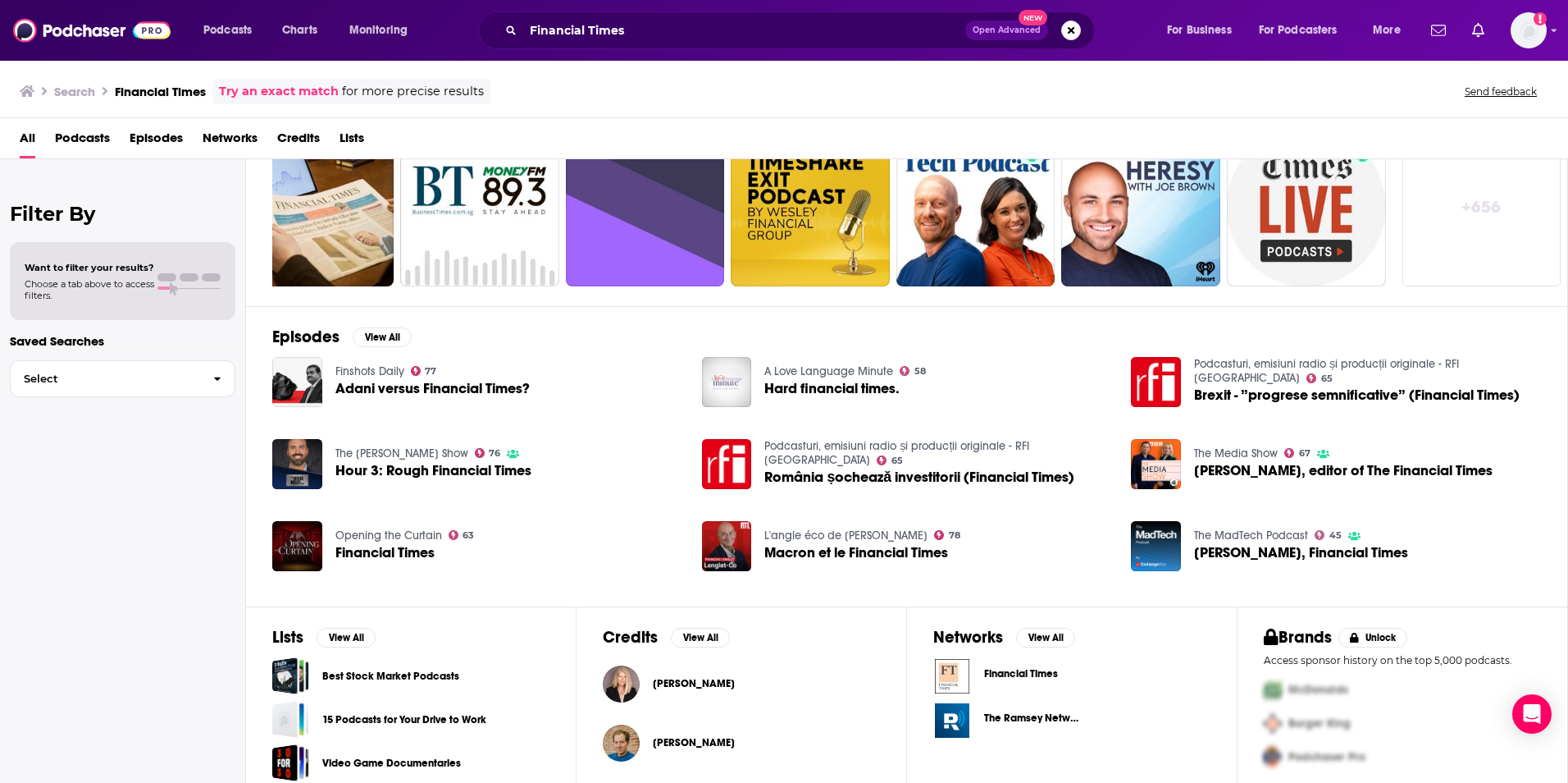
click at [1044, 672] on span "Financial Times" at bounding box center [1020, 674] width 73 height 13
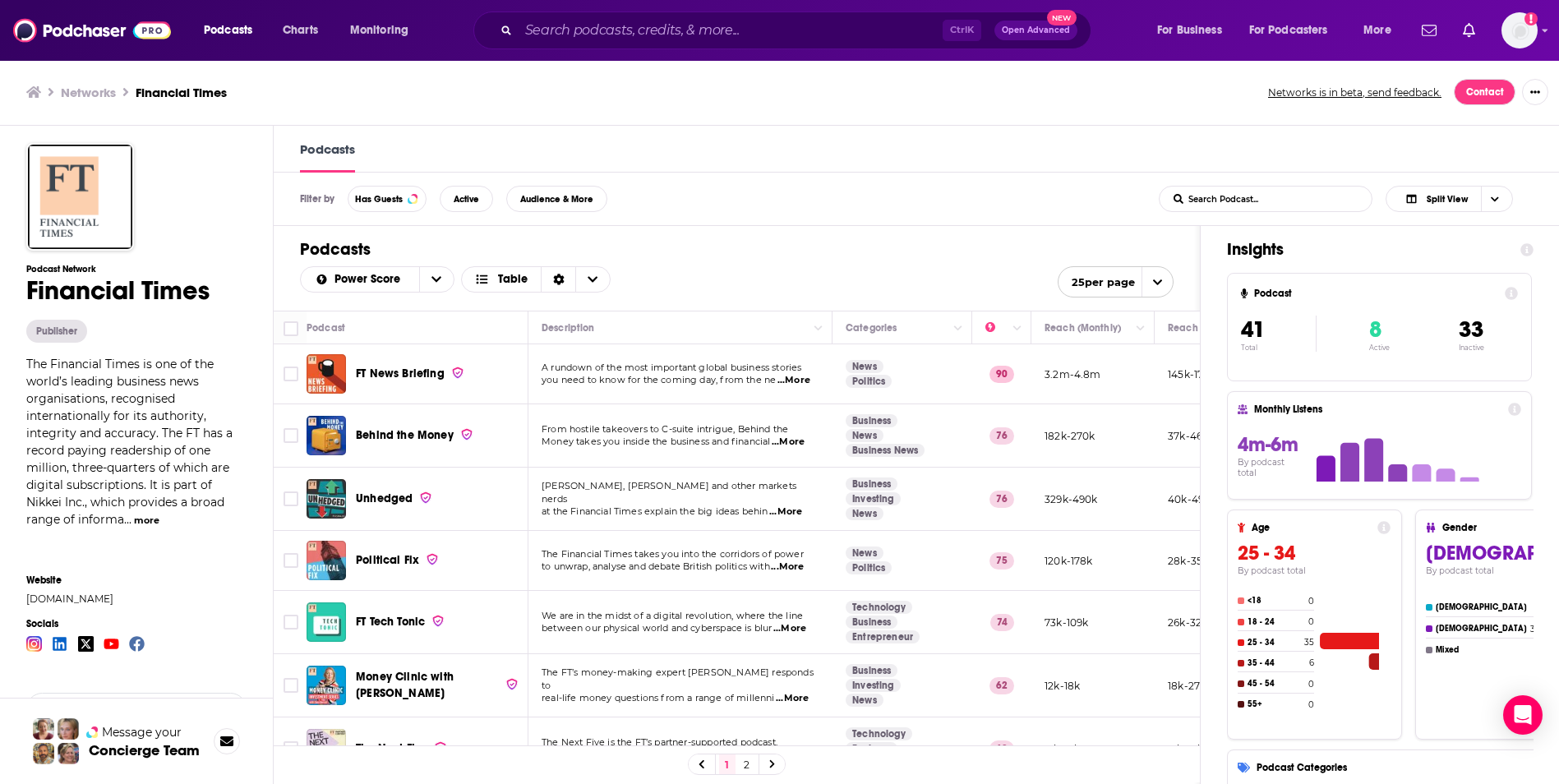
click at [689, 258] on h1 "Podcasts" at bounding box center [736, 249] width 873 height 20
click at [1533, 246] on icon at bounding box center [1527, 249] width 13 height 13
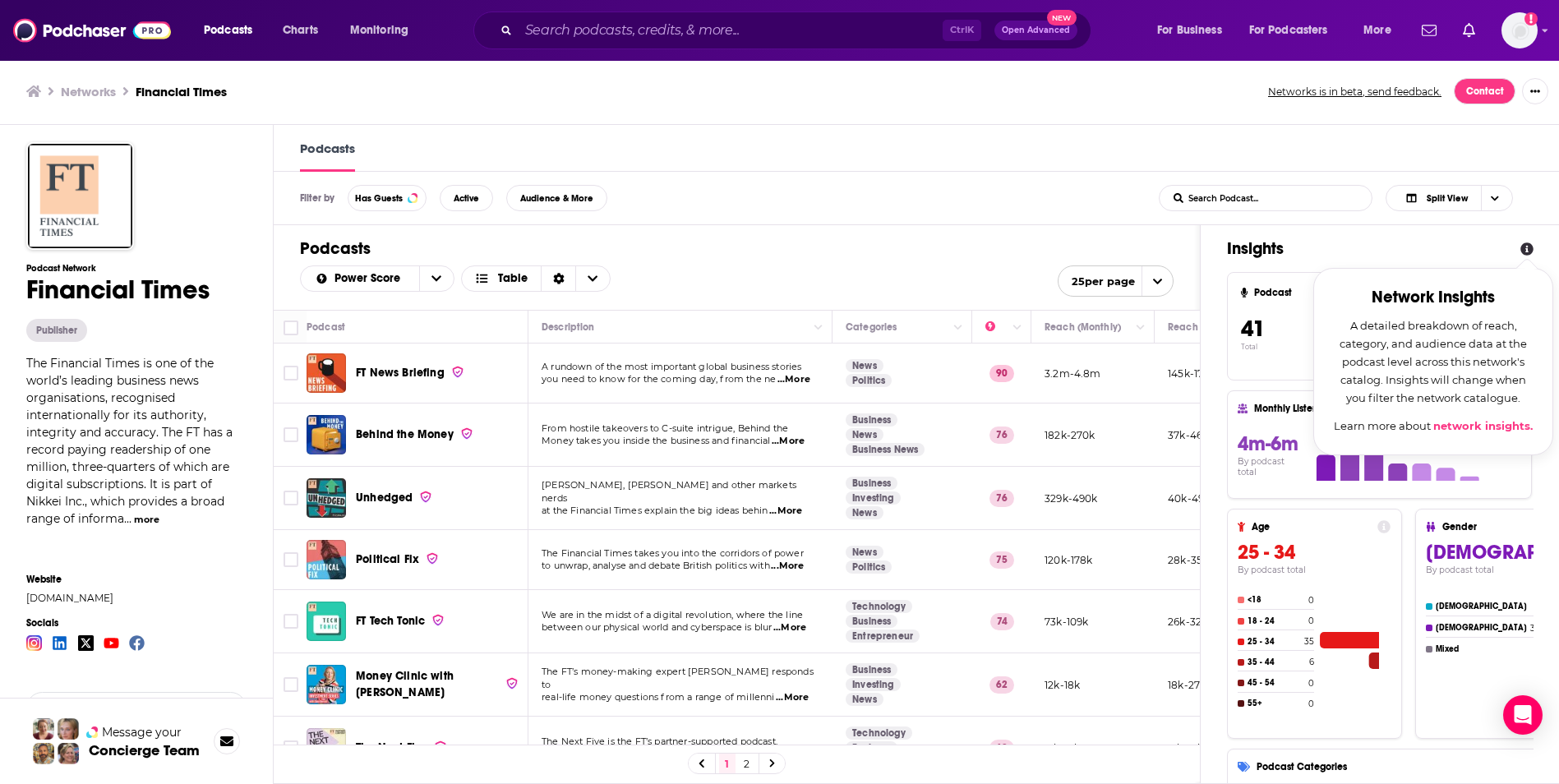
click at [1533, 246] on icon at bounding box center [1527, 249] width 13 height 13
click at [1107, 242] on h1 "Podcasts" at bounding box center [736, 248] width 873 height 20
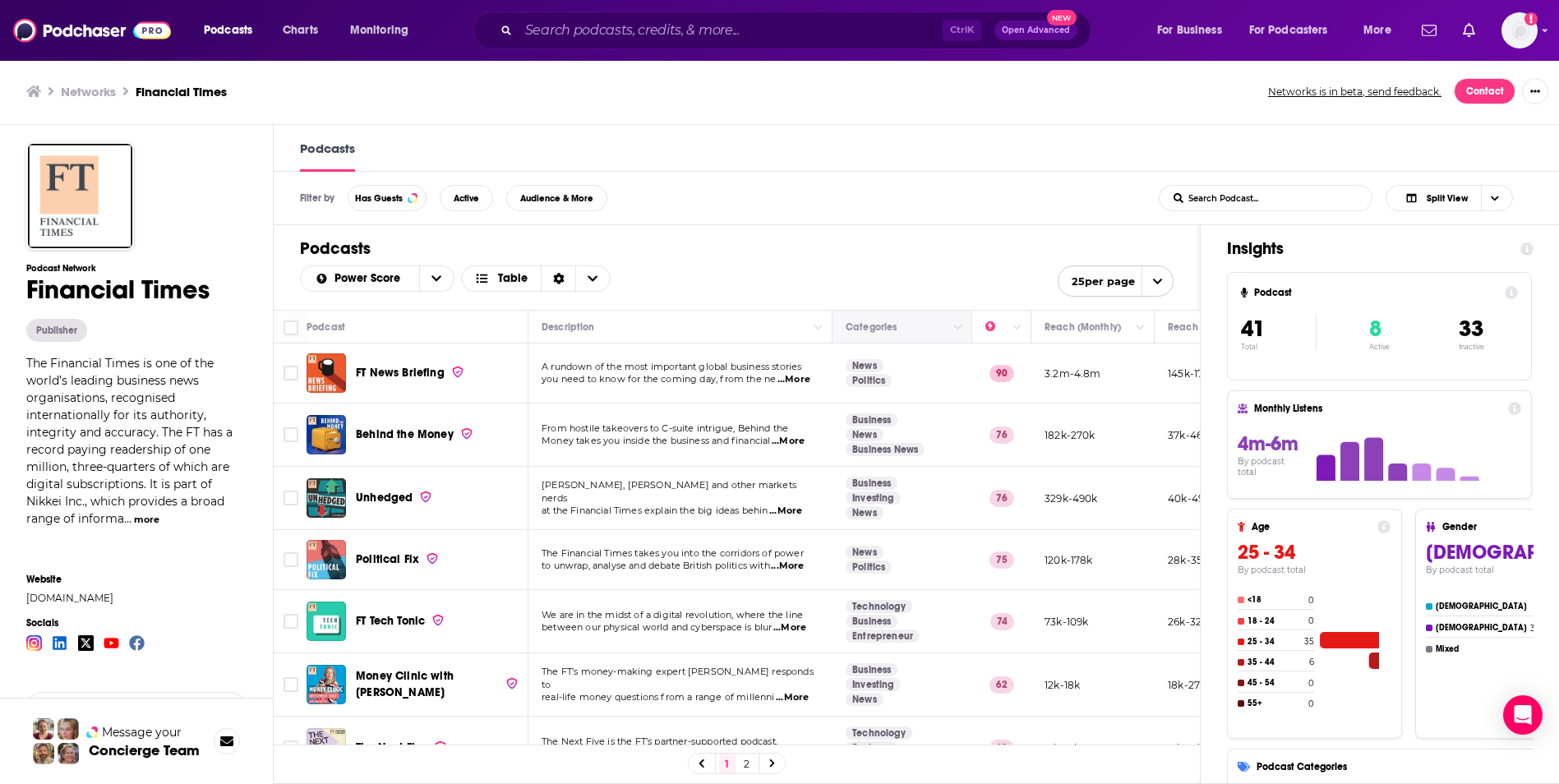
drag, startPoint x: 955, startPoint y: 272, endPoint x: 837, endPoint y: 318, distance: 126.6
click at [955, 276] on div "Power Score Table 25 per page" at bounding box center [736, 281] width 873 height 32
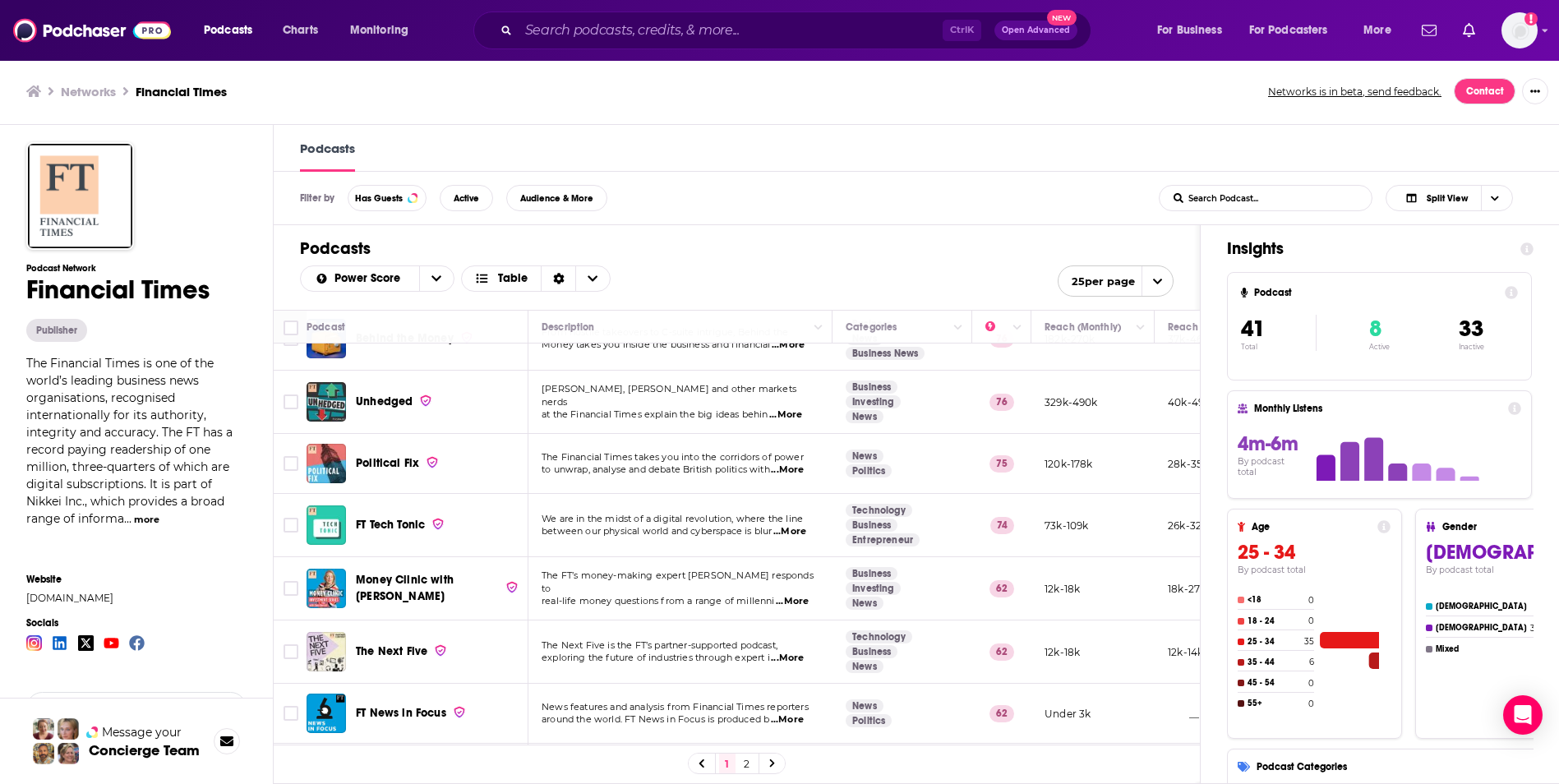
scroll to position [0, 0]
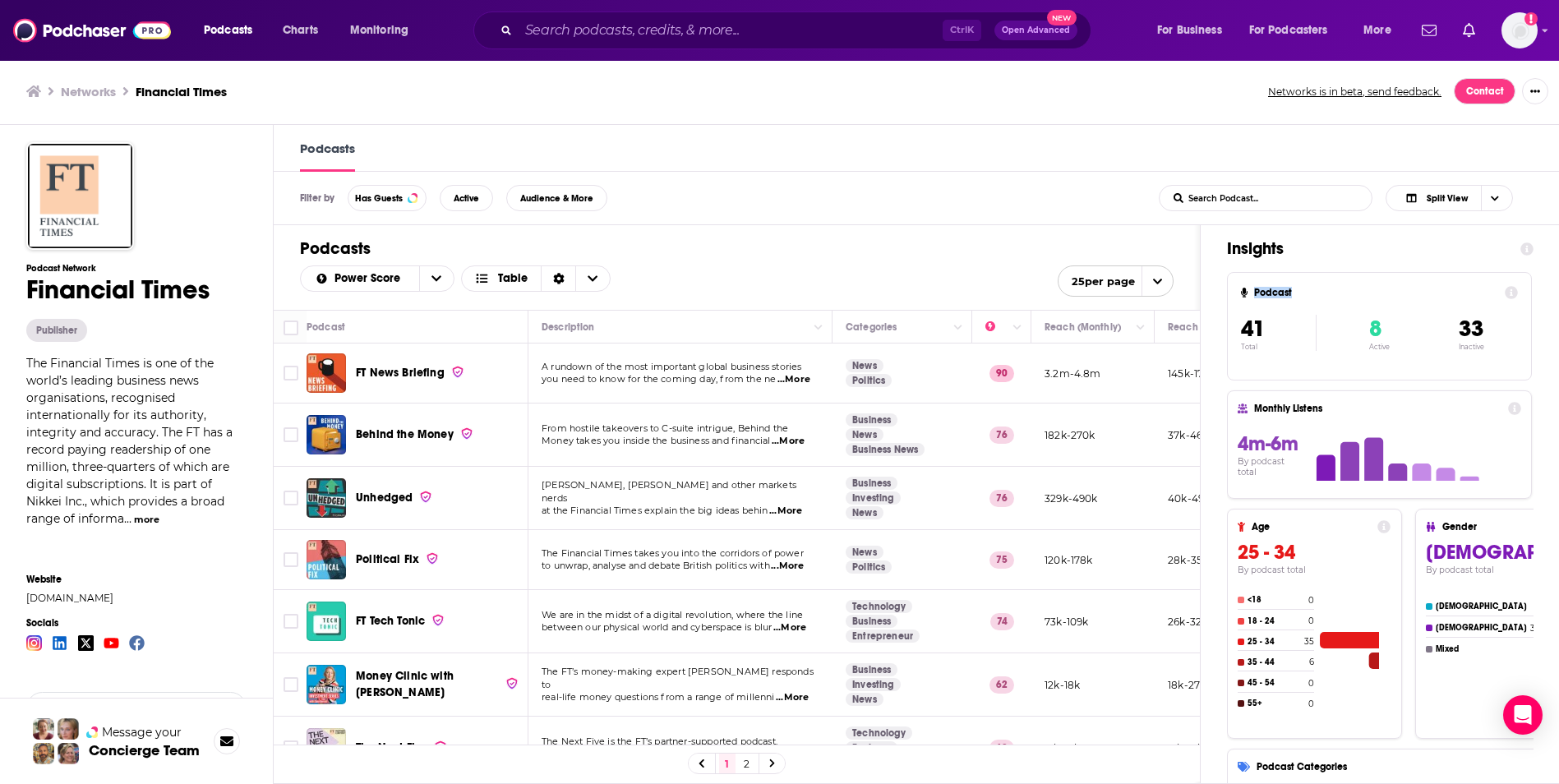
drag, startPoint x: 1217, startPoint y: 299, endPoint x: 1323, endPoint y: 276, distance: 108.5
click at [1323, 276] on div "Insights Podcast 41 Total 8 Active 33 Inactive Monthly Listens 4m-6m By podcast…" at bounding box center [1379, 591] width 359 height 732
click at [1507, 248] on h1 "Insights" at bounding box center [1367, 248] width 280 height 20
drag, startPoint x: 1387, startPoint y: 254, endPoint x: 1080, endPoint y: 238, distance: 307.4
click at [1081, 240] on h1 "Podcasts" at bounding box center [736, 248] width 873 height 20
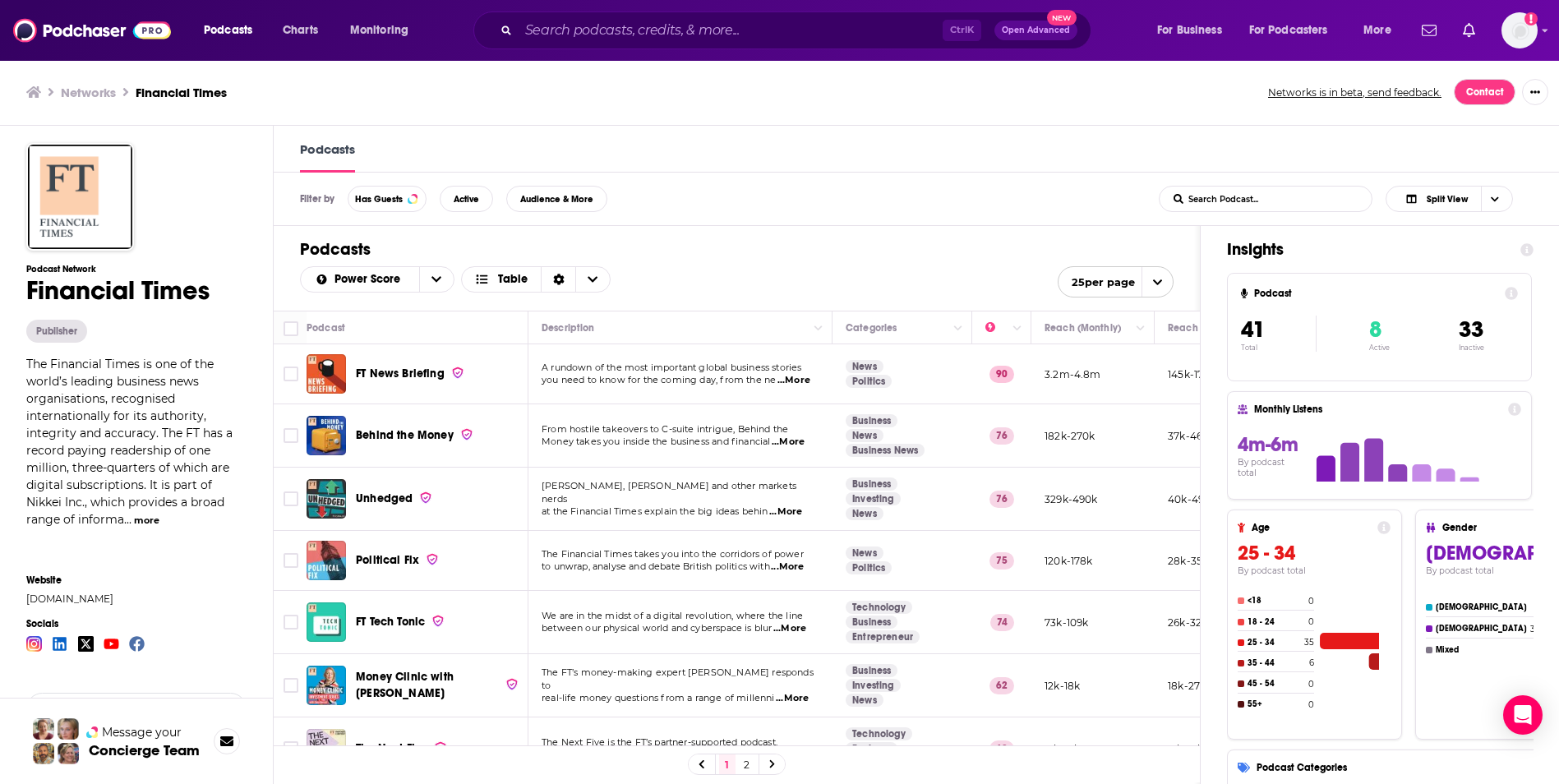
click at [789, 446] on span "...More" at bounding box center [788, 442] width 33 height 13
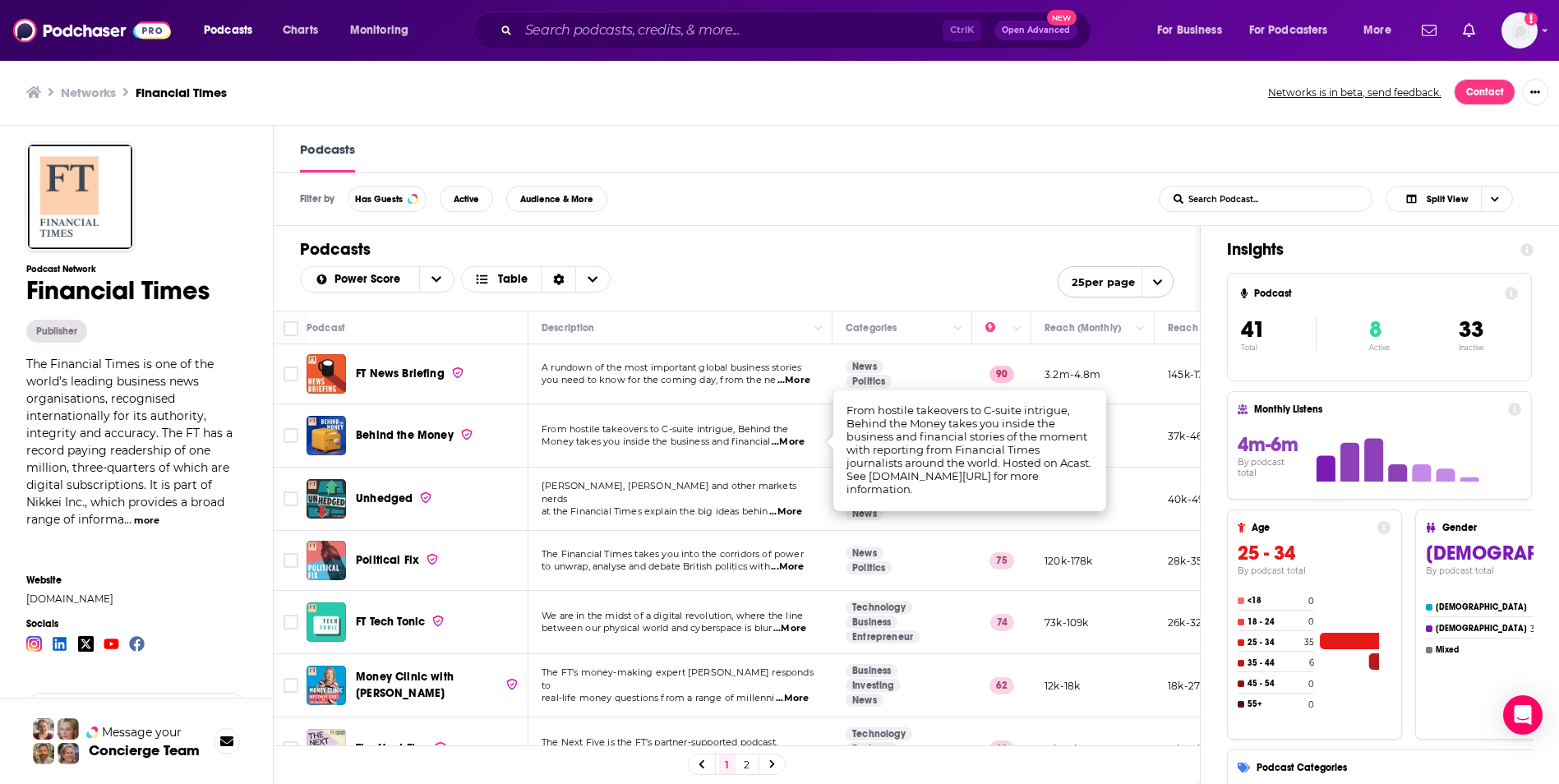
click at [836, 244] on h1 "Podcasts" at bounding box center [736, 249] width 873 height 20
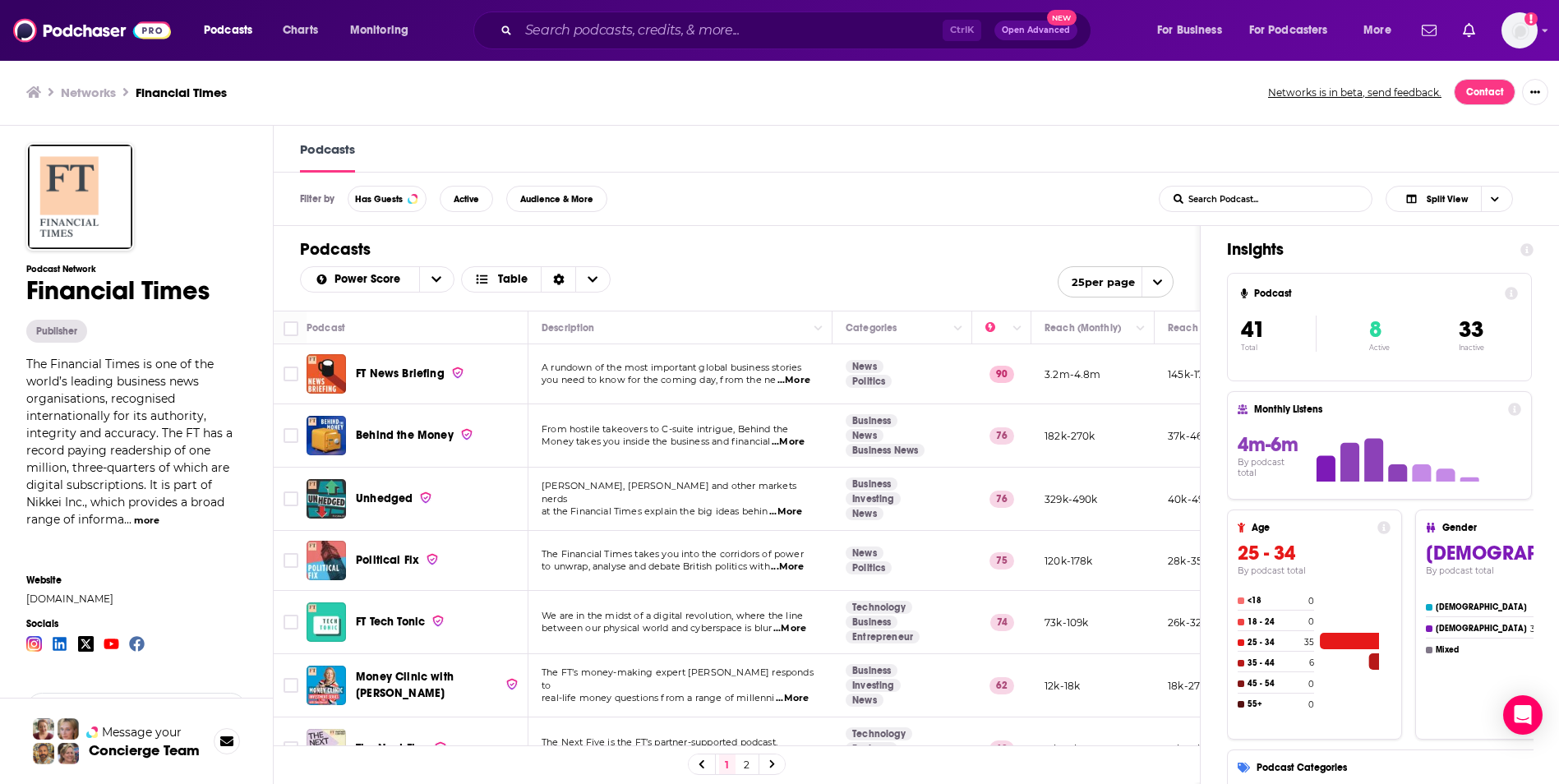
click at [800, 505] on span "...More" at bounding box center [785, 512] width 33 height 13
click at [897, 248] on h1 "Podcasts" at bounding box center [736, 249] width 873 height 20
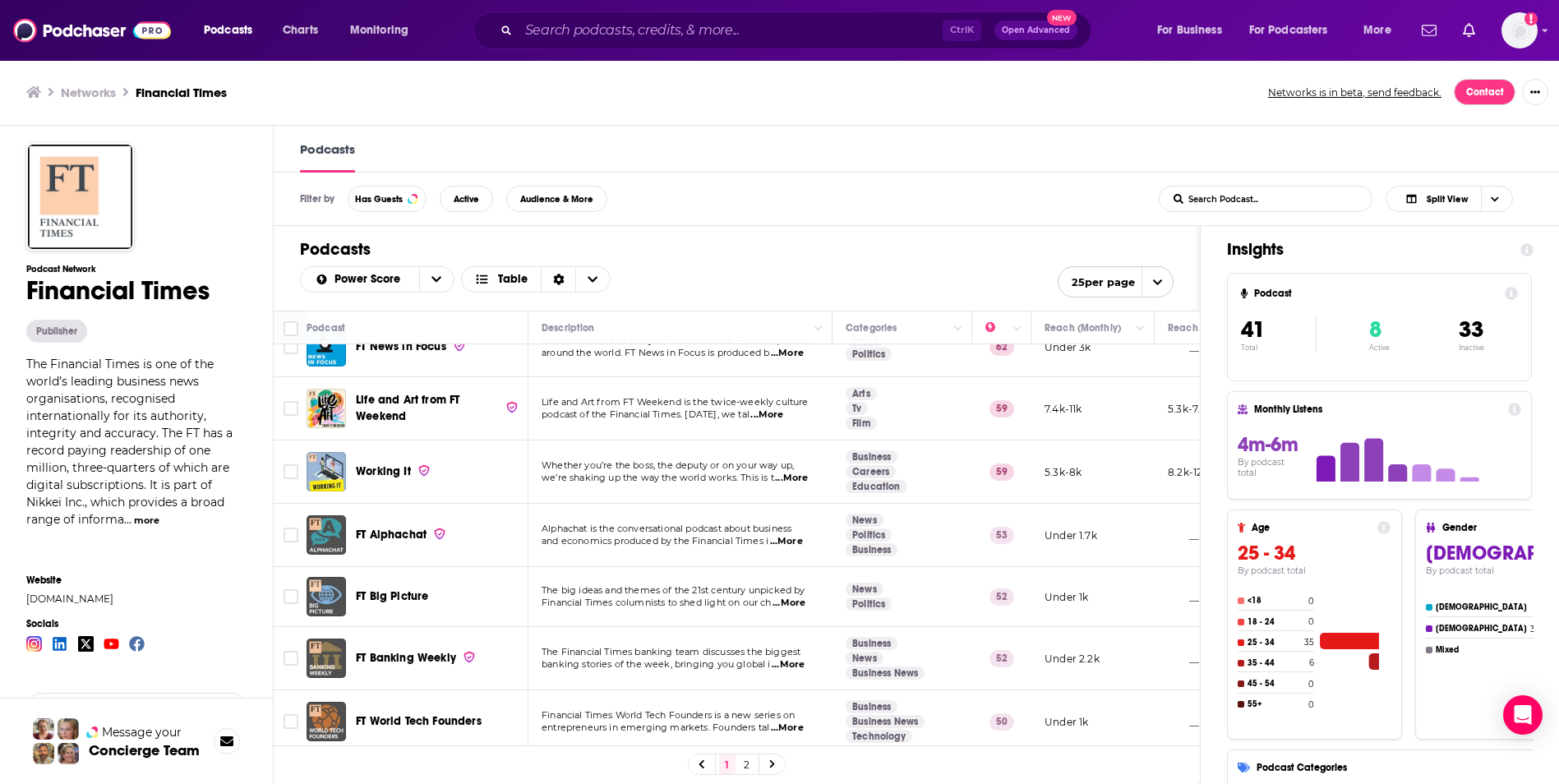
scroll to position [493, 0]
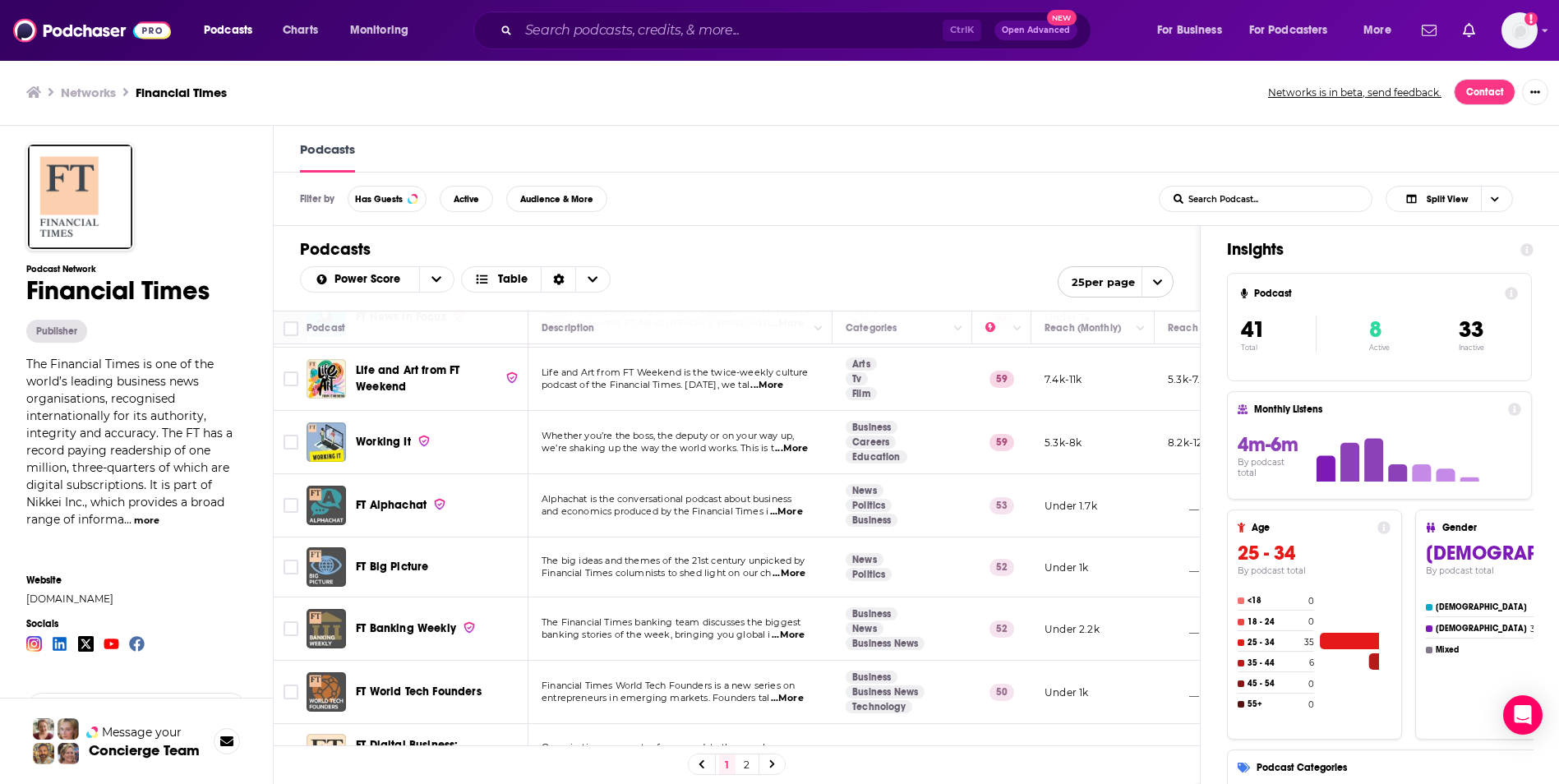
click at [788, 449] on span "...More" at bounding box center [791, 448] width 33 height 13
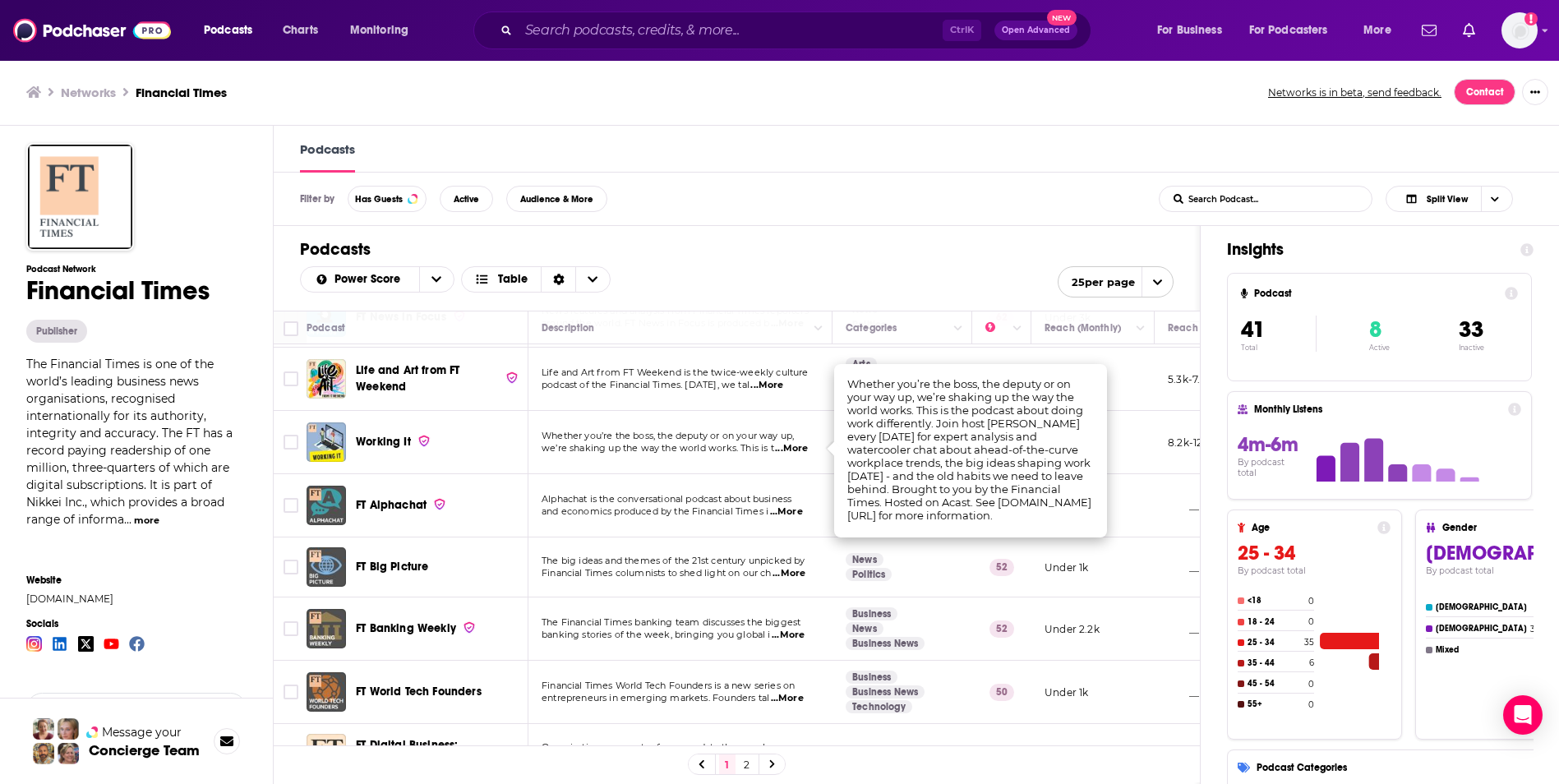
click at [751, 453] on span "we’re shaking up the way the world works. This is t" at bounding box center [657, 447] width 232 height 11
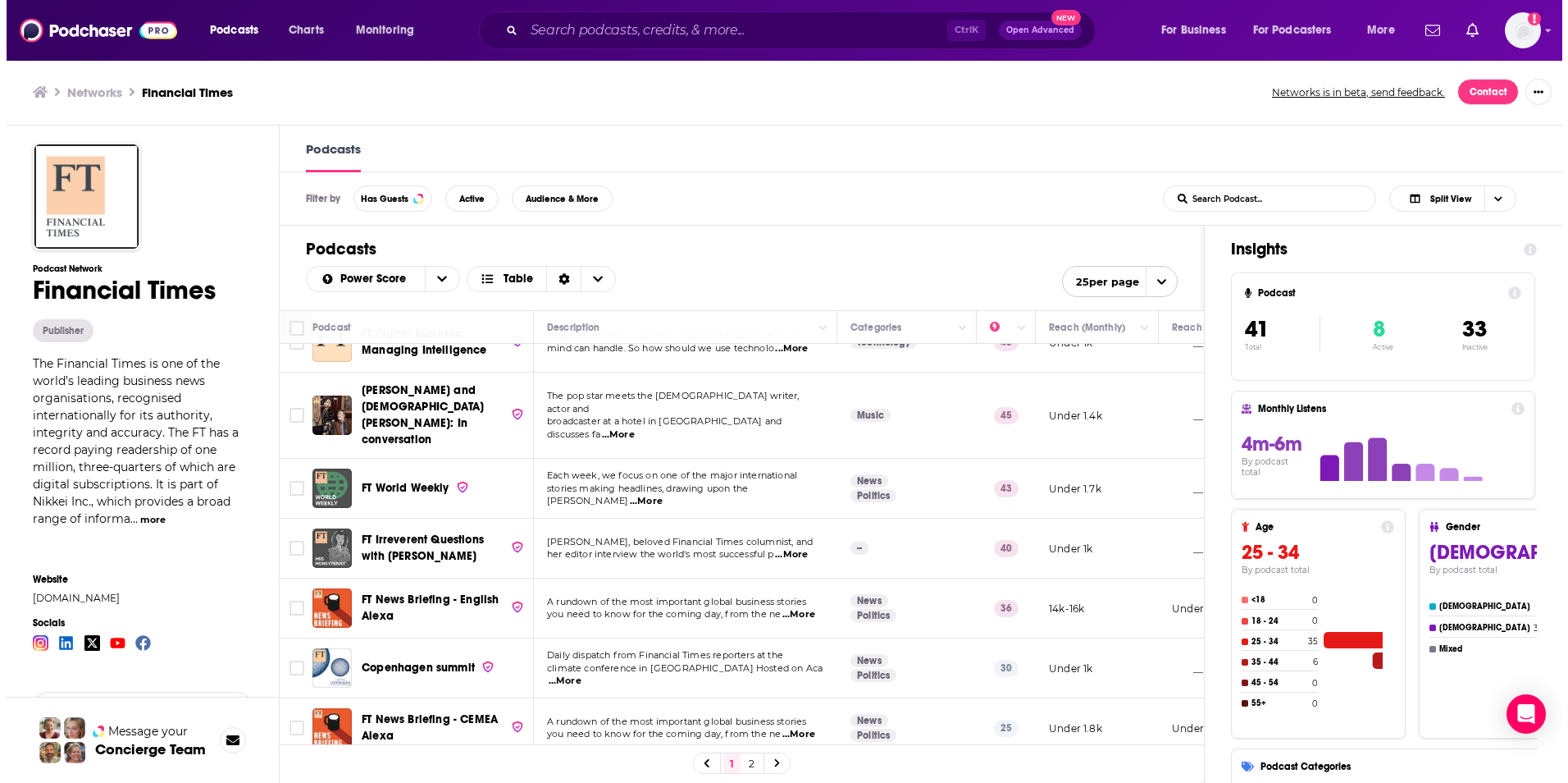
scroll to position [1067, 0]
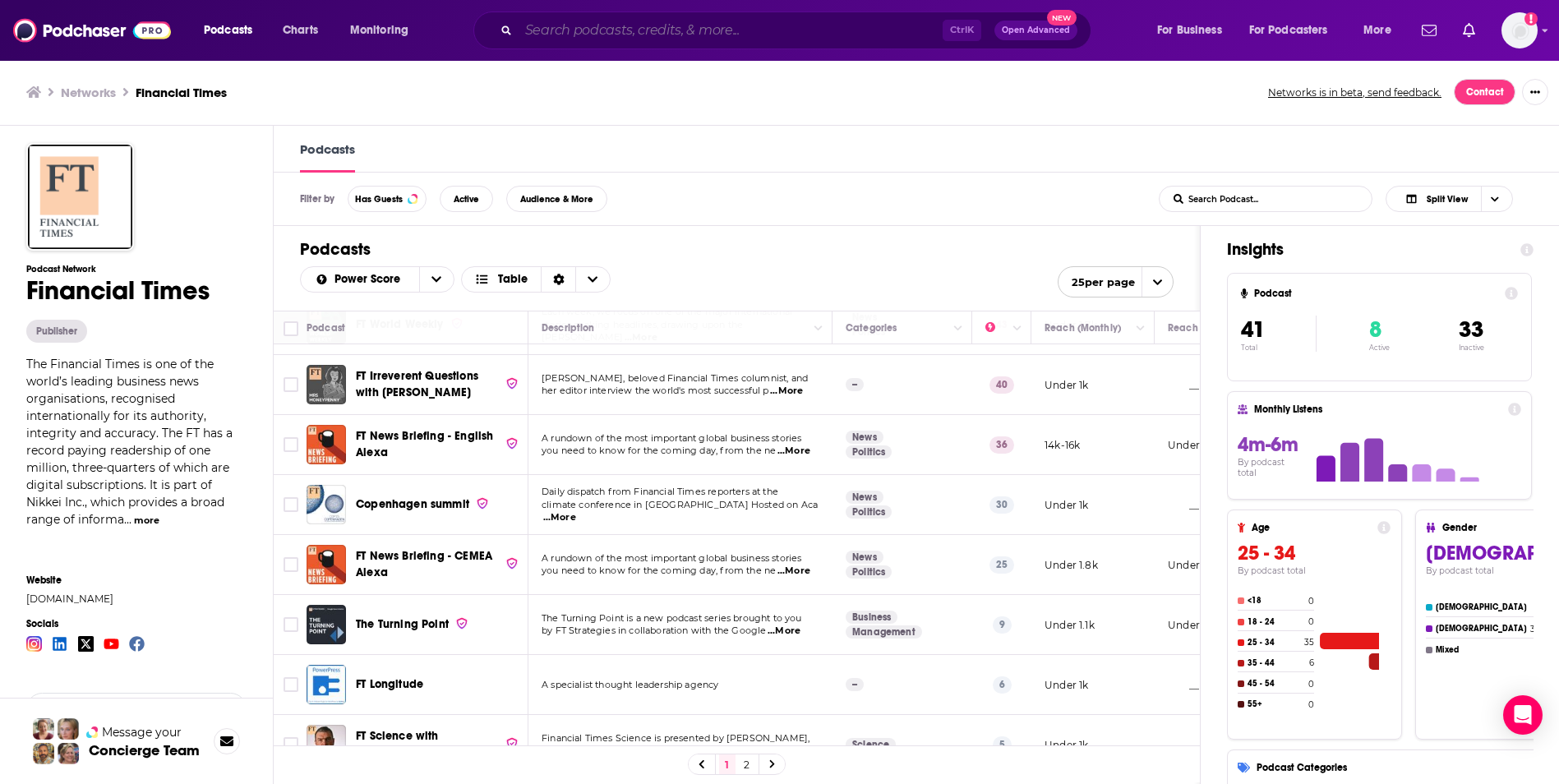
click at [535, 38] on input "Search podcasts, credits, & more..." at bounding box center [730, 30] width 424 height 26
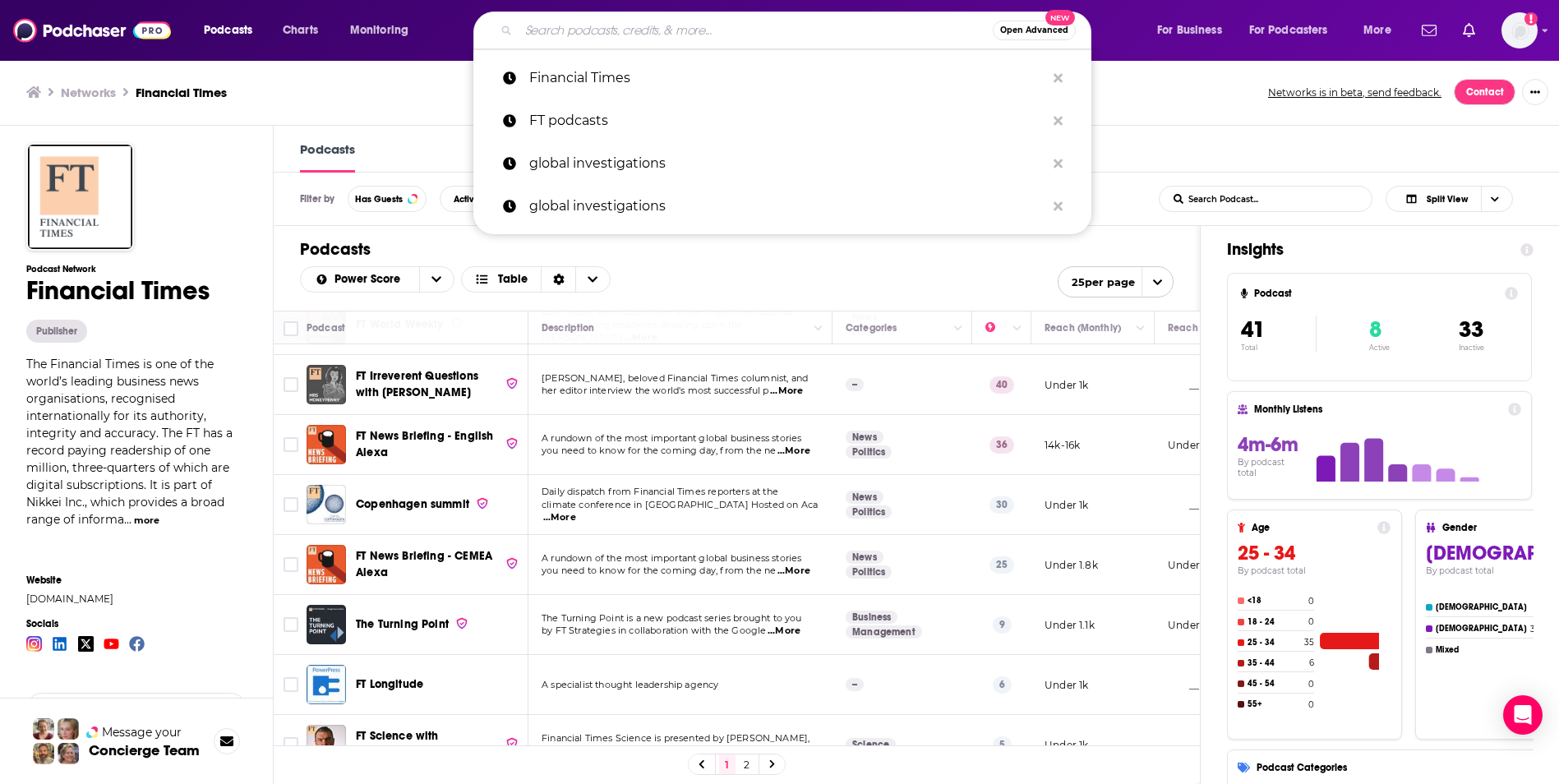
drag, startPoint x: 574, startPoint y: 26, endPoint x: 582, endPoint y: 26, distance: 8.0
click at [581, 26] on input "Search podcasts, credits, & more..." at bounding box center [756, 30] width 474 height 26
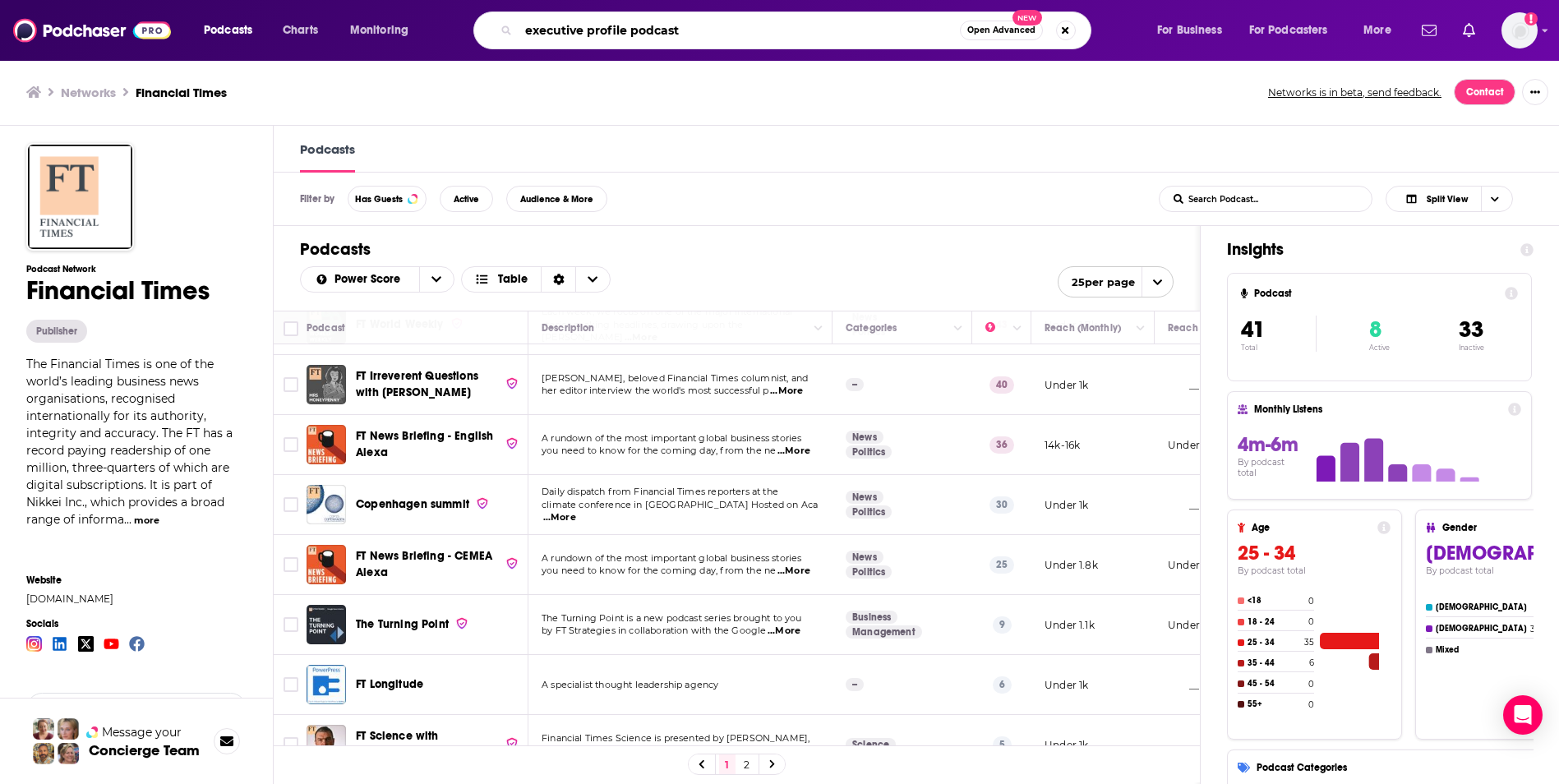
type input "executive profile podcasts"
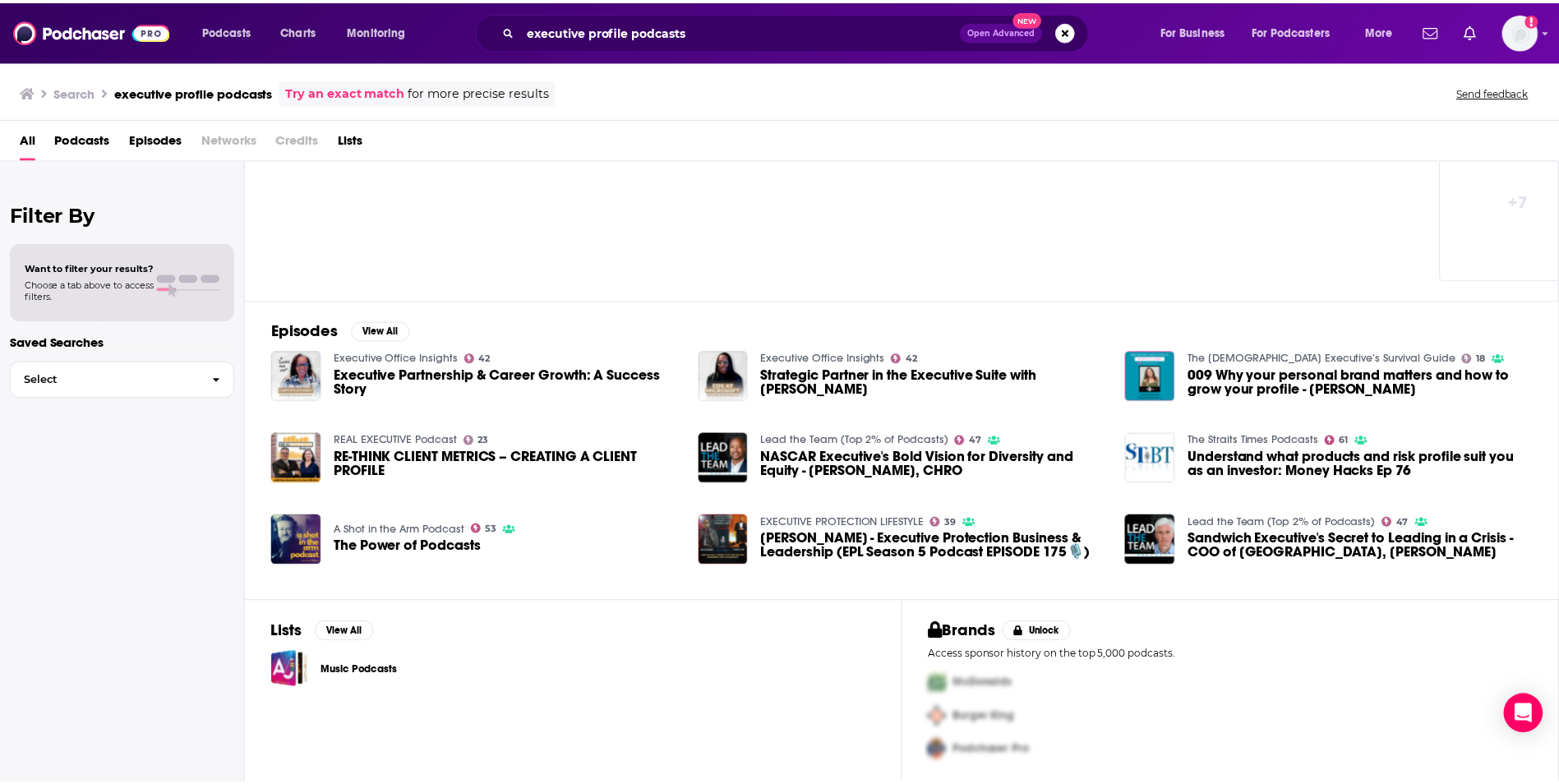
scroll to position [91, 0]
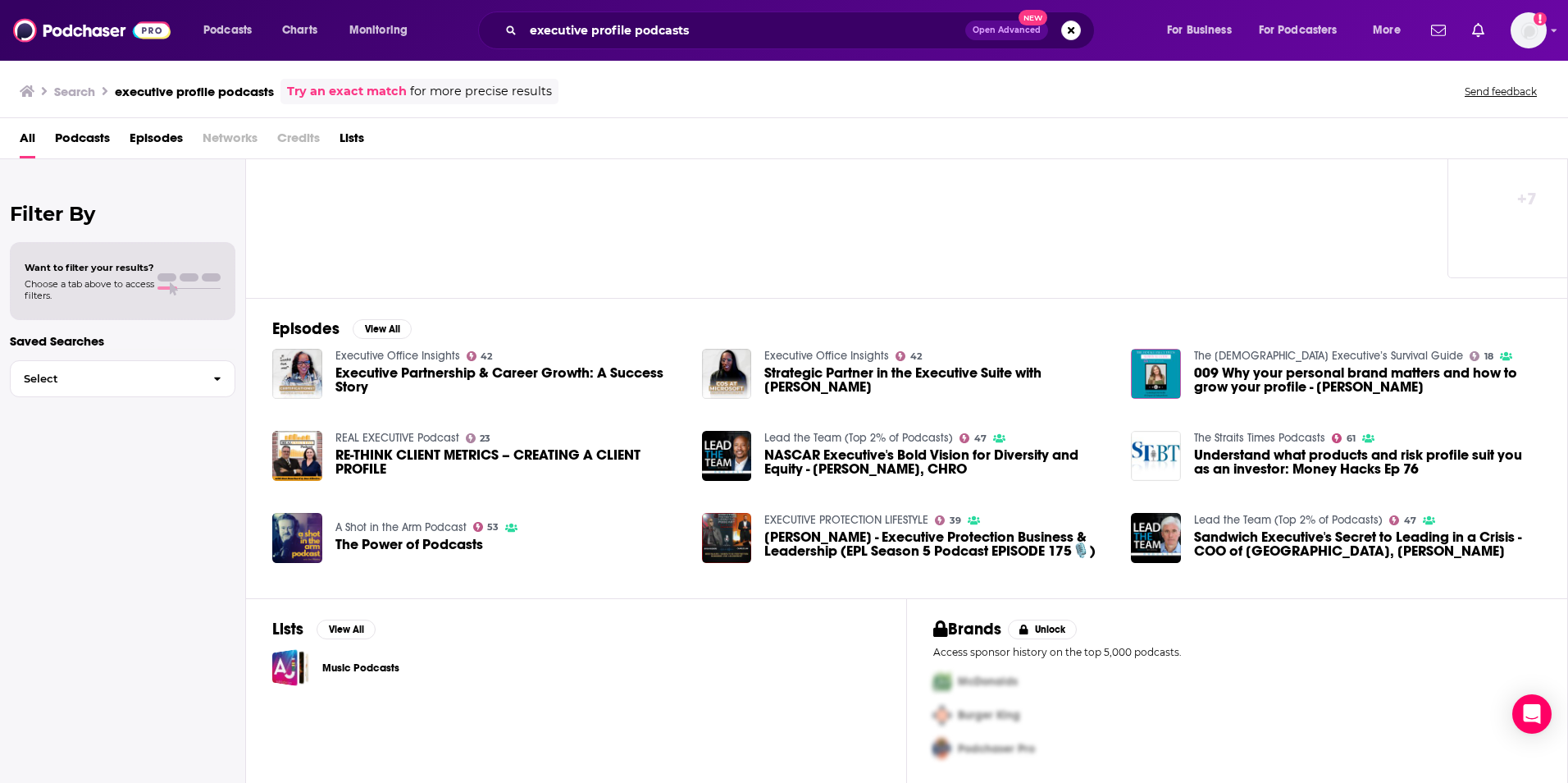
click at [396, 539] on span "The Power of Podcasts" at bounding box center [408, 544] width 148 height 14
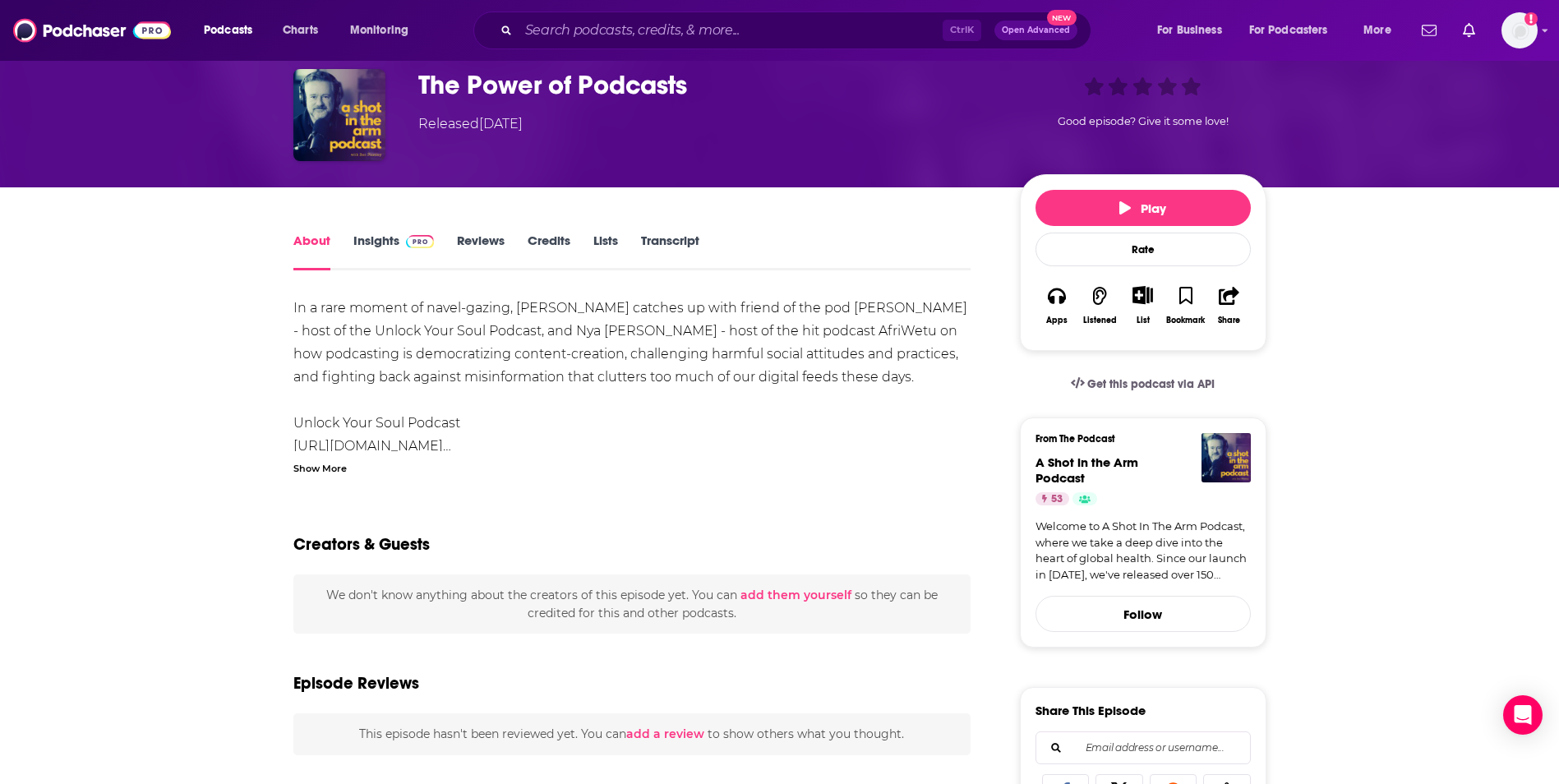
scroll to position [82, 0]
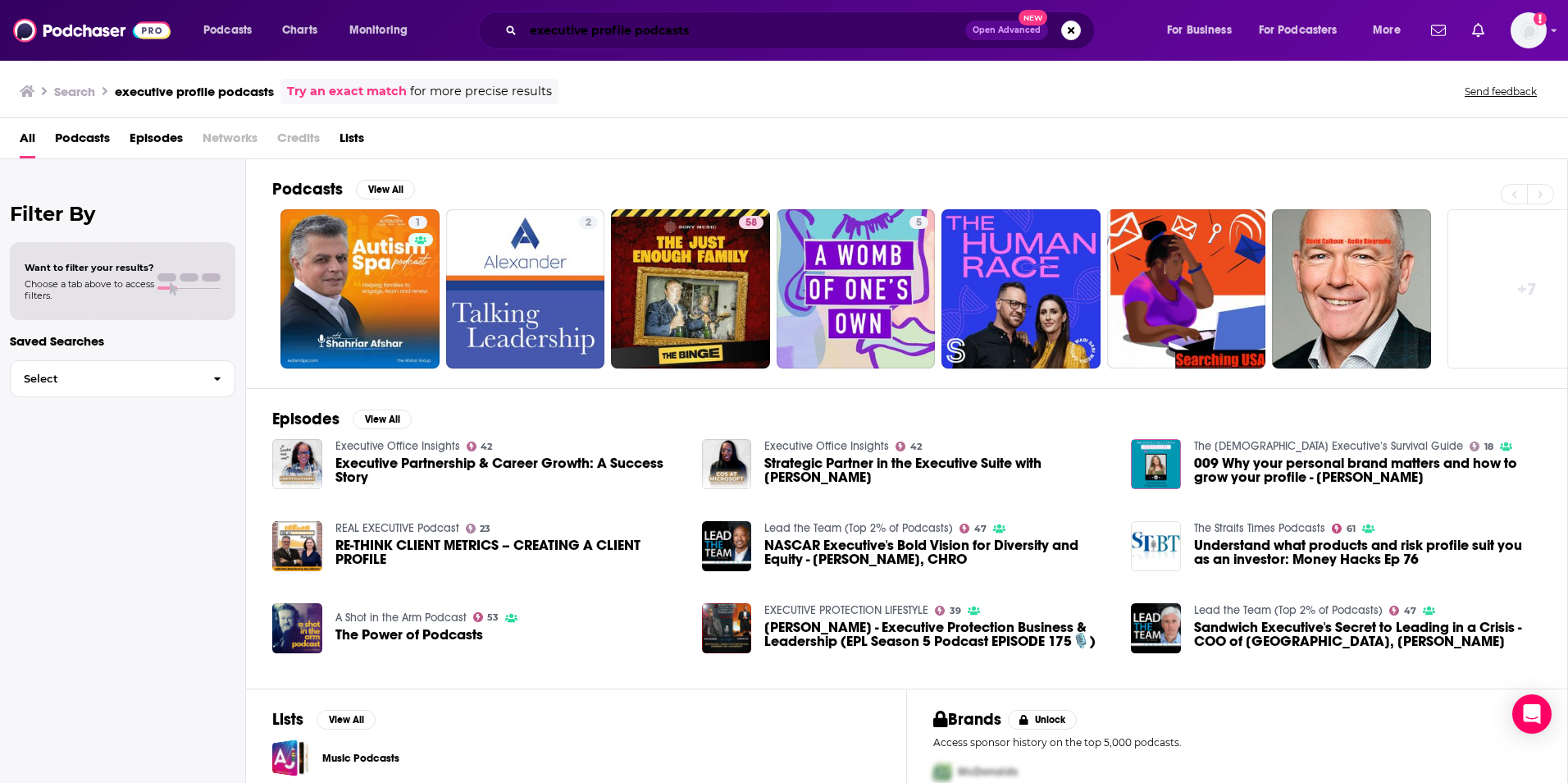
click at [731, 32] on input "executive profile podcasts" at bounding box center [743, 30] width 442 height 26
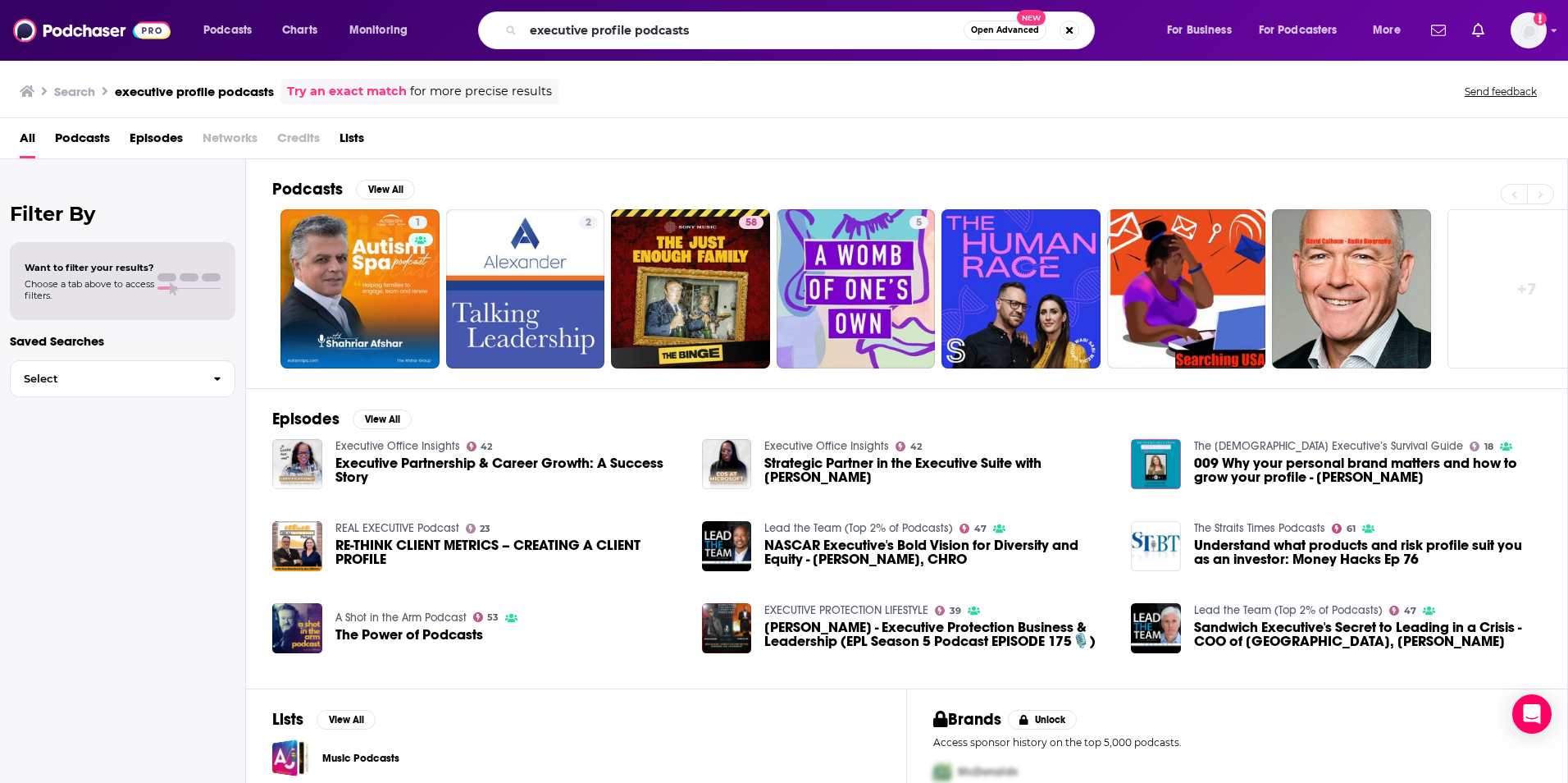
click at [74, 144] on span "Podcasts" at bounding box center [83, 141] width 55 height 33
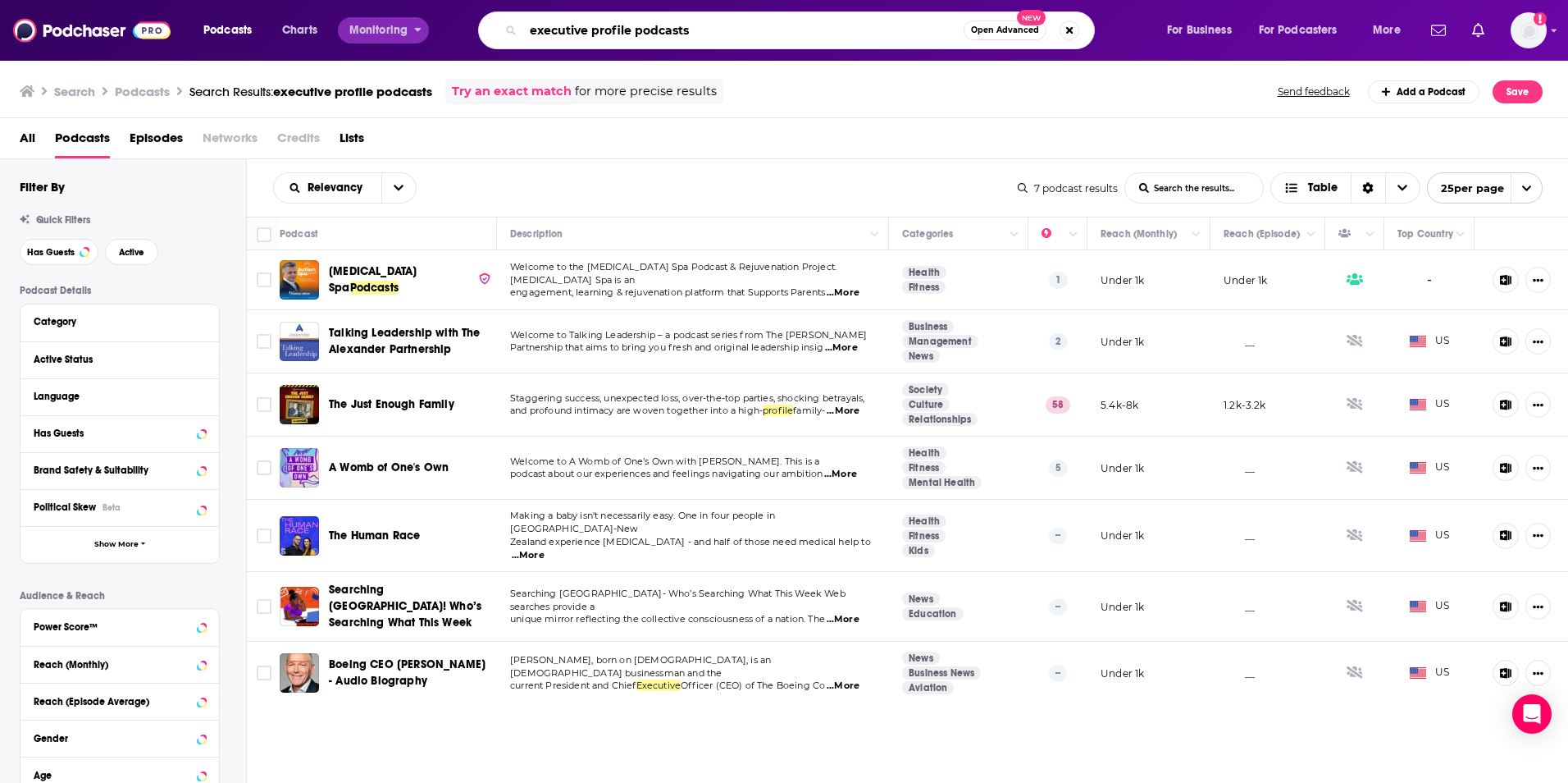
drag, startPoint x: 727, startPoint y: 34, endPoint x: 451, endPoint y: 61, distance: 277.3
click at [429, 28] on div "Podcasts Charts Monitoring executive profile podcasts Open Advanced New For Bus…" at bounding box center [804, 31] width 1224 height 38
type input "podcasts for company founders"
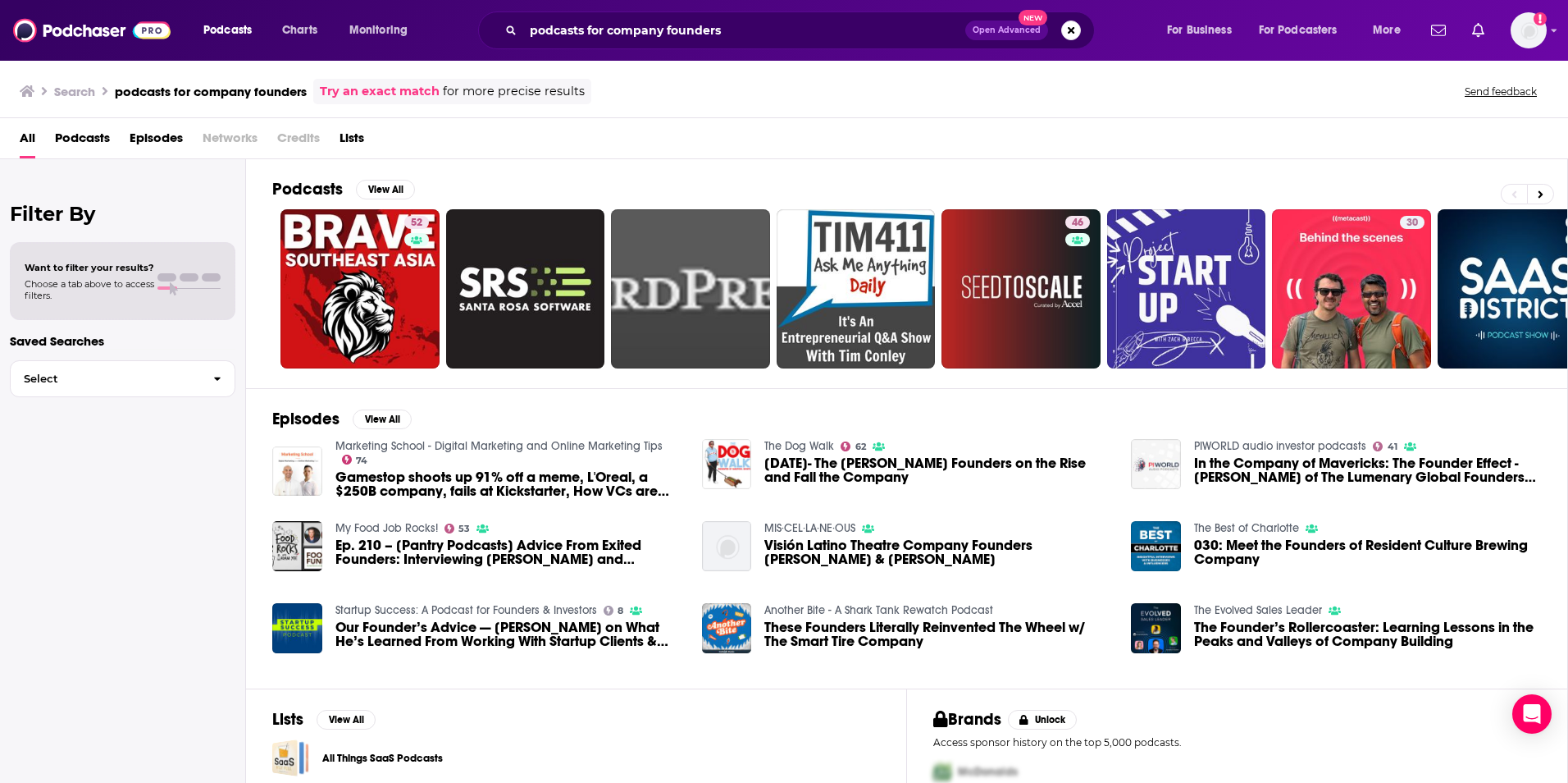
click at [66, 139] on span "Podcasts" at bounding box center [83, 141] width 55 height 33
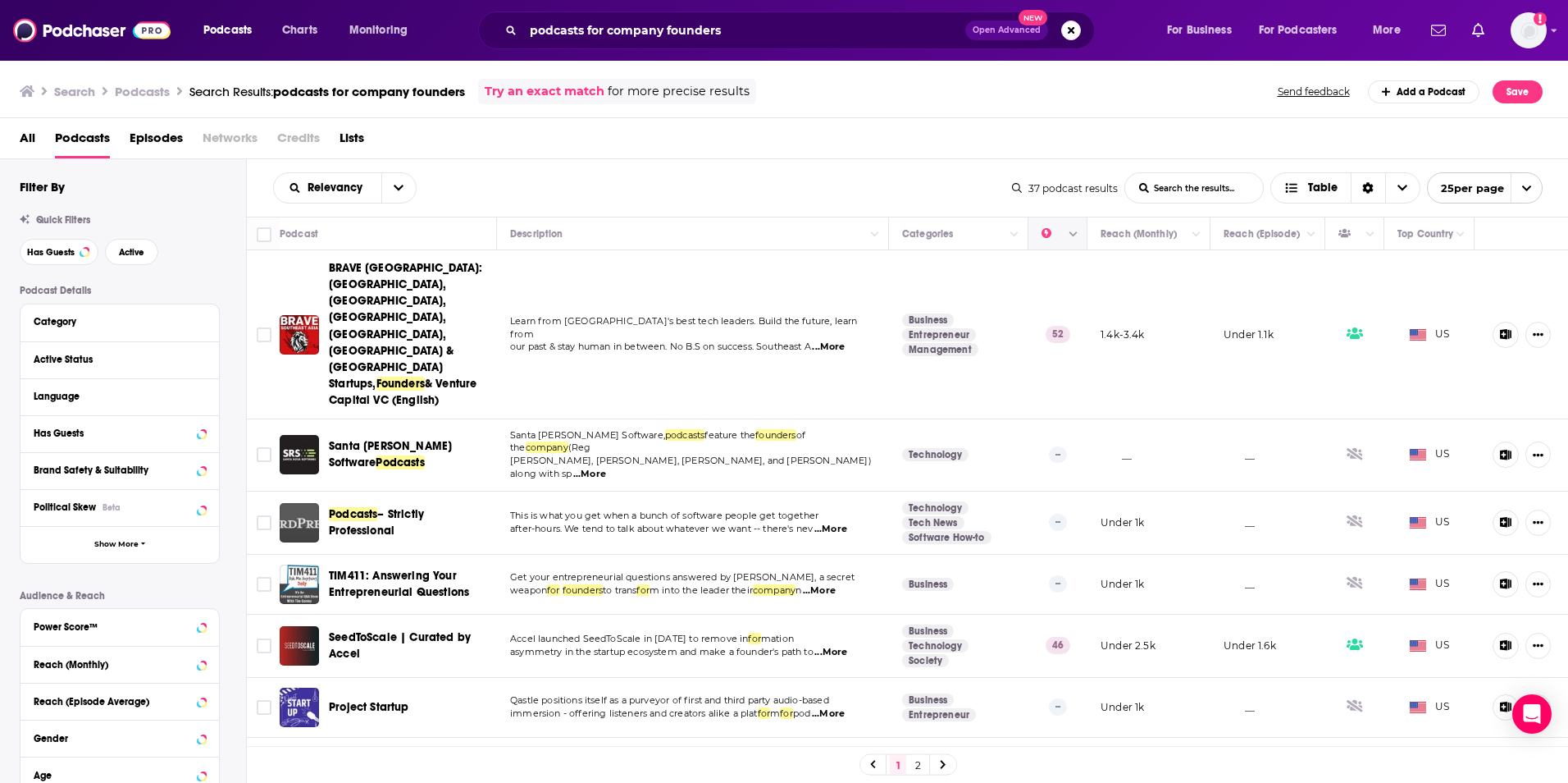
click at [1063, 240] on button "Column Actions" at bounding box center [1073, 234] width 20 height 20
drag, startPoint x: 909, startPoint y: 182, endPoint x: 899, endPoint y: 183, distance: 10.0
click at [909, 183] on div at bounding box center [784, 392] width 1568 height 783
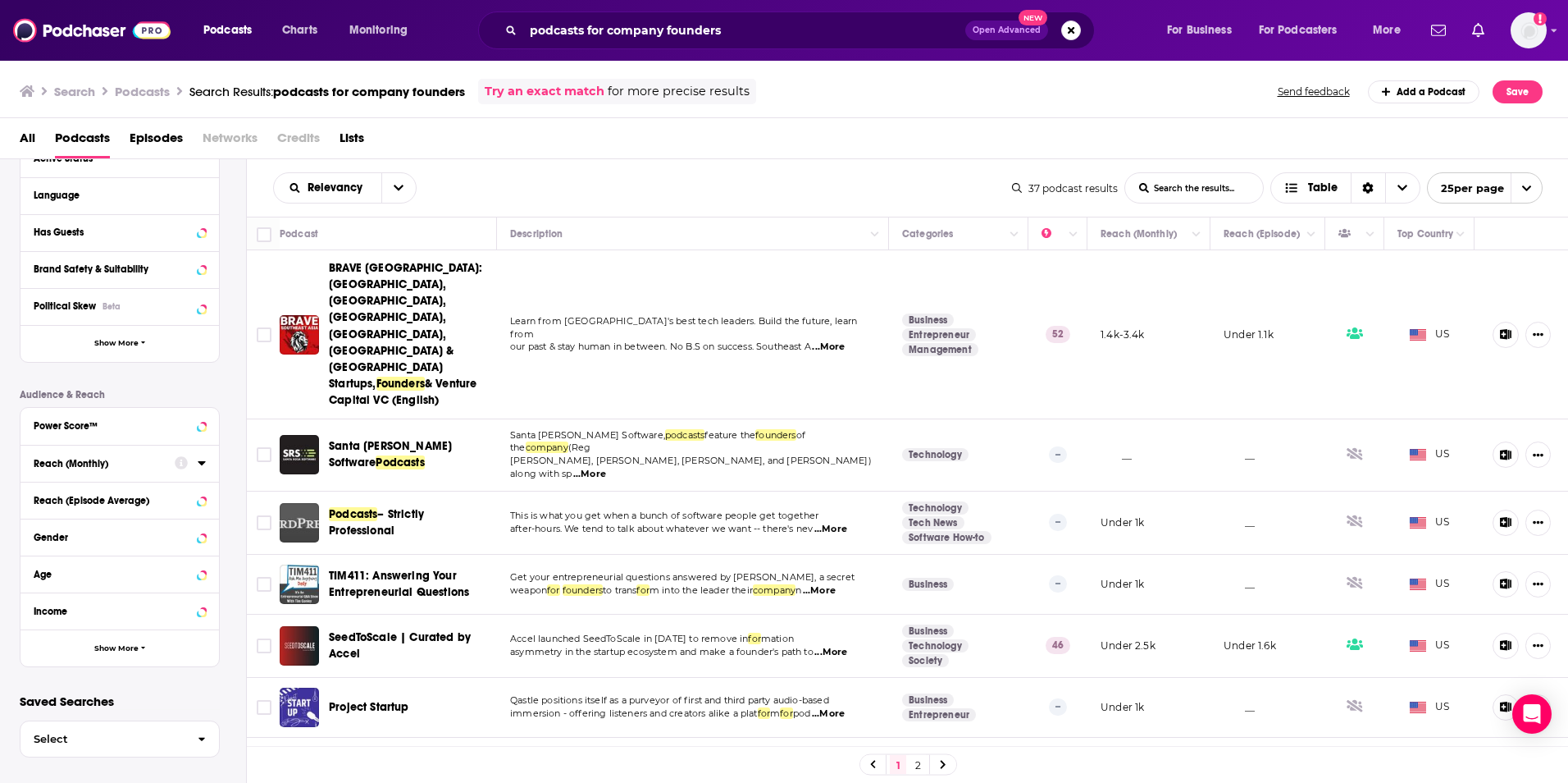
scroll to position [210, 0]
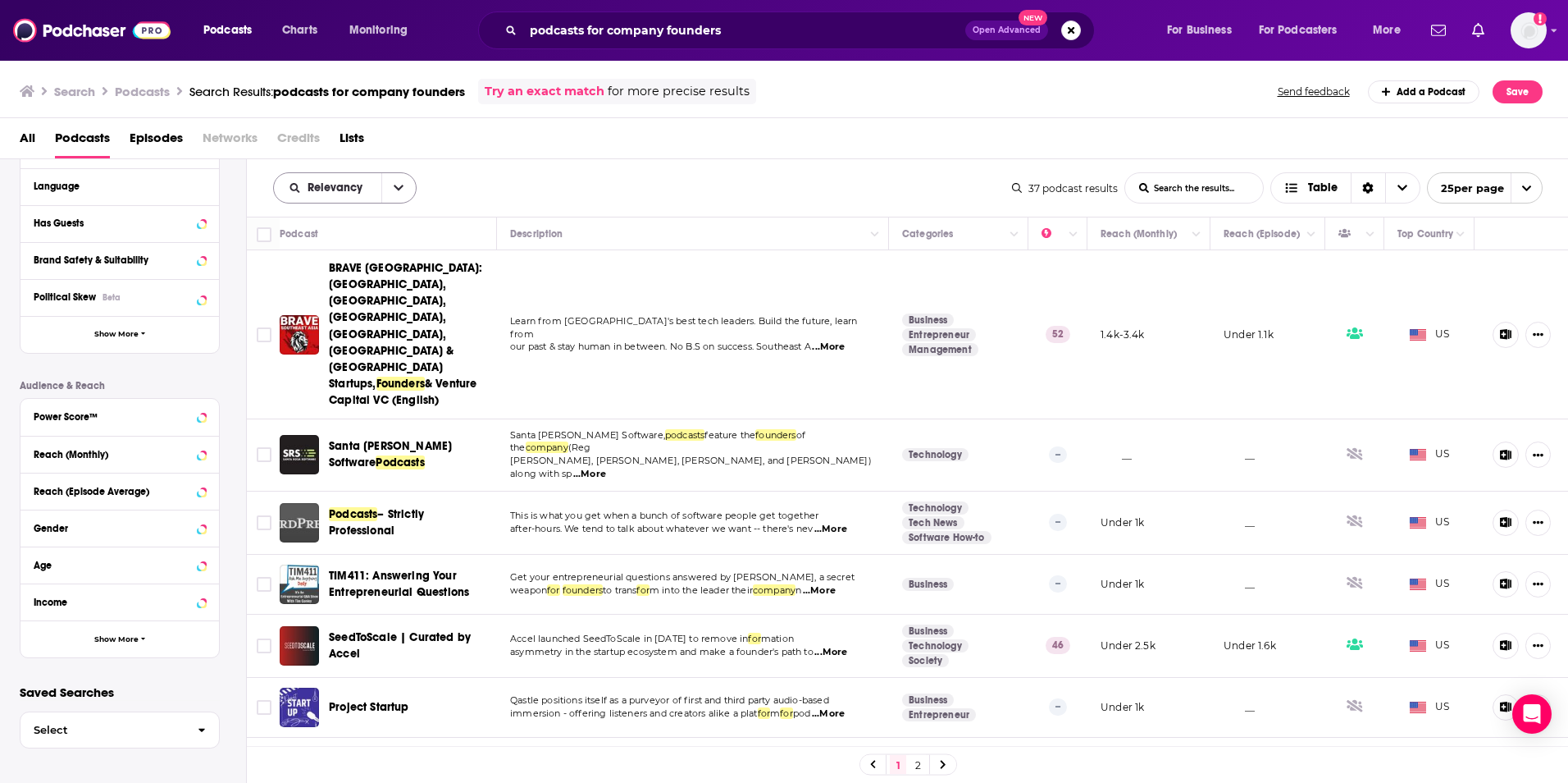
click at [387, 189] on button "open menu" at bounding box center [399, 187] width 34 height 30
click at [358, 316] on div "Power Score" at bounding box center [345, 328] width 143 height 28
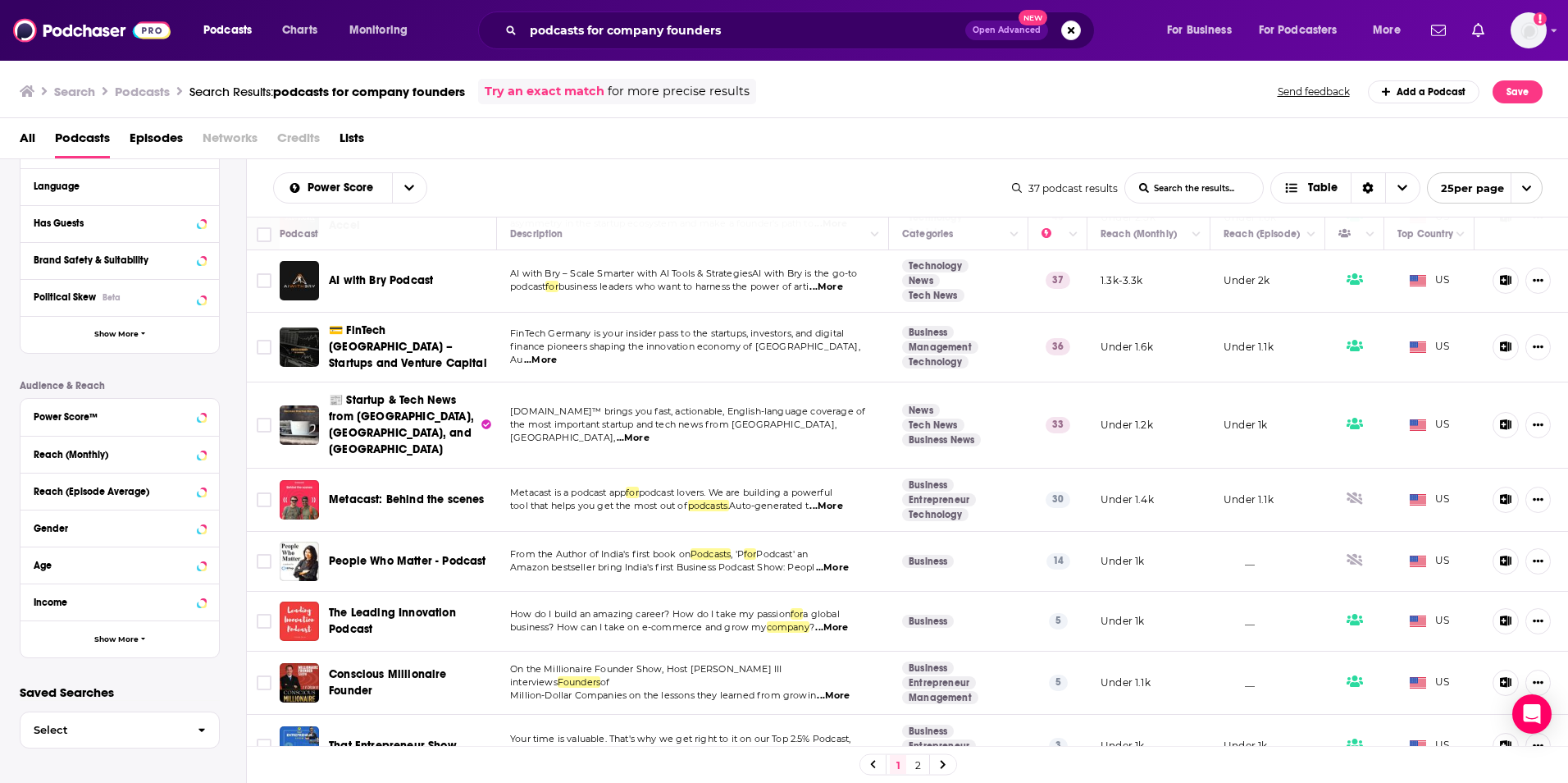
scroll to position [152, 0]
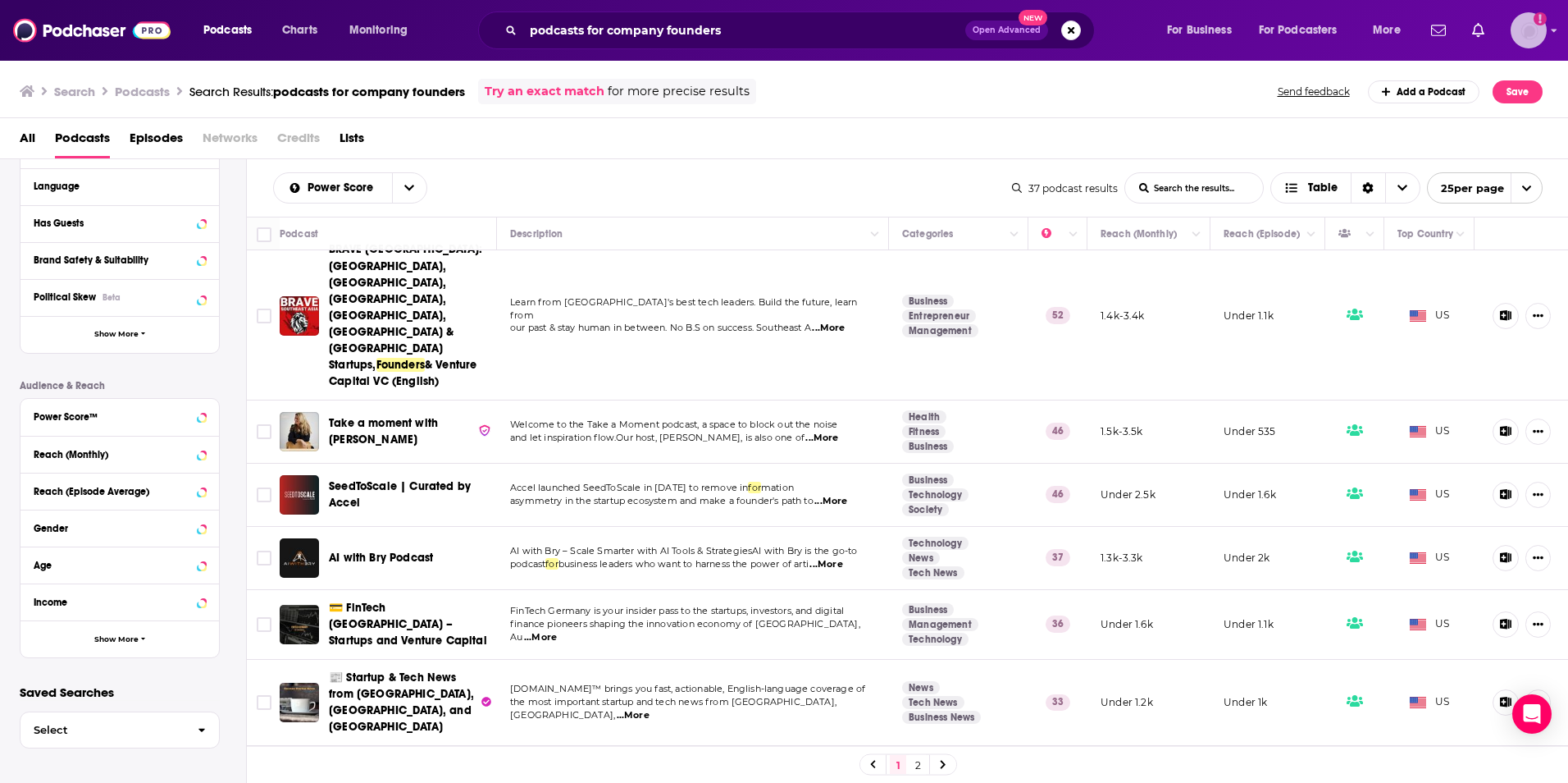
click at [1542, 38] on img "Logged in as AlexMerceron" at bounding box center [1529, 31] width 36 height 36
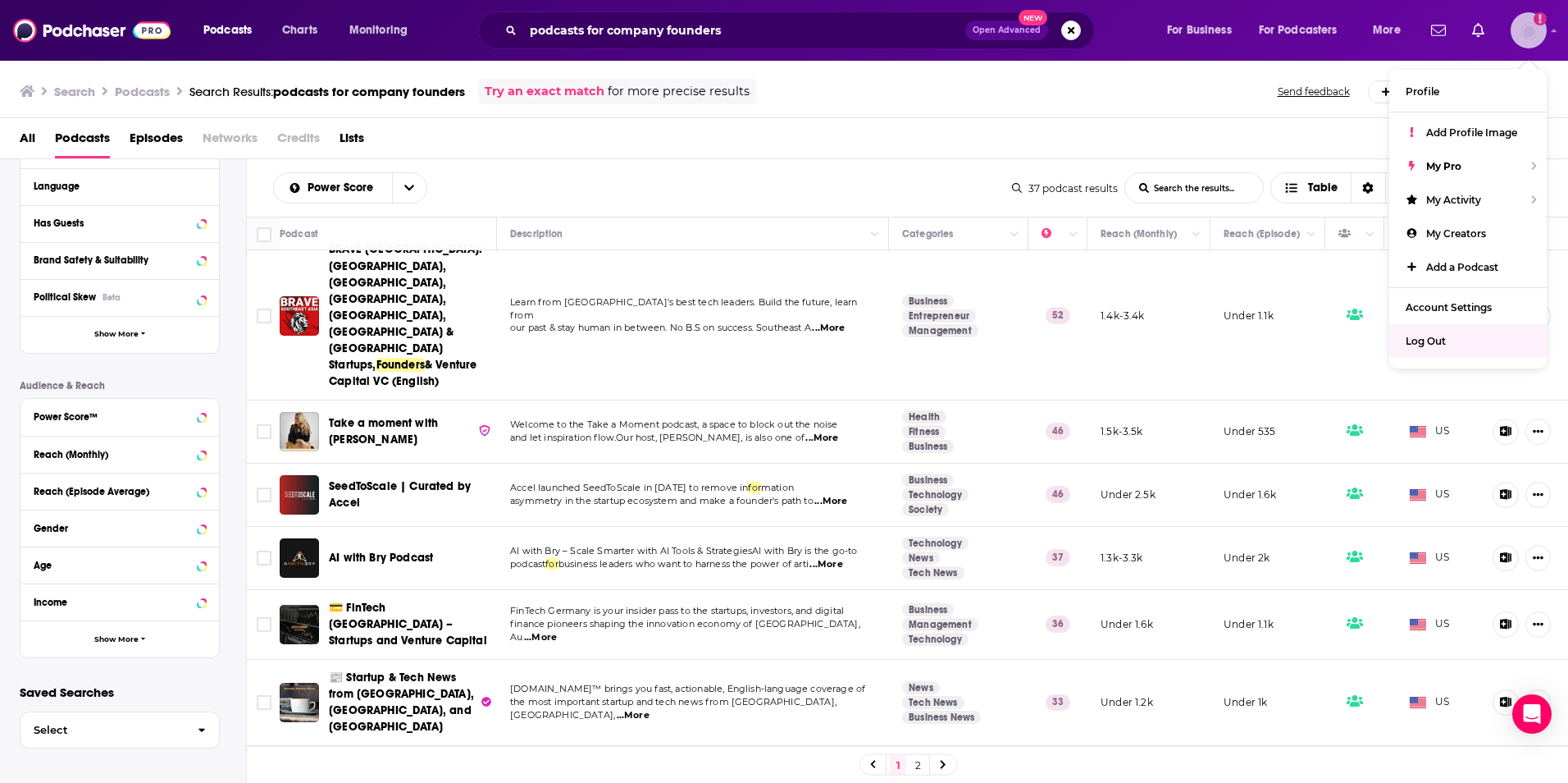
click at [1427, 335] on span "Log Out" at bounding box center [1426, 341] width 40 height 12
